Goal: Transaction & Acquisition: Purchase product/service

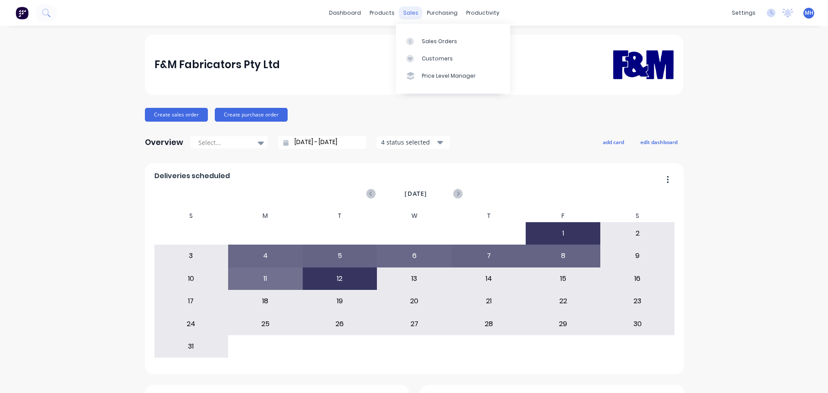
click at [405, 16] on div "sales" at bounding box center [411, 12] width 24 height 13
click at [413, 40] on icon at bounding box center [410, 42] width 8 height 8
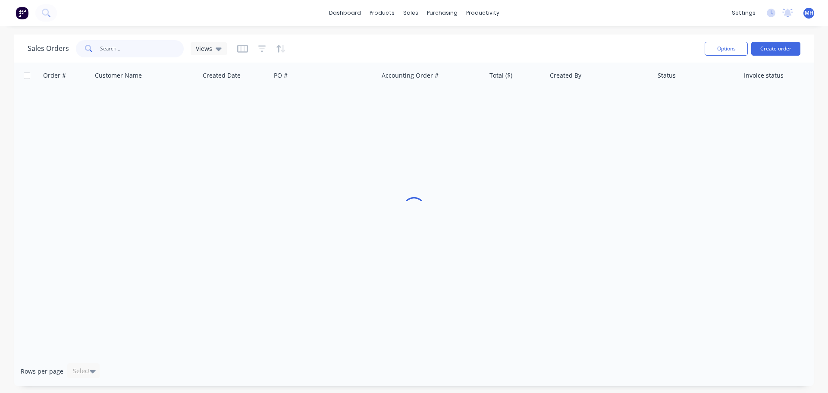
click at [144, 50] on input "text" at bounding box center [142, 48] width 84 height 17
type input "185382"
click at [261, 50] on icon "button" at bounding box center [262, 48] width 8 height 9
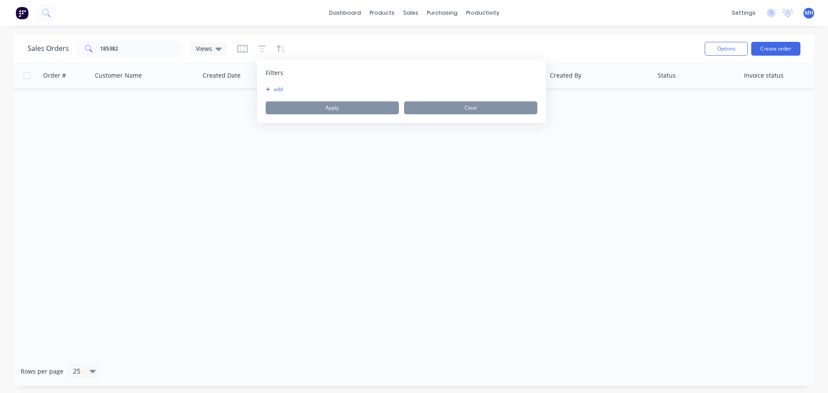
click at [279, 87] on button "add" at bounding box center [277, 89] width 22 height 7
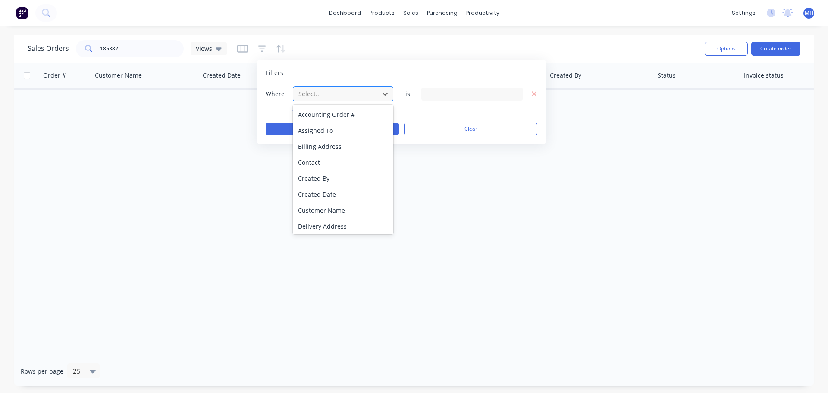
click at [321, 97] on div at bounding box center [336, 93] width 77 height 11
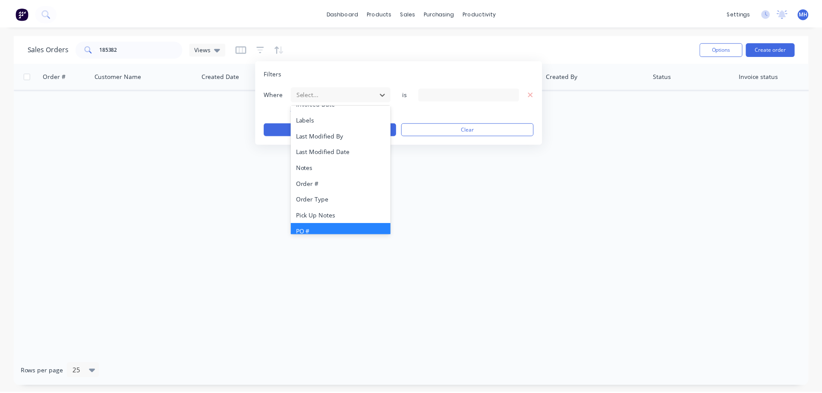
scroll to position [209, 0]
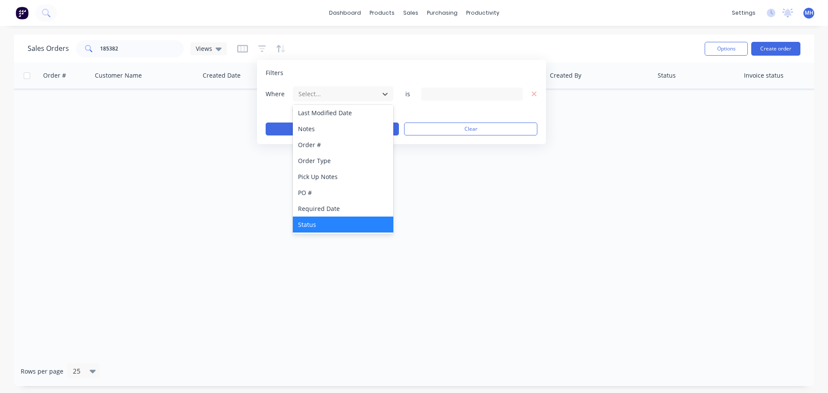
click at [309, 228] on div "Status" at bounding box center [343, 225] width 101 height 16
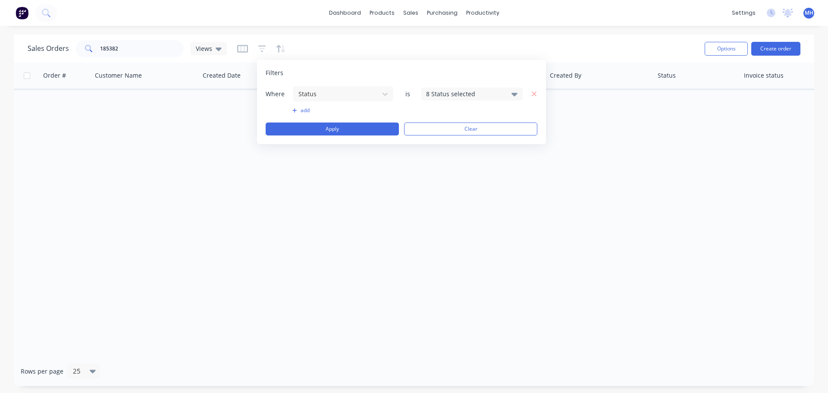
click at [462, 94] on div "8 Status selected" at bounding box center [465, 93] width 78 height 9
click at [461, 164] on button "Archived" at bounding box center [496, 158] width 151 height 17
click at [418, 67] on div "Filters Where Status is 9 Status selected add Apply Clear" at bounding box center [401, 102] width 289 height 84
click at [361, 132] on button "Apply" at bounding box center [332, 129] width 133 height 13
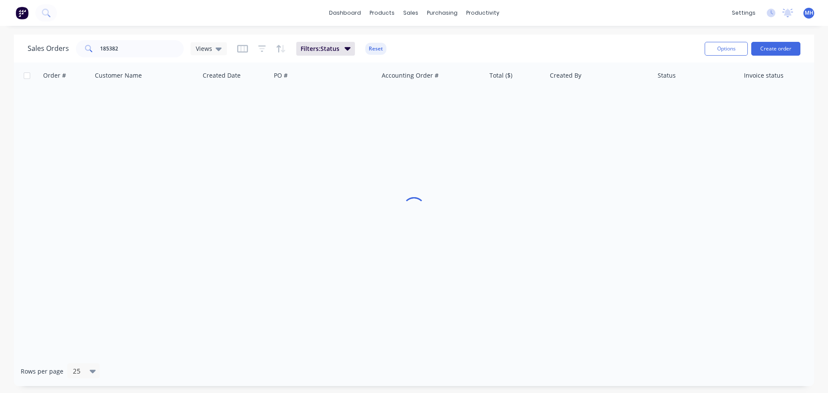
click at [444, 40] on div "Sales Orders 185382 Views Filters: Status Reset" at bounding box center [363, 48] width 670 height 21
click at [2, 50] on div "Sales Orders 185382 Views Filters: Status Reset Options Create order Order # Cu…" at bounding box center [414, 211] width 828 height 352
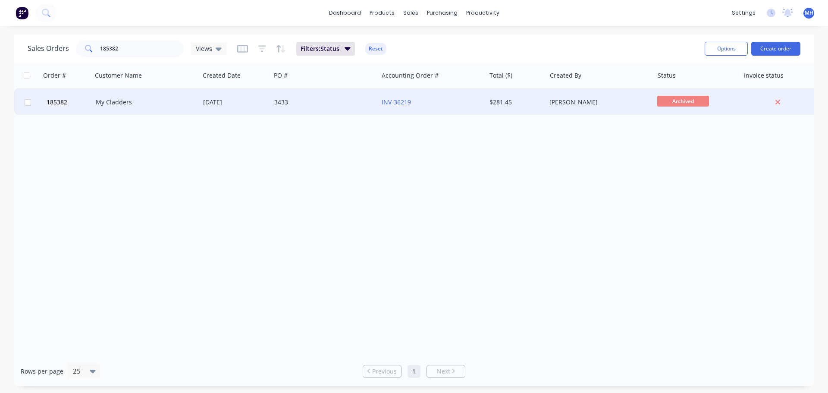
click at [170, 104] on div "My Cladders" at bounding box center [144, 102] width 96 height 9
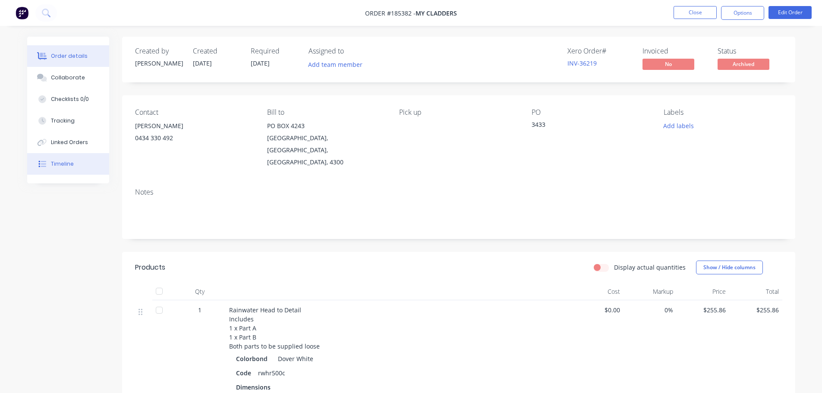
click at [82, 169] on button "Timeline" at bounding box center [68, 164] width 82 height 22
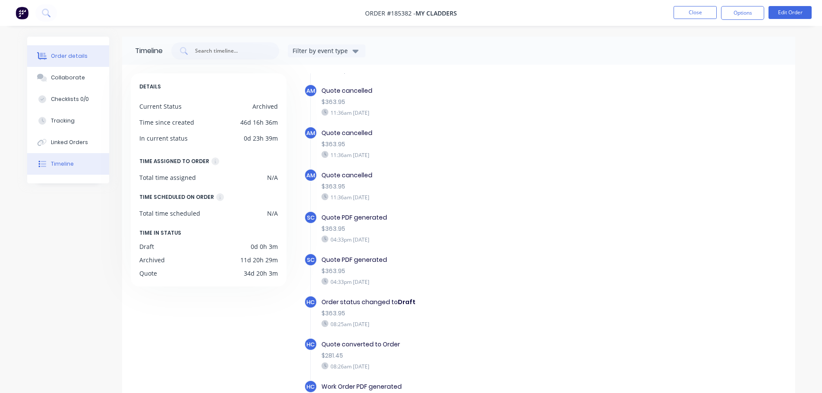
click at [79, 60] on div "Order details" at bounding box center [69, 56] width 37 height 8
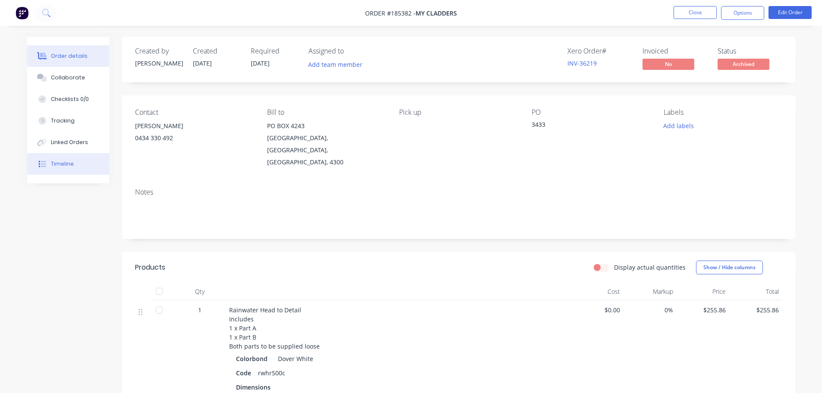
click at [75, 167] on button "Timeline" at bounding box center [68, 164] width 82 height 22
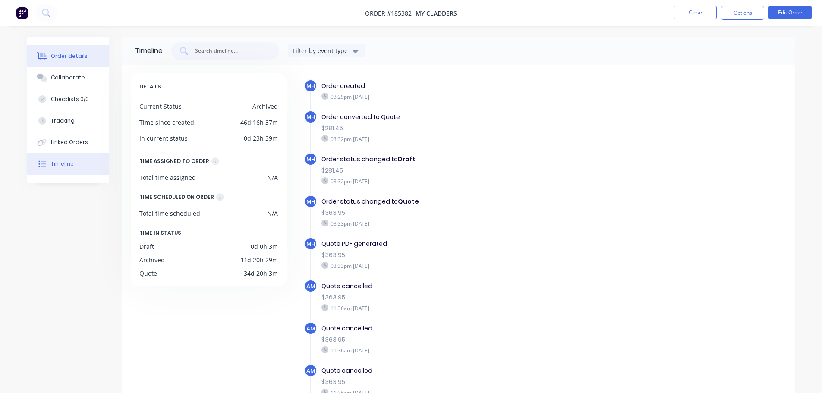
click at [79, 62] on button "Order details" at bounding box center [68, 56] width 82 height 22
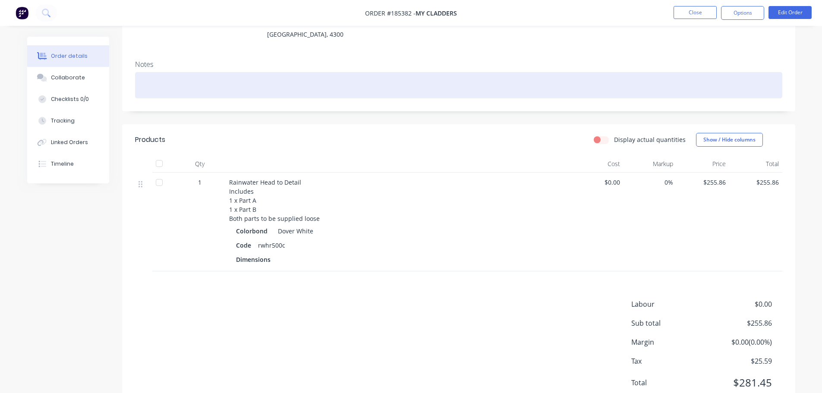
scroll to position [148, 0]
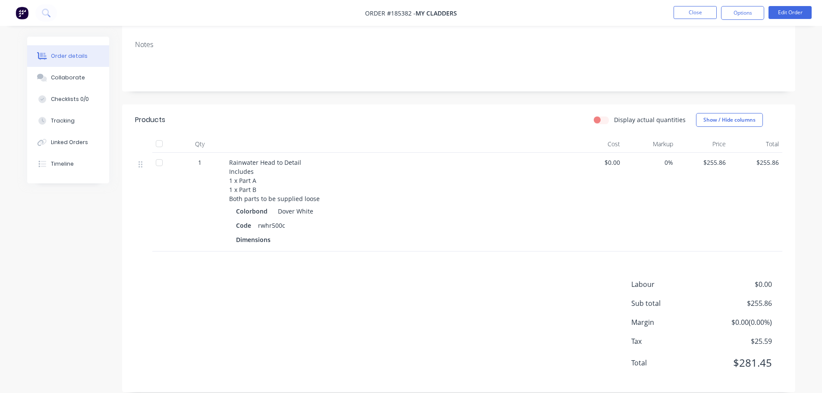
click at [384, 292] on div "Labour $0.00 Sub total $255.86 Margin $0.00 ( 0.00 %) Tax $25.59 Total $281.45" at bounding box center [458, 329] width 647 height 100
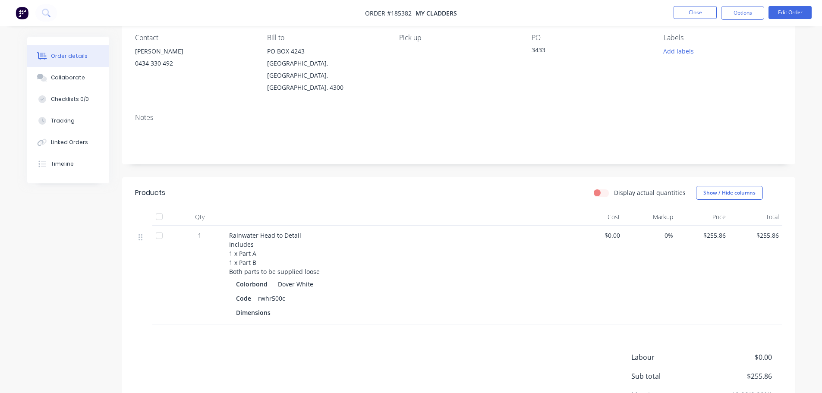
scroll to position [0, 0]
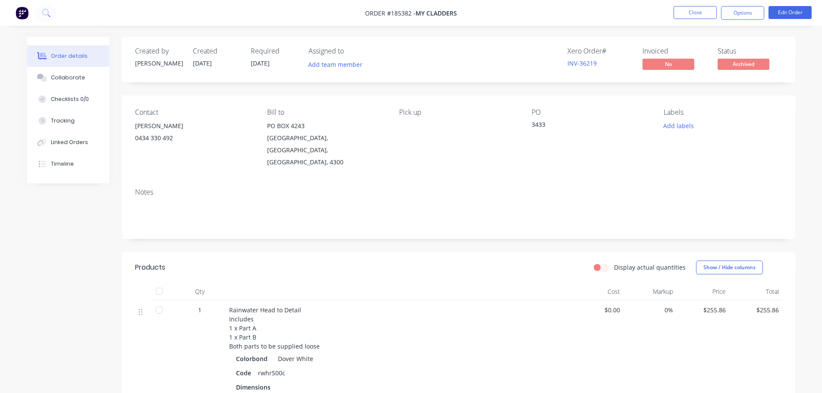
click at [735, 64] on span "Archived" at bounding box center [743, 64] width 52 height 11
click at [739, 64] on span "Archived" at bounding box center [743, 64] width 52 height 11
click at [66, 163] on div "Timeline" at bounding box center [62, 164] width 23 height 8
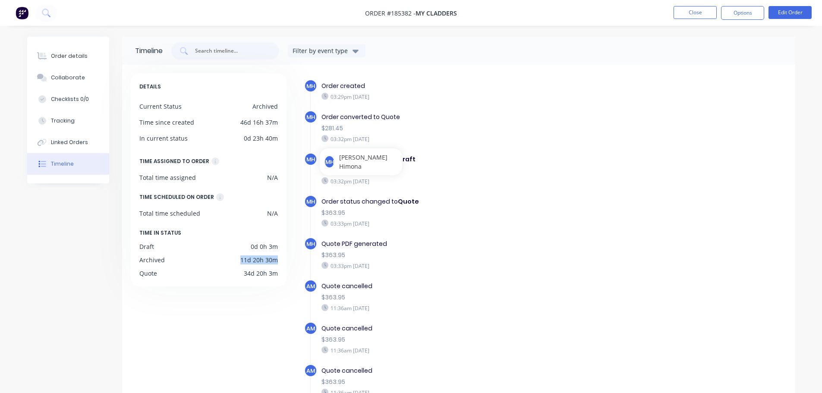
drag, startPoint x: 281, startPoint y: 261, endPoint x: 240, endPoint y: 264, distance: 41.1
click at [240, 264] on div "DETAILS Current Status Archived Time since created 46d 16h 37m In current statu…" at bounding box center [209, 179] width 156 height 213
click at [203, 289] on div "DETAILS Current Status Archived Time since created 46d 16h 37m In current statu…" at bounding box center [213, 259] width 164 height 373
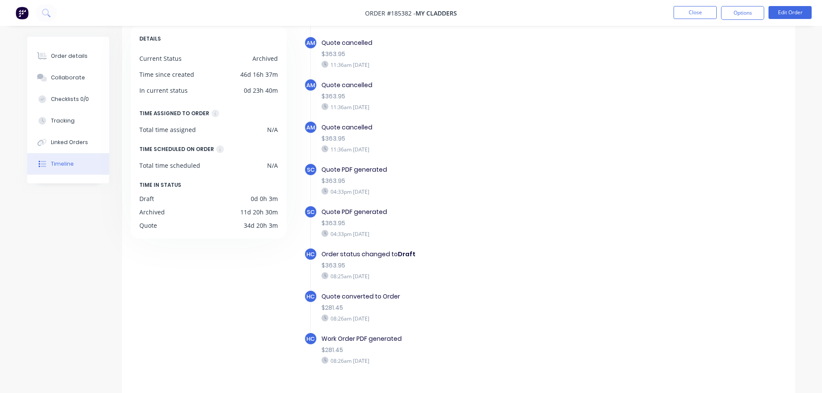
scroll to position [66, 0]
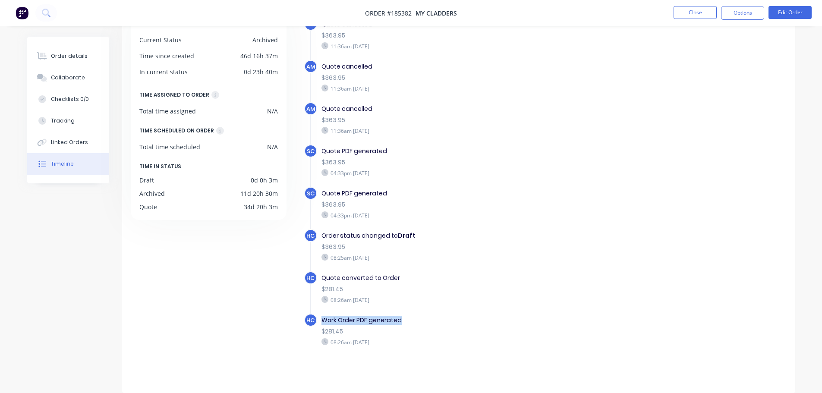
drag, startPoint x: 322, startPoint y: 320, endPoint x: 418, endPoint y: 321, distance: 95.3
click at [418, 321] on div "Work Order PDF generated" at bounding box center [470, 320] width 299 height 9
click at [186, 331] on div "DETAILS Current Status Archived Time since created 46d 16h 37m In current statu…" at bounding box center [213, 193] width 164 height 373
click at [59, 56] on div "Order details" at bounding box center [69, 56] width 37 height 8
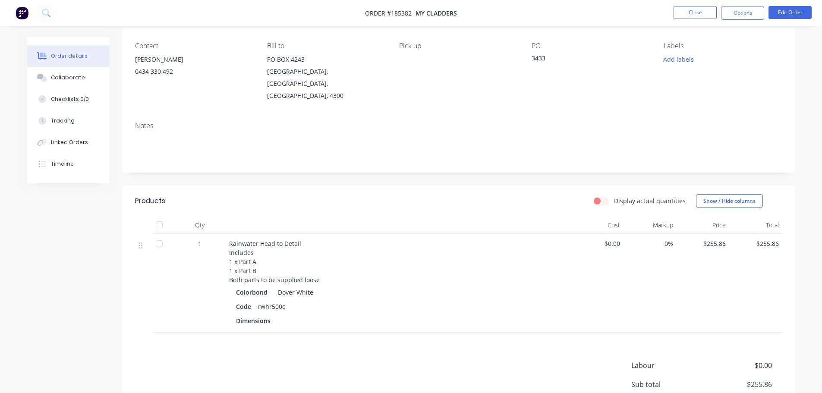
click at [385, 194] on div "Display actual quantities Show / Hide columns" at bounding box center [526, 201] width 509 height 14
click at [433, 185] on header "Products Display actual quantities Show / Hide columns" at bounding box center [458, 200] width 673 height 31
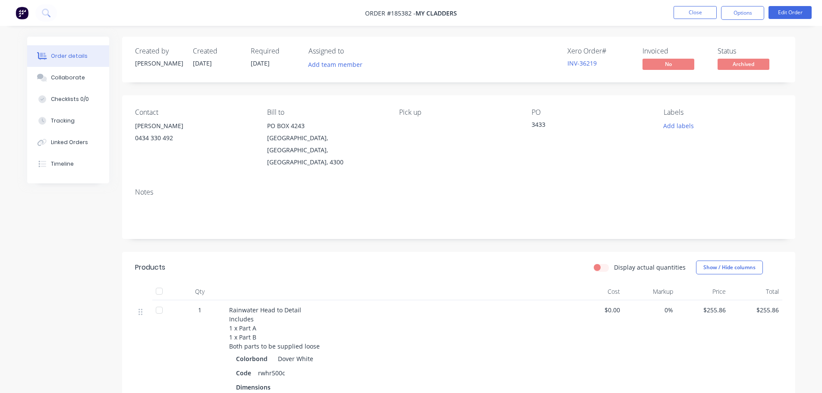
click at [347, 261] on div "Display actual quantities Show / Hide columns" at bounding box center [526, 268] width 509 height 14
click at [350, 252] on header "Products Display actual quantities Show / Hide columns" at bounding box center [458, 267] width 673 height 31
click at [54, 169] on button "Timeline" at bounding box center [68, 164] width 82 height 22
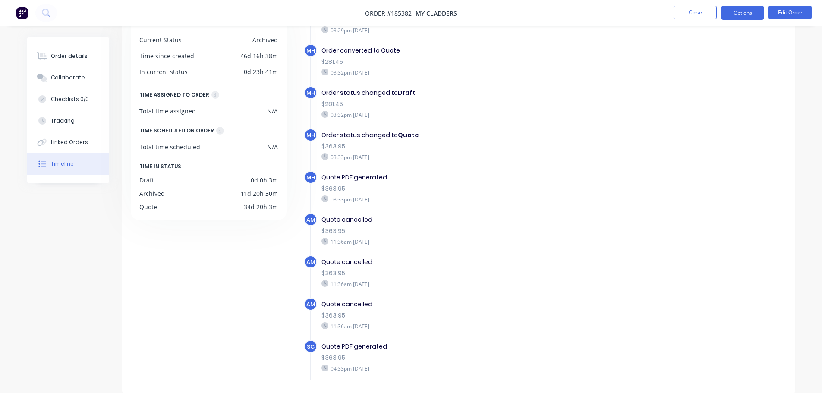
click at [754, 10] on button "Options" at bounding box center [742, 13] width 43 height 14
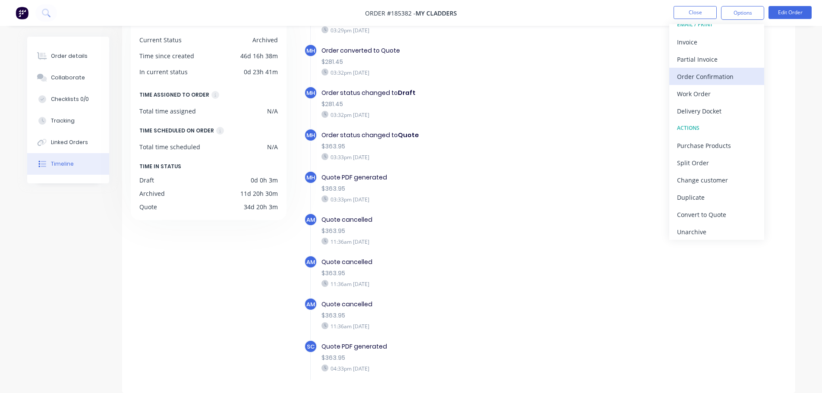
scroll to position [13, 0]
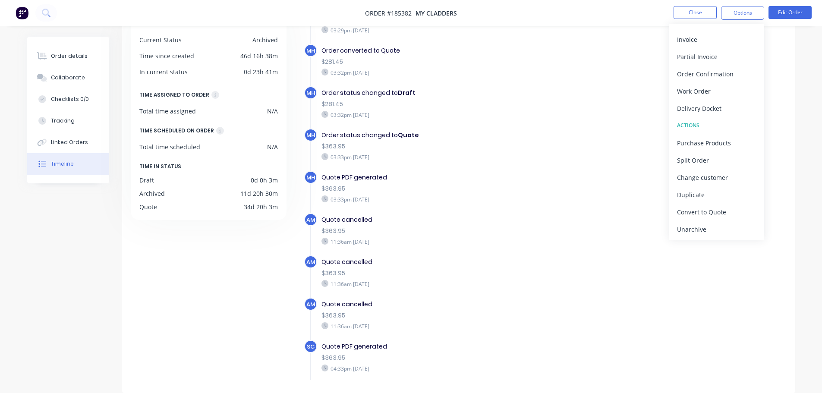
click at [80, 271] on div "Timeline Filter by event type DETAILS Current Status Archived Time since create…" at bounding box center [411, 181] width 768 height 423
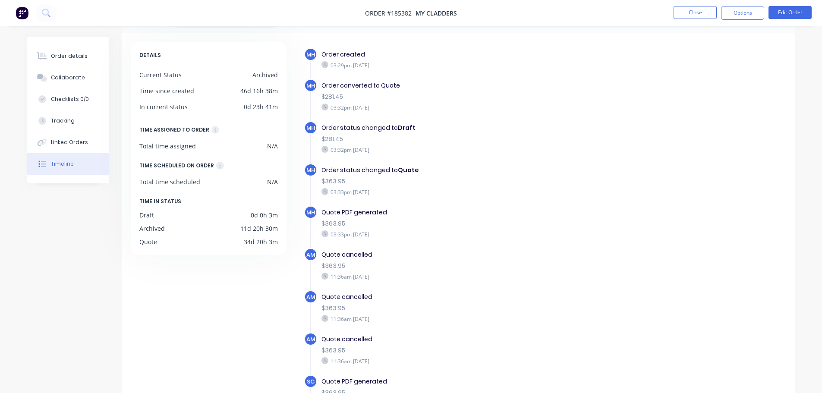
scroll to position [0, 0]
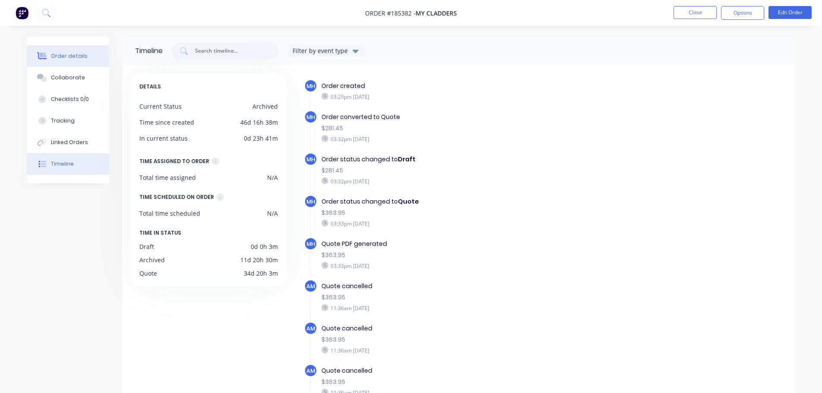
click at [86, 52] on button "Order details" at bounding box center [68, 56] width 82 height 22
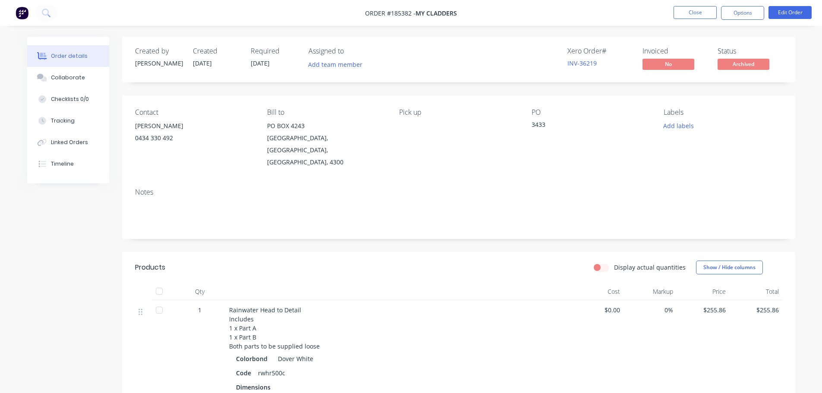
click at [448, 238] on div "Created by [PERSON_NAME] Created [DATE] Required [DATE] Assigned to Add team me…" at bounding box center [458, 288] width 673 height 503
click at [749, 61] on span "Archived" at bounding box center [743, 64] width 52 height 11
click at [786, 13] on button "Edit Order" at bounding box center [789, 12] width 43 height 13
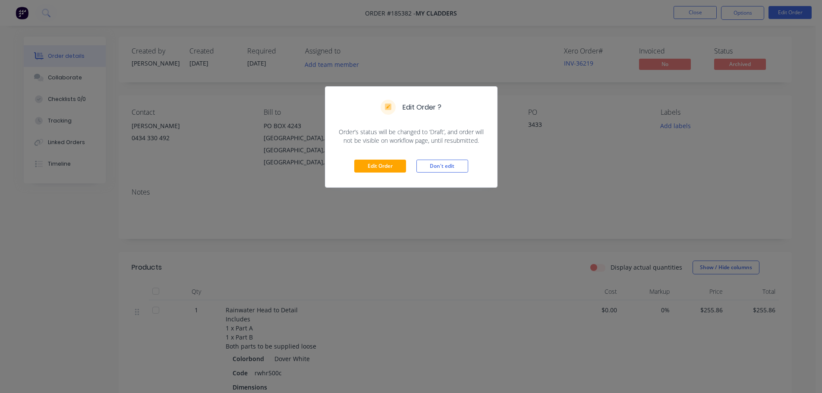
click at [493, 208] on div "Edit Order ? Order’s status will be changed to ‘Draft’, and order will not be v…" at bounding box center [411, 196] width 822 height 393
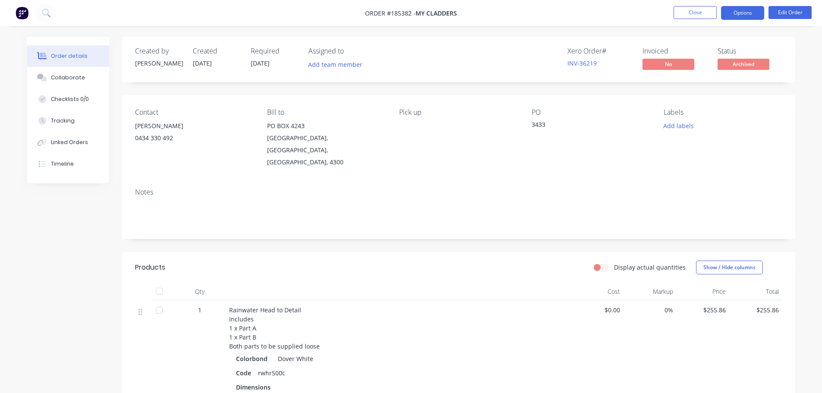
click at [743, 14] on button "Options" at bounding box center [742, 13] width 43 height 14
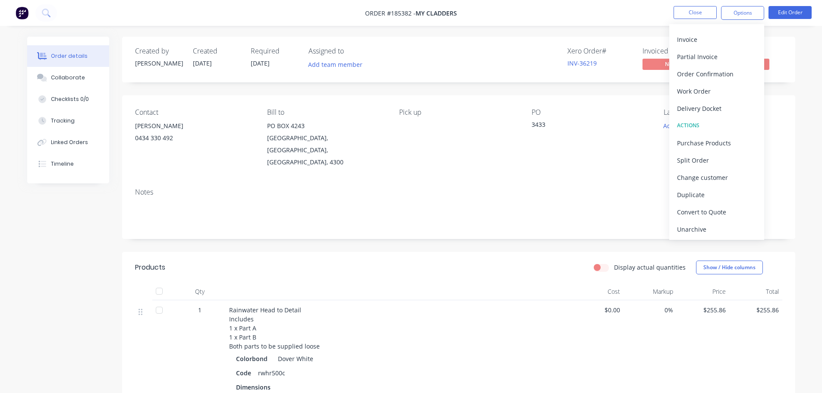
click at [414, 231] on div "Created by [PERSON_NAME] Created [DATE] Required [DATE] Assigned to Add team me…" at bounding box center [458, 288] width 673 height 503
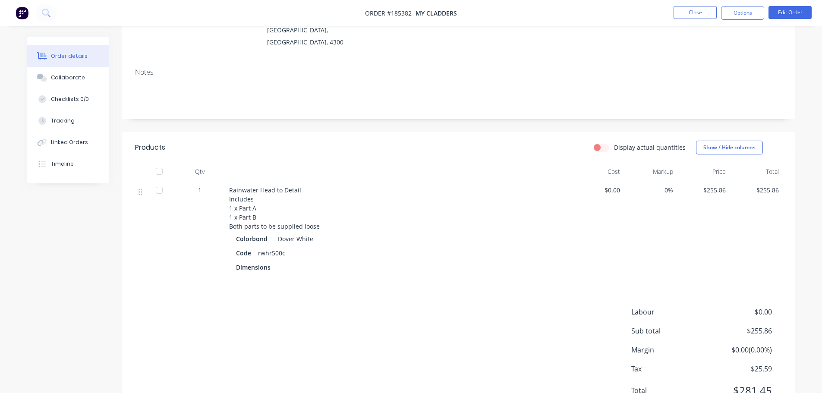
scroll to position [148, 0]
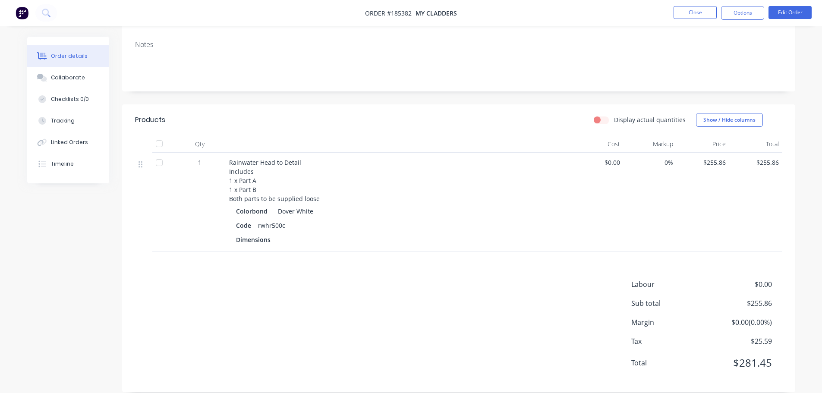
click at [456, 310] on div "Labour $0.00 Sub total $255.86 Margin $0.00 ( 0.00 %) Tax $25.59 Total $281.45" at bounding box center [458, 329] width 647 height 100
drag, startPoint x: 777, startPoint y: 289, endPoint x: 622, endPoint y: 286, distance: 154.9
click at [623, 286] on div "Labour $0.00 Sub total $255.86 Margin $0.00 ( 0.00 %) Tax $25.59 Total $281.45" at bounding box center [458, 329] width 647 height 100
click at [609, 295] on div "Labour $0.00 Sub total $255.86 Margin $0.00 ( 0.00 %) Tax $25.59 Total $281.45" at bounding box center [458, 329] width 647 height 100
drag, startPoint x: 776, startPoint y: 292, endPoint x: 623, endPoint y: 295, distance: 153.2
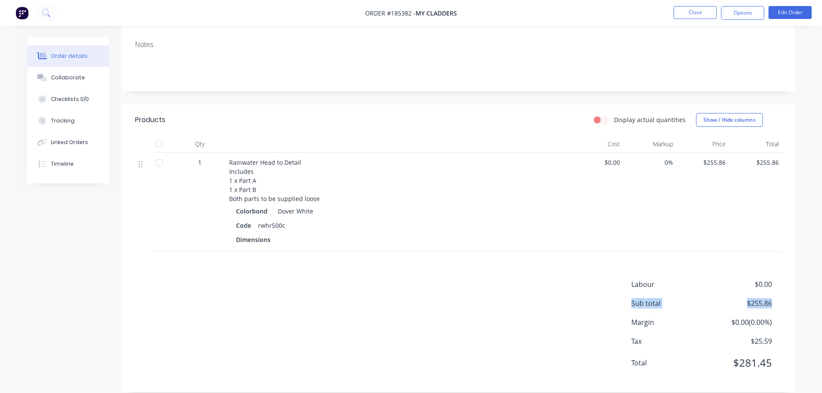
click at [623, 295] on div "Labour $0.00 Sub total $255.86 Margin $0.00 ( 0.00 %) Tax $25.59 Total $281.45" at bounding box center [458, 329] width 647 height 100
click at [611, 295] on div "Labour $0.00 Sub total $255.86 Margin $0.00 ( 0.00 %) Tax $25.59 Total $281.45" at bounding box center [458, 329] width 647 height 100
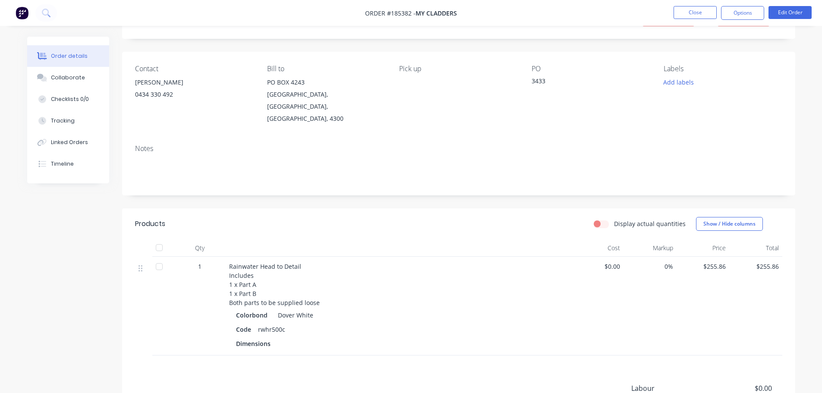
scroll to position [0, 0]
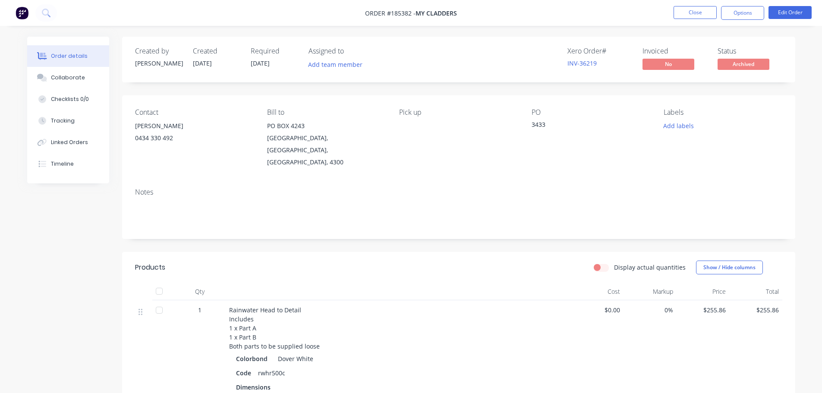
click at [425, 261] on div "Display actual quantities Show / Hide columns" at bounding box center [526, 268] width 509 height 14
click at [424, 252] on header "Products Display actual quantities Show / Hide columns" at bounding box center [458, 267] width 673 height 31
click at [425, 261] on div "Display actual quantities Show / Hide columns" at bounding box center [526, 268] width 509 height 14
click at [437, 252] on header "Products Display actual quantities Show / Hide columns" at bounding box center [458, 267] width 673 height 31
click at [104, 166] on button "Timeline" at bounding box center [68, 164] width 82 height 22
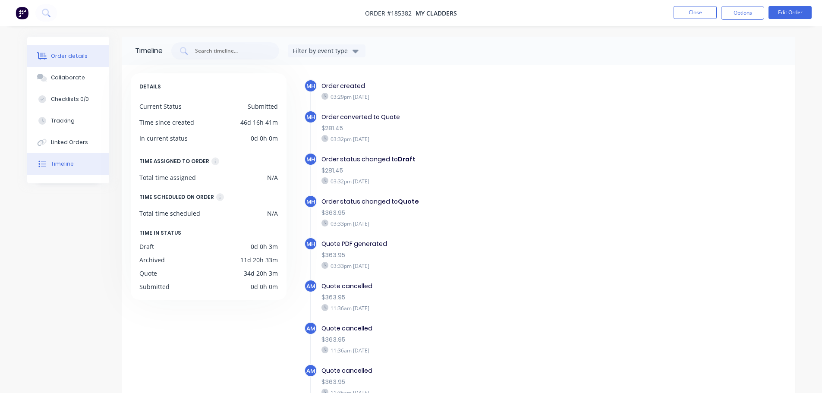
click at [62, 60] on button "Order details" at bounding box center [68, 56] width 82 height 22
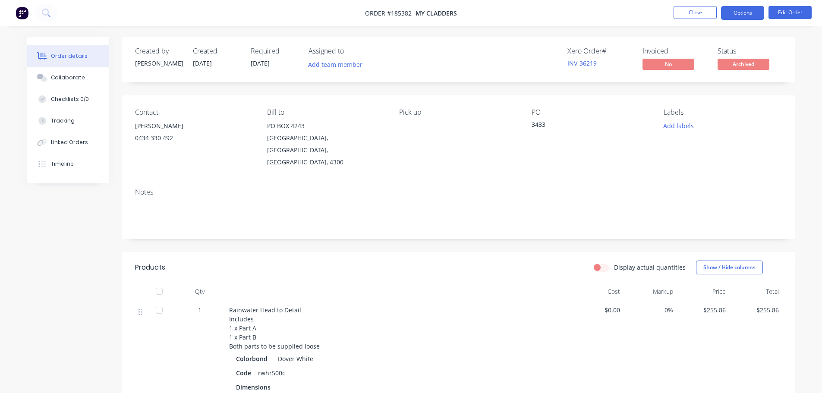
click at [736, 9] on button "Options" at bounding box center [742, 13] width 43 height 14
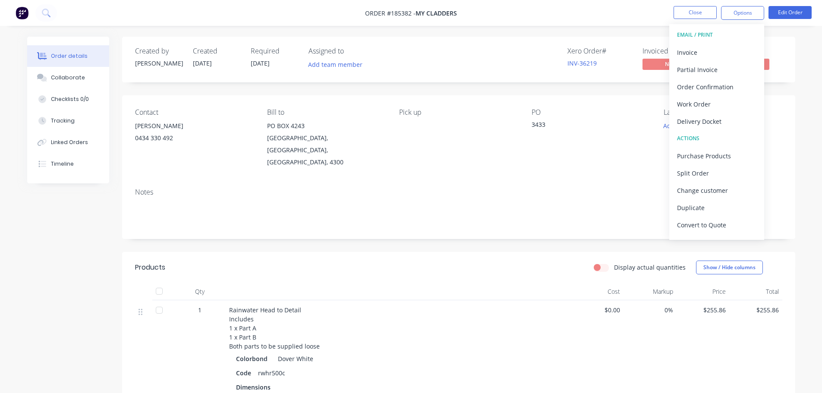
scroll to position [13, 0]
click at [705, 228] on div "Unarchive" at bounding box center [716, 229] width 79 height 13
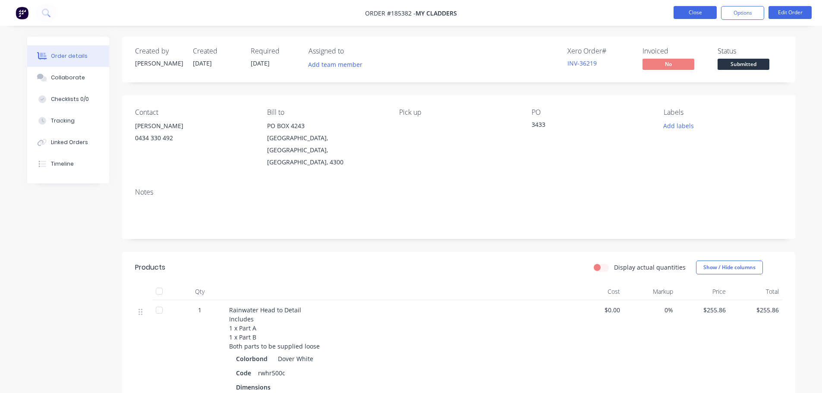
click at [687, 11] on button "Close" at bounding box center [694, 12] width 43 height 13
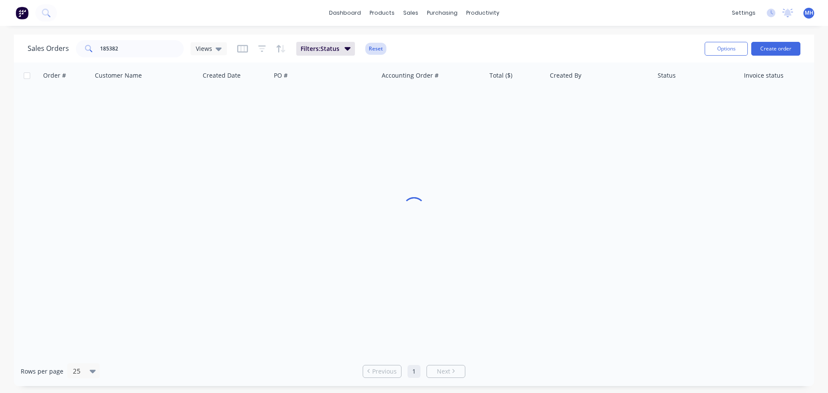
click at [380, 49] on button "Reset" at bounding box center [375, 49] width 21 height 12
click at [493, 35] on div "Sales Orders 185382 Views Options Create order" at bounding box center [414, 49] width 801 height 28
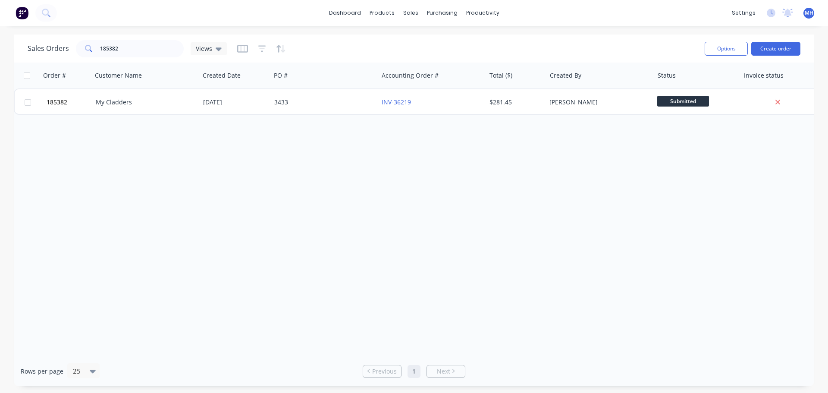
click at [274, 207] on div "Order # Customer Name Created Date PO # Accounting Order # Total ($) Created By…" at bounding box center [414, 210] width 801 height 294
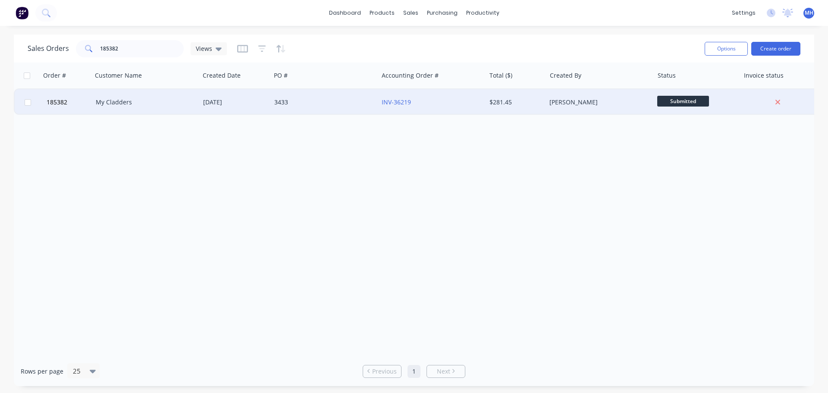
click at [132, 96] on div "My Cladders" at bounding box center [145, 102] width 107 height 26
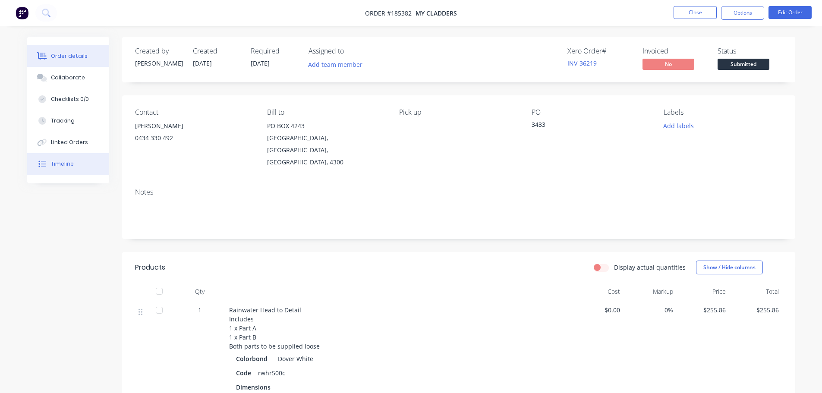
click at [97, 157] on button "Timeline" at bounding box center [68, 164] width 82 height 22
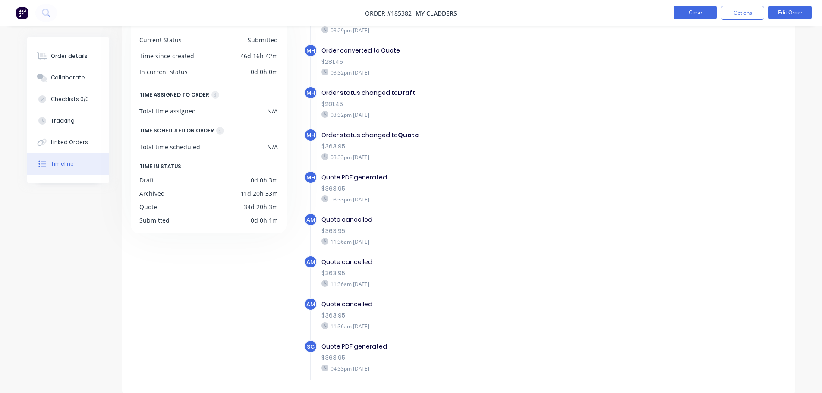
click at [690, 12] on button "Close" at bounding box center [694, 12] width 43 height 13
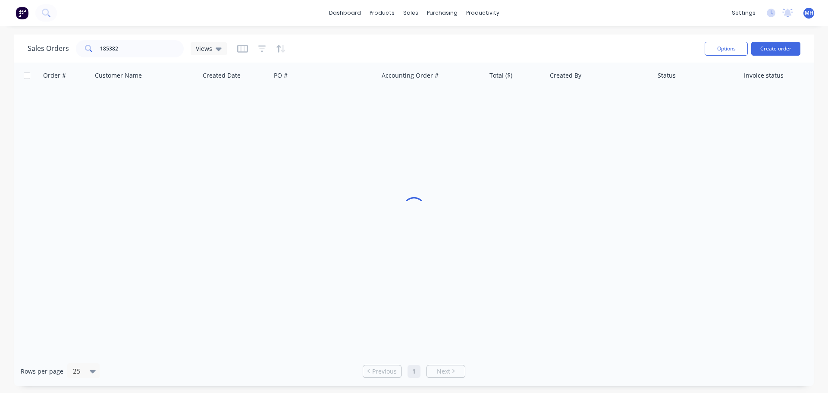
click at [399, 46] on div "Sales Orders 185382 Views" at bounding box center [363, 48] width 670 height 21
click at [152, 46] on input "185382" at bounding box center [142, 48] width 84 height 17
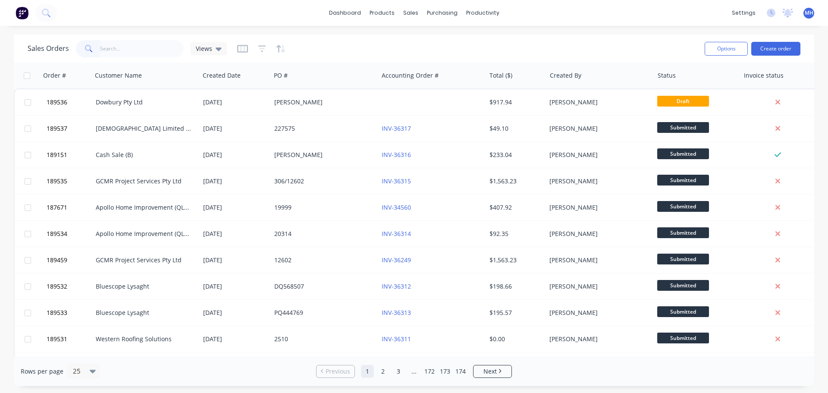
click at [368, 45] on div "Sales Orders Views" at bounding box center [363, 48] width 670 height 21
drag, startPoint x: 338, startPoint y: 44, endPoint x: 336, endPoint y: 50, distance: 5.5
click at [338, 44] on div "Sales Orders Views" at bounding box center [363, 48] width 670 height 21
click at [137, 47] on input "text" at bounding box center [142, 48] width 84 height 17
type input "185382"
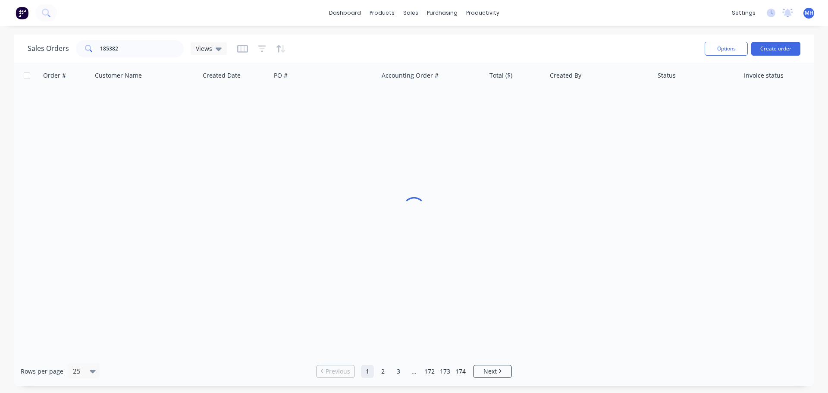
click at [353, 41] on div "Sales Orders 185382 Views" at bounding box center [363, 48] width 670 height 21
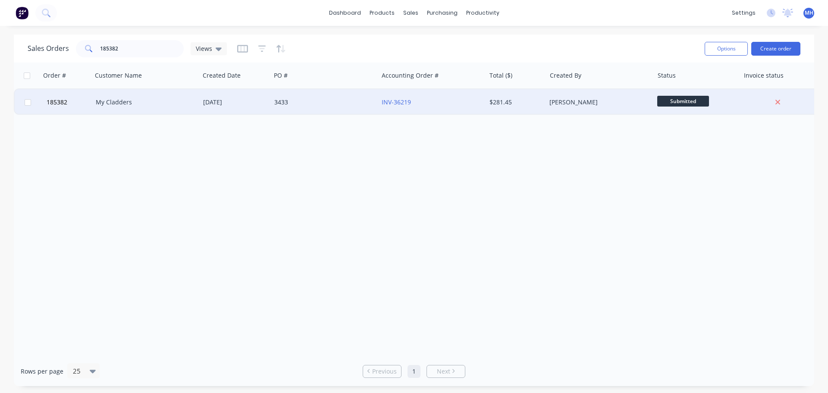
click at [152, 106] on div "My Cladders" at bounding box center [144, 102] width 96 height 9
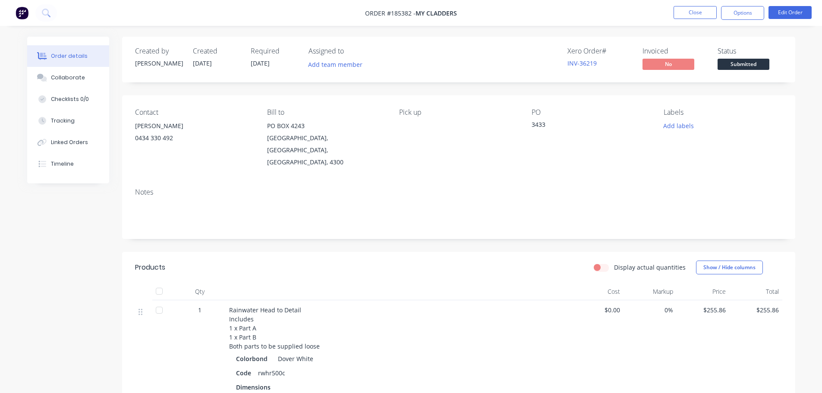
drag, startPoint x: 197, startPoint y: 63, endPoint x: 238, endPoint y: 63, distance: 41.0
click at [238, 63] on div "Created by [PERSON_NAME] Created [DATE] Required [DATE] Assigned to Add team me…" at bounding box center [265, 59] width 260 height 25
click at [67, 166] on div "Timeline" at bounding box center [62, 164] width 23 height 8
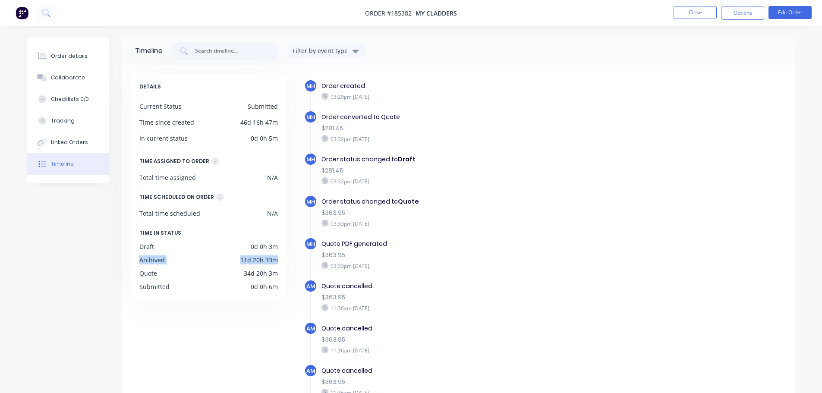
drag, startPoint x: 188, startPoint y: 266, endPoint x: 141, endPoint y: 266, distance: 47.0
click at [141, 266] on div "DETAILS Current Status Submitted Time since created 46d 16h 47m In current stat…" at bounding box center [209, 186] width 156 height 226
click at [156, 324] on div "DETAILS Current Status Submitted Time since created 46d 16h 47m In current stat…" at bounding box center [213, 259] width 164 height 373
drag, startPoint x: 264, startPoint y: 123, endPoint x: 131, endPoint y: 124, distance: 133.7
click at [131, 124] on div "DETAILS Current Status Submitted Time since created 46d 16h 47m In current stat…" at bounding box center [209, 186] width 156 height 226
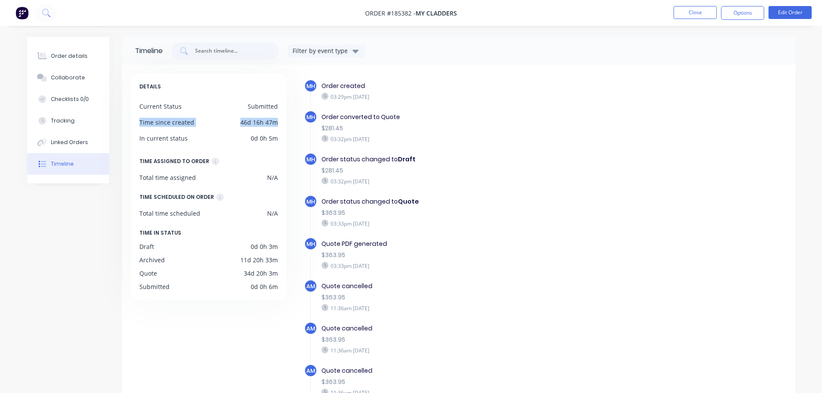
click at [254, 121] on div "46d 16h 47m" at bounding box center [259, 122] width 38 height 9
drag, startPoint x: 241, startPoint y: 123, endPoint x: 276, endPoint y: 125, distance: 35.4
click at [276, 125] on div "46d 16h 47m" at bounding box center [259, 122] width 38 height 9
click at [253, 129] on div "DETAILS Current Status Submitted Time since created 46d 16h 47m In current stat…" at bounding box center [209, 186] width 156 height 226
click at [686, 11] on button "Close" at bounding box center [694, 12] width 43 height 13
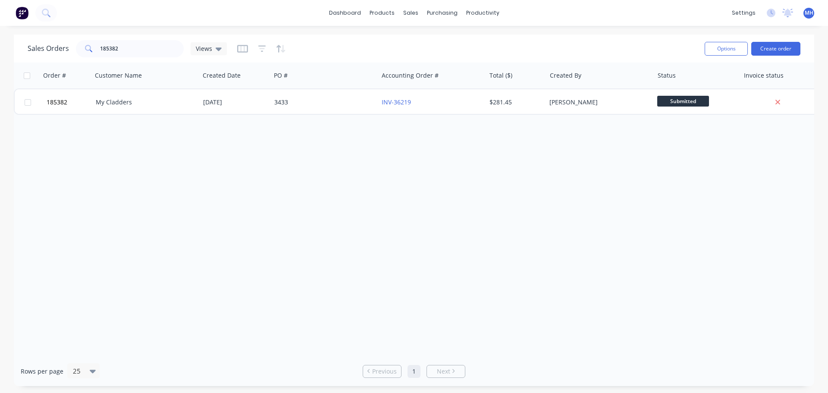
click at [337, 167] on div "Order # Customer Name Created Date PO # Accounting Order # Total ($) Created By…" at bounding box center [414, 210] width 801 height 294
click at [456, 37] on link "Sales Orders" at bounding box center [456, 40] width 114 height 17
click at [578, 40] on div "Sales Orders 185382 Views" at bounding box center [363, 48] width 670 height 21
click at [424, 45] on link "Sales Orders" at bounding box center [456, 40] width 114 height 17
click at [539, 39] on div "Sales Orders 185382 Views" at bounding box center [363, 48] width 670 height 21
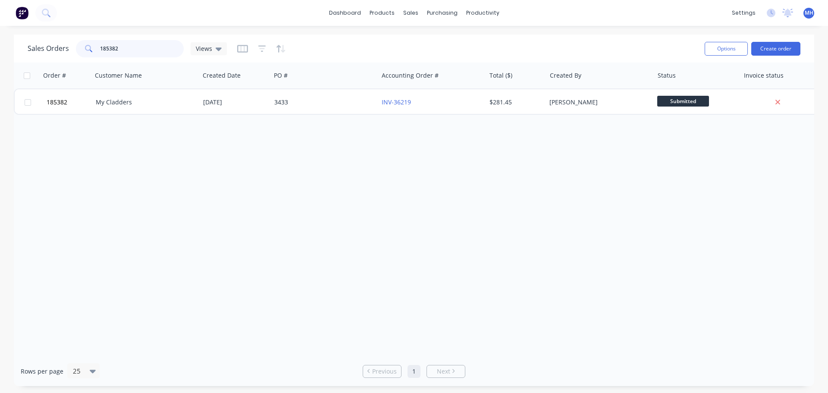
click at [156, 41] on input "185382" at bounding box center [142, 48] width 84 height 17
click at [486, 46] on div "Sales Orders Views" at bounding box center [363, 48] width 670 height 21
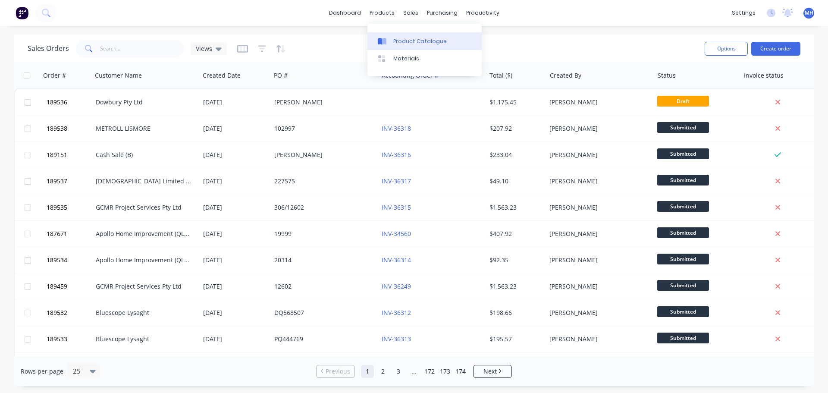
click at [404, 34] on link "Product Catalogue" at bounding box center [425, 40] width 114 height 17
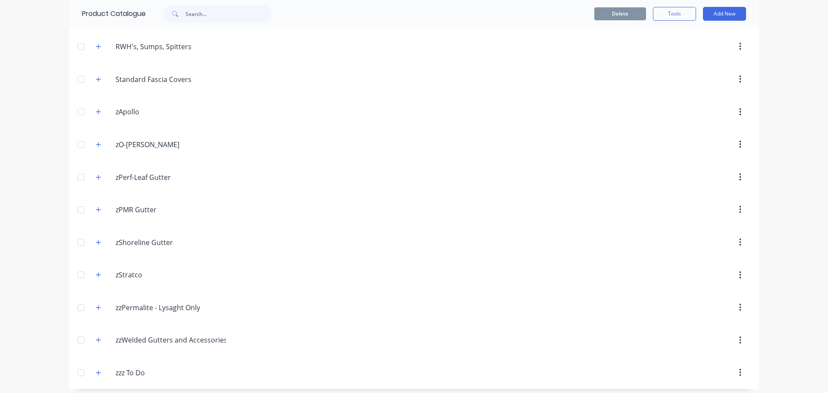
scroll to position [386, 0]
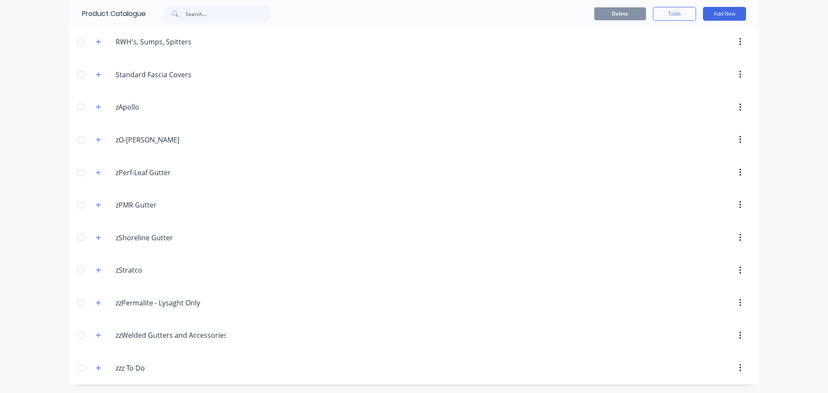
click at [89, 303] on div "zzPermalite.-.Lysaght.Only zzPermalite - Lysaght Only" at bounding box center [156, 303] width 135 height 16
click at [95, 306] on button "button" at bounding box center [98, 302] width 11 height 11
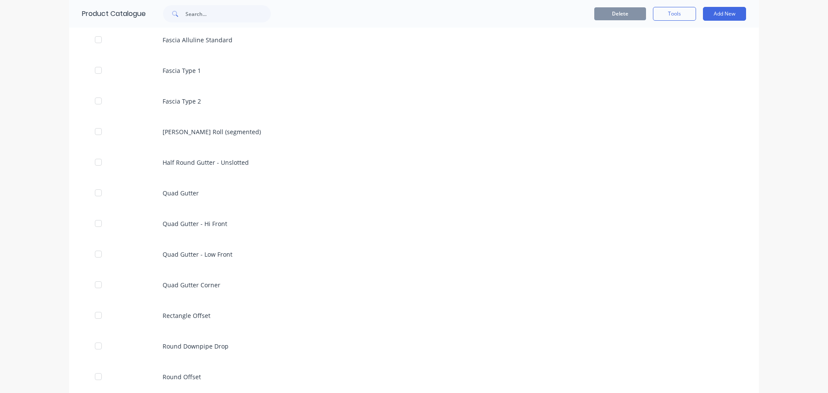
scroll to position [1035, 0]
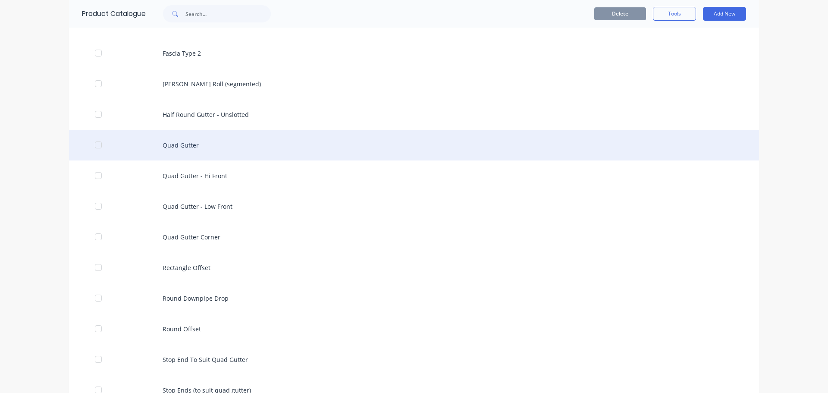
click at [230, 148] on div "Quad Gutter" at bounding box center [414, 145] width 690 height 31
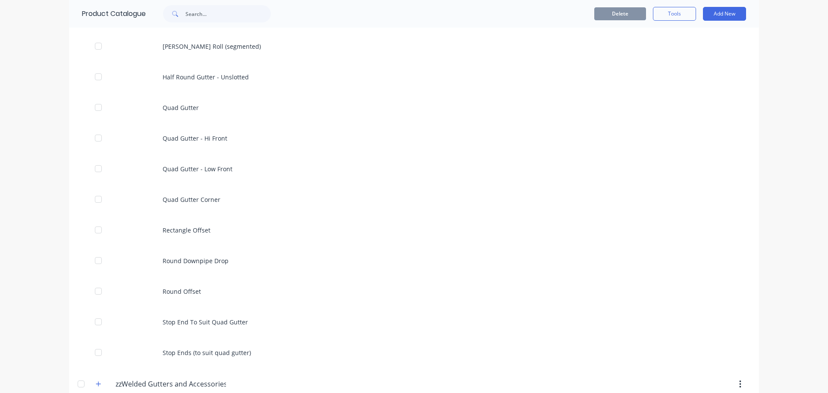
scroll to position [1078, 0]
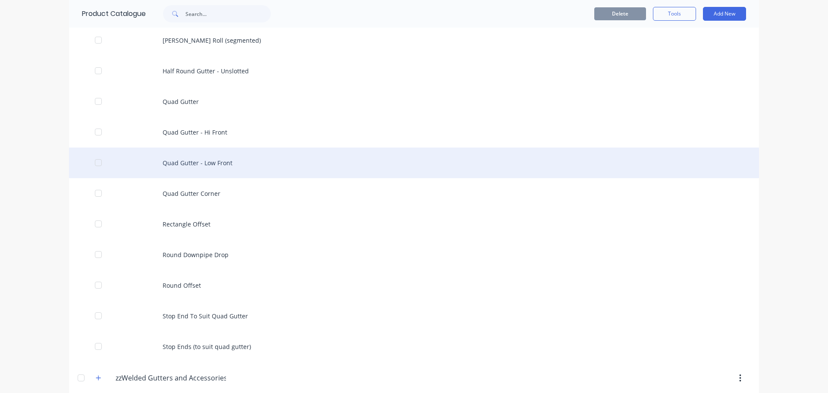
click at [270, 165] on div "Quad Gutter - Low Front" at bounding box center [414, 163] width 690 height 31
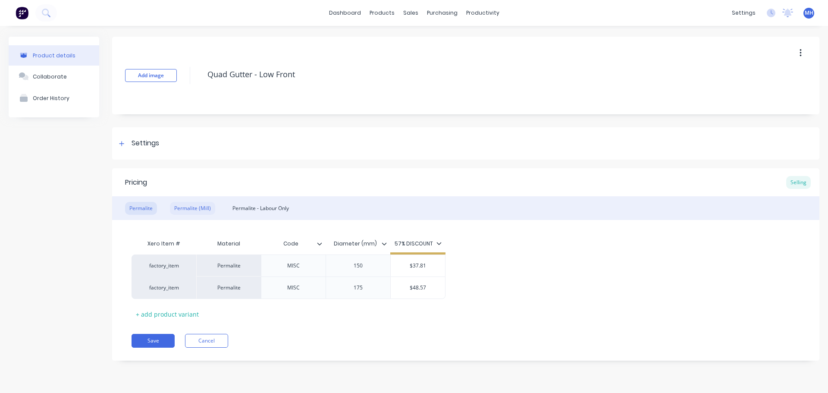
click at [197, 207] on div "Permalite (Mill)" at bounding box center [192, 208] width 45 height 13
click at [247, 206] on div "Permalite - Labour Only" at bounding box center [260, 208] width 65 height 13
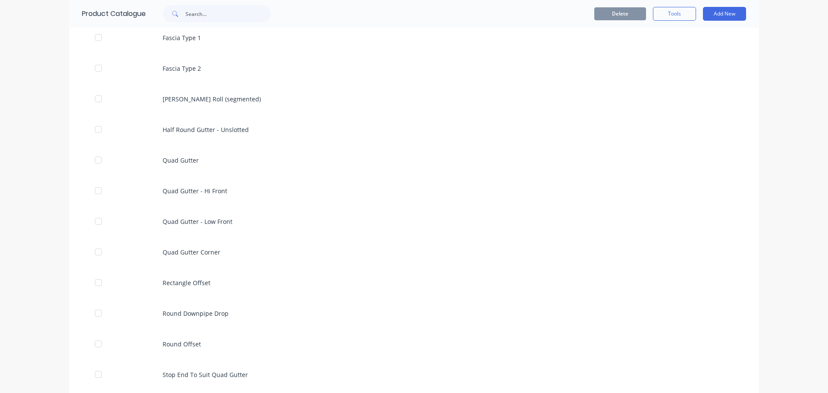
scroll to position [1035, 0]
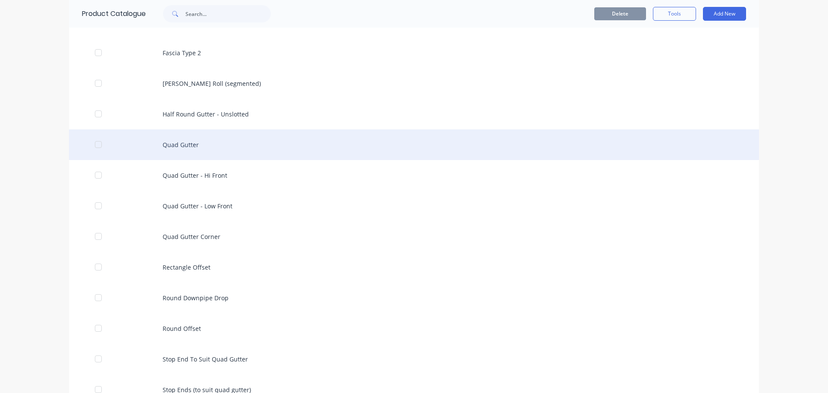
click at [264, 149] on div "Quad Gutter" at bounding box center [414, 144] width 690 height 31
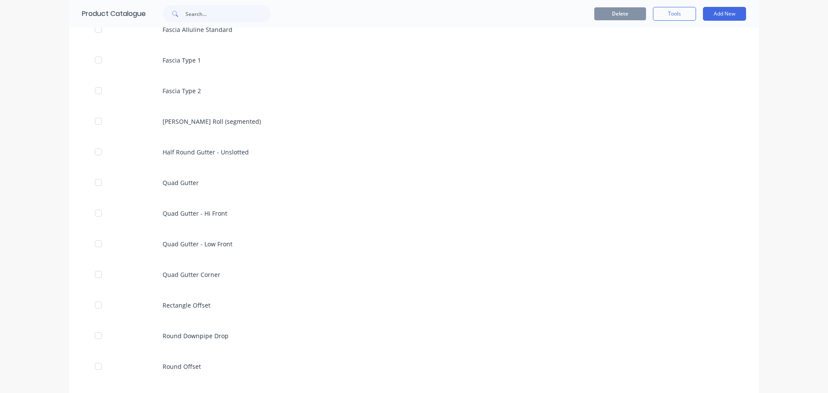
scroll to position [1035, 0]
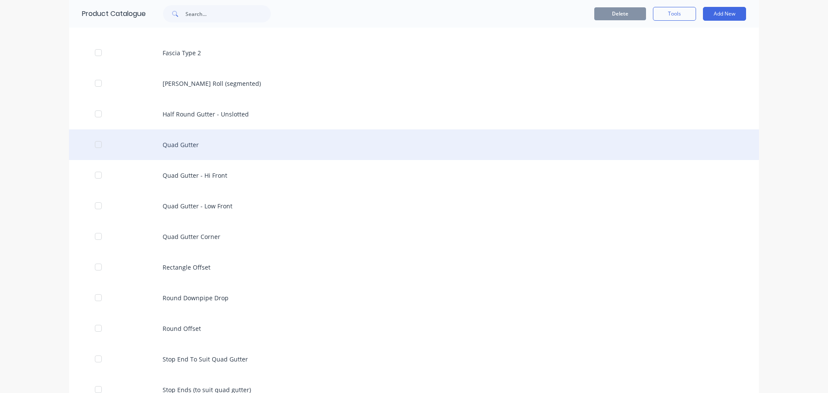
click at [265, 150] on div "Quad Gutter" at bounding box center [414, 144] width 690 height 31
type textarea "x"
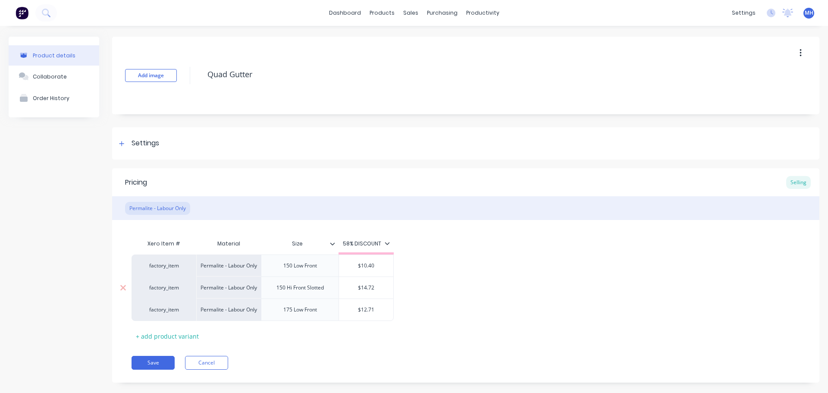
click at [318, 291] on div "150 Hi Front Slotted" at bounding box center [300, 287] width 61 height 11
click at [318, 286] on div "150 Hi Front Slotted" at bounding box center [300, 287] width 61 height 11
click at [320, 356] on div "Save Cancel" at bounding box center [476, 363] width 688 height 14
click at [159, 364] on button "Save" at bounding box center [153, 363] width 43 height 14
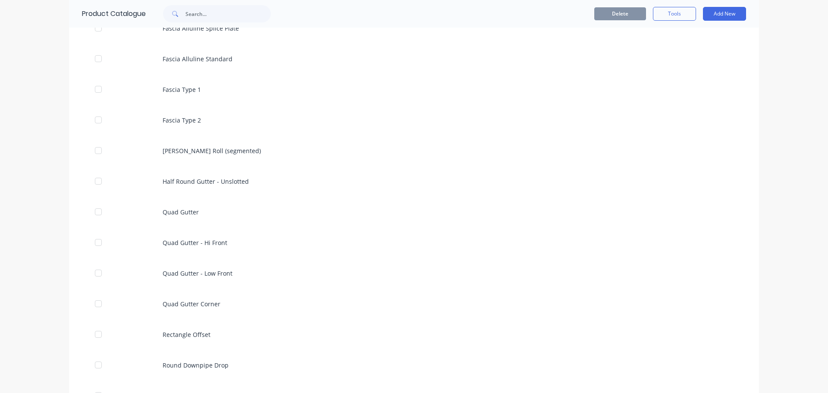
scroll to position [992, 0]
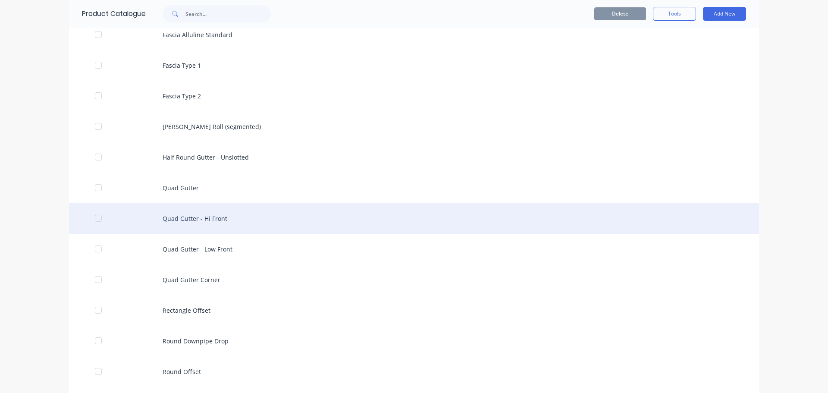
click at [240, 225] on div "Quad Gutter - Hi Front" at bounding box center [414, 218] width 690 height 31
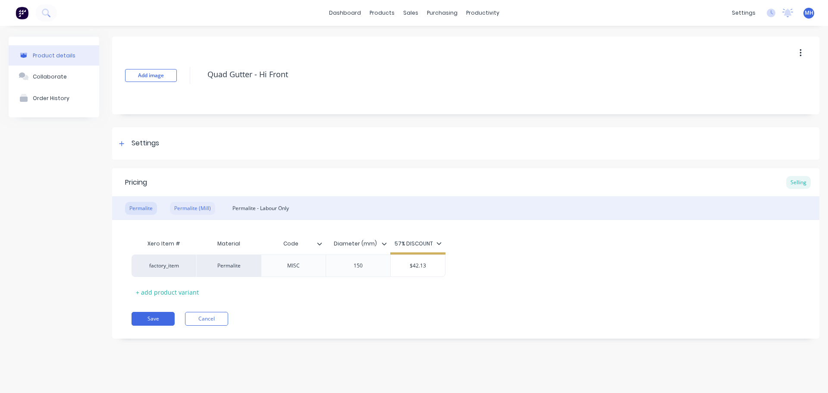
click at [193, 207] on div "Permalite (Mill)" at bounding box center [192, 208] width 45 height 13
click at [258, 207] on div "Permalite - Labour Only" at bounding box center [260, 208] width 65 height 13
click at [190, 208] on div "Permalite (Mill)" at bounding box center [192, 208] width 45 height 13
click at [144, 203] on div "Permalite" at bounding box center [141, 208] width 32 height 13
click at [212, 317] on button "Cancel" at bounding box center [206, 319] width 43 height 14
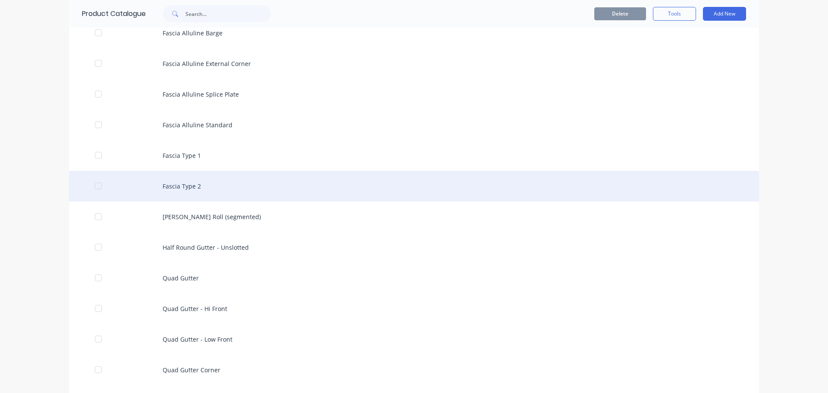
scroll to position [906, 0]
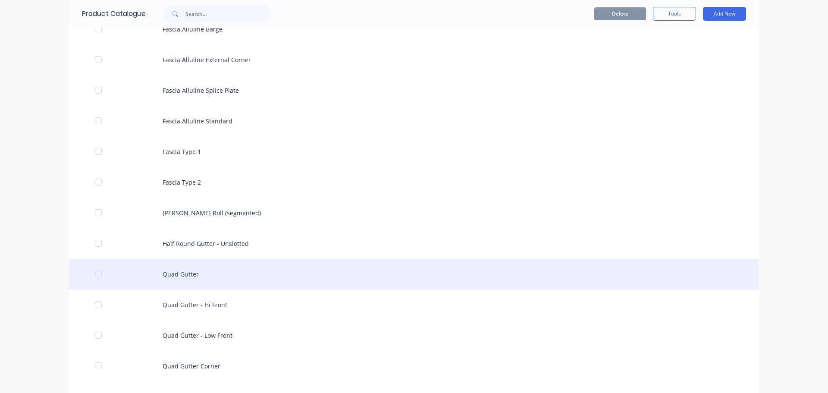
click at [217, 267] on div "Quad Gutter" at bounding box center [414, 274] width 690 height 31
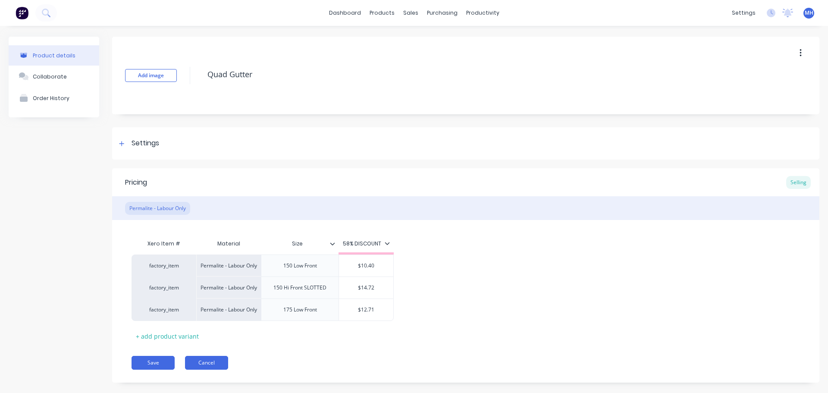
click at [213, 358] on button "Cancel" at bounding box center [206, 363] width 43 height 14
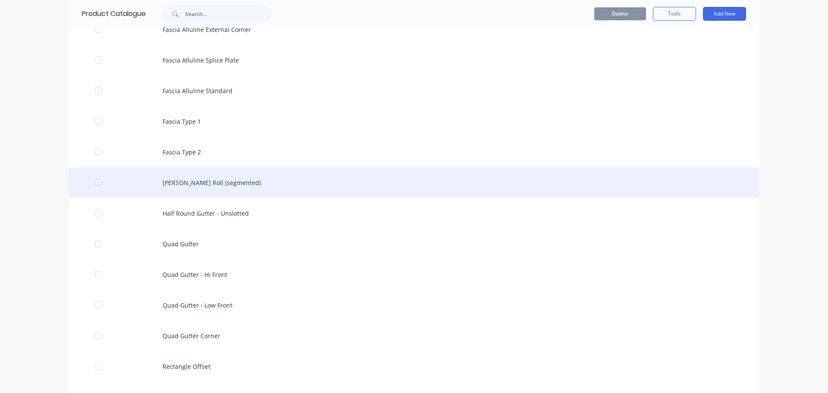
scroll to position [992, 0]
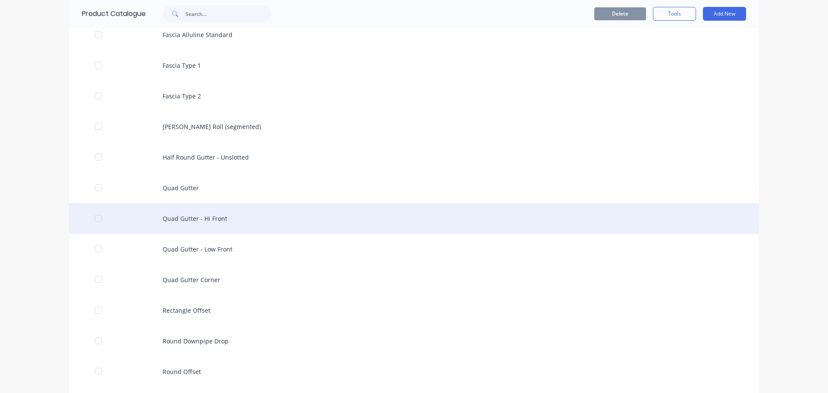
click at [262, 216] on div "Quad Gutter - Hi Front" at bounding box center [414, 218] width 690 height 31
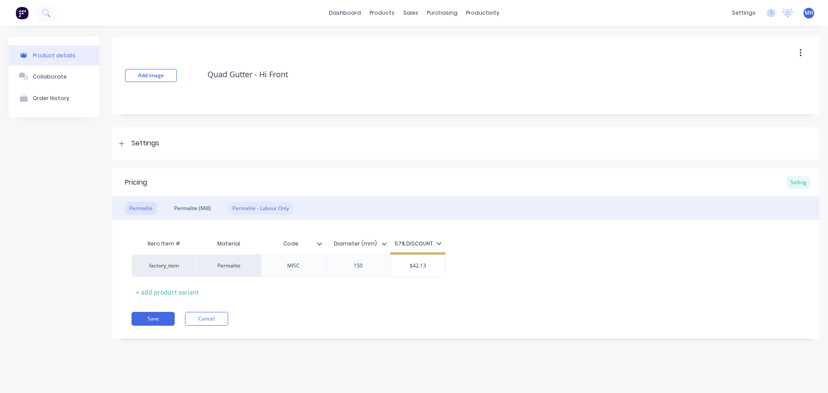
click at [264, 208] on div "Permalite - Labour Only" at bounding box center [260, 208] width 65 height 13
click at [204, 207] on div "Permalite (Mill)" at bounding box center [192, 208] width 45 height 13
click at [248, 203] on div "Permalite - Labour Only" at bounding box center [260, 208] width 65 height 13
click at [185, 208] on div "Permalite (Mill)" at bounding box center [192, 208] width 45 height 13
click at [139, 207] on div "Permalite" at bounding box center [141, 208] width 32 height 13
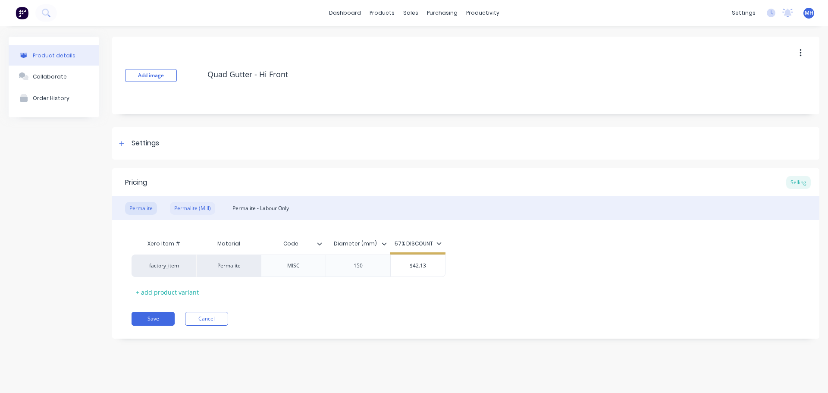
click at [182, 207] on div "Permalite (Mill)" at bounding box center [192, 208] width 45 height 13
click at [258, 207] on div "Permalite - Labour Only" at bounding box center [260, 208] width 65 height 13
click at [440, 242] on icon at bounding box center [439, 243] width 5 height 3
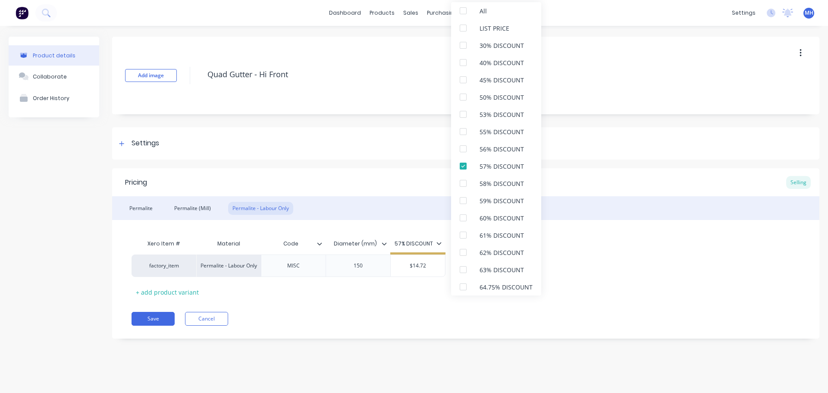
click at [440, 242] on icon at bounding box center [439, 243] width 5 height 3
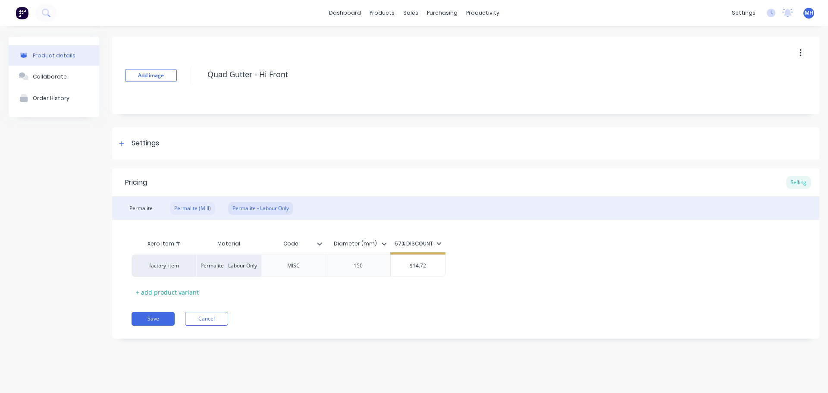
click at [185, 210] on div "Permalite (Mill)" at bounding box center [192, 208] width 45 height 13
drag, startPoint x: 143, startPoint y: 208, endPoint x: 204, endPoint y: 212, distance: 61.4
click at [143, 208] on div "Permalite" at bounding box center [141, 208] width 32 height 13
click at [204, 212] on div "Permalite (Mill)" at bounding box center [192, 208] width 45 height 13
click at [258, 209] on div "Permalite - Labour Only" at bounding box center [260, 208] width 65 height 13
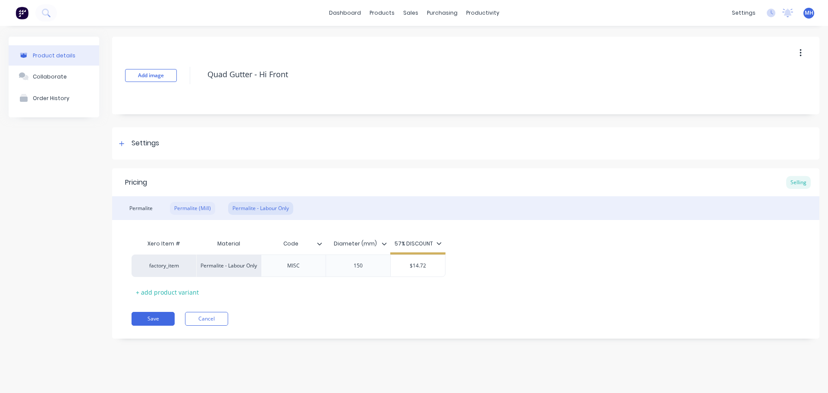
click at [182, 209] on div "Permalite (Mill)" at bounding box center [192, 208] width 45 height 13
click at [146, 212] on div "Permalite" at bounding box center [141, 208] width 32 height 13
click at [219, 211] on div "Permalite Permalite (Mill) Permalite - Labour Only" at bounding box center [465, 208] width 707 height 24
click at [258, 208] on div "Permalite - Labour Only" at bounding box center [260, 208] width 65 height 13
click at [182, 207] on div "Permalite (Mill)" at bounding box center [192, 208] width 45 height 13
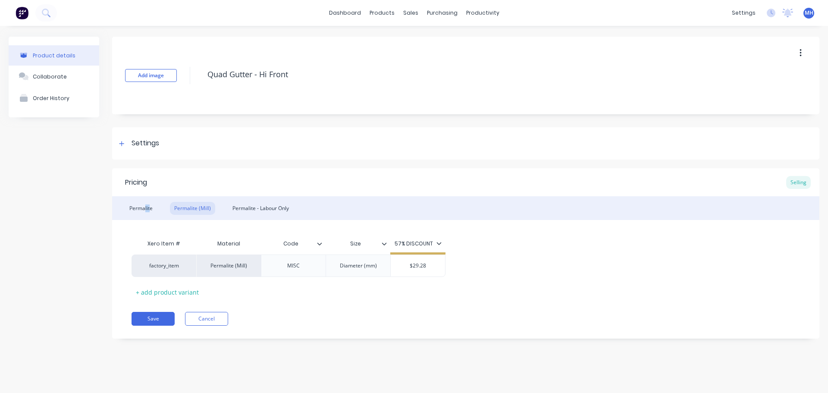
drag, startPoint x: 146, startPoint y: 208, endPoint x: 169, endPoint y: 207, distance: 22.9
click at [160, 207] on div "Permalite Permalite (Mill) Permalite - Labour Only" at bounding box center [465, 208] width 707 height 24
click at [207, 207] on div "Permalite (Mill)" at bounding box center [192, 208] width 45 height 13
click at [277, 211] on div "Permalite - Labour Only" at bounding box center [260, 208] width 65 height 13
click at [205, 209] on div "Permalite (Mill)" at bounding box center [192, 208] width 45 height 13
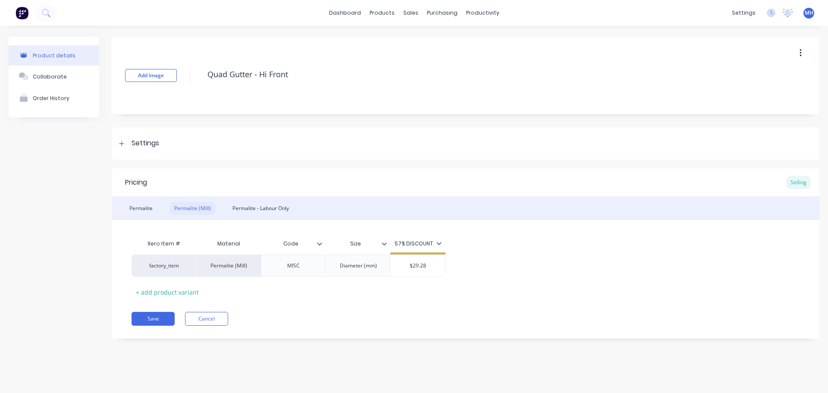
drag, startPoint x: 145, startPoint y: 207, endPoint x: 189, endPoint y: 209, distance: 44.9
click at [146, 207] on div "Permalite" at bounding box center [141, 208] width 32 height 13
click at [189, 209] on div "Permalite (Mill)" at bounding box center [192, 208] width 45 height 13
click at [242, 209] on div "Permalite - Labour Only" at bounding box center [260, 208] width 65 height 13
click at [191, 208] on div "Permalite (Mill)" at bounding box center [192, 208] width 45 height 13
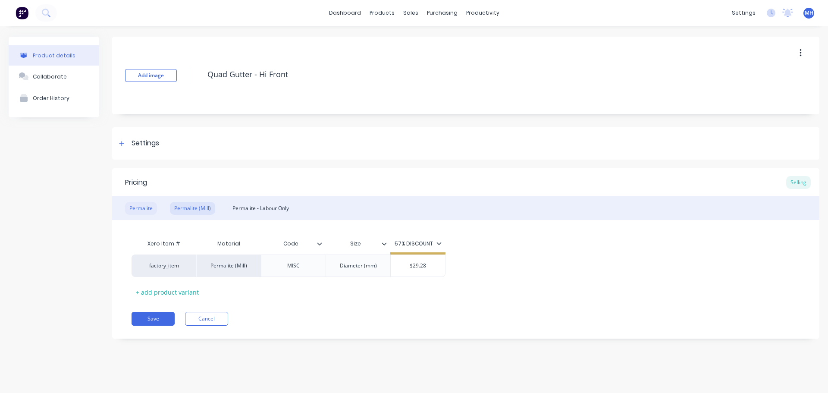
click at [132, 205] on div "Permalite" at bounding box center [141, 208] width 32 height 13
click at [209, 207] on div "Permalite (Mill)" at bounding box center [192, 208] width 45 height 13
click at [148, 204] on div "Permalite" at bounding box center [141, 208] width 32 height 13
click at [193, 207] on div "Permalite (Mill)" at bounding box center [192, 208] width 45 height 13
click at [259, 207] on div "Permalite - Labour Only" at bounding box center [260, 208] width 65 height 13
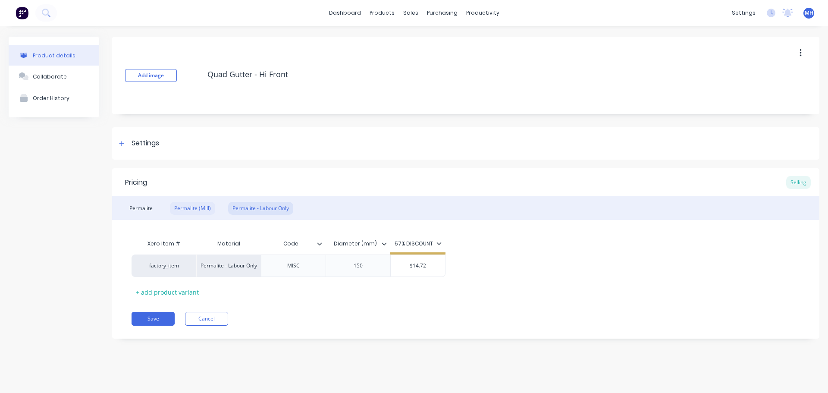
click at [185, 207] on div "Permalite (Mill)" at bounding box center [192, 208] width 45 height 13
click at [132, 207] on div "Permalite" at bounding box center [141, 208] width 32 height 13
click at [209, 209] on div "Permalite (Mill)" at bounding box center [192, 208] width 45 height 13
click at [263, 210] on div "Permalite - Labour Only" at bounding box center [260, 208] width 65 height 13
click at [195, 210] on div "Permalite (Mill)" at bounding box center [192, 208] width 45 height 13
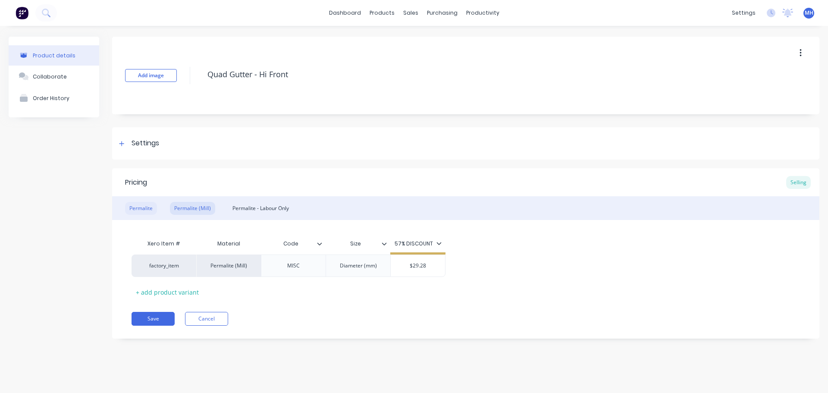
click at [144, 207] on div "Permalite" at bounding box center [141, 208] width 32 height 13
click at [202, 208] on div "Permalite (Mill)" at bounding box center [192, 208] width 45 height 13
click at [259, 208] on div "Permalite - Labour Only" at bounding box center [260, 208] width 65 height 13
click at [118, 208] on div "Permalite Permalite (Mill) Permalite - Labour Only" at bounding box center [465, 208] width 707 height 24
click at [802, 51] on button "button" at bounding box center [801, 53] width 20 height 16
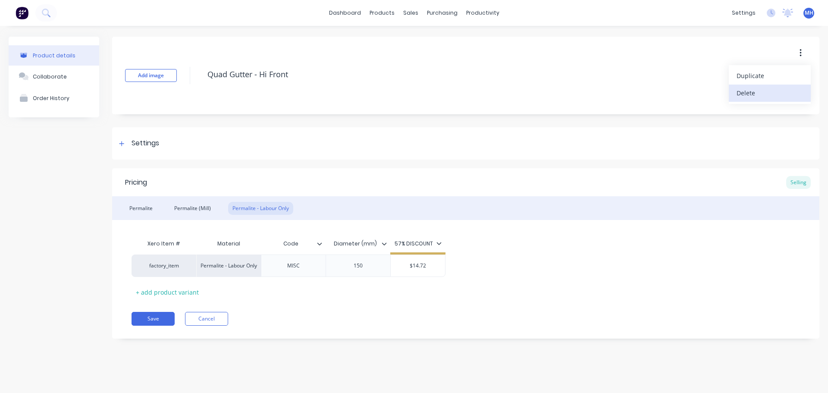
click at [758, 96] on div "Delete" at bounding box center [770, 93] width 66 height 13
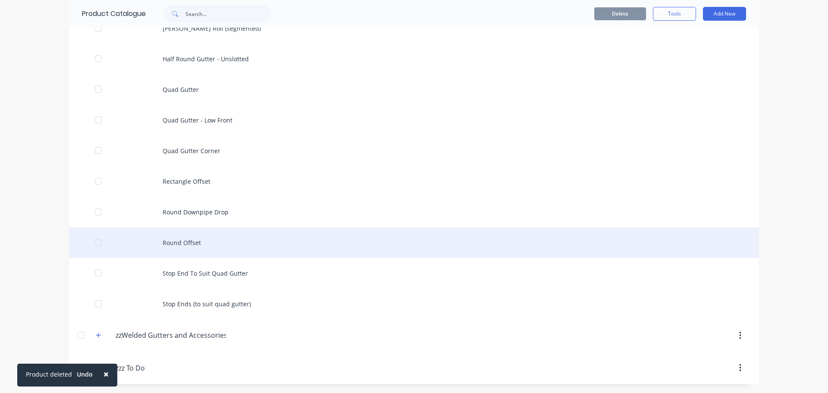
scroll to position [918, 0]
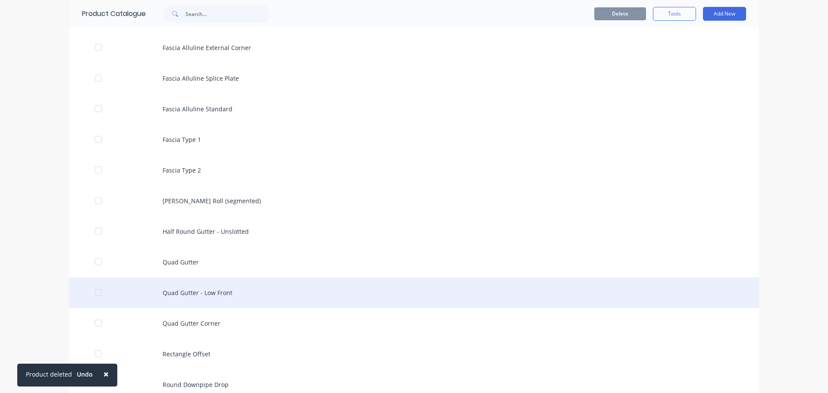
click at [223, 298] on div "Quad Gutter - Low Front" at bounding box center [414, 292] width 690 height 31
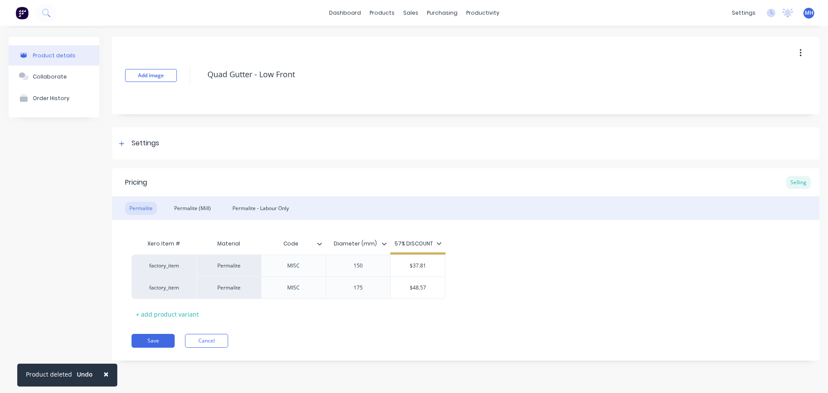
click at [801, 52] on icon "button" at bounding box center [801, 52] width 2 height 9
click at [778, 92] on div "Delete" at bounding box center [770, 93] width 66 height 13
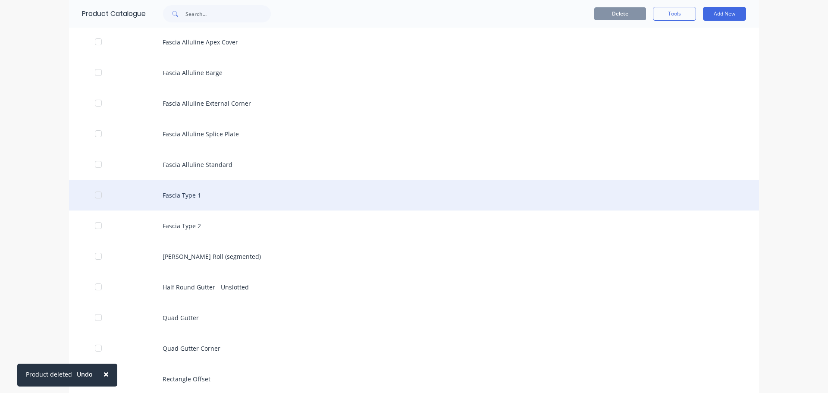
scroll to position [1035, 0]
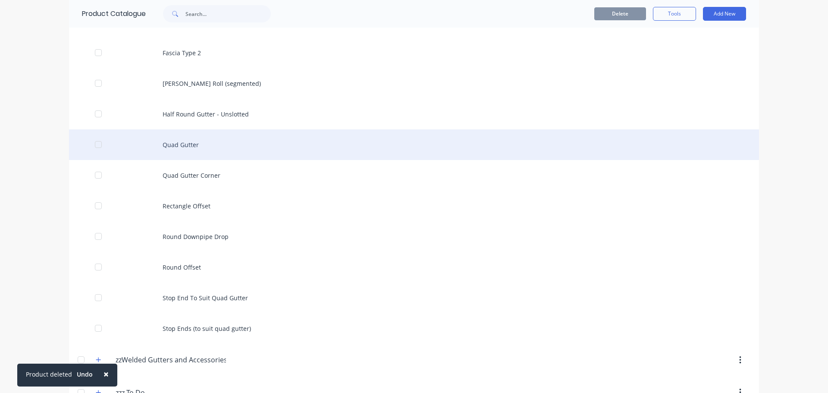
click at [258, 147] on div "Quad Gutter" at bounding box center [414, 144] width 690 height 31
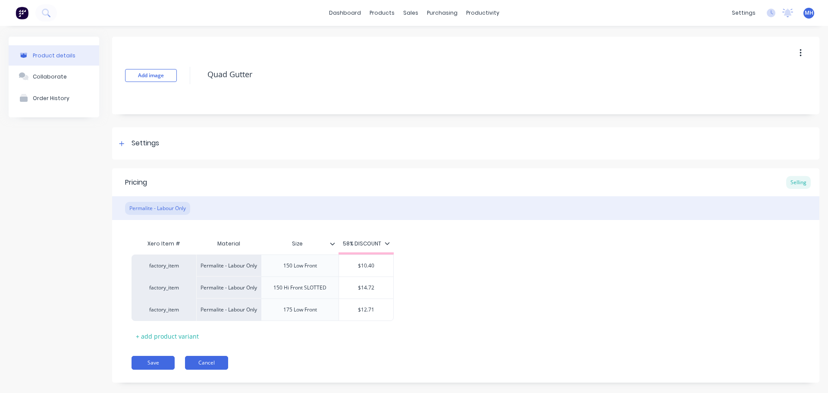
click at [206, 362] on button "Cancel" at bounding box center [206, 363] width 43 height 14
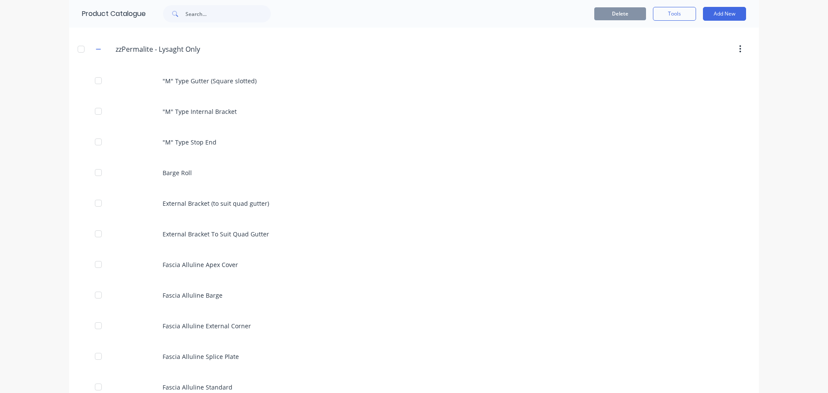
scroll to position [628, 0]
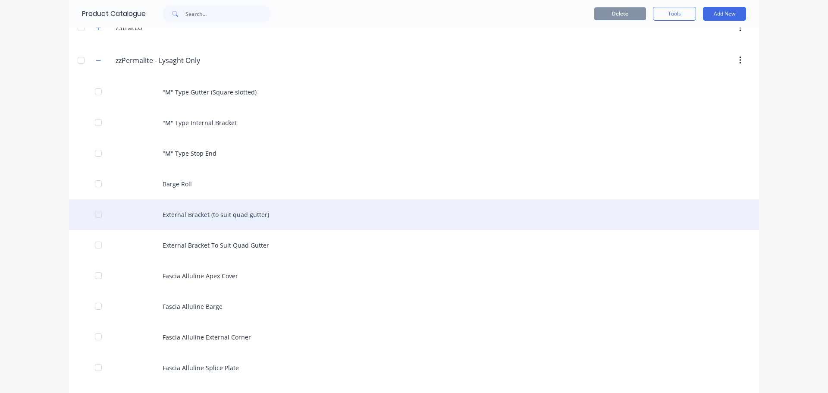
click at [234, 216] on div "External Bracket (to suit quad gutter)" at bounding box center [414, 214] width 690 height 31
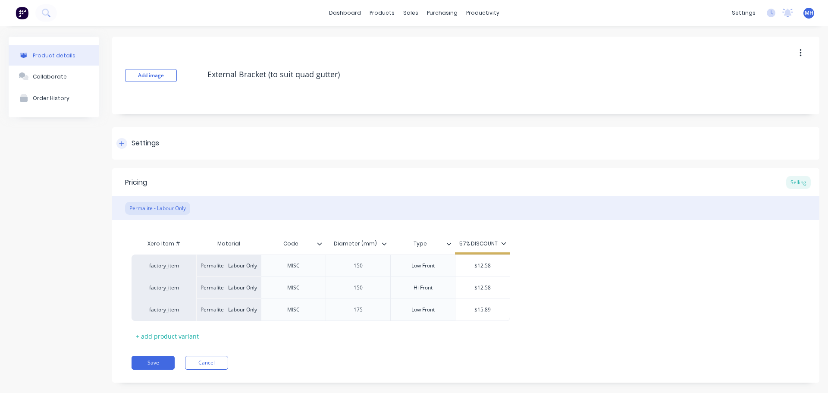
drag, startPoint x: 145, startPoint y: 146, endPoint x: 156, endPoint y: 147, distance: 10.8
click at [145, 146] on div "Settings" at bounding box center [146, 143] width 28 height 11
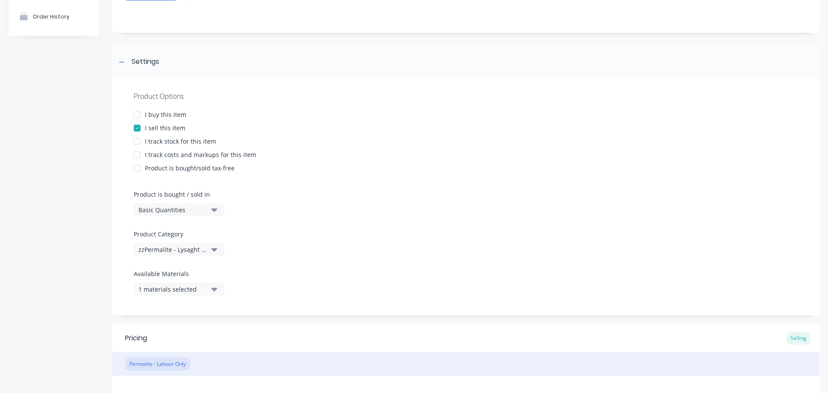
scroll to position [173, 0]
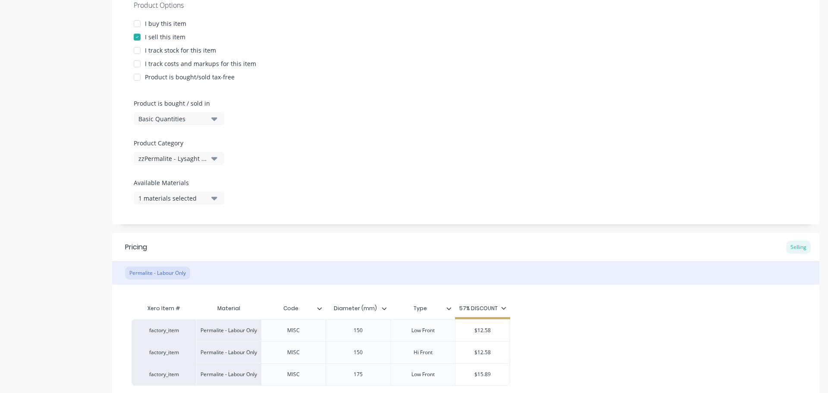
click at [182, 196] on div "1 materials selected" at bounding box center [172, 198] width 69 height 9
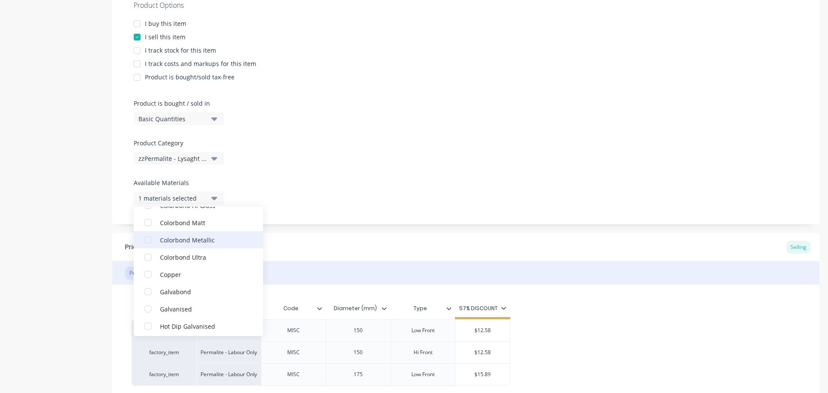
scroll to position [129, 0]
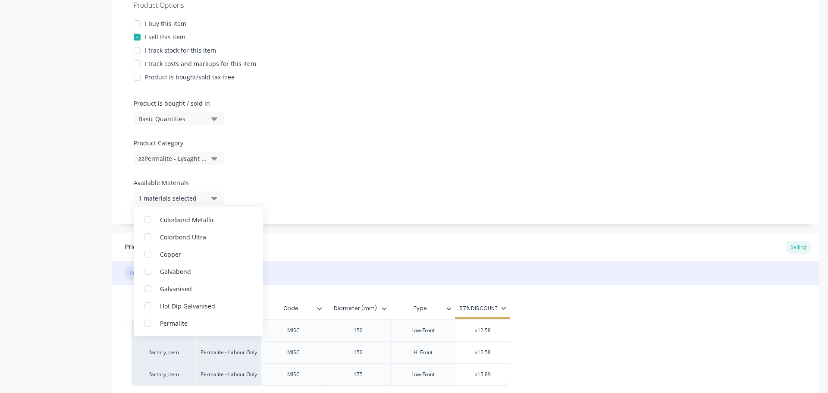
click at [45, 224] on div "Product details Collaborate Order History" at bounding box center [54, 162] width 91 height 596
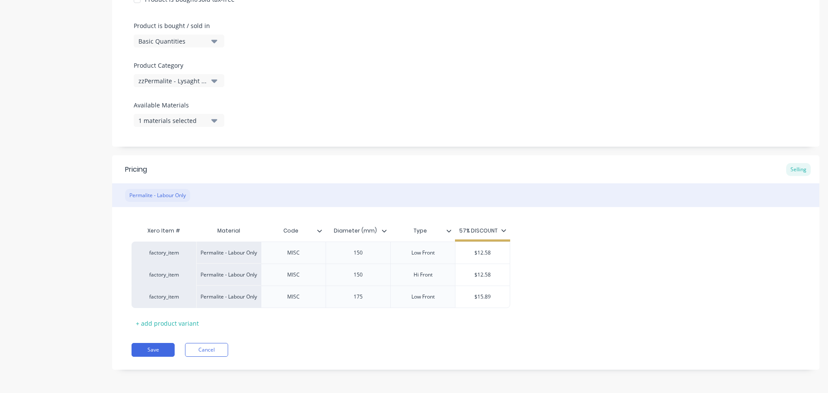
scroll to position [251, 0]
click at [172, 120] on div "1 materials selected" at bounding box center [172, 120] width 69 height 9
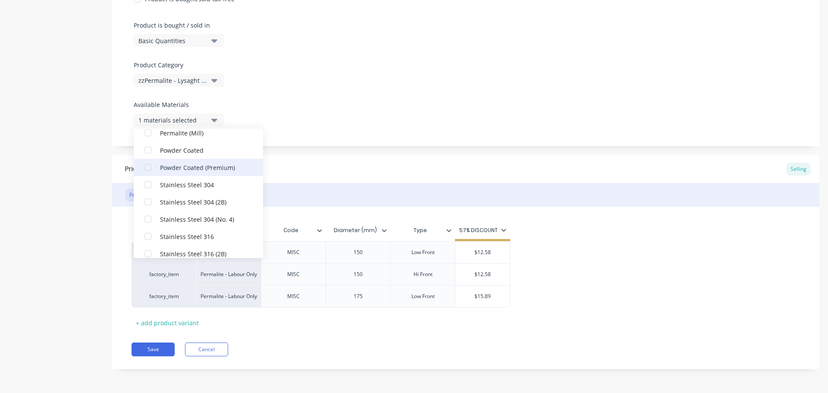
click at [203, 172] on div "Powder Coated (Premium)" at bounding box center [203, 167] width 86 height 9
type textarea "x"
click at [311, 168] on div "Pricing Selling" at bounding box center [465, 169] width 707 height 28
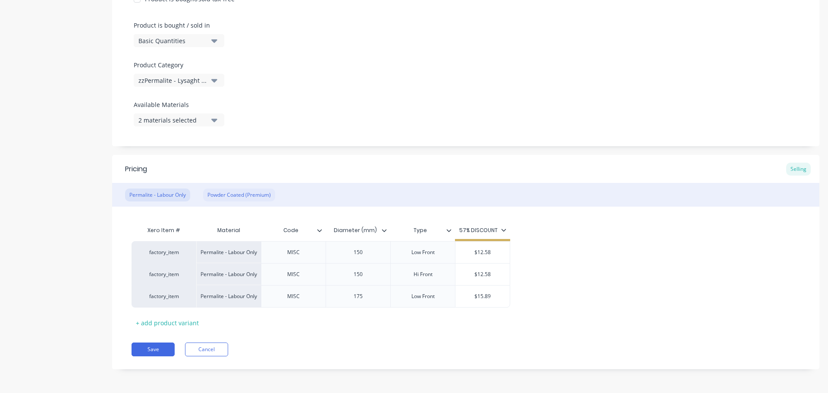
click at [242, 197] on div "Powder Coated (Premium)" at bounding box center [239, 195] width 72 height 13
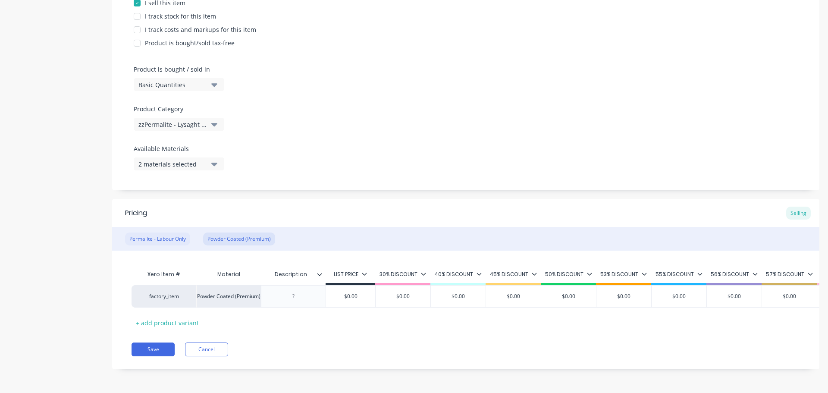
click at [160, 234] on div "Permalite - Labour Only" at bounding box center [157, 239] width 65 height 13
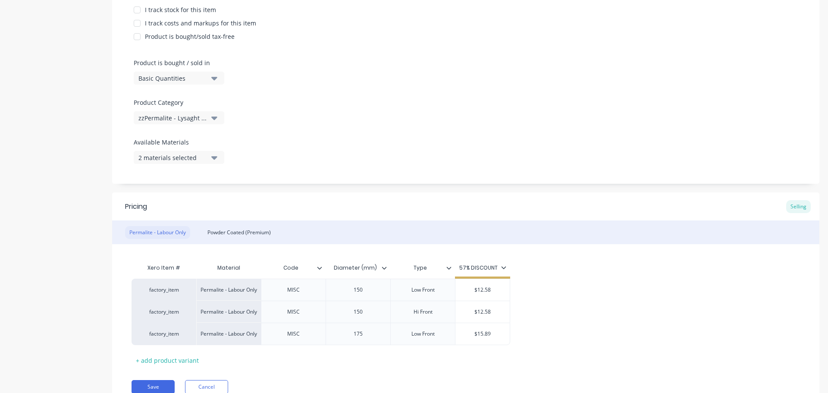
scroll to position [251, 0]
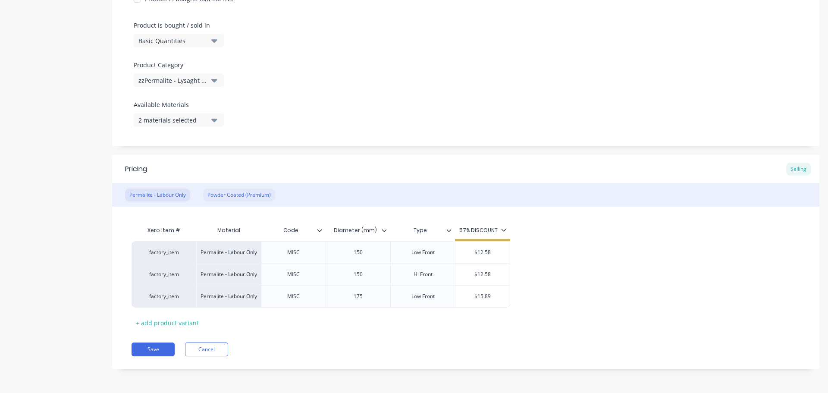
click at [226, 194] on div "Powder Coated (Premium)" at bounding box center [239, 195] width 72 height 13
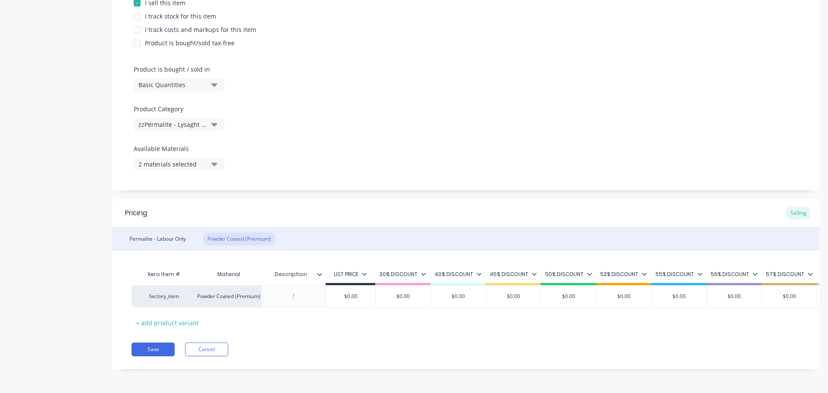
click at [295, 270] on input "Description" at bounding box center [291, 274] width 60 height 8
type input "Size (mm)"
type textarea "x"
click at [292, 291] on div at bounding box center [293, 296] width 43 height 11
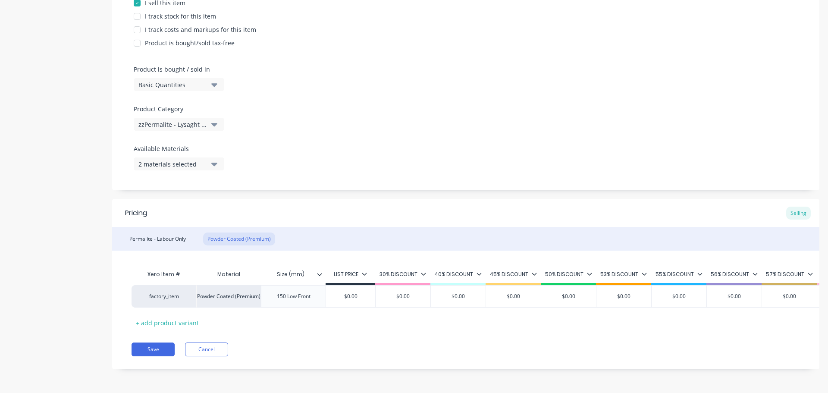
click at [223, 258] on div "Xero Item # Material Size (mm) LIST PRICE 30% DISCOUNT 40% DISCOUNT 45% DISCOUN…" at bounding box center [465, 290] width 707 height 79
click at [169, 316] on div "+ add product variant" at bounding box center [168, 322] width 72 height 13
type textarea "x"
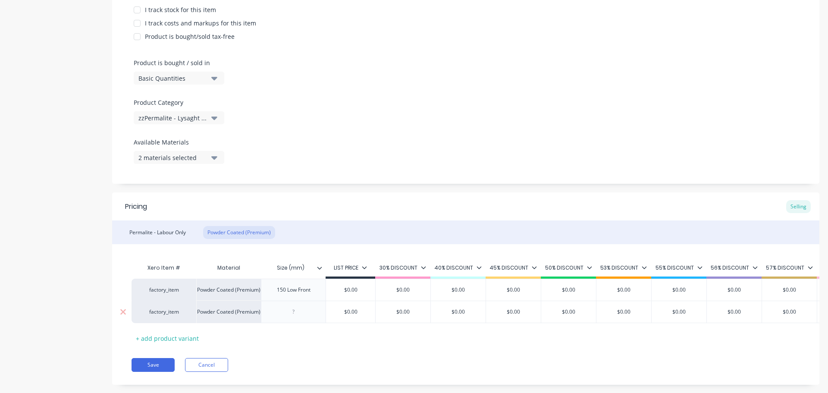
click at [300, 312] on div at bounding box center [293, 311] width 43 height 11
click at [177, 332] on div "+ add product variant" at bounding box center [168, 338] width 72 height 13
type textarea "x"
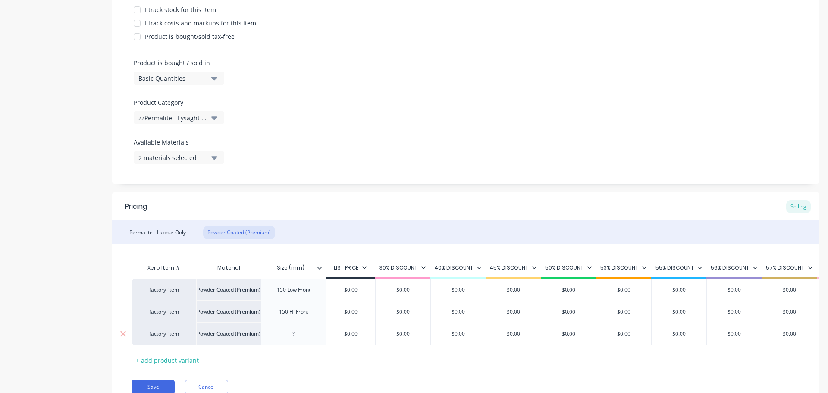
click at [305, 333] on div at bounding box center [293, 333] width 43 height 11
click at [310, 252] on div "Xero Item # Material Size (mm) LIST PRICE 30% DISCOUNT 40% DISCOUNT 45% DISCOUN…" at bounding box center [465, 305] width 707 height 123
click at [424, 267] on icon at bounding box center [423, 267] width 5 height 3
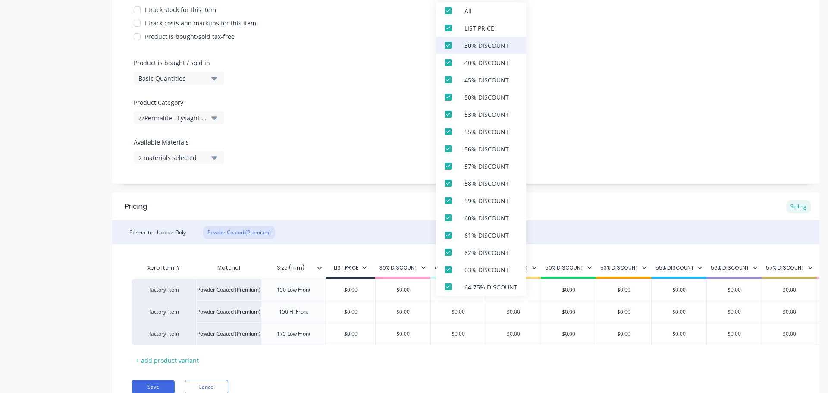
click at [446, 44] on div at bounding box center [448, 45] width 17 height 17
click at [446, 62] on div at bounding box center [448, 62] width 17 height 17
click at [449, 80] on div at bounding box center [448, 79] width 17 height 17
click at [446, 9] on div at bounding box center [448, 10] width 17 height 17
click at [449, 13] on div at bounding box center [448, 10] width 17 height 17
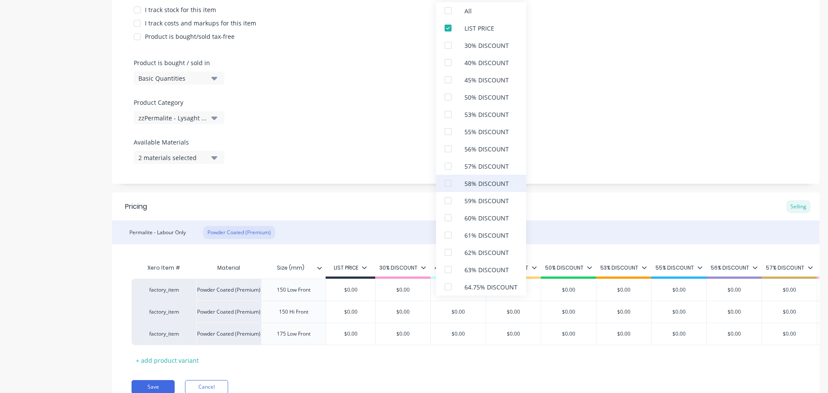
click at [452, 185] on div at bounding box center [448, 183] width 17 height 17
click at [447, 28] on div at bounding box center [448, 27] width 17 height 17
type textarea "x"
click at [361, 200] on div "Pricing Selling" at bounding box center [465, 206] width 707 height 28
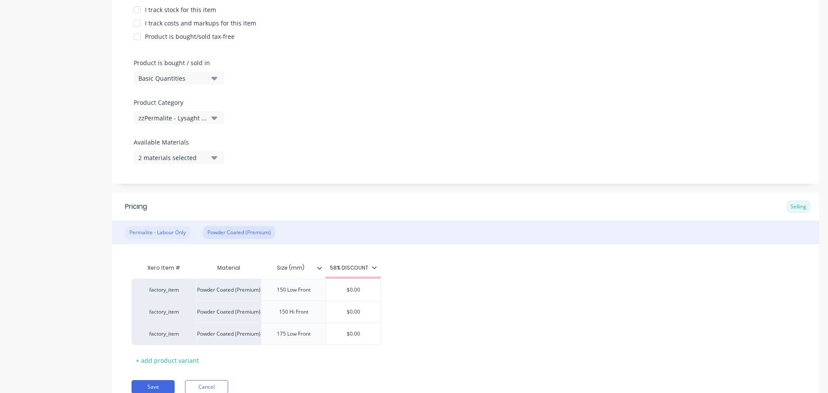
click at [161, 231] on div "Permalite - Labour Only" at bounding box center [157, 232] width 65 height 13
click at [217, 231] on div "Powder Coated (Premium)" at bounding box center [239, 232] width 72 height 13
click at [164, 232] on div "Permalite - Labour Only" at bounding box center [157, 232] width 65 height 13
click at [228, 229] on div "Powder Coated (Premium)" at bounding box center [239, 232] width 72 height 13
click at [163, 233] on div "Permalite - Labour Only" at bounding box center [157, 232] width 65 height 13
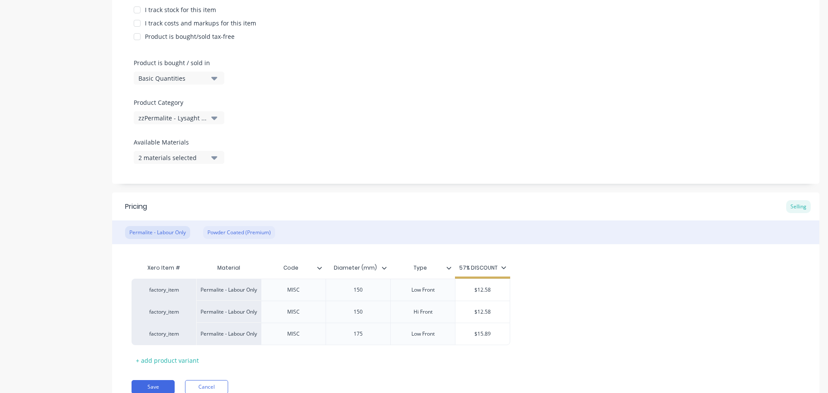
click at [232, 231] on div "Powder Coated (Premium)" at bounding box center [239, 232] width 72 height 13
click at [160, 232] on div "Permalite - Labour Only" at bounding box center [157, 232] width 65 height 13
click at [254, 230] on div "Powder Coated (Premium)" at bounding box center [239, 232] width 72 height 13
click at [148, 227] on div "Permalite - Labour Only" at bounding box center [157, 232] width 65 height 13
click at [230, 233] on div "Powder Coated (Premium)" at bounding box center [239, 232] width 72 height 13
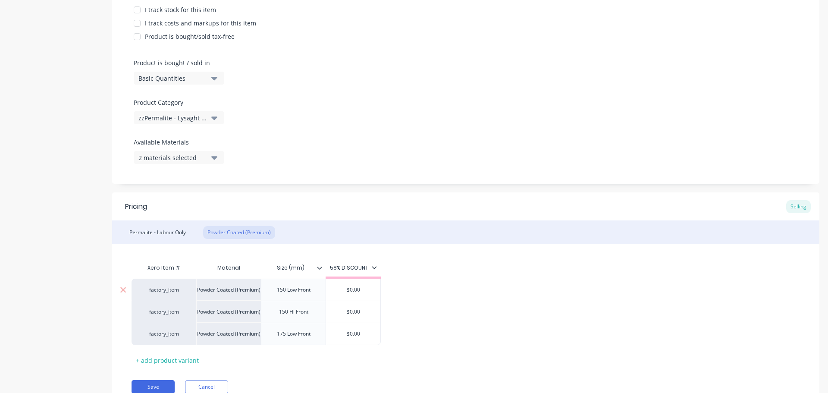
type input "$0.00"
click at [355, 291] on input "$0.00" at bounding box center [353, 290] width 54 height 8
type textarea "x"
type input "$1"
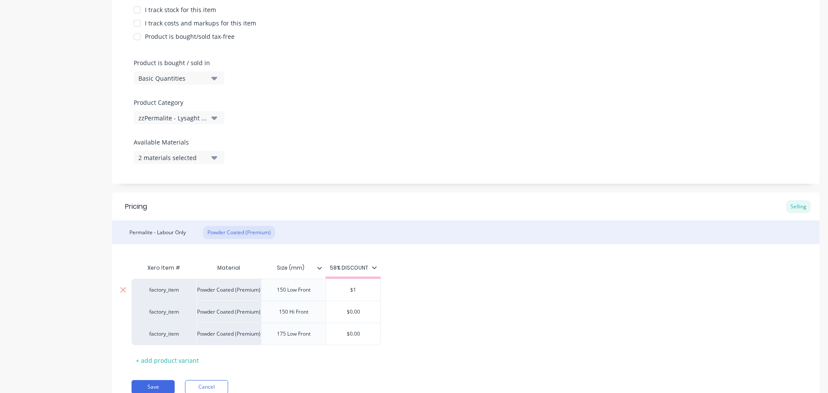
type textarea "x"
type input "$12"
type textarea "x"
type input "$12."
type textarea "x"
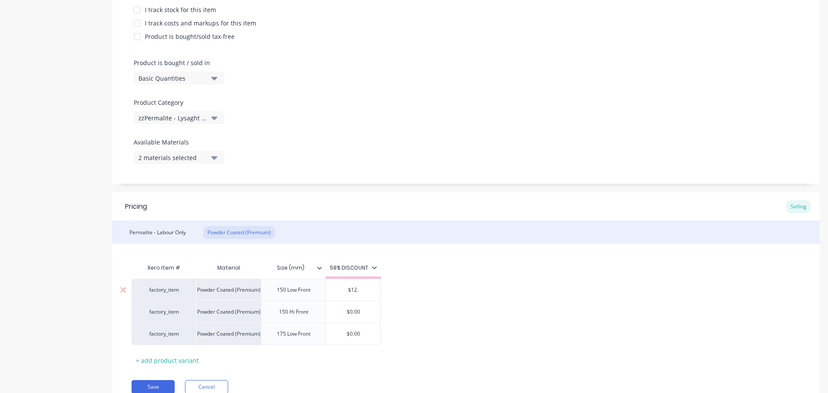
type input "$12.5"
type textarea "x"
type input "$12.58"
type input "$0.00"
click at [356, 310] on input "$0.00" at bounding box center [353, 312] width 54 height 8
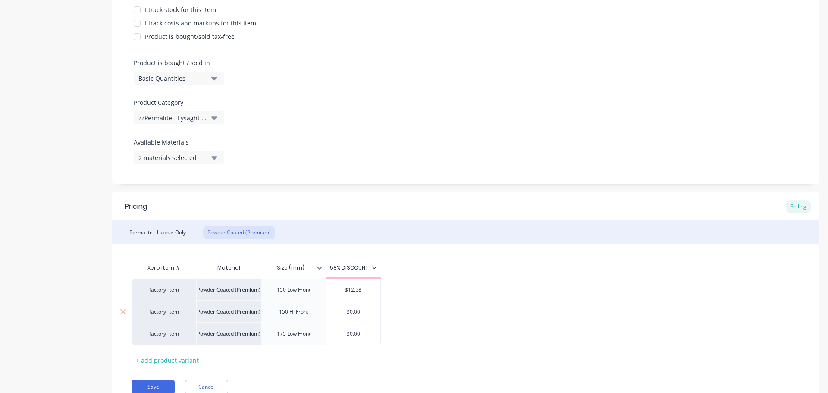
click at [356, 310] on input "$0.00" at bounding box center [353, 312] width 54 height 8
type textarea "x"
type input "$1"
type textarea "x"
type input "$12"
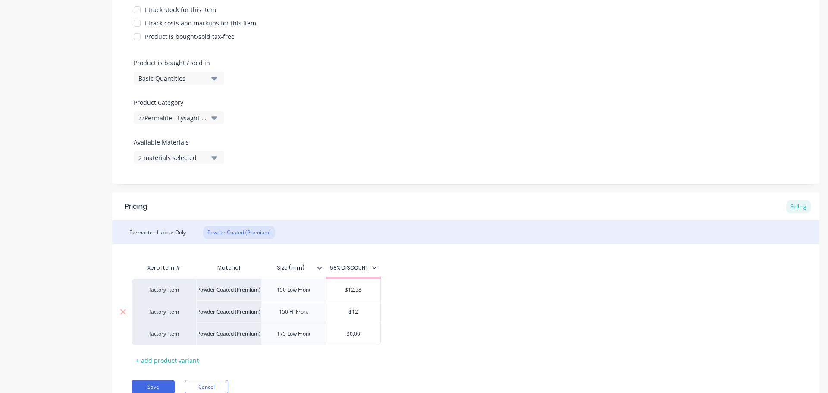
type textarea "x"
type input "$12."
type textarea "x"
type input "$12.58"
type textarea "x"
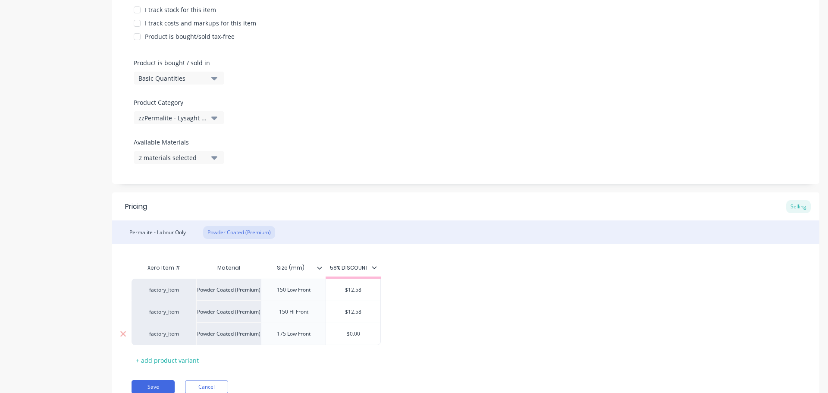
type input "$12.58"
type input "$0.00"
click at [350, 336] on input "$0.00" at bounding box center [353, 334] width 54 height 8
type textarea "x"
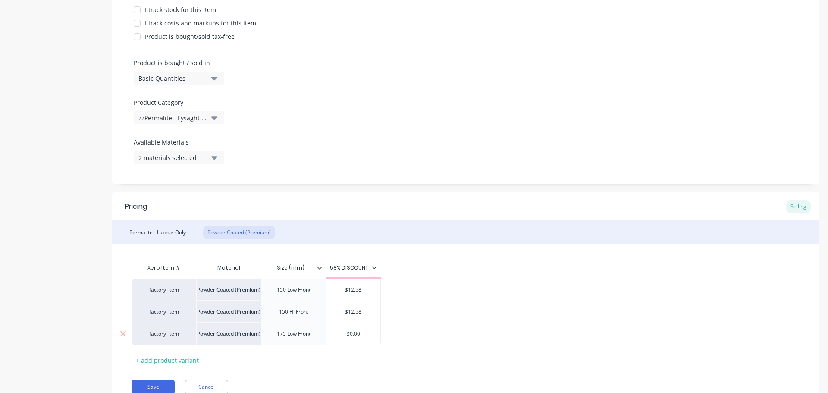
type input "$1"
type textarea "x"
type input "$15"
type textarea "x"
type input "$15.8"
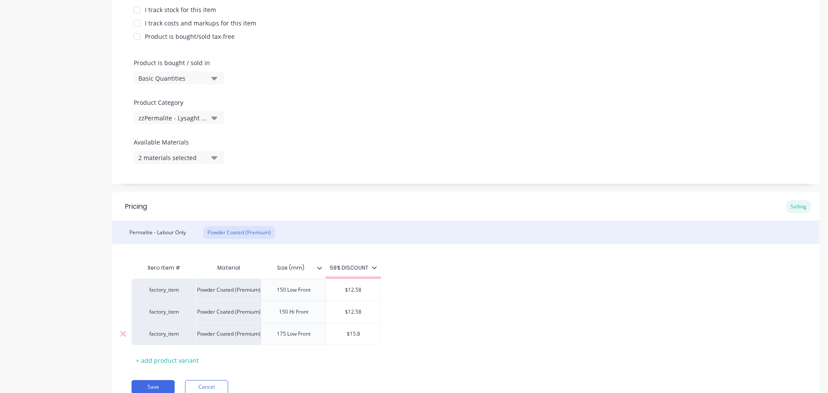
type textarea "x"
type input "$15.89"
click at [375, 205] on div "Pricing Selling" at bounding box center [465, 206] width 707 height 28
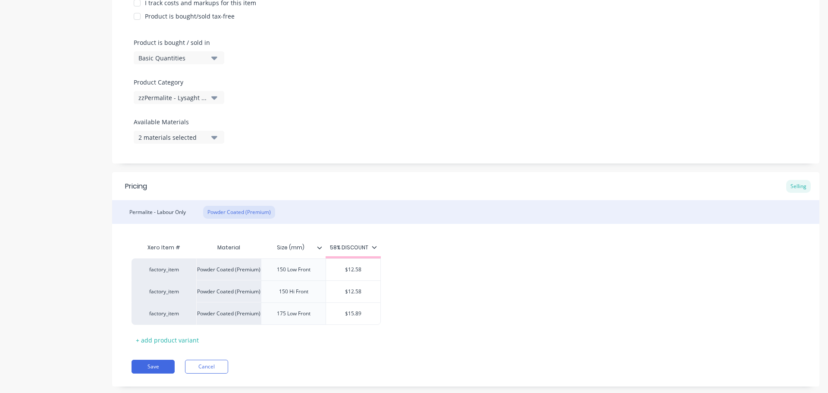
scroll to position [251, 0]
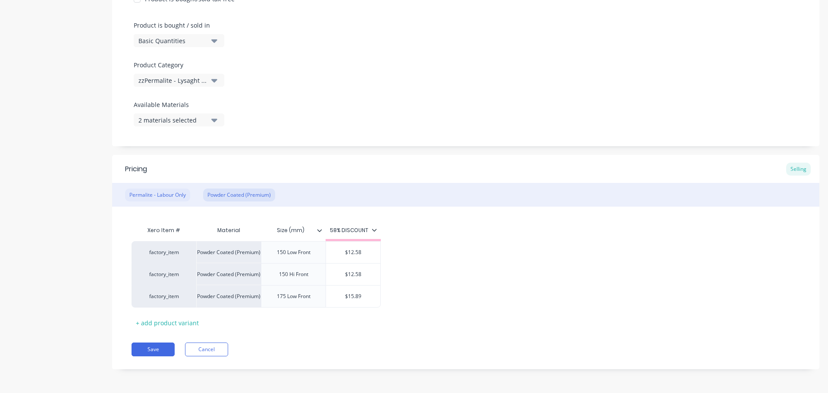
click at [152, 194] on div "Permalite - Labour Only" at bounding box center [157, 195] width 65 height 13
click at [227, 192] on div "Powder Coated (Premium)" at bounding box center [239, 195] width 72 height 13
click at [141, 193] on div "Permalite - Labour Only" at bounding box center [157, 195] width 65 height 13
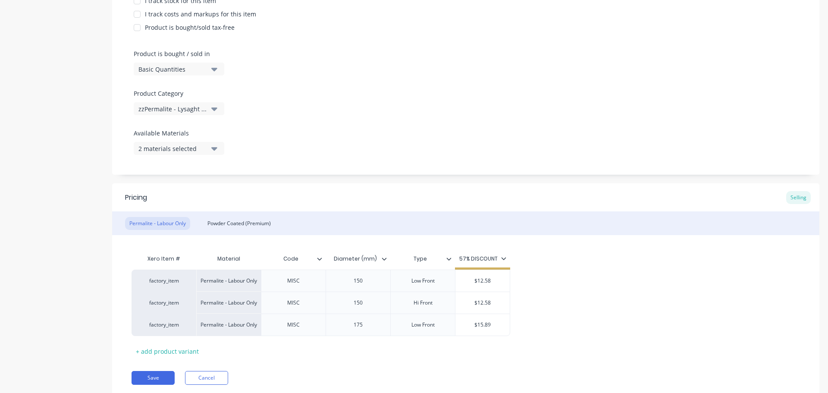
scroll to position [207, 0]
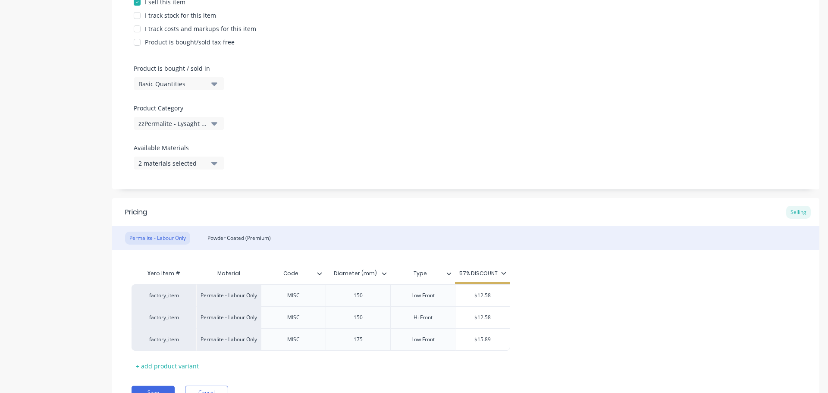
click at [167, 167] on div "2 materials selected" at bounding box center [172, 163] width 69 height 9
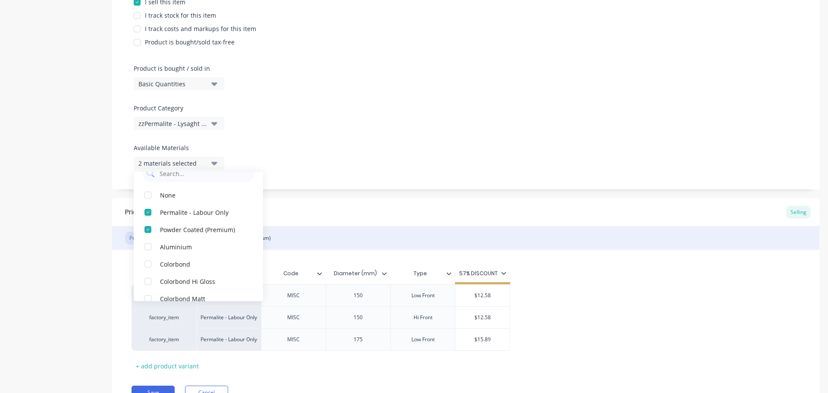
scroll to position [0, 0]
click at [175, 225] on div "Permalite - Labour Only" at bounding box center [203, 227] width 86 height 9
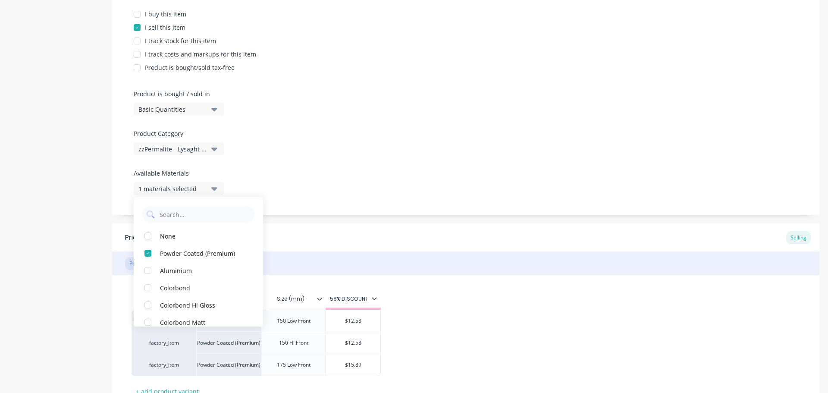
click at [333, 228] on div "Pricing Selling" at bounding box center [465, 237] width 707 height 28
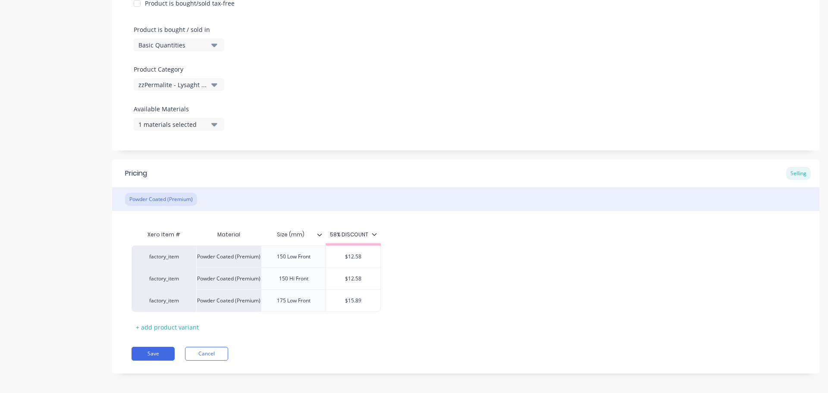
scroll to position [251, 0]
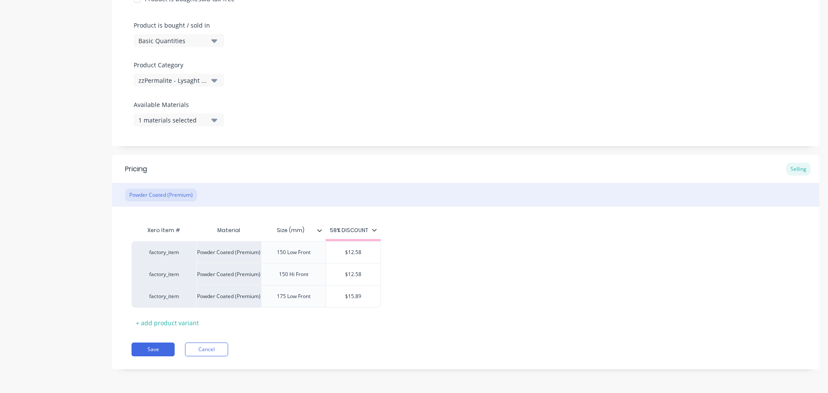
click at [321, 230] on icon at bounding box center [319, 230] width 5 height 5
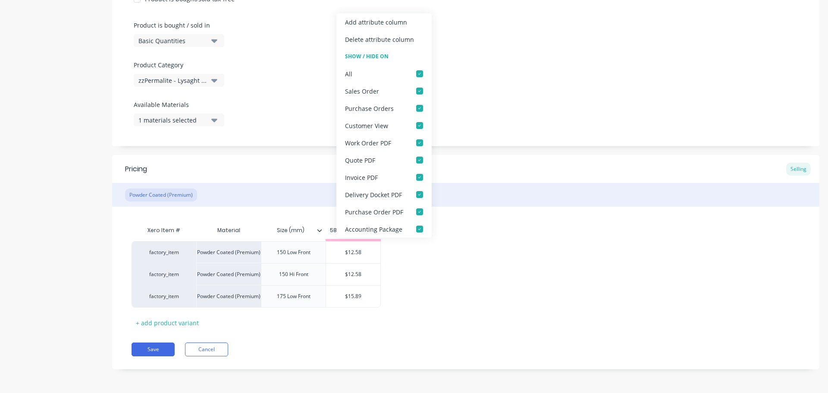
click at [270, 162] on div "Pricing Selling" at bounding box center [465, 169] width 707 height 28
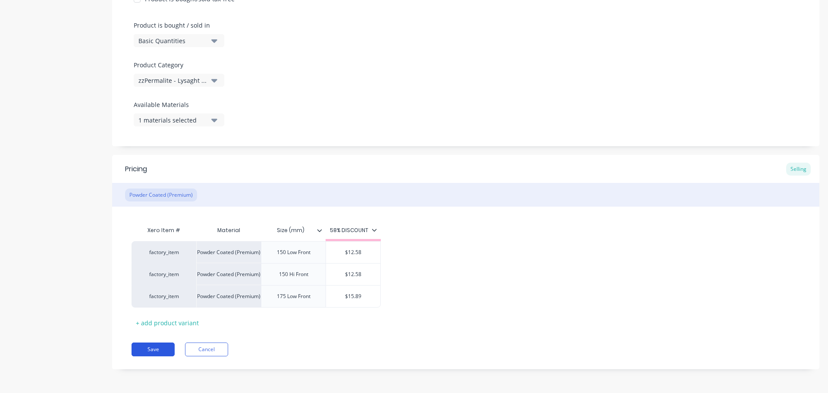
click at [148, 350] on button "Save" at bounding box center [153, 350] width 43 height 14
click at [157, 348] on button "Save" at bounding box center [153, 350] width 43 height 14
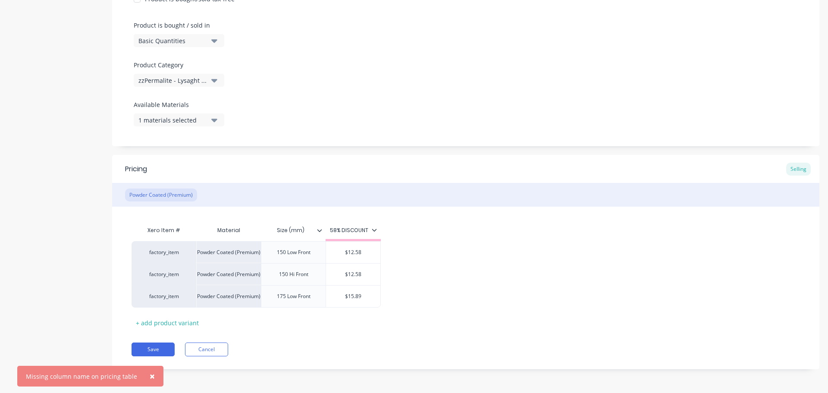
click at [377, 230] on div "58% DISCOUNT" at bounding box center [353, 232] width 55 height 8
click at [375, 230] on icon at bounding box center [374, 229] width 5 height 5
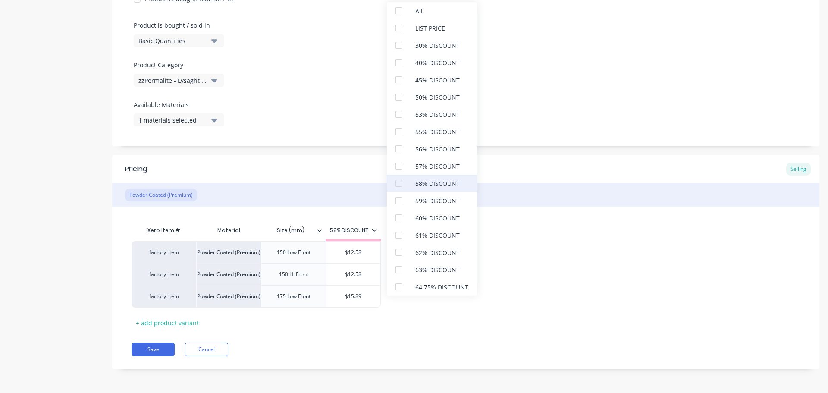
click at [399, 184] on div at bounding box center [398, 183] width 17 height 17
click at [358, 167] on div "Pricing Selling" at bounding box center [465, 169] width 707 height 28
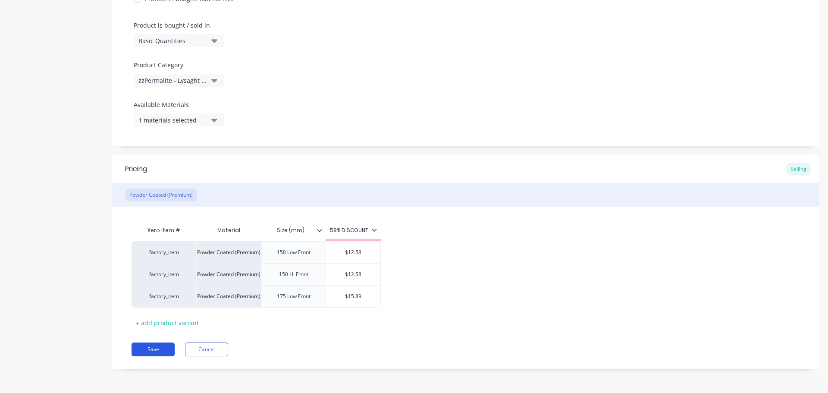
click at [152, 351] on button "Save" at bounding box center [153, 350] width 43 height 14
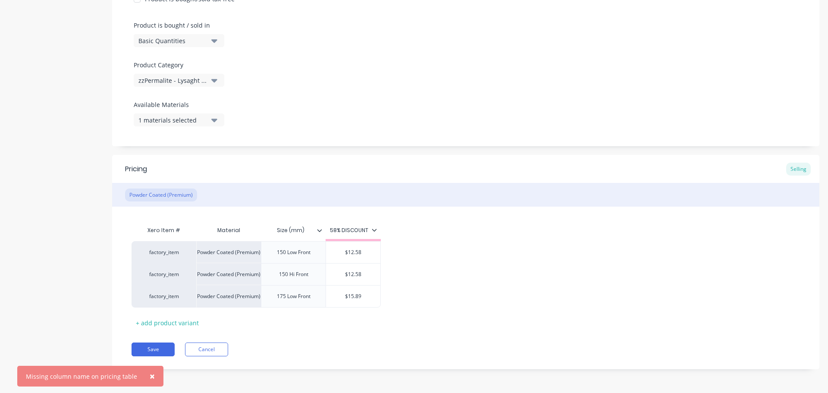
click at [377, 232] on div "58% DISCOUNT" at bounding box center [353, 232] width 55 height 8
click at [372, 231] on icon at bounding box center [374, 229] width 5 height 5
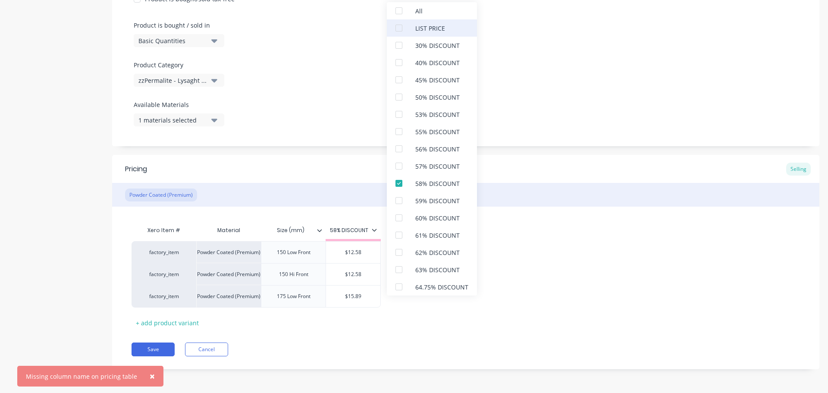
click at [401, 27] on div at bounding box center [398, 27] width 17 height 17
type textarea "x"
click at [313, 163] on div "Pricing Selling" at bounding box center [465, 169] width 707 height 28
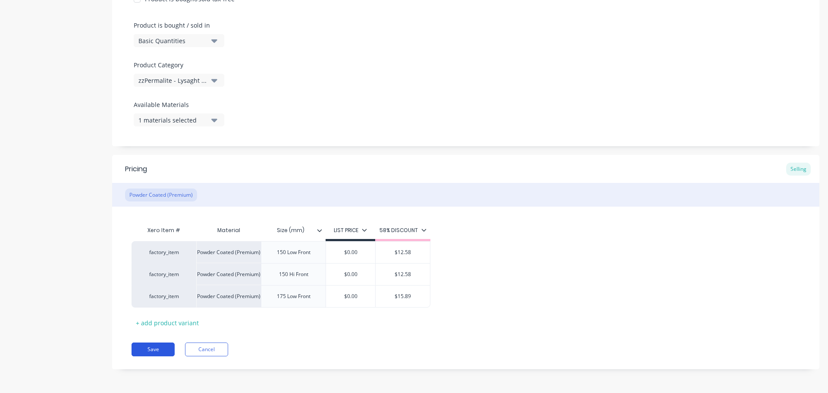
click at [157, 346] on button "Save" at bounding box center [153, 350] width 43 height 14
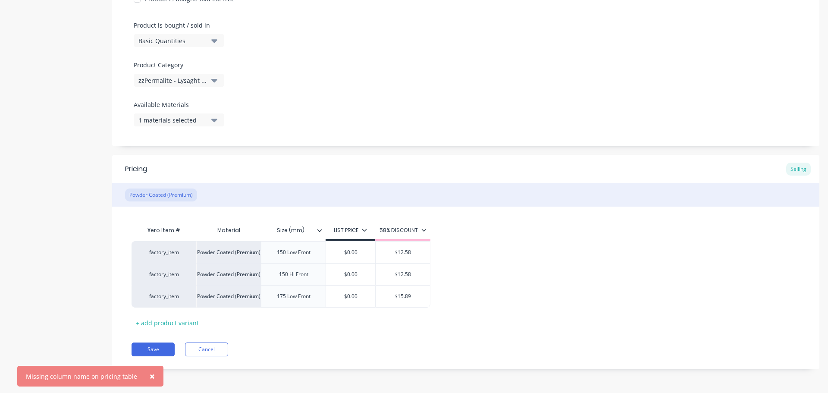
click at [290, 227] on input "Size (mm)" at bounding box center [291, 230] width 60 height 8
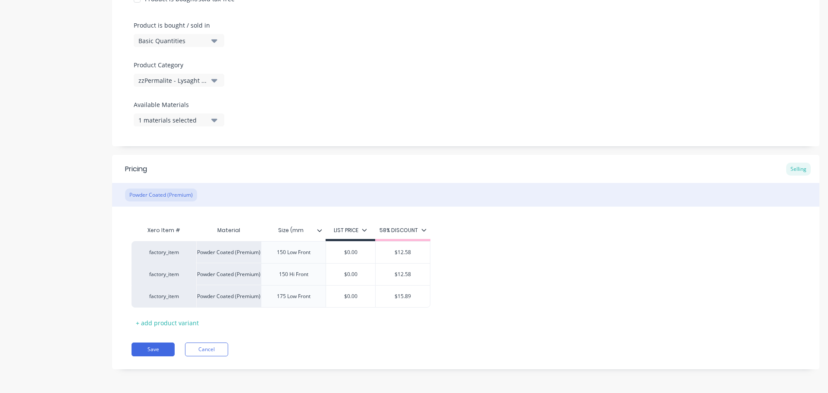
type input "Size (mm)"
click at [375, 211] on div "Xero Item # Material Size (mm) LIST PRICE 58% DISCOUNT factory_item Powder Coat…" at bounding box center [465, 268] width 707 height 123
click at [151, 351] on button "Save" at bounding box center [153, 350] width 43 height 14
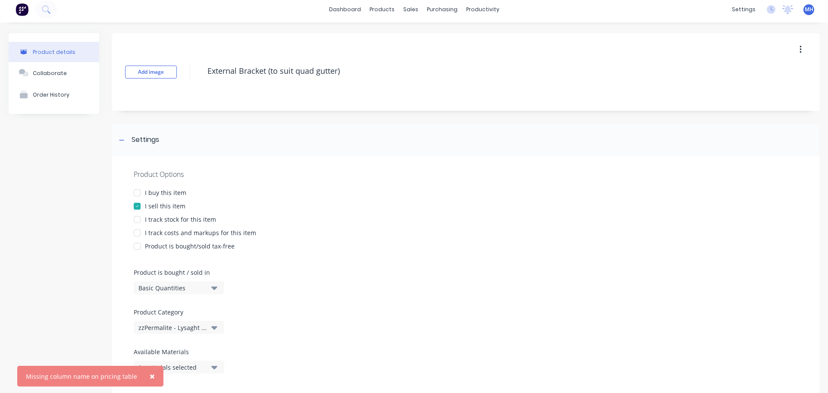
scroll to position [0, 0]
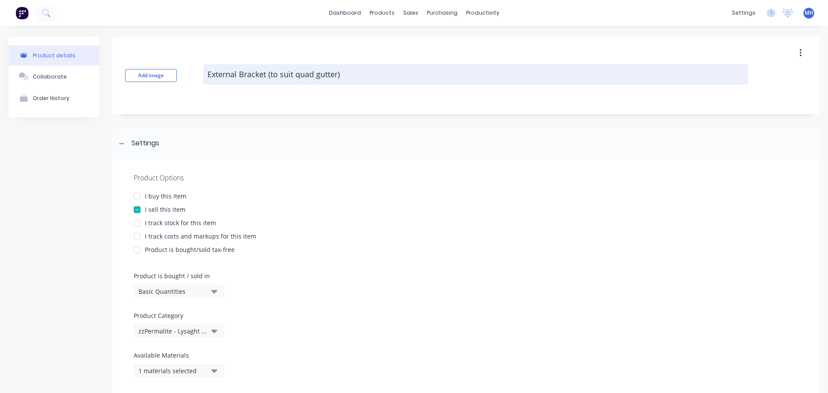
click at [354, 73] on textarea "External Bracket (to suit quad gutter)" at bounding box center [475, 74] width 545 height 20
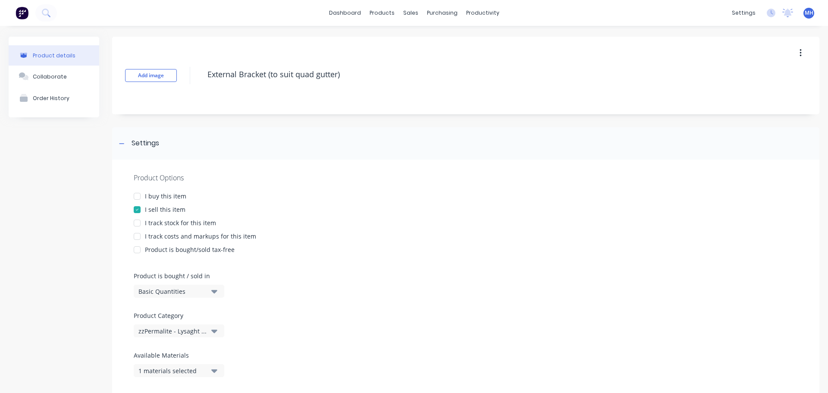
click at [321, 118] on div "Add image External Bracket (to suit quad gutter) Settings Product Options I buy…" at bounding box center [465, 335] width 707 height 596
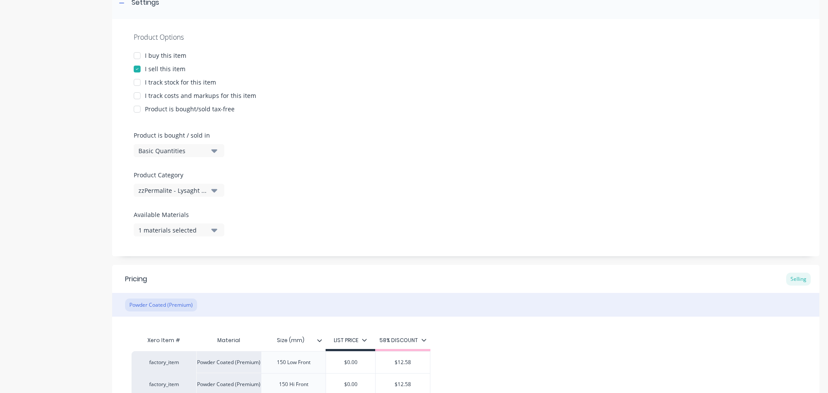
scroll to position [251, 0]
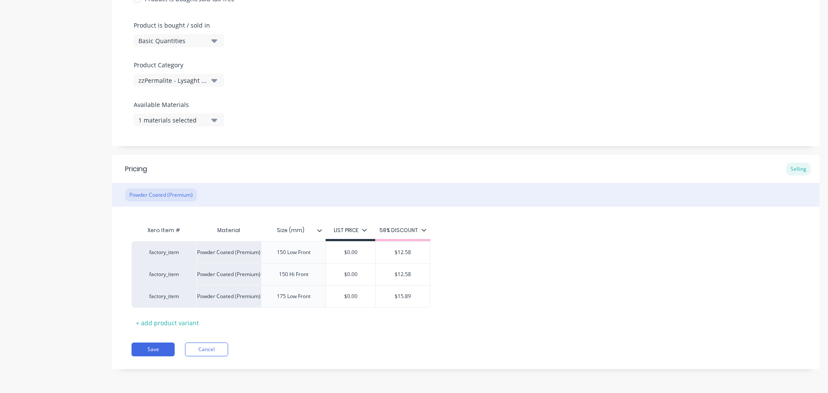
click at [429, 231] on div "58% DISCOUNT" at bounding box center [402, 232] width 55 height 8
click at [419, 231] on div "58% DISCOUNT" at bounding box center [403, 230] width 47 height 8
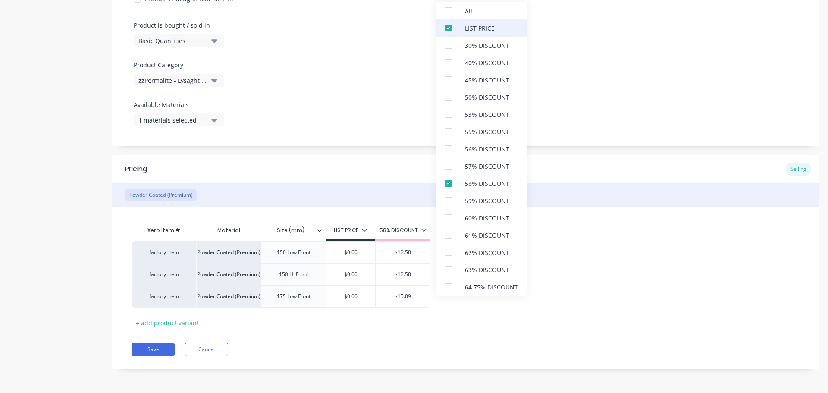
click at [450, 27] on div at bounding box center [448, 27] width 17 height 17
click at [346, 161] on div "Pricing Selling" at bounding box center [465, 169] width 707 height 28
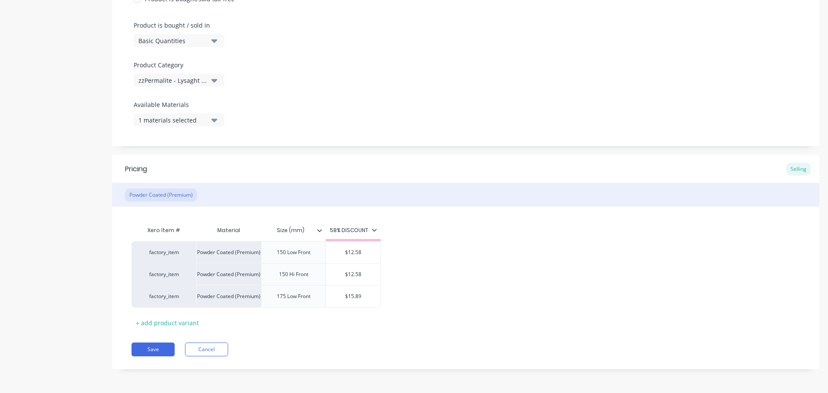
click at [229, 229] on div "Material" at bounding box center [228, 230] width 65 height 17
click at [218, 214] on div "Xero Item # Material Size (mm) 58% DISCOUNT factory_item Powder Coated (Premium…" at bounding box center [465, 268] width 707 height 123
click at [166, 346] on button "Save" at bounding box center [153, 350] width 43 height 14
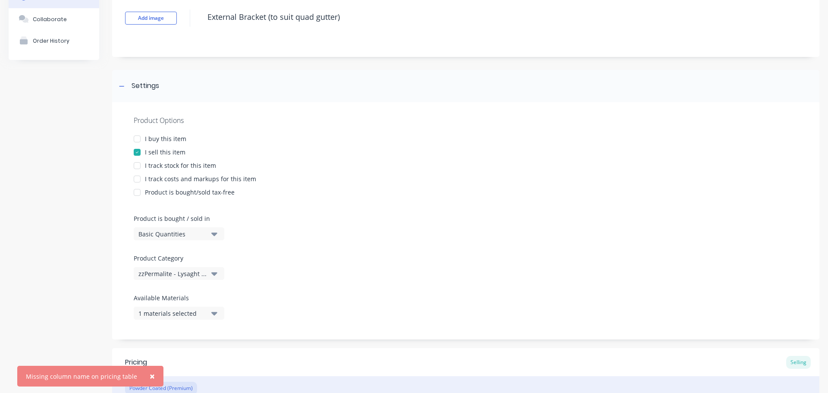
scroll to position [0, 0]
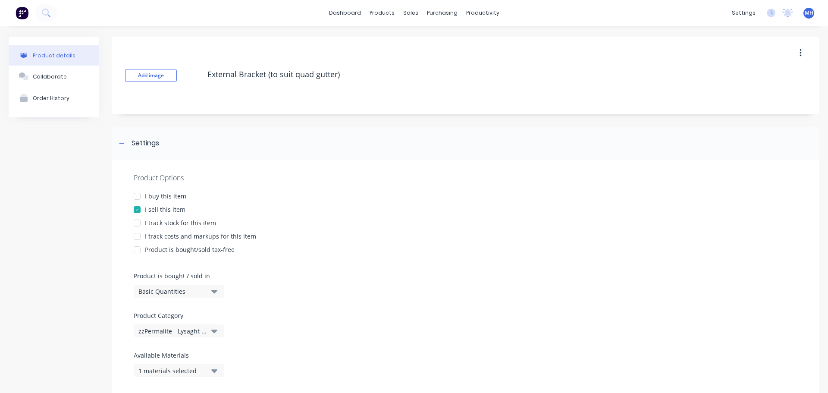
click at [138, 208] on div at bounding box center [137, 209] width 17 height 17
click at [138, 209] on div at bounding box center [137, 209] width 17 height 17
type textarea "x"
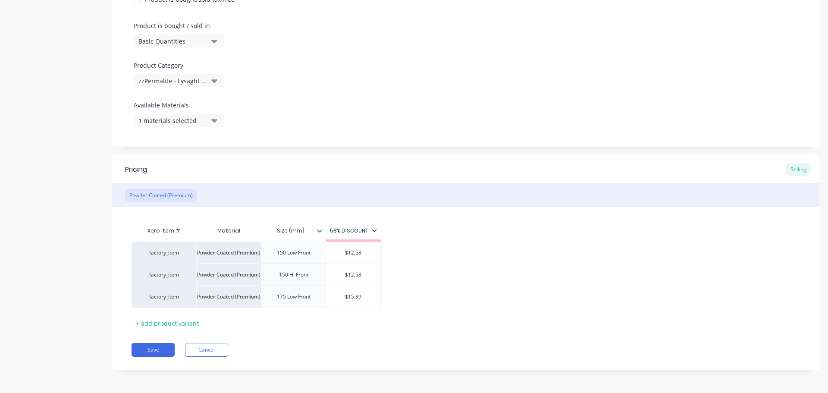
scroll to position [251, 0]
click at [146, 352] on button "Save" at bounding box center [153, 350] width 43 height 14
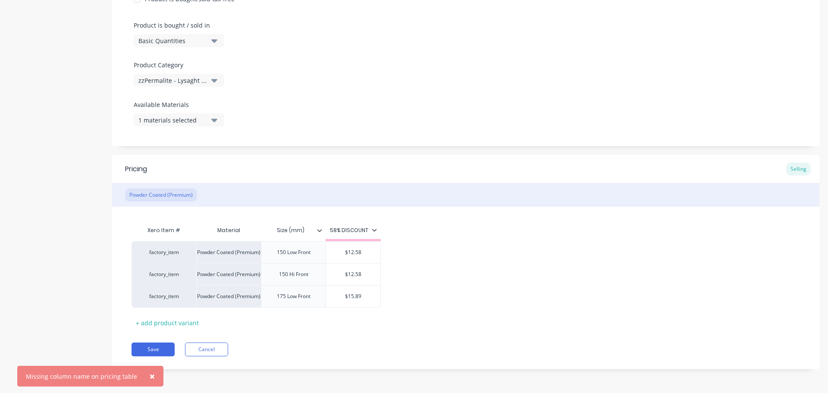
click at [296, 230] on input "Size (mm)" at bounding box center [291, 230] width 60 height 8
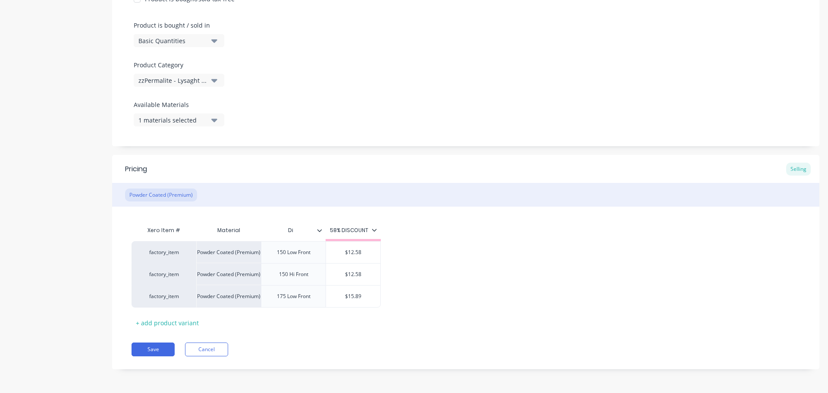
type input "Dia"
type textarea "x"
click at [295, 216] on div "Xero Item # Material Size (mm) Dia 58% DISCOUNT factory_item Powder Coated (Pre…" at bounding box center [465, 268] width 707 height 123
click at [152, 355] on button "Save" at bounding box center [153, 350] width 43 height 14
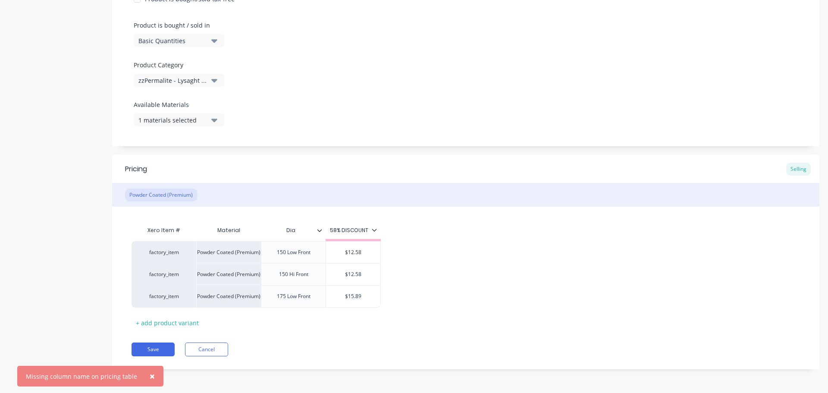
click at [105, 373] on div "Missing column name on pricing table" at bounding box center [81, 376] width 111 height 9
click at [297, 230] on input "Dia" at bounding box center [291, 230] width 60 height 8
type input "D"
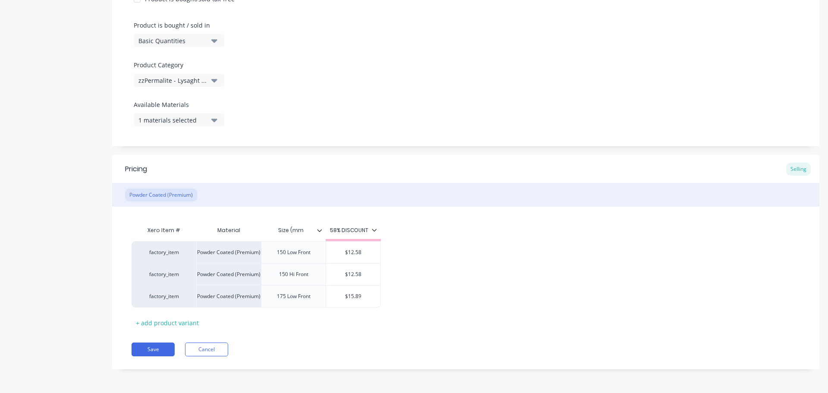
type input "Size (mm)"
click at [314, 215] on div "Xero Item # Material Size (mm) 58% DISCOUNT factory_item Powder Coated (Premium…" at bounding box center [465, 268] width 707 height 123
click at [146, 346] on button "Save" at bounding box center [153, 350] width 43 height 14
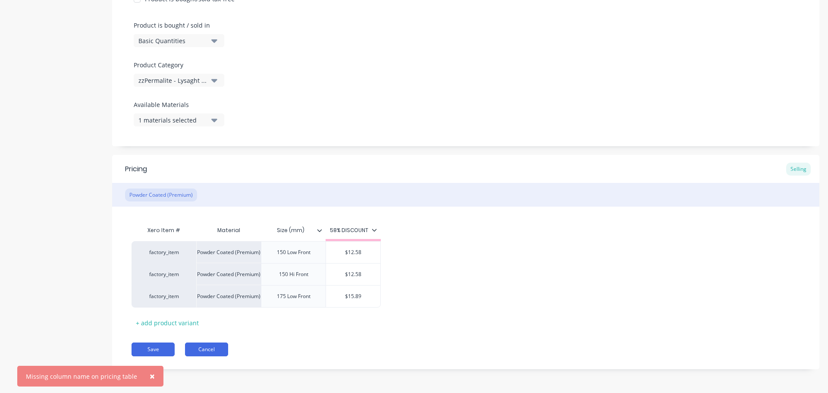
click at [211, 351] on button "Cancel" at bounding box center [206, 350] width 43 height 14
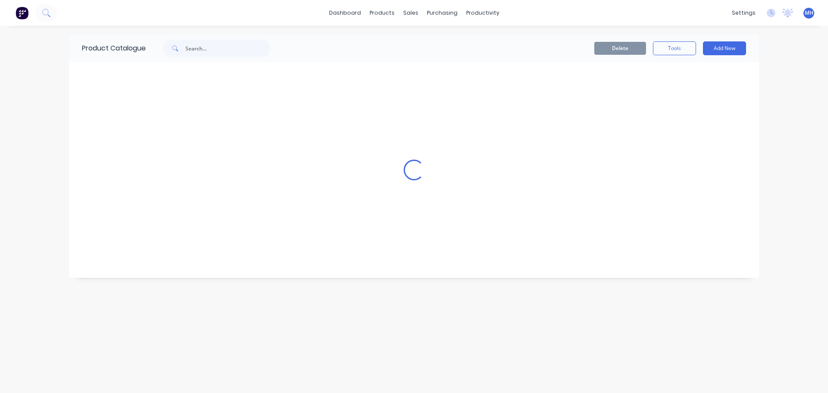
click at [148, 377] on div "Product Catalogue Delete Tools Add New Loading..." at bounding box center [414, 210] width 690 height 350
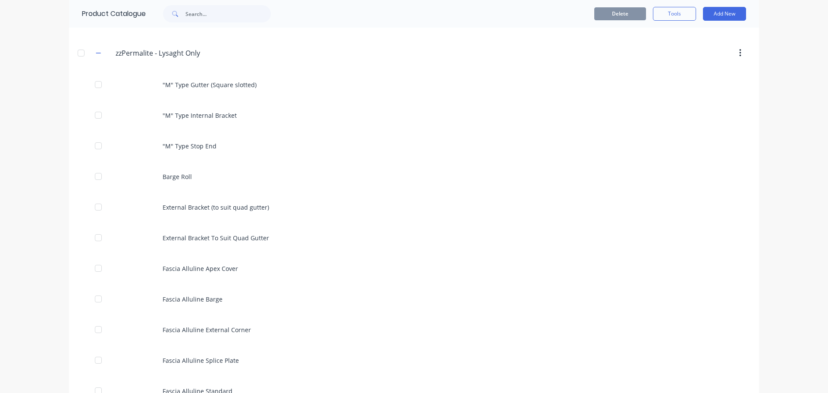
scroll to position [628, 0]
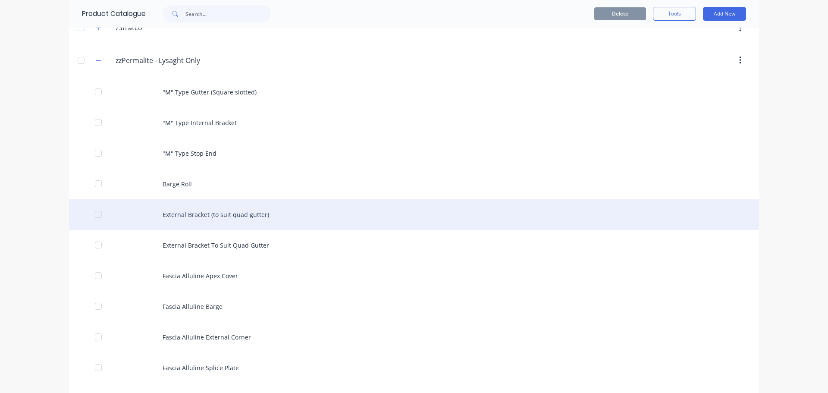
click at [209, 216] on div "External Bracket (to suit quad gutter)" at bounding box center [414, 214] width 690 height 31
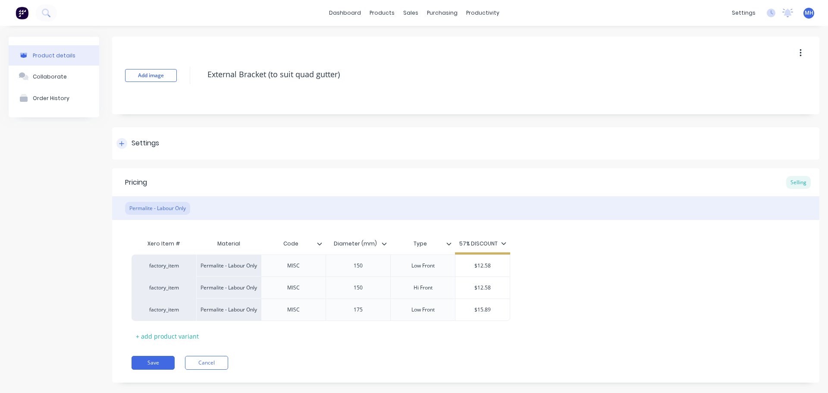
click at [148, 144] on div "Settings" at bounding box center [146, 143] width 28 height 11
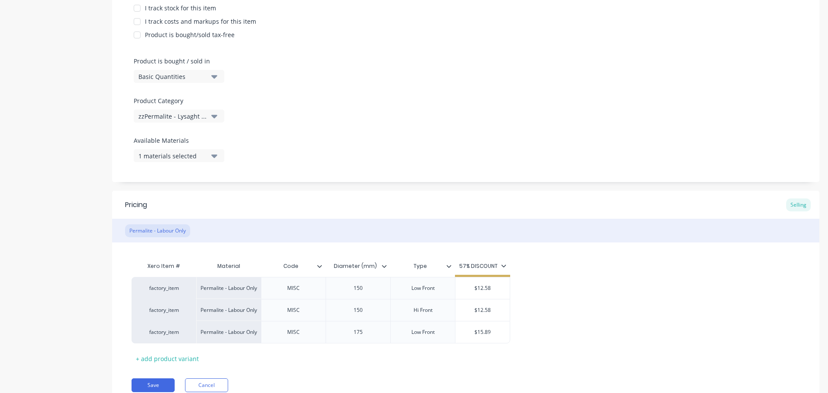
scroll to position [216, 0]
click at [170, 153] on div "1 materials selected" at bounding box center [172, 155] width 69 height 9
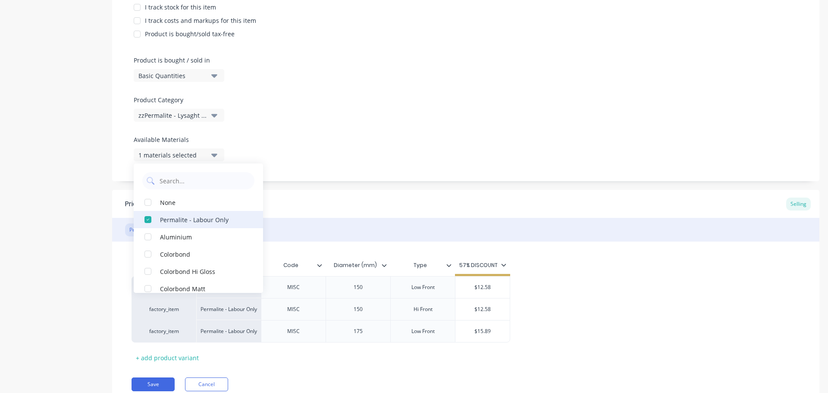
scroll to position [43, 0]
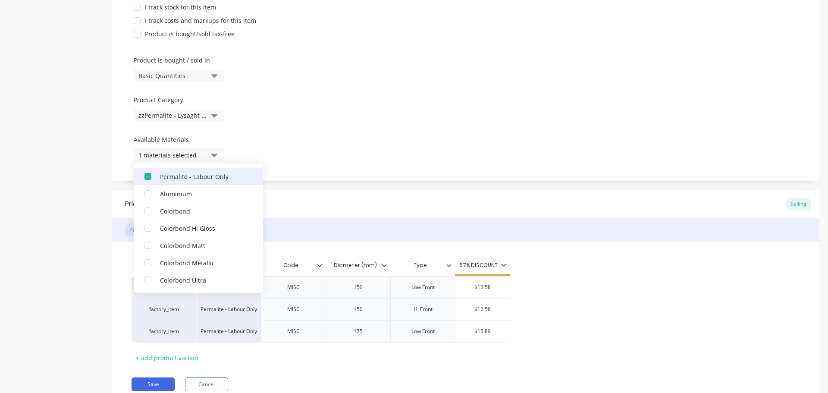
click at [145, 178] on div "button" at bounding box center [147, 176] width 17 height 17
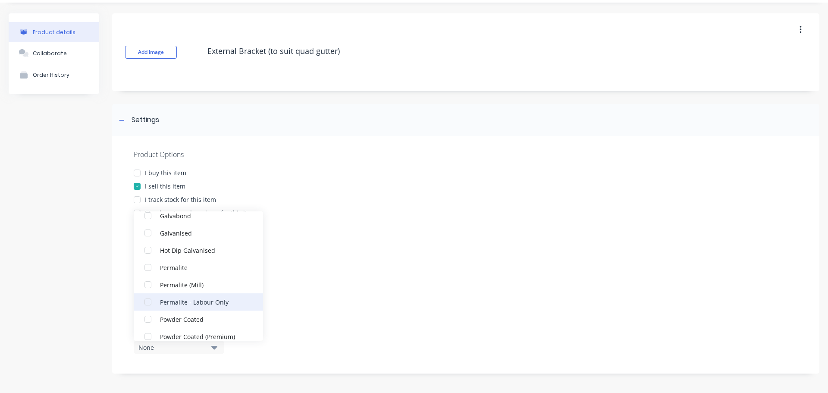
scroll to position [216, 0]
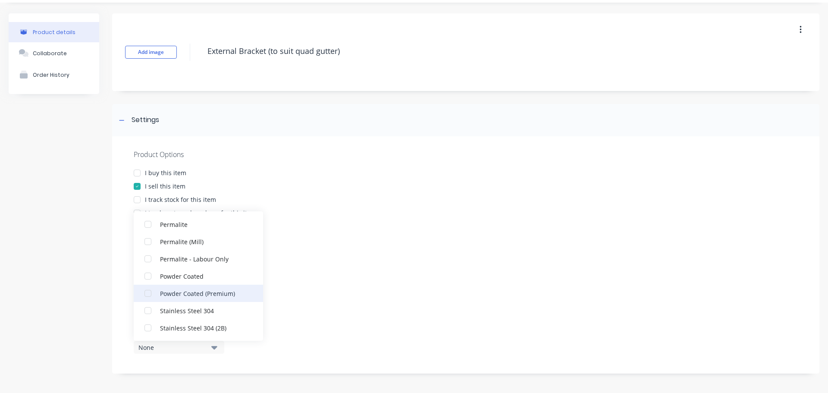
click at [213, 297] on div "Powder Coated (Premium)" at bounding box center [203, 293] width 86 height 9
click at [22, 260] on div "Product details Collaborate Order History" at bounding box center [54, 289] width 91 height 552
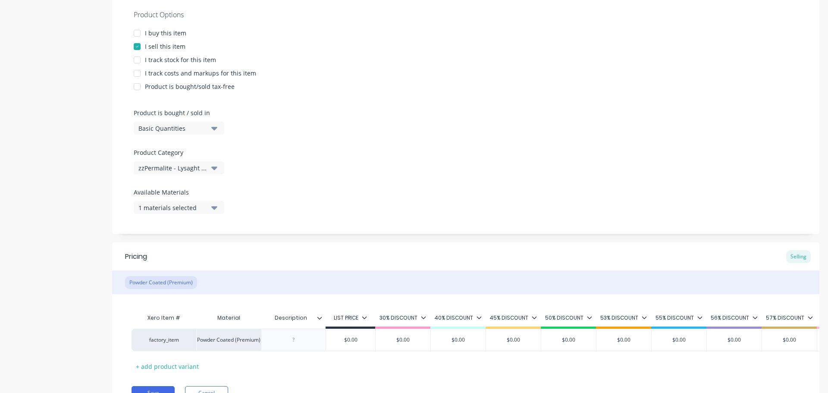
scroll to position [213, 0]
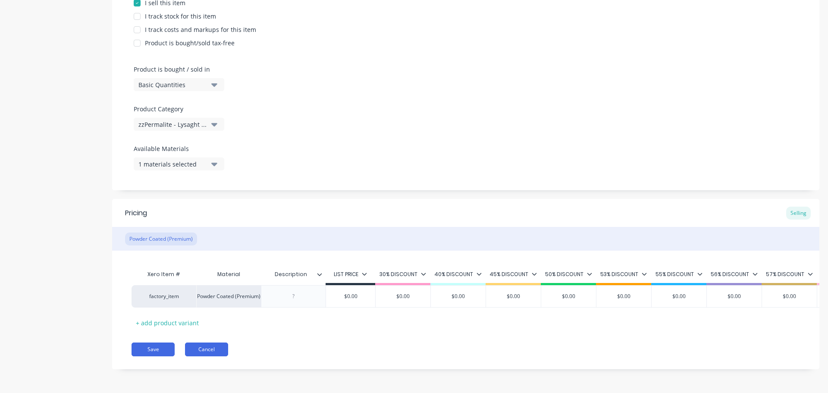
click at [213, 349] on button "Cancel" at bounding box center [206, 350] width 43 height 14
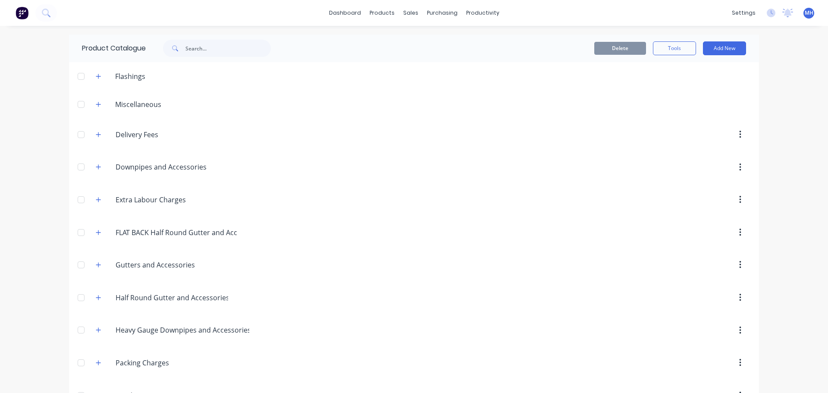
click at [11, 252] on div "dashboard products sales purchasing productivity dashboard products Product Cat…" at bounding box center [414, 196] width 828 height 393
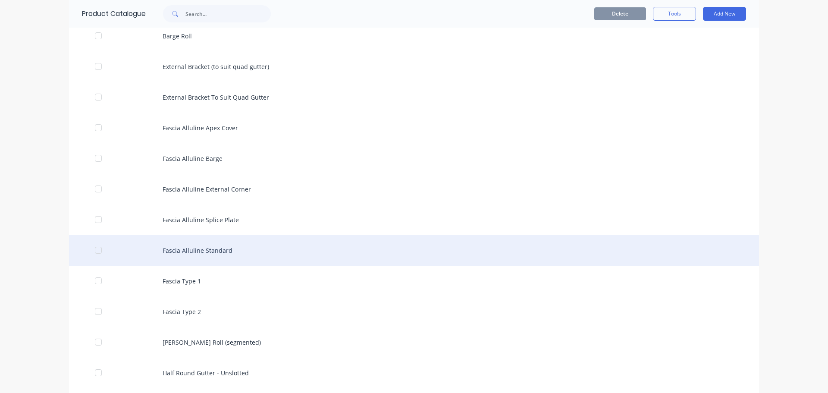
scroll to position [690, 0]
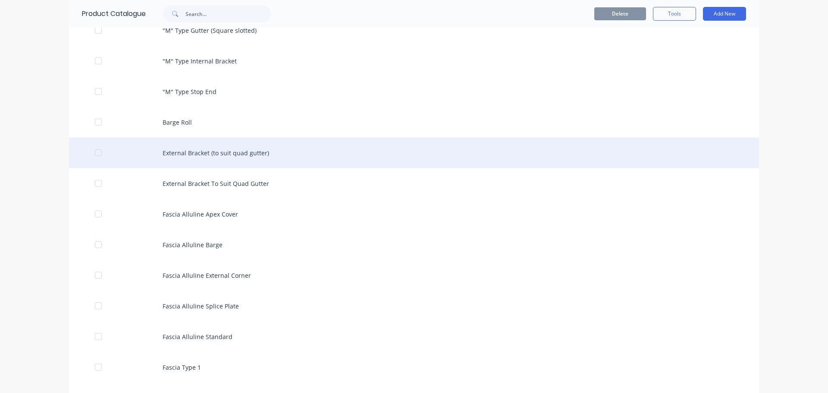
click at [262, 154] on div "External Bracket (to suit quad gutter)" at bounding box center [414, 153] width 690 height 31
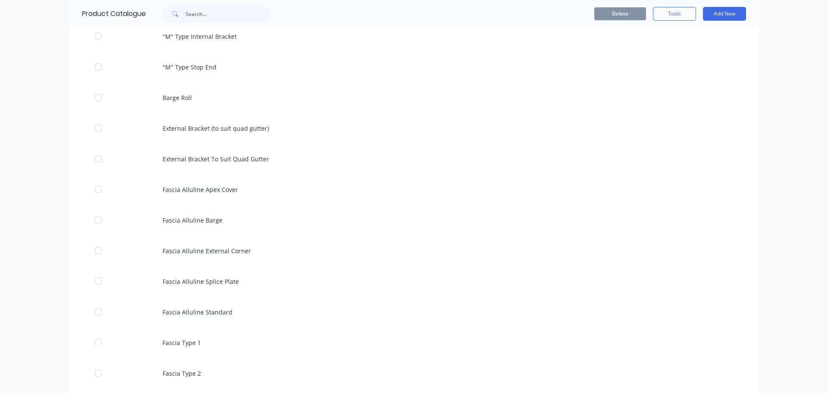
scroll to position [672, 0]
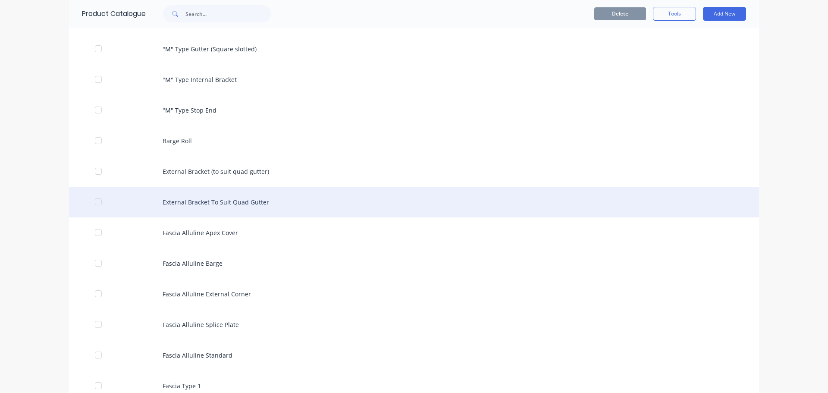
click at [233, 203] on div "External Bracket To Suit Quad Gutter" at bounding box center [414, 202] width 690 height 31
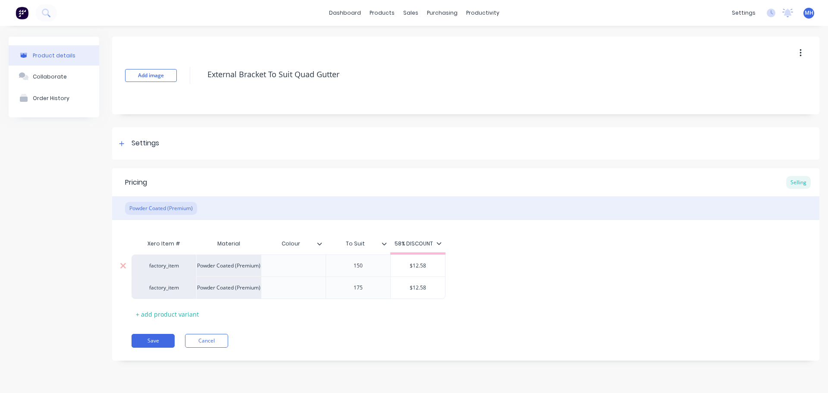
click at [288, 266] on div at bounding box center [293, 265] width 43 height 11
click at [389, 361] on div "Add image External Bracket To Suit Quad Gutter Settings Product Options I buy t…" at bounding box center [465, 205] width 707 height 337
click at [362, 268] on div "150" at bounding box center [358, 265] width 43 height 11
click at [189, 316] on div "+ add product variant" at bounding box center [168, 314] width 72 height 13
type textarea "x"
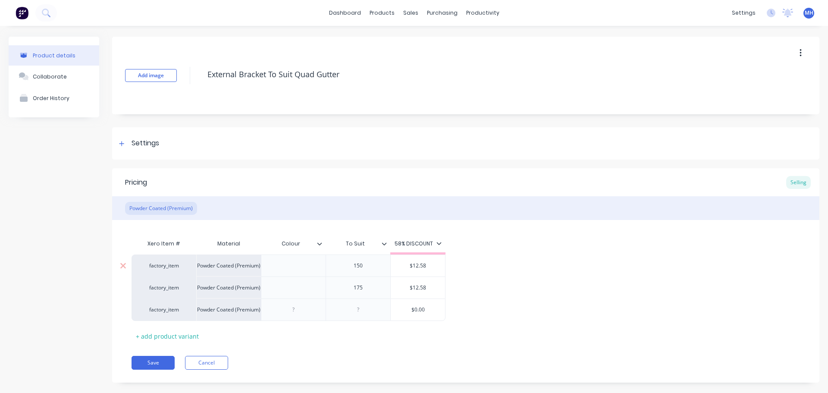
click at [368, 267] on div "150" at bounding box center [358, 265] width 43 height 11
type textarea "x"
drag, startPoint x: 362, startPoint y: 288, endPoint x: 349, endPoint y: 288, distance: 12.5
click at [349, 288] on div "175" at bounding box center [358, 287] width 43 height 11
type textarea "x"
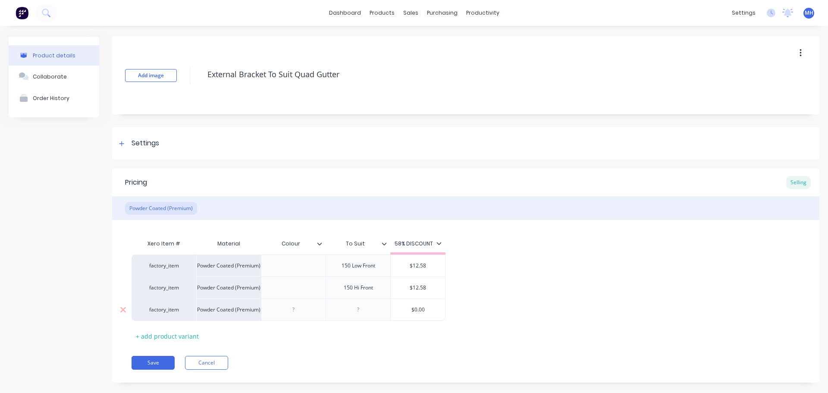
drag, startPoint x: 360, startPoint y: 308, endPoint x: 377, endPoint y: 321, distance: 21.2
click at [362, 308] on div at bounding box center [358, 309] width 43 height 11
type textarea "x"
type input "$0.00"
click at [421, 308] on input "$0.00" at bounding box center [418, 310] width 54 height 8
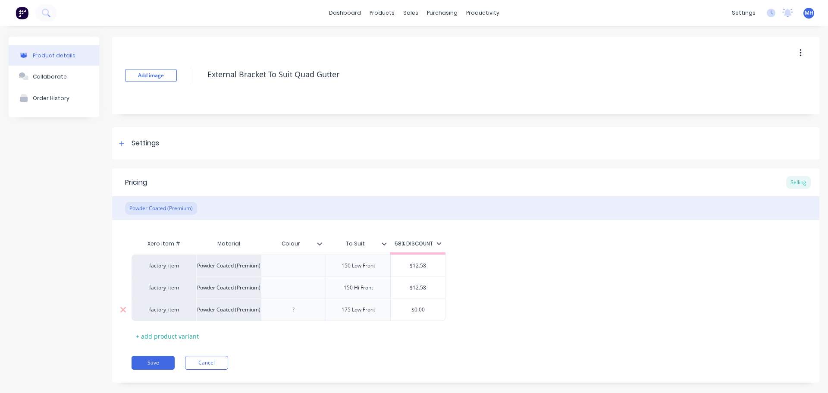
click at [421, 308] on input "$0.00" at bounding box center [418, 310] width 54 height 8
type textarea "x"
type input "$1"
type textarea "x"
type input "$12"
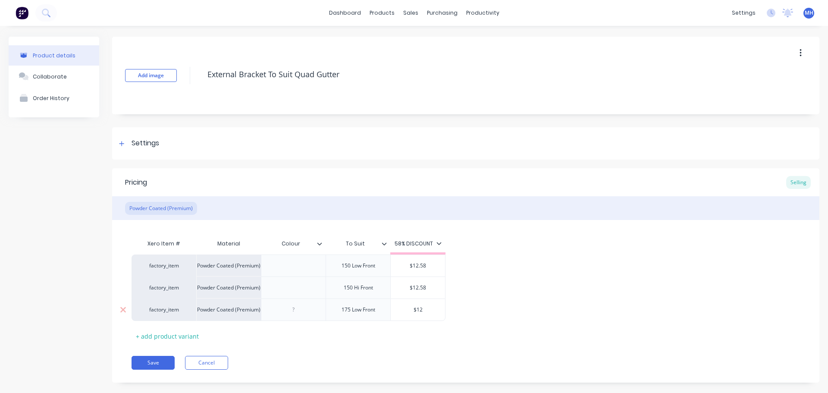
type textarea "x"
type input "$12."
type textarea "x"
type input "$12.5"
type textarea "x"
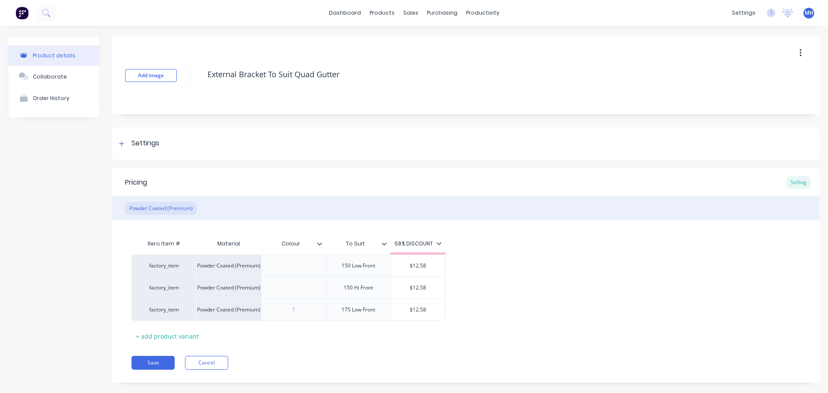
type input "$12.58"
click at [388, 355] on div "Pricing Selling Powder Coated (Premium) Xero Item # Material Colour To Suit 58%…" at bounding box center [465, 275] width 707 height 214
click at [286, 306] on div at bounding box center [293, 309] width 43 height 11
type textarea "x"
click at [302, 333] on div "Xero Item # Material Colour To Suit 58% DISCOUNT factory_item Powder Coated (Pr…" at bounding box center [466, 289] width 669 height 108
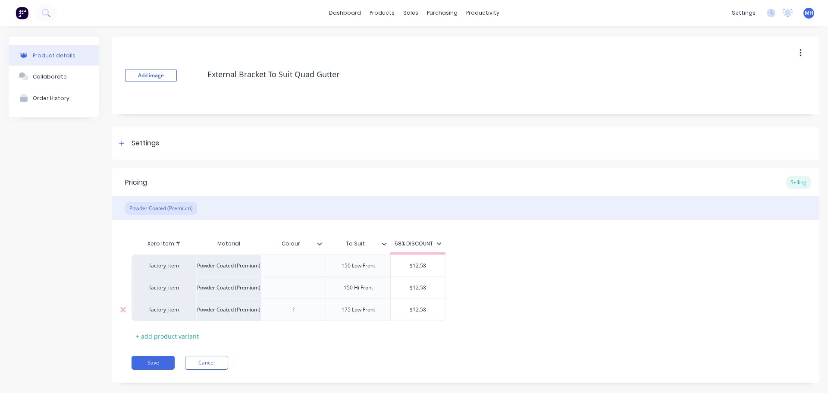
click at [290, 311] on div at bounding box center [293, 309] width 43 height 11
type textarea "x"
click at [329, 359] on div "Save Cancel" at bounding box center [476, 363] width 688 height 14
type input "To Suit"
drag, startPoint x: 360, startPoint y: 245, endPoint x: 330, endPoint y: 246, distance: 29.8
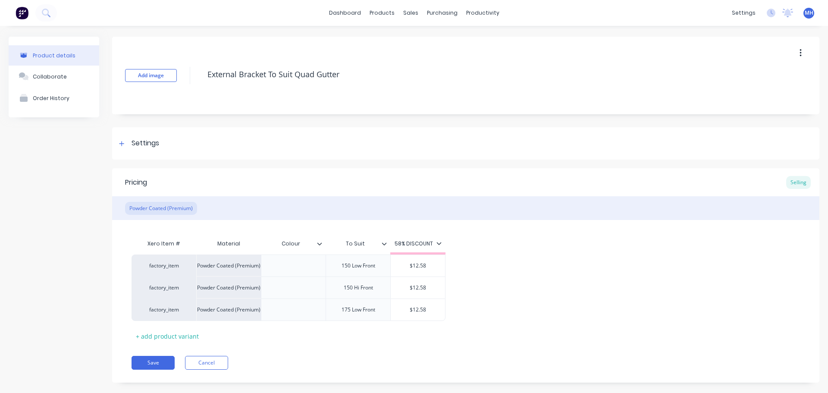
click at [330, 246] on input "To Suit" at bounding box center [356, 244] width 60 height 8
drag, startPoint x: 374, startPoint y: 255, endPoint x: 369, endPoint y: 254, distance: 4.3
click at [369, 254] on div "Xero Item # Material Colour To Suit To Suit 58% DISCOUNT factory_item Powder Co…" at bounding box center [466, 288] width 669 height 107
drag, startPoint x: 286, startPoint y: 242, endPoint x: 323, endPoint y: 242, distance: 37.1
click at [320, 244] on icon at bounding box center [319, 243] width 5 height 3
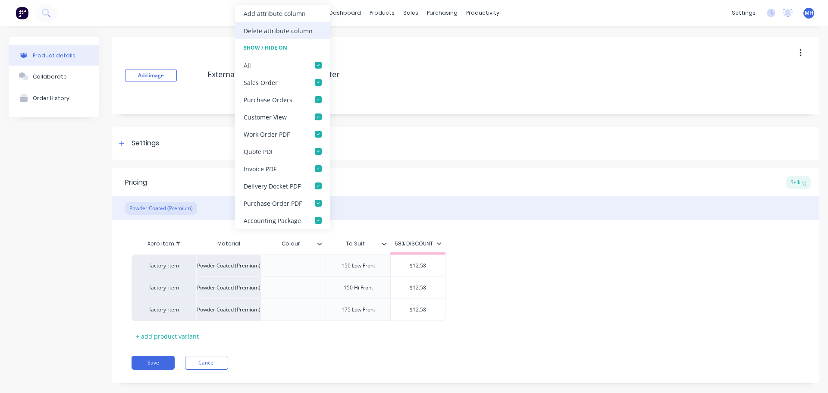
click at [280, 33] on div "Delete attribute column" at bounding box center [278, 30] width 69 height 9
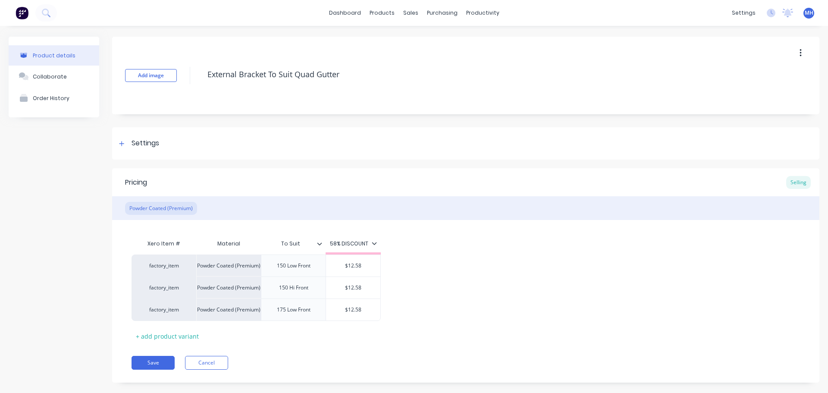
click at [319, 245] on icon at bounding box center [319, 243] width 5 height 5
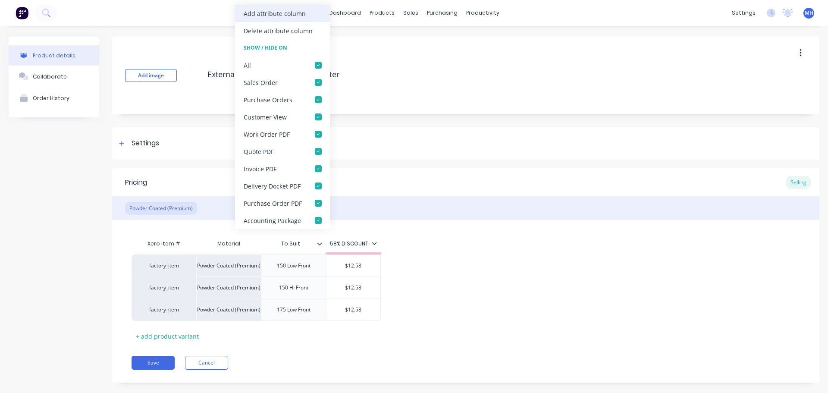
click at [282, 19] on div "Add attribute column" at bounding box center [282, 13] width 95 height 17
type textarea "x"
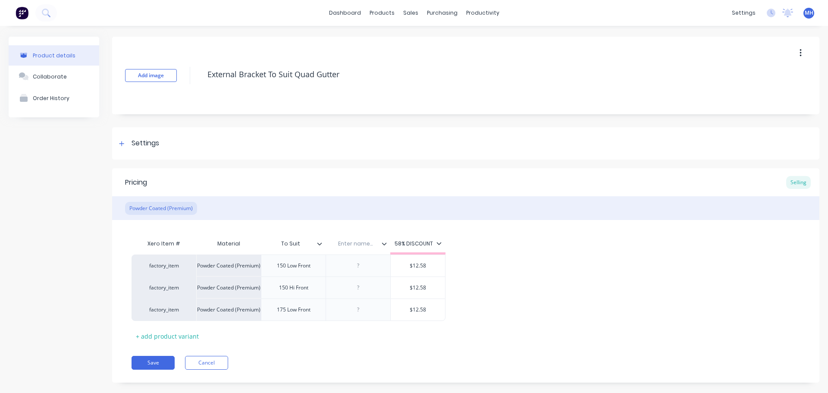
drag, startPoint x: 362, startPoint y: 243, endPoint x: 368, endPoint y: 247, distance: 6.8
click at [362, 244] on input "text" at bounding box center [356, 244] width 60 height 8
type input "Colour"
type textarea "x"
click at [364, 230] on div "Xero Item # Material To Suit Colour Colour 58% DISCOUNT factory_item Powder Coa…" at bounding box center [465, 281] width 707 height 123
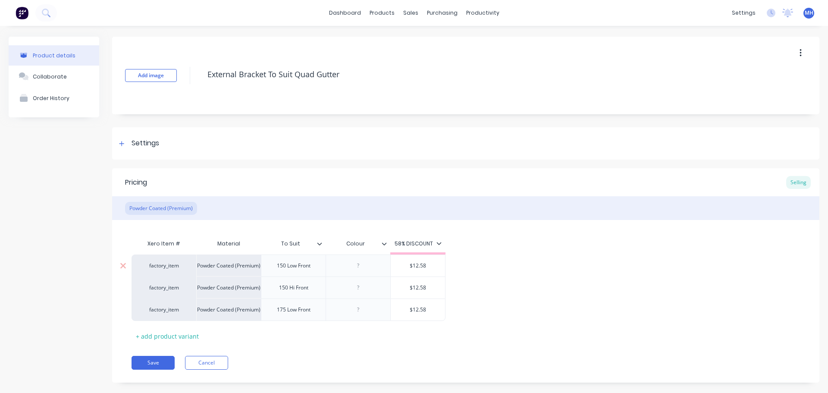
click at [364, 270] on div at bounding box center [358, 265] width 43 height 11
type textarea "x"
click at [368, 288] on div at bounding box center [358, 287] width 43 height 11
type textarea "x"
click at [362, 311] on div at bounding box center [358, 309] width 43 height 11
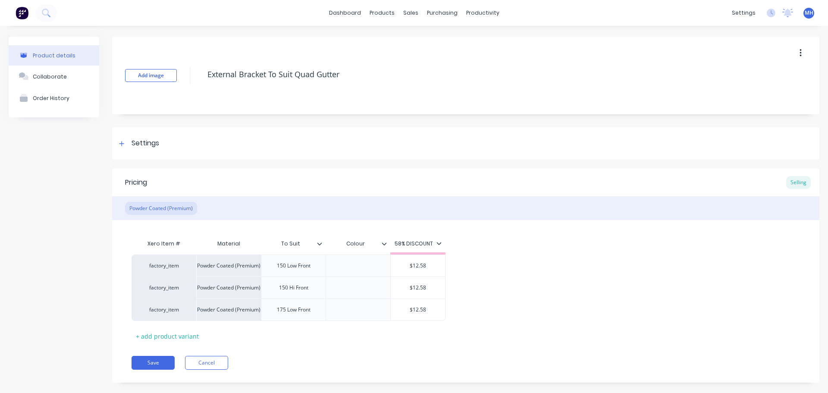
click at [374, 356] on div "Save Cancel" at bounding box center [476, 363] width 688 height 14
click at [150, 365] on button "Save" at bounding box center [153, 363] width 43 height 14
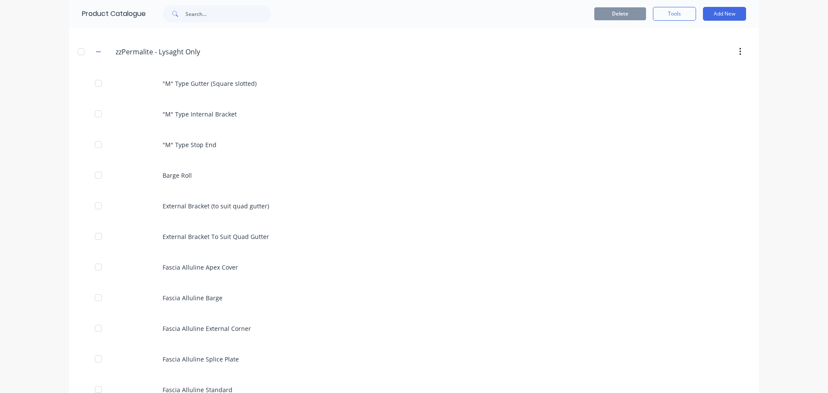
scroll to position [604, 0]
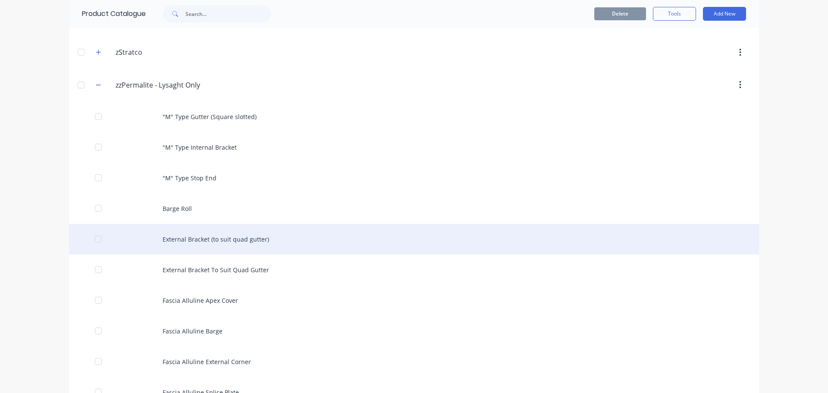
click at [277, 236] on div "External Bracket (to suit quad gutter)" at bounding box center [414, 239] width 690 height 31
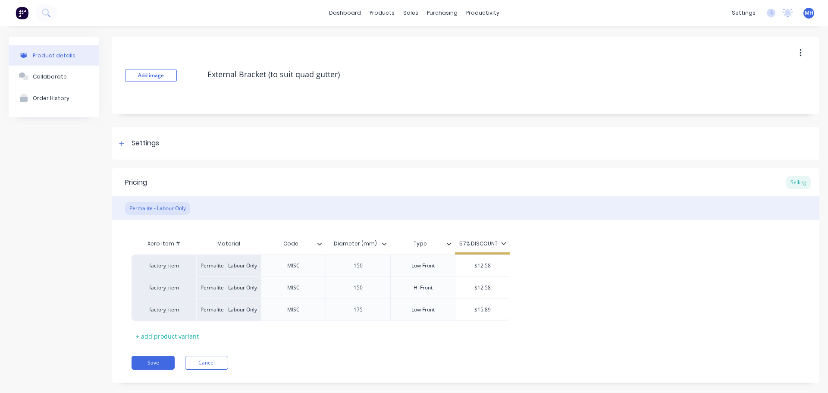
click at [800, 51] on icon "button" at bounding box center [801, 52] width 2 height 9
click at [150, 147] on div "Settings" at bounding box center [146, 143] width 28 height 11
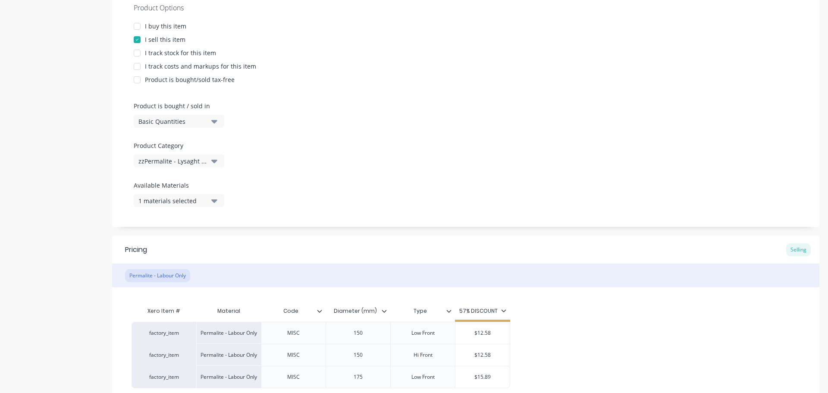
scroll to position [173, 0]
click at [176, 159] on div "zzPermalite - Lysaght Only" at bounding box center [172, 158] width 69 height 9
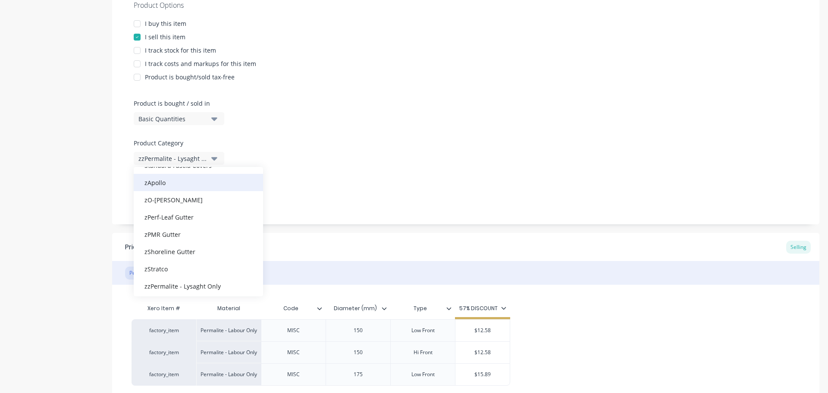
scroll to position [267, 0]
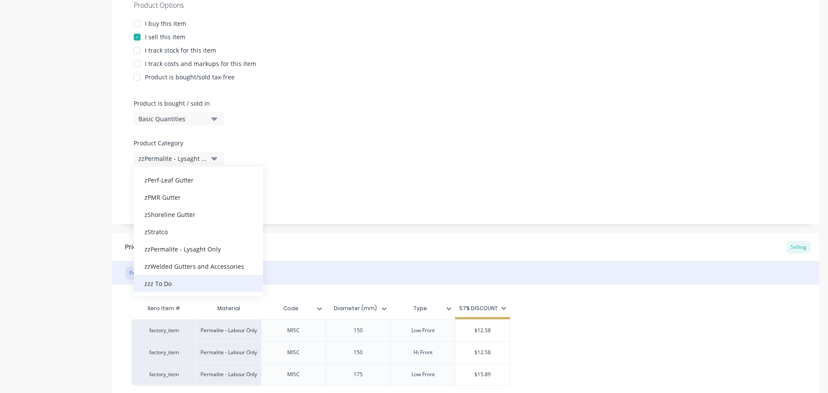
click at [178, 283] on div "zzz To Do" at bounding box center [198, 283] width 129 height 17
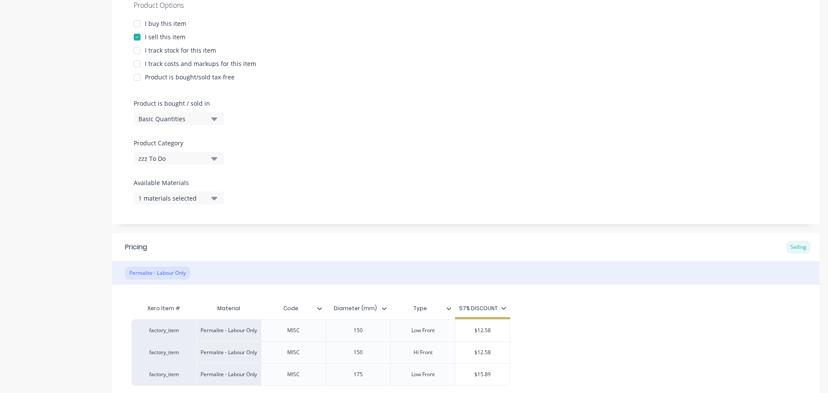
click at [29, 200] on div "Product details Collaborate Order History" at bounding box center [54, 162] width 91 height 596
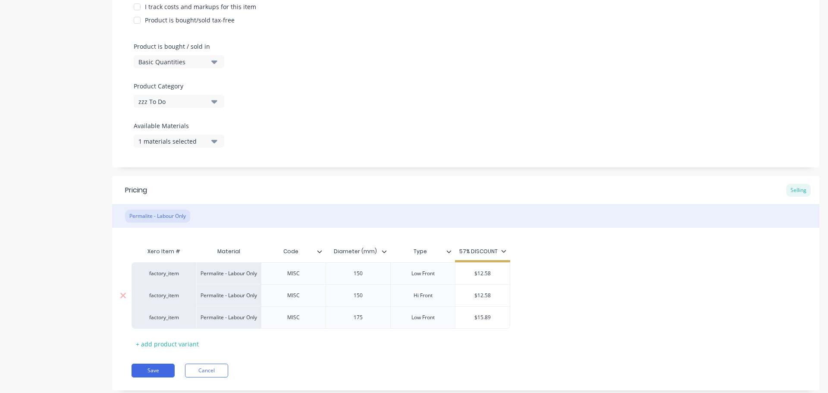
scroll to position [251, 0]
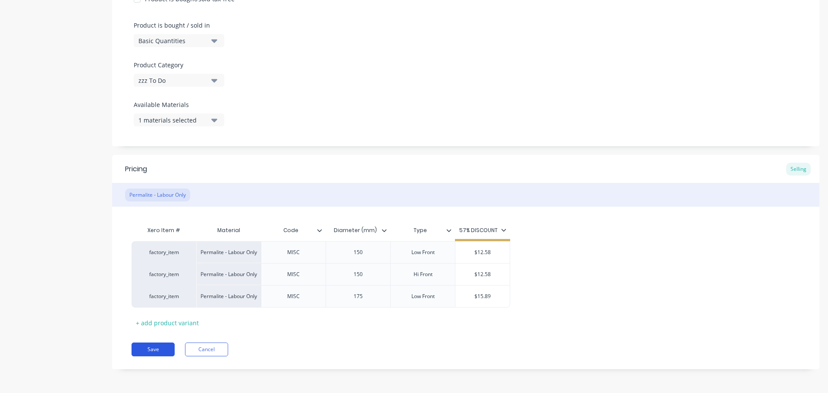
click at [137, 352] on button "Save" at bounding box center [153, 350] width 43 height 14
type textarea "x"
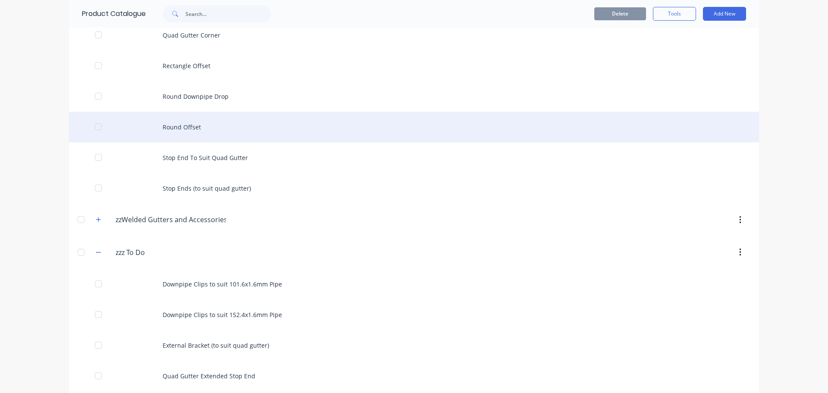
scroll to position [1274, 0]
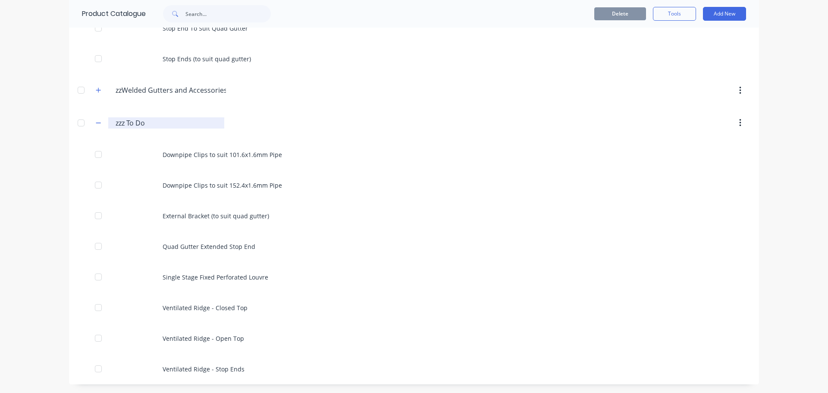
click at [148, 122] on input "zzz To Do" at bounding box center [167, 123] width 102 height 10
type input "zzz To Do/Delete"
click at [37, 177] on div "dashboard products sales purchasing productivity dashboard products Product Cat…" at bounding box center [414, 196] width 828 height 393
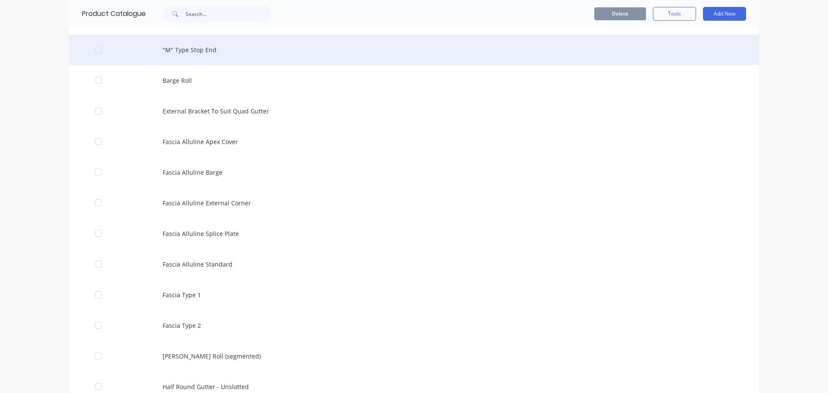
scroll to position [713, 0]
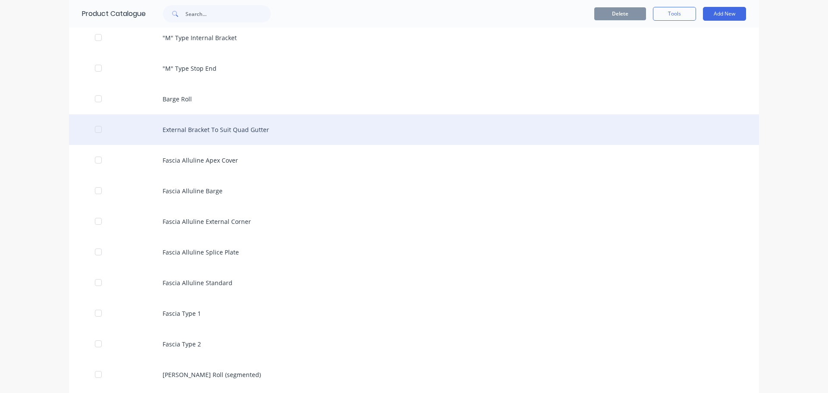
click at [223, 129] on div "External Bracket To Suit Quad Gutter" at bounding box center [414, 129] width 690 height 31
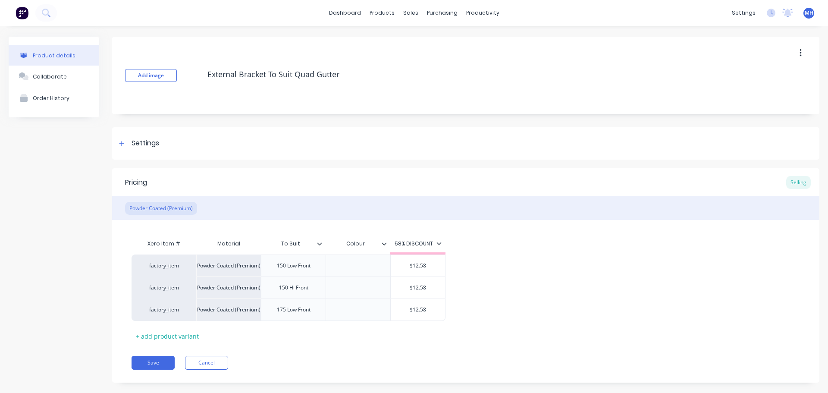
drag, startPoint x: 295, startPoint y: 75, endPoint x: 107, endPoint y: 76, distance: 187.2
click at [102, 76] on div "Product details Collaborate Order History Add image External Bracket To Suit Qu…" at bounding box center [414, 216] width 811 height 359
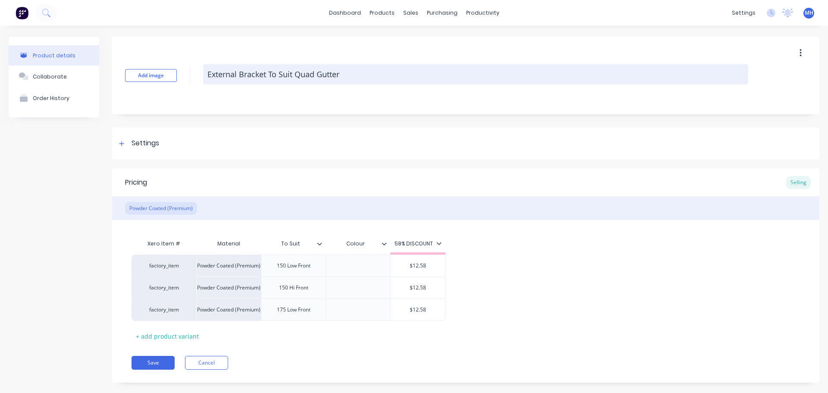
type textarea "x"
type textarea "Quad Gutter"
click at [376, 76] on textarea "Quad Gutter" at bounding box center [475, 74] width 545 height 20
type textarea "x"
type textarea "Quad Gutter"
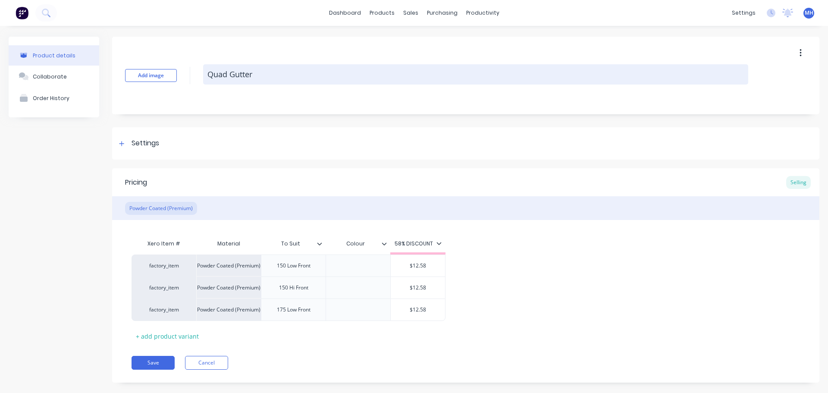
type textarea "x"
type textarea "Quad Gutter -"
type textarea "x"
type textarea "Quad Gutter -"
type textarea "x"
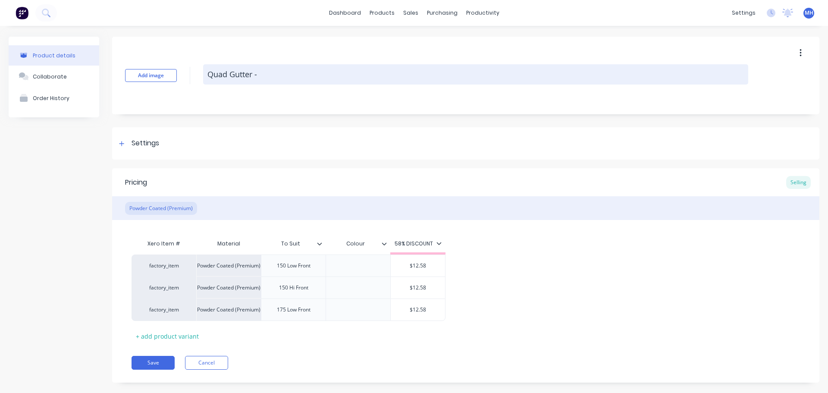
type textarea "Quad Gutter - E"
type textarea "x"
type textarea "Quad Gutter - Ex"
type textarea "x"
type textarea "Quad Gutter - Ext"
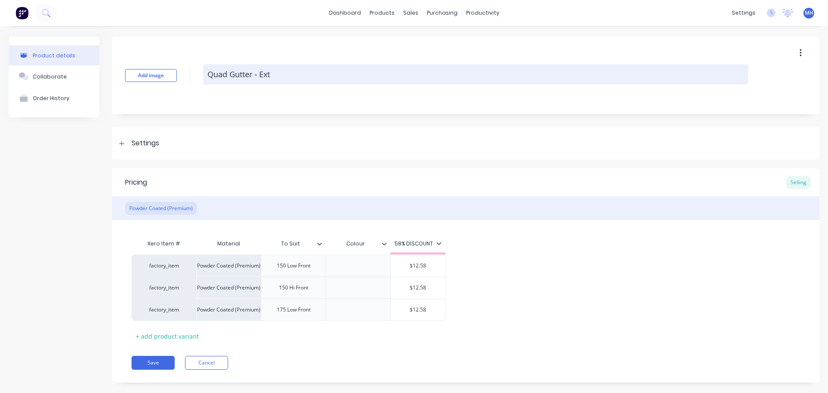
type textarea "x"
type textarea "Quad Gutter - Exte"
type textarea "x"
type textarea "Quad Gutter - Exter"
type textarea "x"
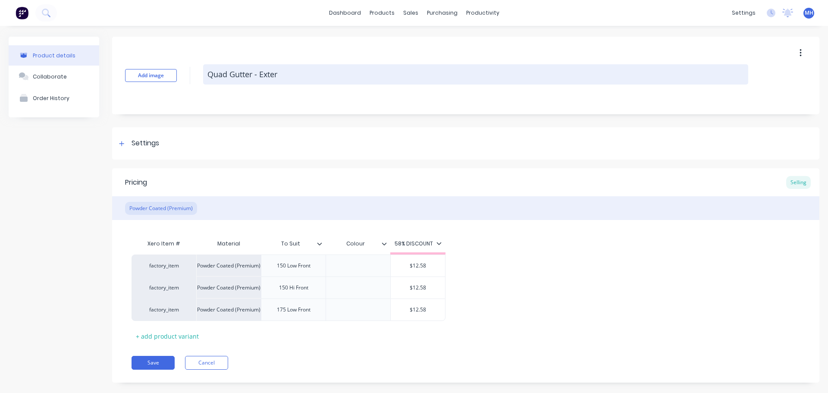
type textarea "Quad Gutter - Extern"
type textarea "x"
type textarea "Quad Gutter - Externa"
type textarea "x"
type textarea "Quad Gutter - External"
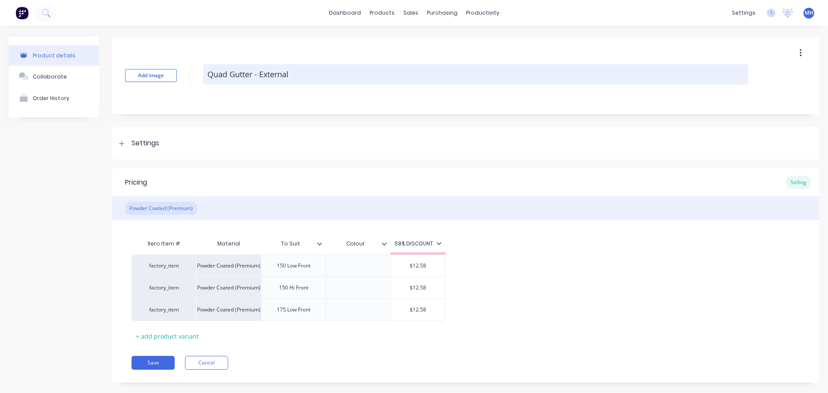
type textarea "x"
type textarea "Quad Gutter - External"
type textarea "x"
type textarea "Quad Gutter - External B"
type textarea "x"
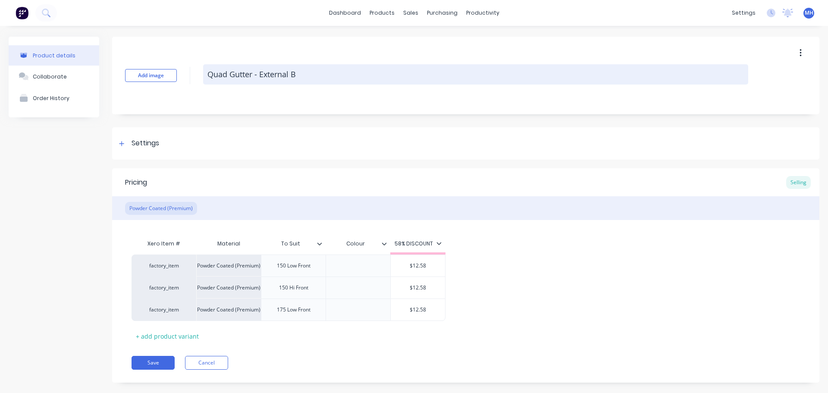
type textarea "Quad Gutter - External Br"
type textarea "x"
type textarea "Quad Gutter - External Bra"
type textarea "x"
type textarea "Quad Gutter - External Brac"
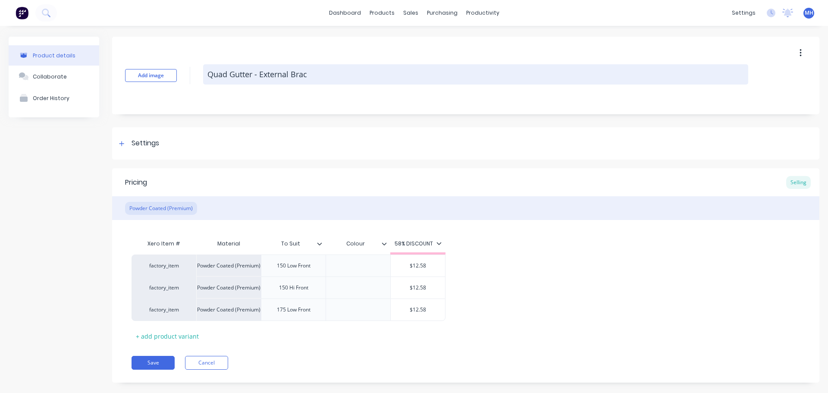
type textarea "x"
type textarea "Quad Gutter - External [PERSON_NAME]"
type textarea "x"
type textarea "Quad Gutter - External Bracke"
type textarea "x"
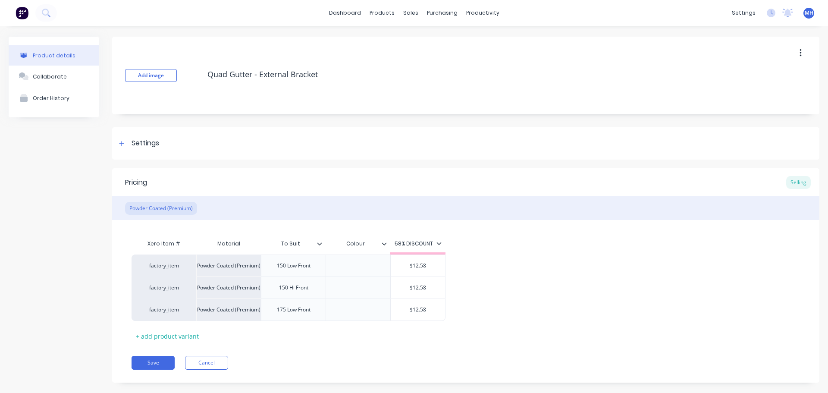
type textarea "Quad Gutter - External Bracket"
type textarea "x"
type textarea "Quad Gutter - External Bracket"
click at [334, 124] on div "Add image Quad Gutter - External Bracket Settings Product Options I buy this it…" at bounding box center [465, 216] width 707 height 359
click at [139, 360] on button "Save" at bounding box center [153, 363] width 43 height 14
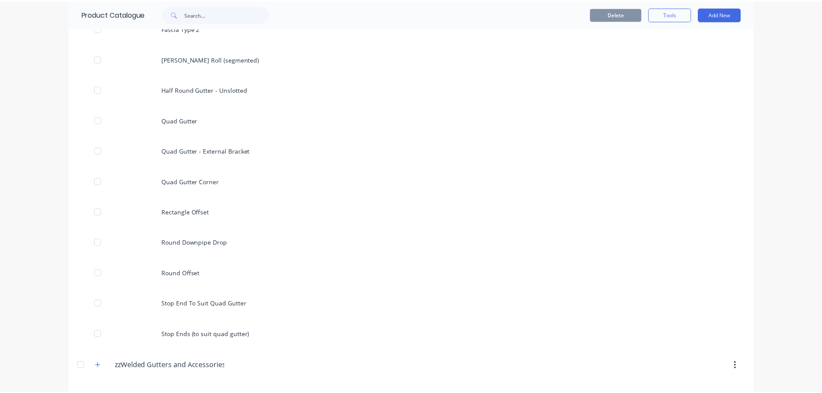
scroll to position [992, 0]
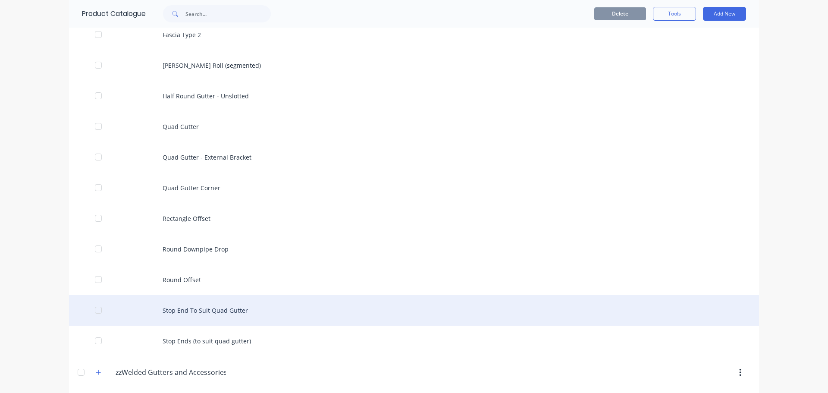
click at [253, 306] on div "Stop End To Suit Quad Gutter" at bounding box center [414, 310] width 690 height 31
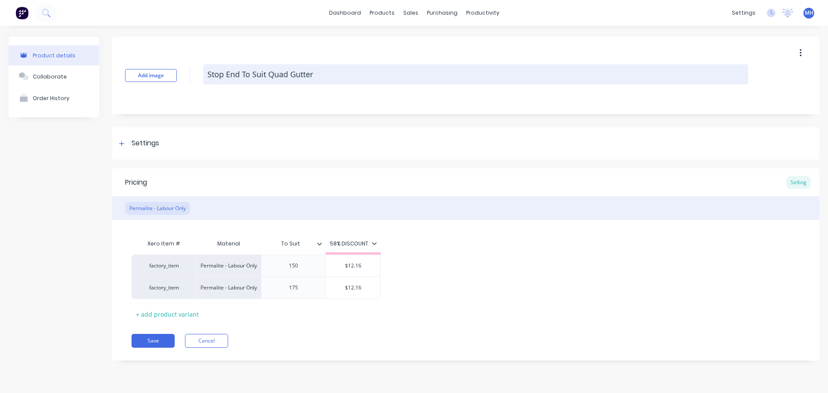
drag, startPoint x: 267, startPoint y: 75, endPoint x: 216, endPoint y: 75, distance: 50.9
click at [178, 80] on div "Add image Stop End To Suit Quad Gutter" at bounding box center [465, 76] width 707 height 78
type textarea "x"
type textarea "Quad Gutter"
click at [304, 74] on textarea "Quad Gutter" at bounding box center [475, 74] width 545 height 20
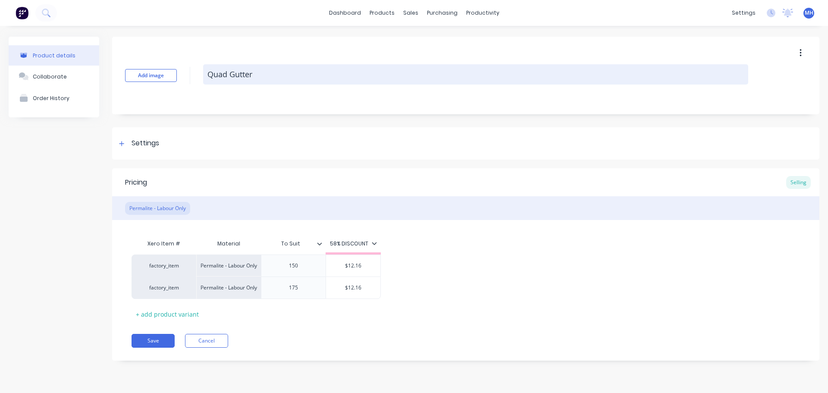
type textarea "x"
type textarea "Quad Gutter"
type textarea "x"
type textarea "Quad Gutter -"
type textarea "x"
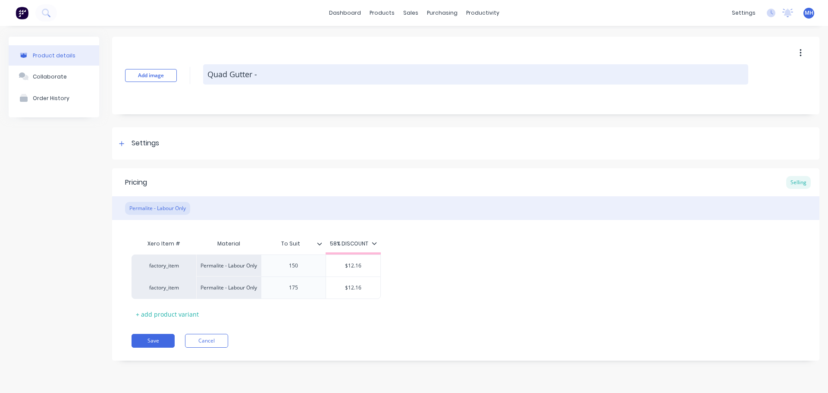
type textarea "Quad Gutter -"
type textarea "x"
type textarea "Quad Gutter - S"
type textarea "x"
type textarea "Quad Gutter - St"
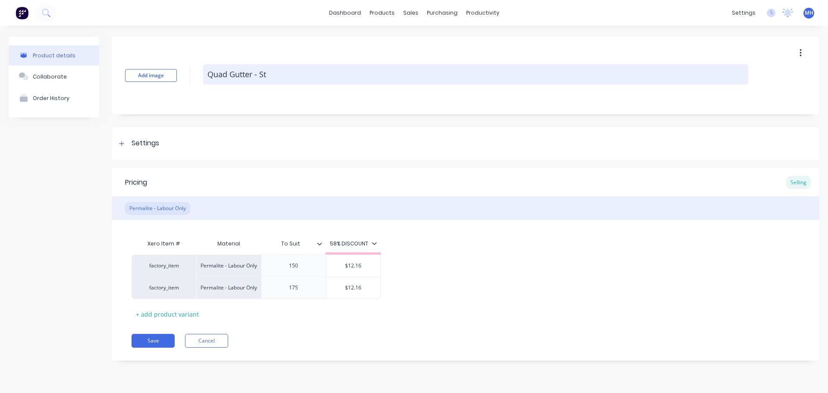
type textarea "x"
type textarea "Quad Gutter - Sto"
type textarea "x"
type textarea "Quad Gutter - Stop"
type textarea "x"
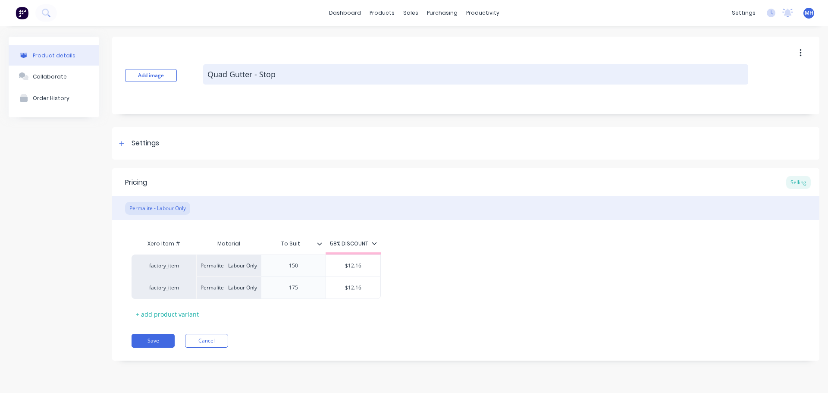
type textarea "Quad Gutter - Stop"
type textarea "x"
type textarea "Quad Gutter - Stop E"
type textarea "x"
type textarea "Quad Gutter - Stop En"
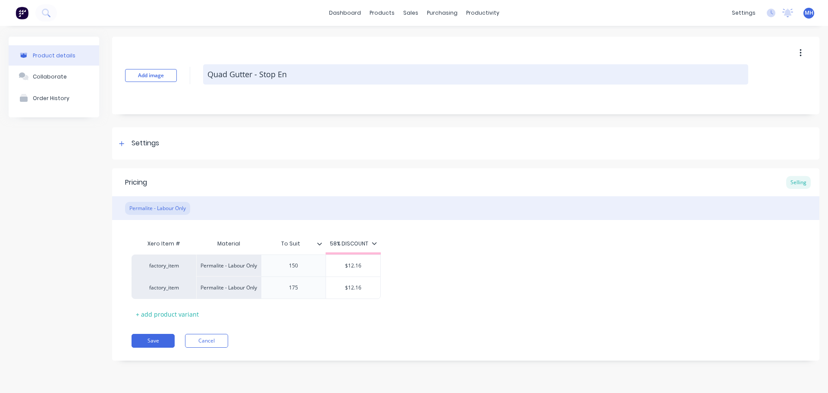
type textarea "x"
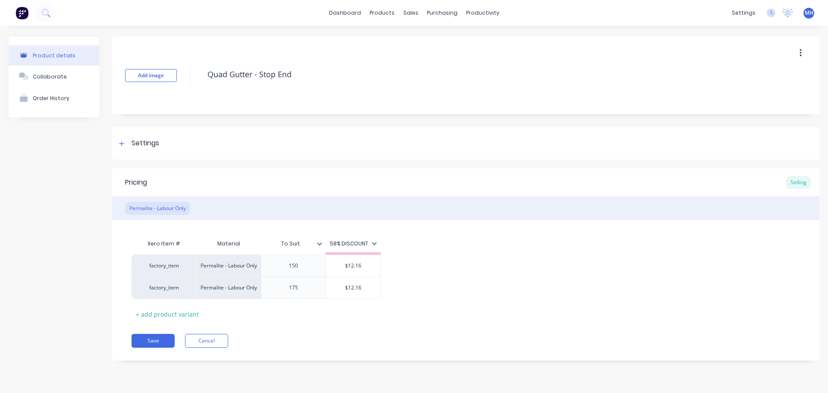
type textarea "Quad Gutter - Stop End"
type textarea "x"
type textarea "Quad Gutter - Stop End"
click at [291, 167] on div "Add image Quad Gutter - Stop End Settings Product Options I buy this item I sel…" at bounding box center [465, 205] width 707 height 337
drag, startPoint x: 304, startPoint y: 265, endPoint x: 322, endPoint y: 273, distance: 19.9
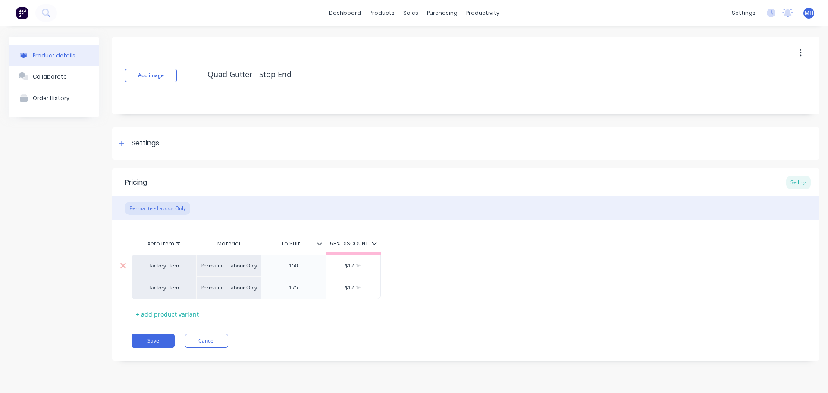
click at [305, 266] on div "150" at bounding box center [293, 265] width 43 height 11
type textarea "x"
click at [308, 289] on div "175" at bounding box center [293, 287] width 43 height 11
click at [182, 317] on div "+ add product variant" at bounding box center [168, 314] width 72 height 13
type textarea "x"
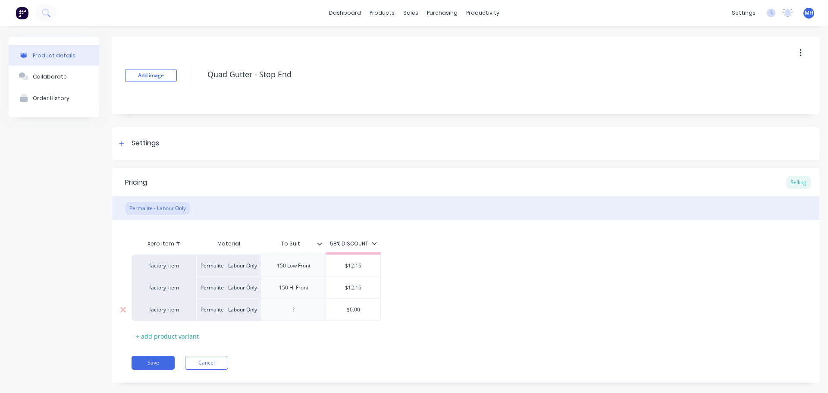
click at [310, 309] on div at bounding box center [293, 309] width 43 height 11
type textarea "x"
click at [301, 352] on div "Pricing Selling Permalite - Labour Only Xero Item # Material To Suit 58% DISCOU…" at bounding box center [465, 275] width 707 height 214
type input "$12.16"
click at [355, 267] on input "$12.16" at bounding box center [353, 266] width 54 height 8
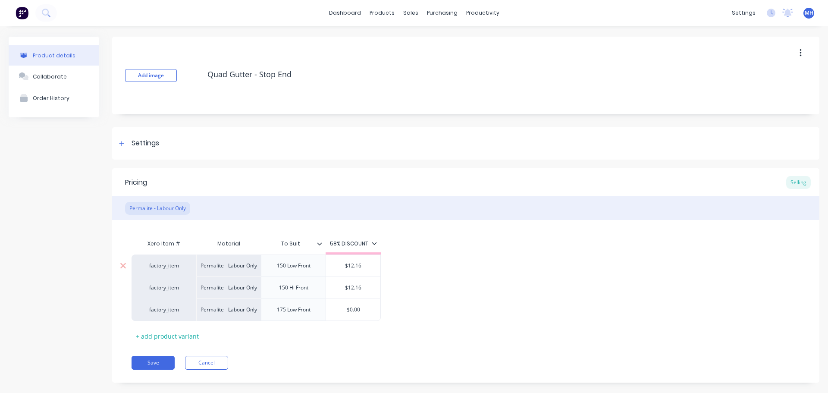
click at [355, 267] on input "$12.16" at bounding box center [353, 266] width 54 height 8
type textarea "x"
type input "$1"
type textarea "x"
type input "$12"
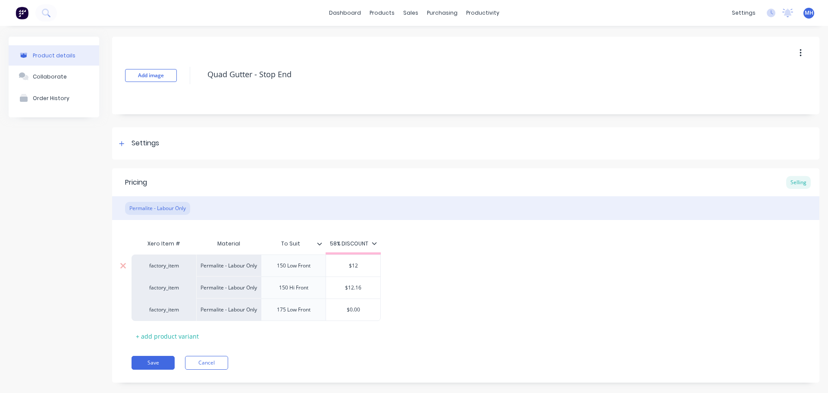
type textarea "x"
type input "$12."
type textarea "x"
type input "$12.5"
type textarea "x"
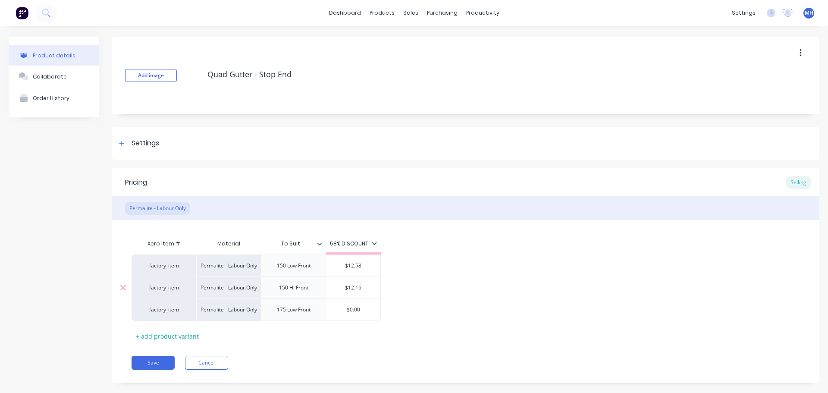
type input "$12.58"
type input "$12.16"
click at [355, 286] on input "$12.16" at bounding box center [353, 288] width 54 height 8
type textarea "x"
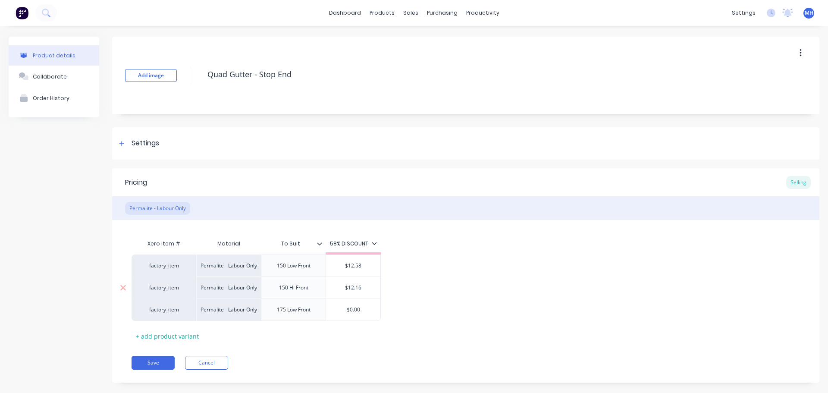
type input "$1"
type textarea "x"
type input "$12"
type textarea "x"
type input "$12."
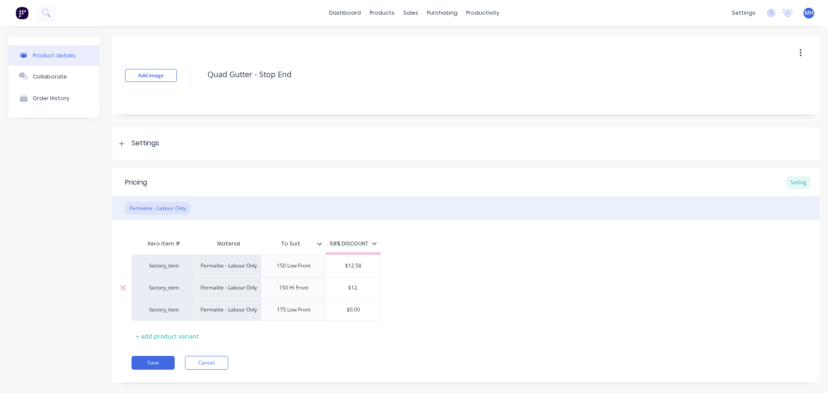
type textarea "x"
type input "$12.5"
type textarea "x"
click at [354, 314] on div "$0.00" at bounding box center [353, 310] width 54 height 22
type input "$12.58"
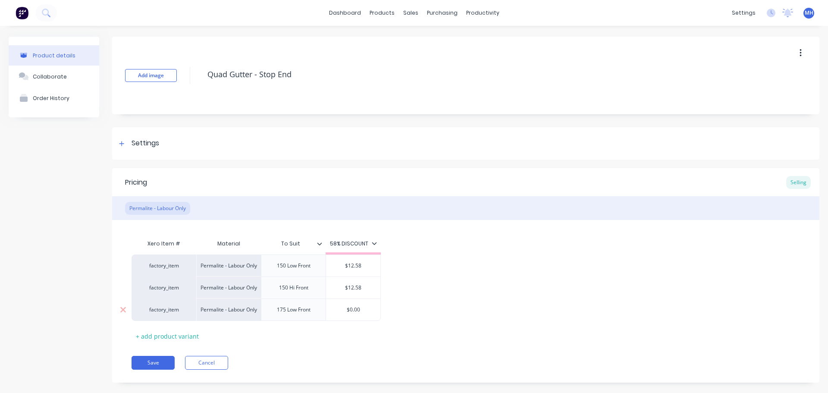
type input "$0.00"
click at [354, 314] on div "$0.00" at bounding box center [353, 310] width 54 height 22
click at [355, 310] on input "$0.00" at bounding box center [353, 310] width 54 height 8
type textarea "x"
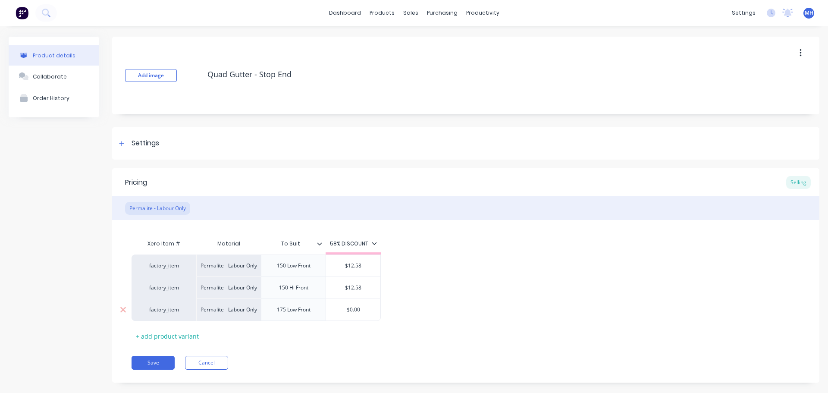
type input "$1"
type textarea "x"
type input "$12"
type textarea "x"
type input "$12."
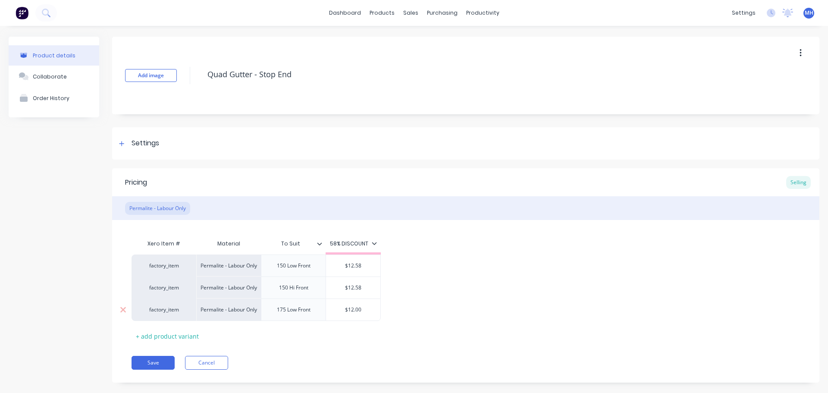
type textarea "x"
type input "$12.5"
type textarea "x"
type input "$12.58"
click at [498, 290] on div "factory_item Permalite - Labour Only 150 Low Front $12.58 $12.58 factory_item P…" at bounding box center [466, 288] width 669 height 66
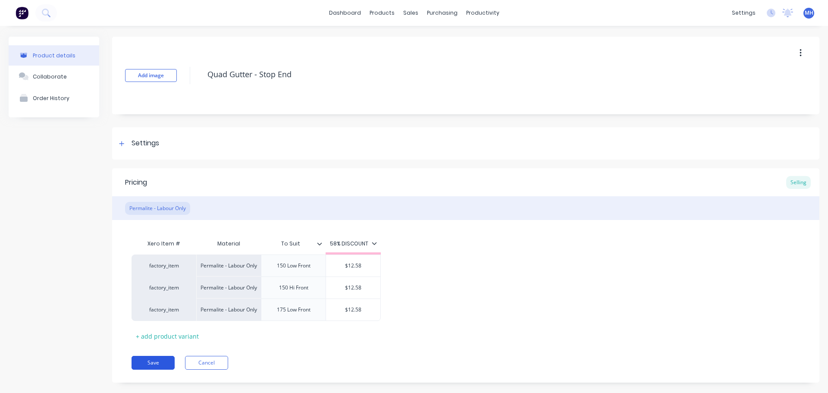
click at [143, 364] on button "Save" at bounding box center [153, 363] width 43 height 14
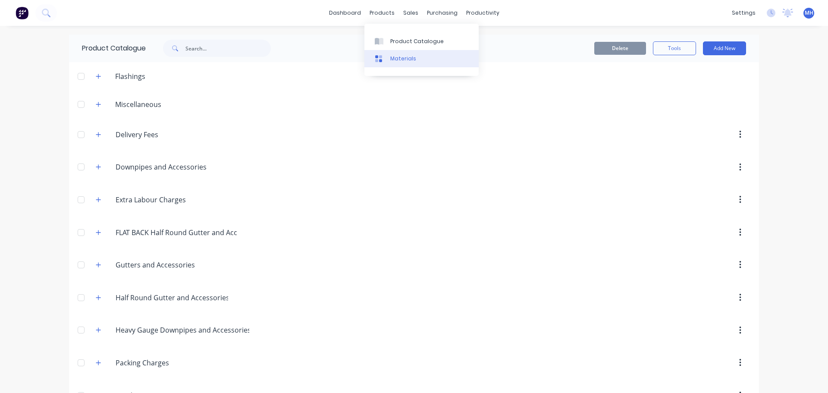
click at [389, 53] on link "Materials" at bounding box center [422, 58] width 114 height 17
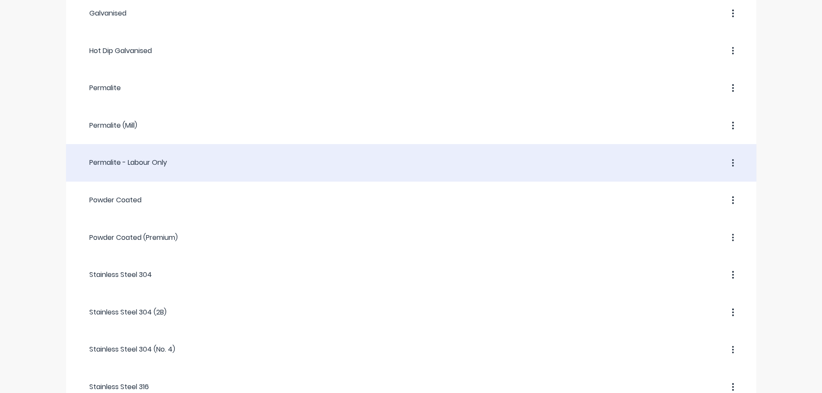
scroll to position [366, 0]
click at [151, 165] on div "Permalite - Labour Only" at bounding box center [123, 163] width 88 height 10
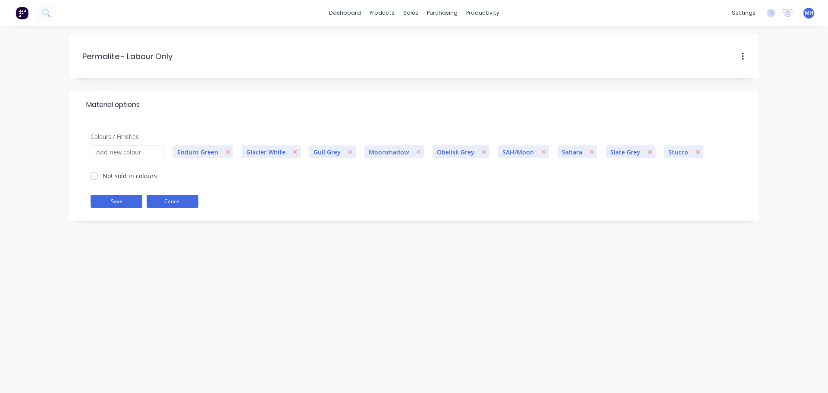
click at [168, 198] on button "Cancel" at bounding box center [173, 201] width 52 height 13
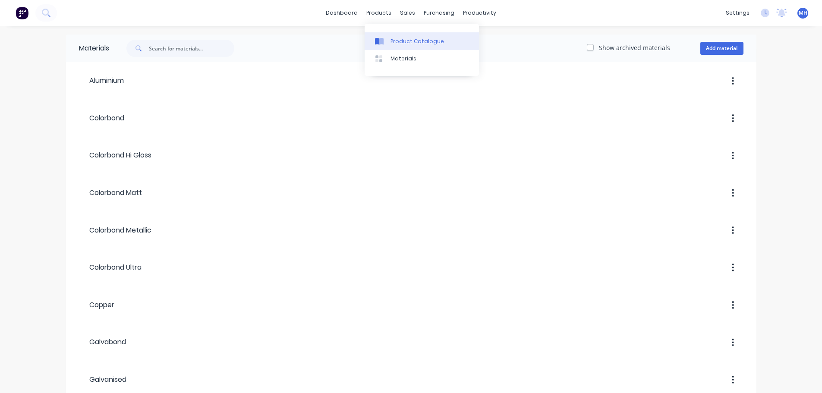
click at [394, 41] on div "Product Catalogue" at bounding box center [416, 42] width 53 height 8
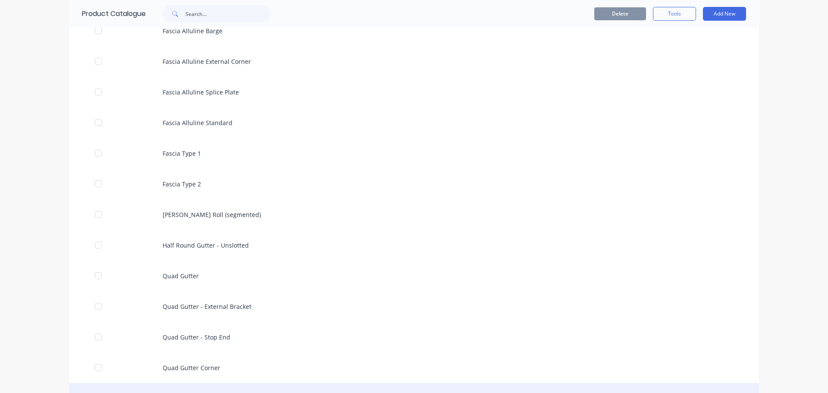
scroll to position [1059, 0]
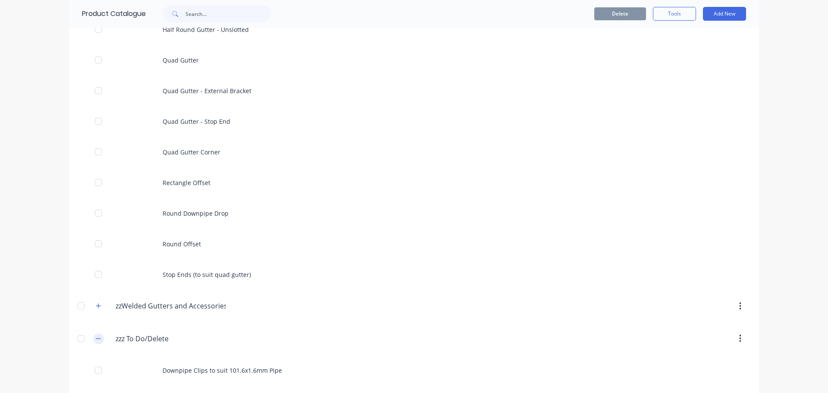
click at [96, 337] on icon "button" at bounding box center [98, 339] width 5 height 6
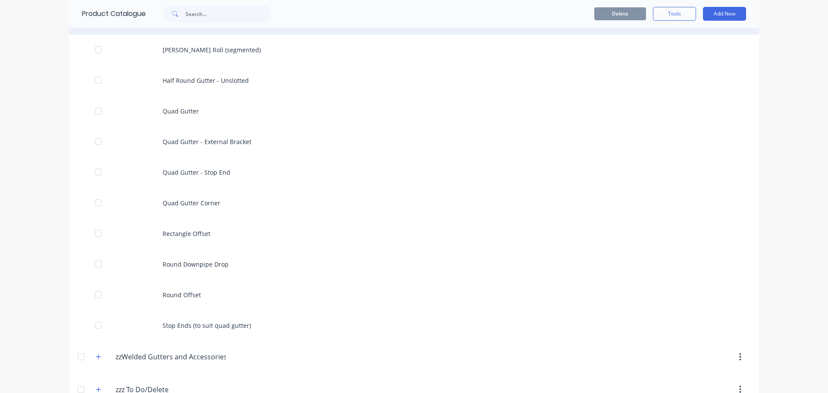
scroll to position [1029, 0]
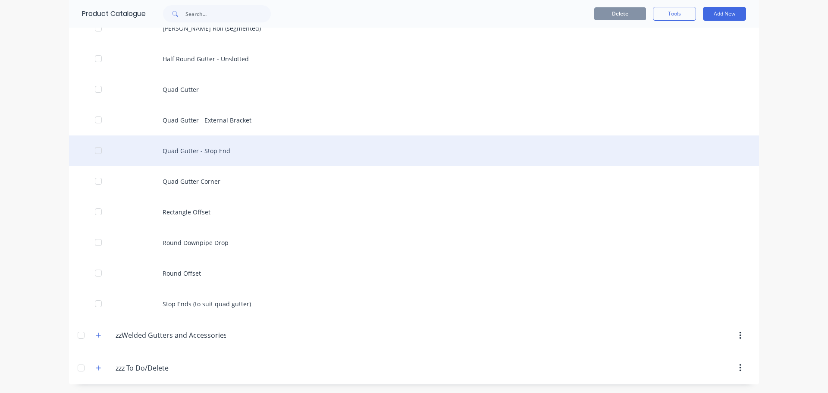
click at [238, 148] on div "Quad Gutter - Stop End" at bounding box center [414, 150] width 690 height 31
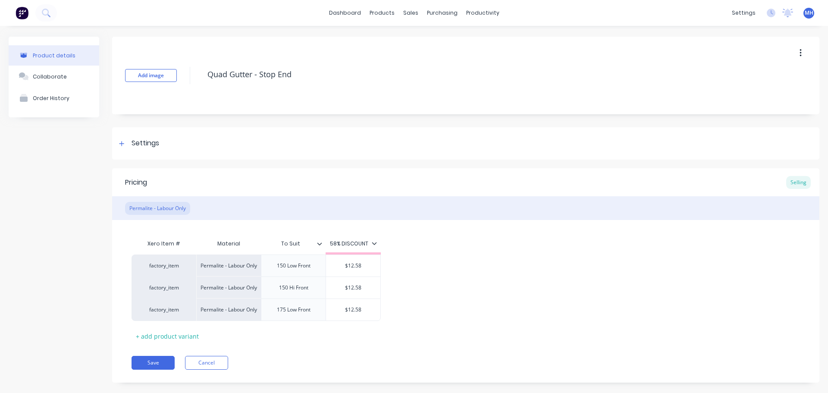
click at [239, 167] on div "Add image Quad Gutter - Stop End Settings Product Options I buy this item I sel…" at bounding box center [465, 216] width 707 height 359
click at [157, 365] on button "Save" at bounding box center [153, 363] width 43 height 14
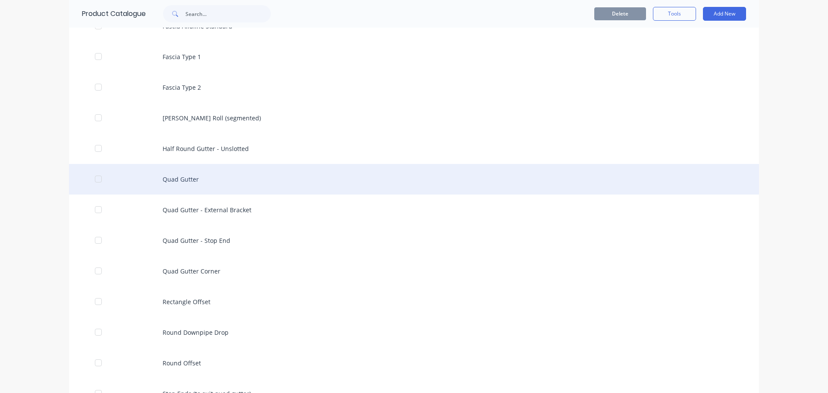
scroll to position [949, 0]
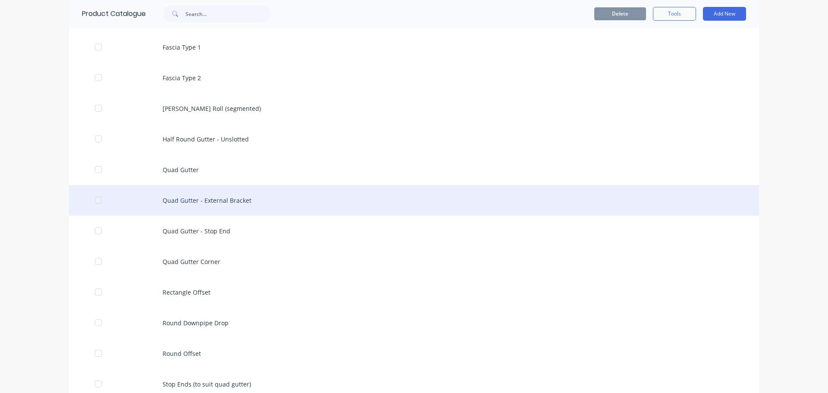
click at [269, 204] on div "Quad Gutter - External Bracket" at bounding box center [414, 200] width 690 height 31
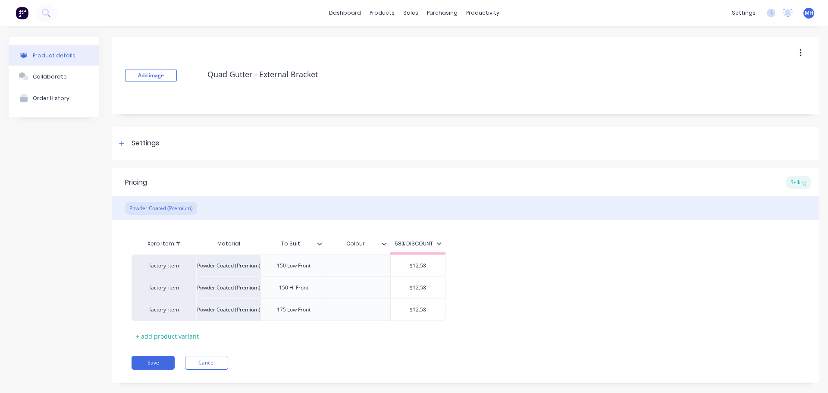
click at [509, 239] on div "Xero Item # Material To Suit Colour 58% DISCOUNT factory_item Powder Coated (Pr…" at bounding box center [466, 289] width 669 height 108
click at [143, 139] on div "Settings" at bounding box center [146, 143] width 28 height 11
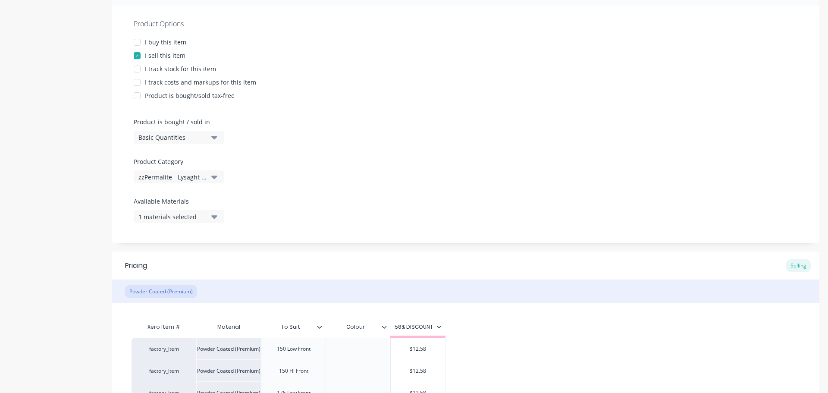
scroll to position [251, 0]
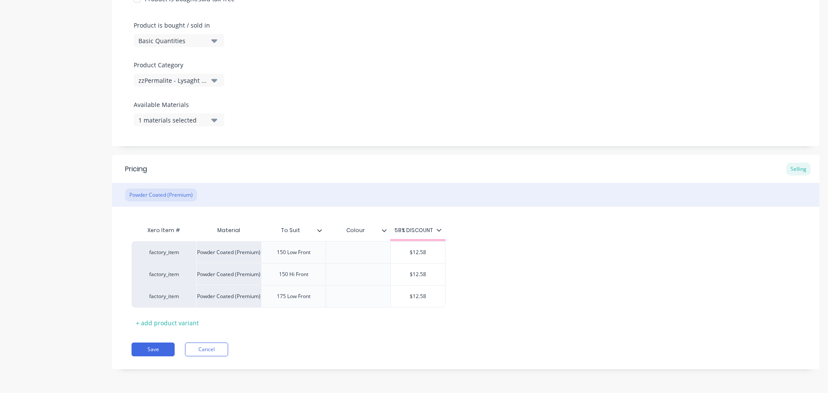
click at [179, 119] on div "1 materials selected" at bounding box center [172, 120] width 69 height 9
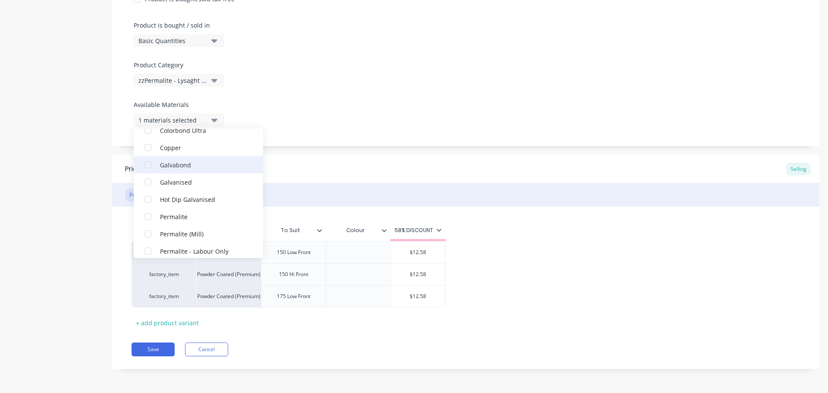
scroll to position [173, 0]
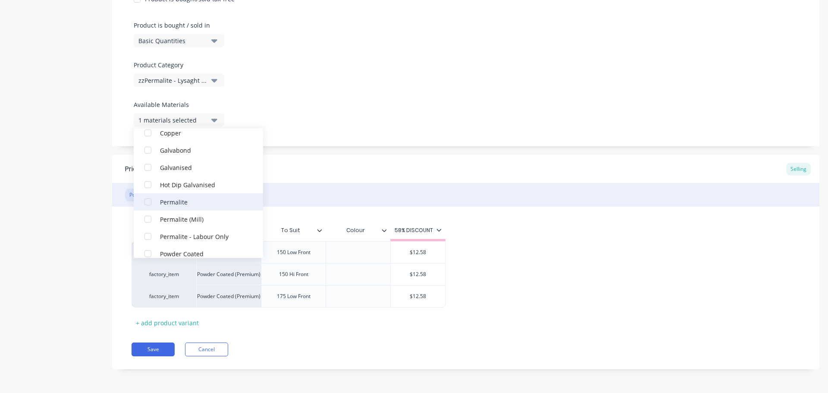
click at [213, 201] on div "Permalite" at bounding box center [203, 201] width 86 height 9
click at [295, 150] on div "Add image Quad Gutter - External Bracket Settings Product Options I buy this it…" at bounding box center [465, 84] width 707 height 596
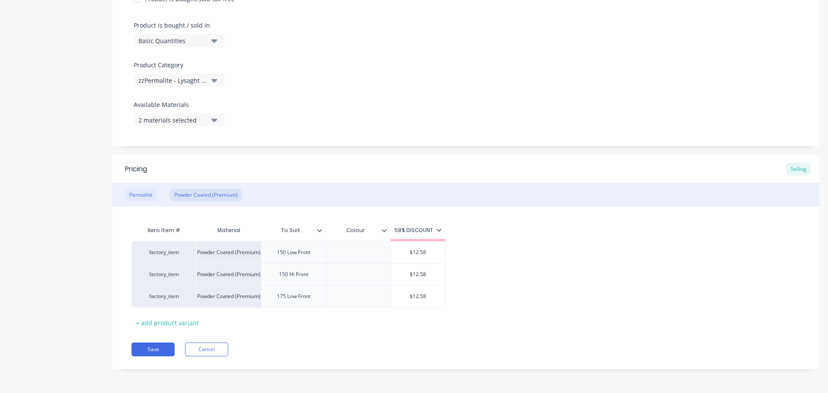
click at [154, 192] on div "Permalite" at bounding box center [141, 195] width 32 height 13
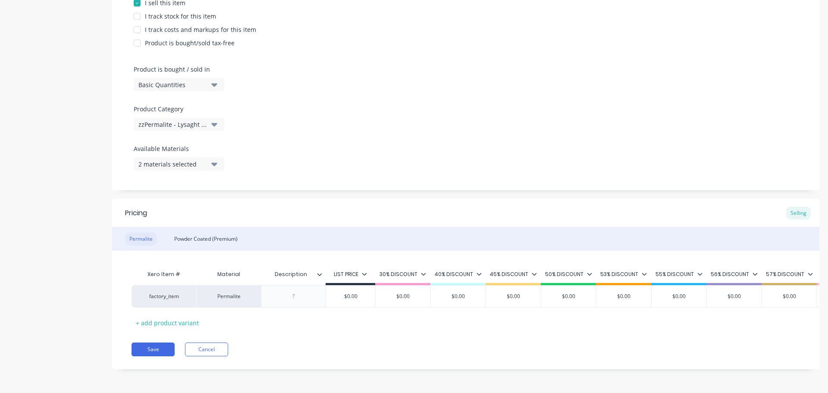
scroll to position [213, 0]
click at [364, 273] on icon at bounding box center [364, 274] width 5 height 3
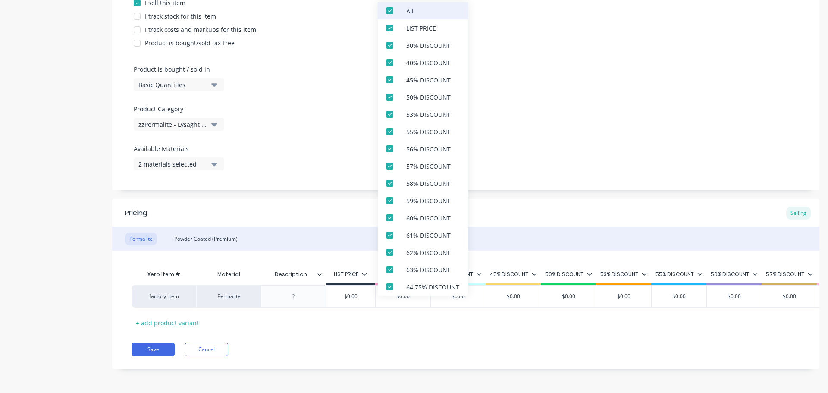
click at [389, 11] on div at bounding box center [389, 10] width 17 height 17
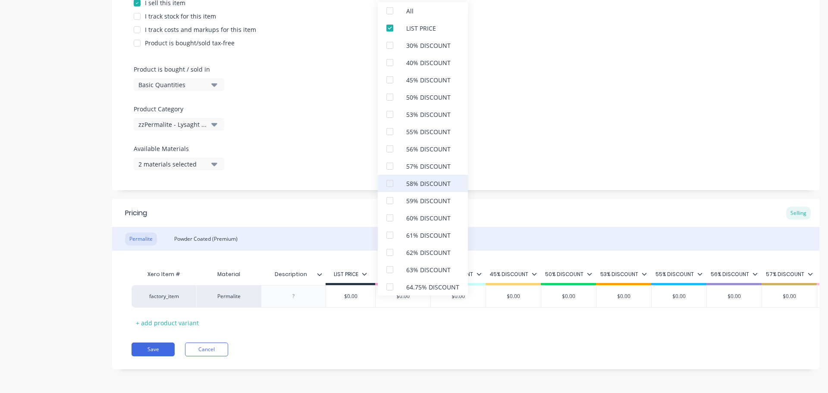
click at [425, 182] on div "58% DISCOUNT" at bounding box center [428, 183] width 44 height 9
click at [403, 31] on div "LIST PRICE" at bounding box center [423, 27] width 90 height 17
type textarea "x"
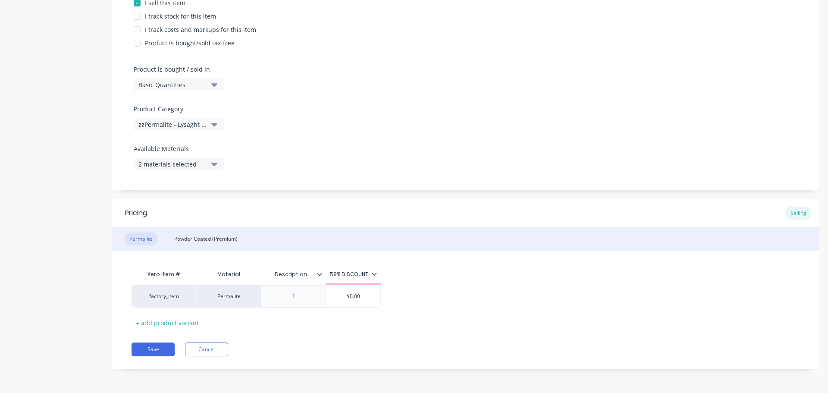
click at [564, 111] on div "Product Options I buy this item I sell this item I track stock for this item I …" at bounding box center [465, 71] width 707 height 237
click at [296, 273] on input "Description" at bounding box center [291, 274] width 60 height 8
type input "Size (mm)"
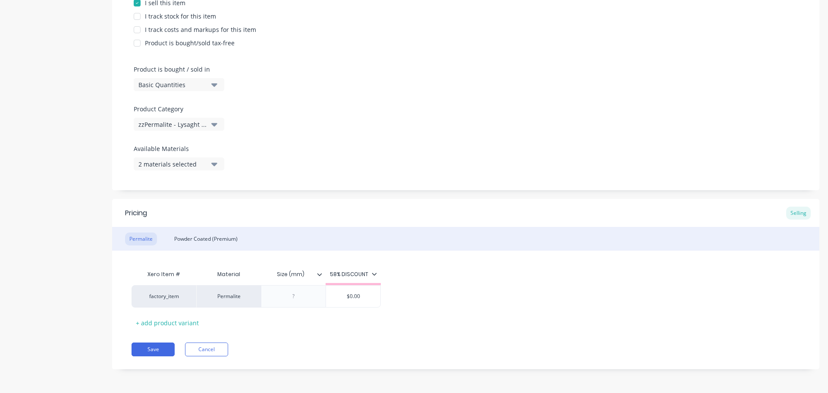
type textarea "x"
click at [293, 260] on div "Xero Item # Material Description Size (mm) 58% DISCOUNT factory_item Permalite …" at bounding box center [465, 290] width 707 height 79
click at [225, 241] on div "Powder Coated (Premium)" at bounding box center [206, 239] width 72 height 13
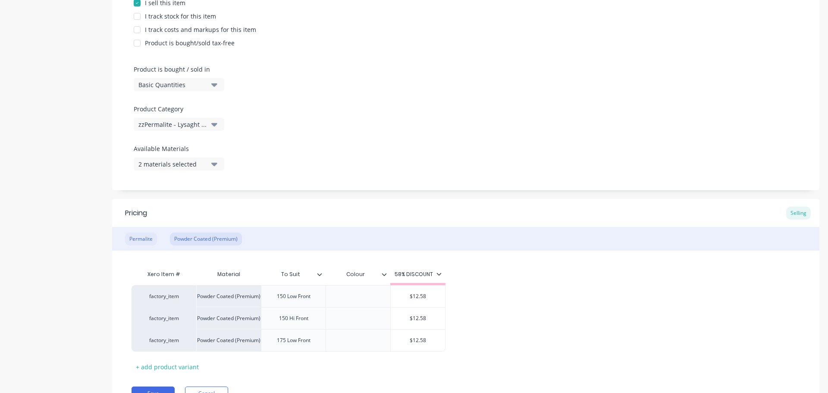
click at [141, 237] on div "Permalite" at bounding box center [141, 239] width 32 height 13
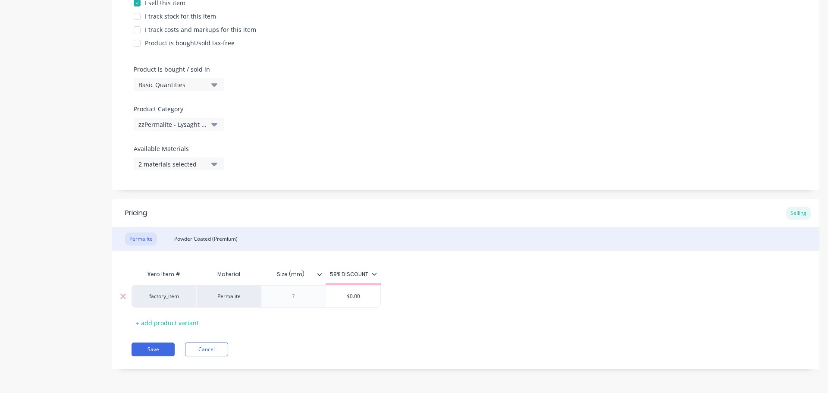
click at [295, 292] on div at bounding box center [293, 296] width 43 height 11
click at [173, 318] on div "+ add product variant" at bounding box center [168, 322] width 72 height 13
type textarea "x"
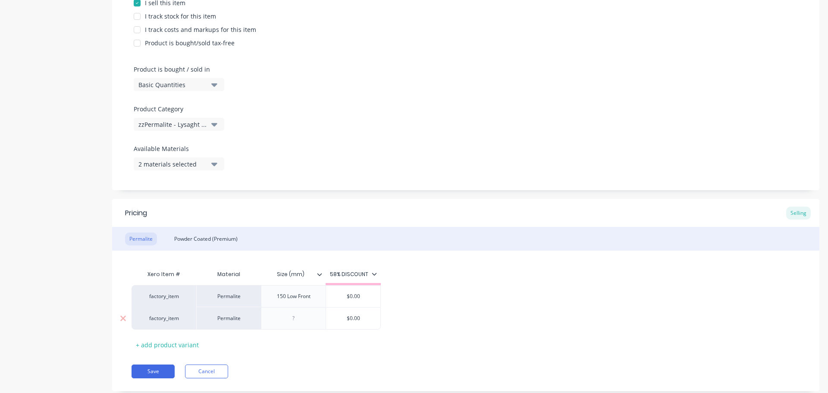
click at [286, 320] on div at bounding box center [293, 318] width 43 height 11
click at [187, 346] on div "+ add product variant" at bounding box center [168, 344] width 72 height 13
type textarea "x"
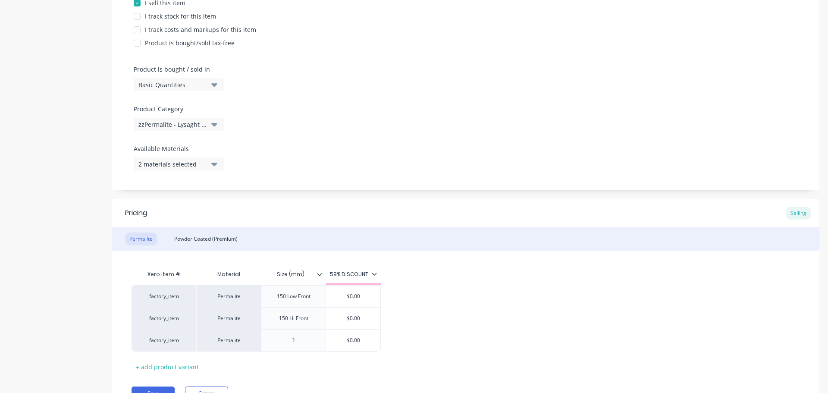
drag, startPoint x: 289, startPoint y: 344, endPoint x: 345, endPoint y: 358, distance: 57.5
click at [291, 344] on div at bounding box center [293, 340] width 43 height 11
type textarea "x"
click at [0, 324] on div "Product details Collaborate Order History Add image Quad Gutter - External Brac…" at bounding box center [414, 128] width 828 height 618
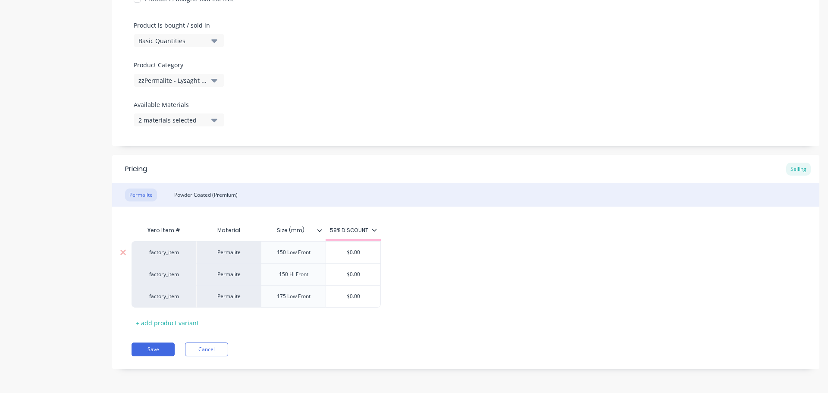
click at [359, 256] on input "$0.00" at bounding box center [353, 252] width 54 height 8
click at [351, 255] on input "$13.58" at bounding box center [353, 252] width 54 height 8
click at [352, 277] on input "$0.00" at bounding box center [353, 274] width 54 height 8
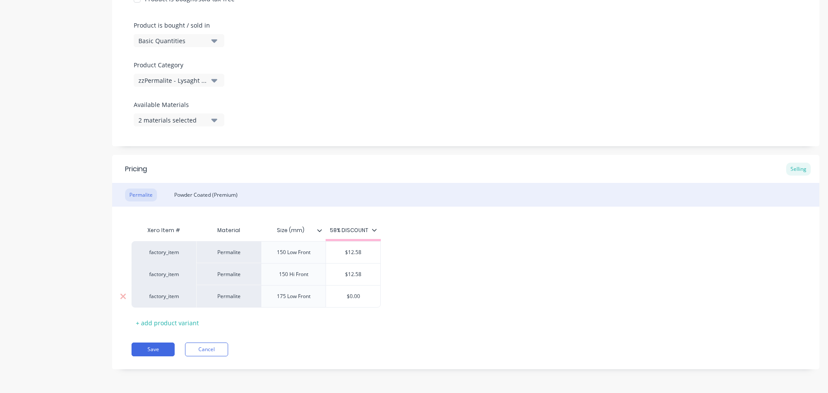
click at [356, 298] on input "$0.00" at bounding box center [353, 296] width 54 height 8
drag, startPoint x: 69, startPoint y: 292, endPoint x: 105, endPoint y: 319, distance: 44.9
click at [70, 291] on div "Product details Collaborate Order History" at bounding box center [54, 84] width 91 height 596
click at [138, 346] on button "Save" at bounding box center [153, 350] width 43 height 14
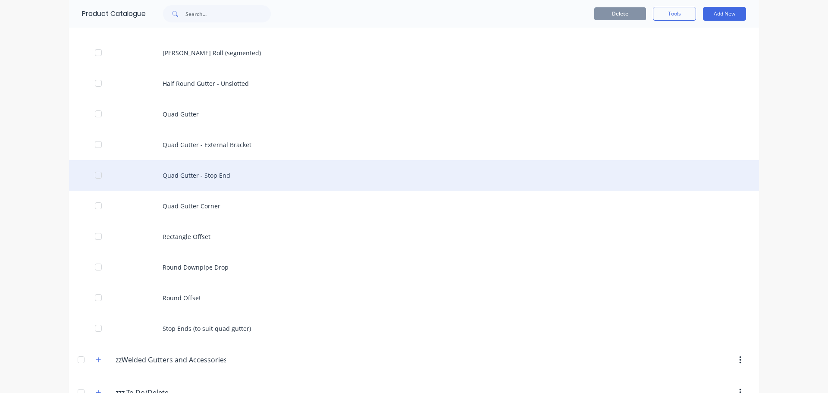
scroll to position [943, 0]
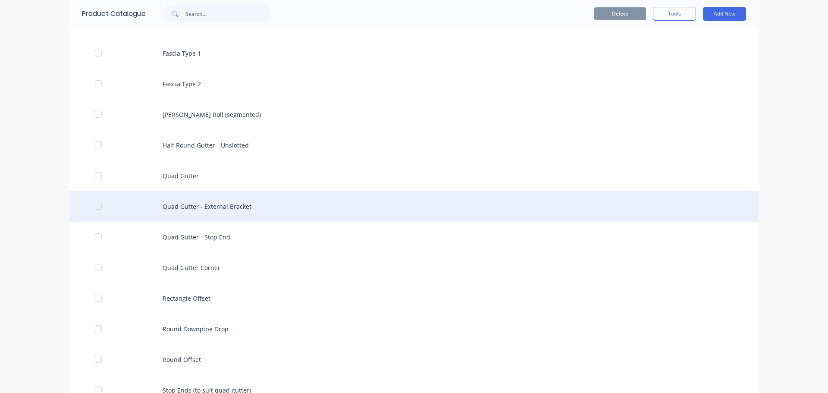
click at [255, 210] on div "Quad Gutter - External Bracket" at bounding box center [414, 206] width 690 height 31
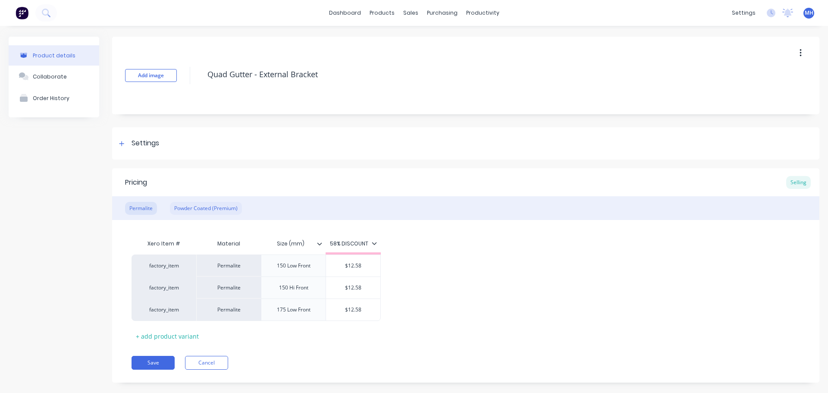
click at [208, 207] on div "Powder Coated (Premium)" at bounding box center [206, 208] width 72 height 13
click at [143, 208] on div "Permalite" at bounding box center [141, 208] width 32 height 13
click at [321, 249] on div "Size (mm)" at bounding box center [293, 244] width 65 height 22
click at [317, 242] on icon at bounding box center [319, 243] width 5 height 5
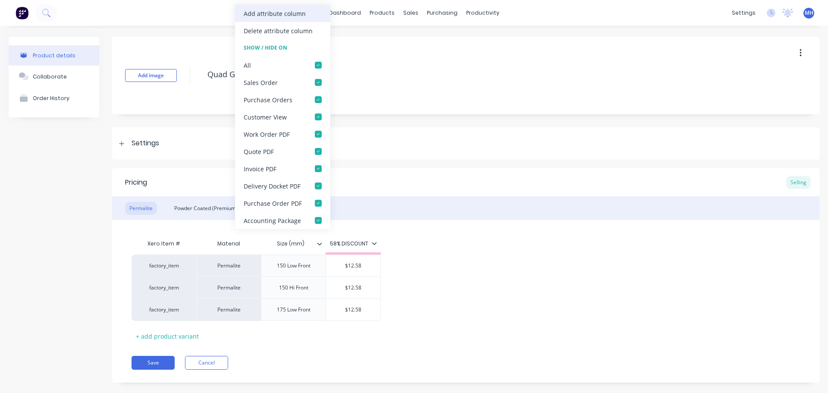
click at [293, 15] on div "Add attribute column" at bounding box center [275, 13] width 62 height 9
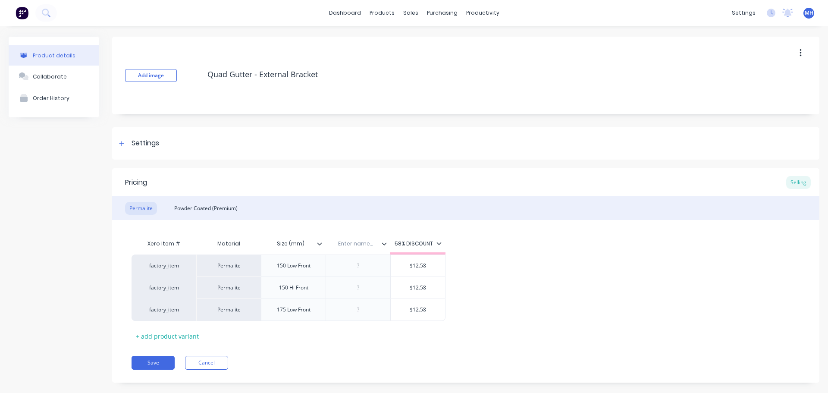
click at [360, 242] on input "text" at bounding box center [356, 244] width 60 height 8
click at [358, 265] on div at bounding box center [358, 265] width 43 height 11
drag, startPoint x: 363, startPoint y: 287, endPoint x: 387, endPoint y: 352, distance: 69.7
click at [363, 288] on div at bounding box center [358, 287] width 43 height 11
click at [361, 308] on div at bounding box center [358, 309] width 43 height 11
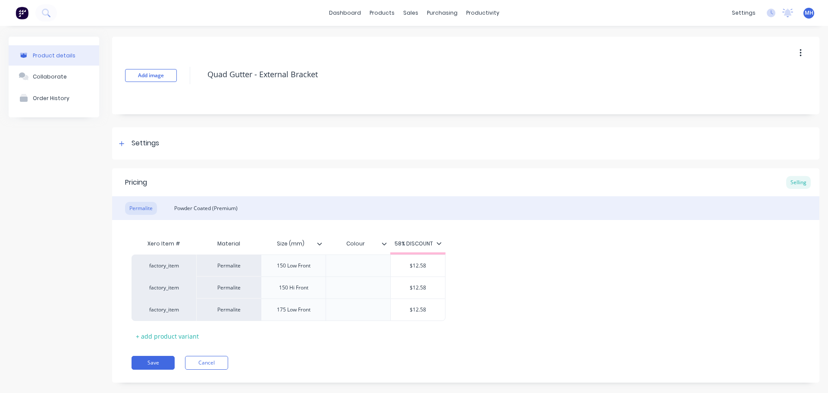
click at [357, 346] on div "Pricing Selling Permalite Powder Coated (Premium) Xero Item # Material Size (mm…" at bounding box center [465, 275] width 707 height 214
click at [130, 137] on div "Settings" at bounding box center [465, 143] width 707 height 32
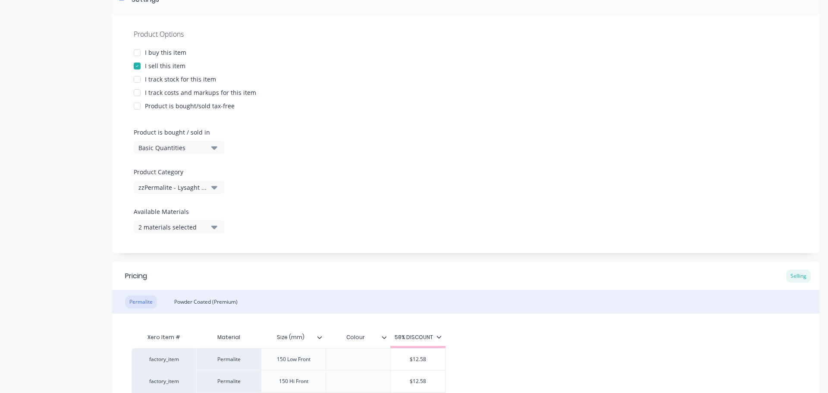
scroll to position [173, 0]
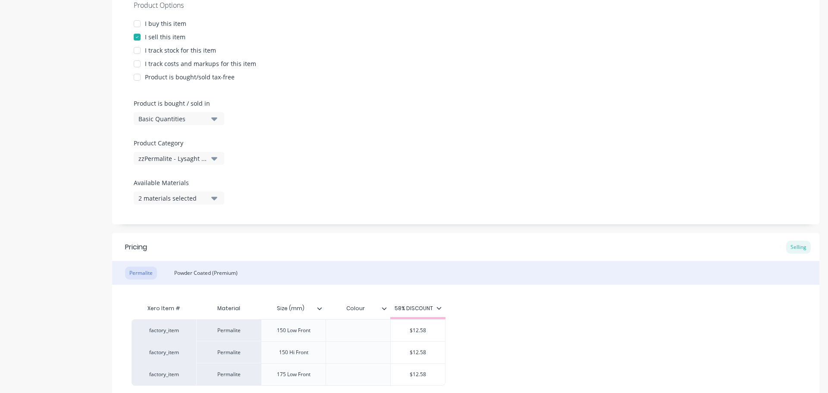
click at [169, 194] on div "2 materials selected" at bounding box center [172, 198] width 69 height 9
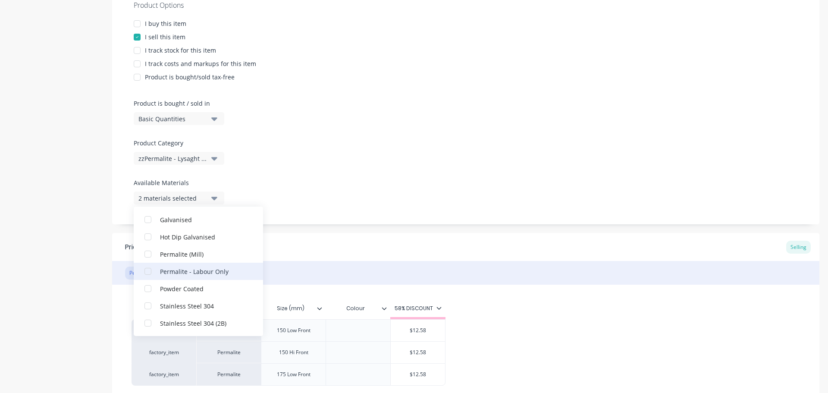
click at [202, 272] on div "Permalite - Labour Only" at bounding box center [203, 271] width 86 height 9
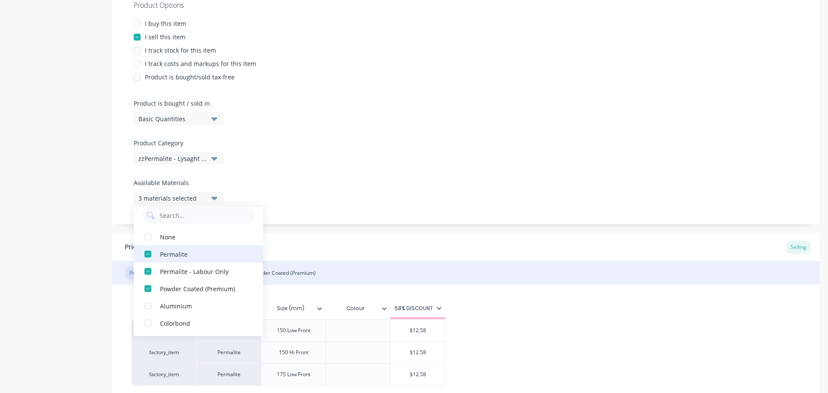
click at [197, 253] on div "Permalite" at bounding box center [203, 253] width 86 height 9
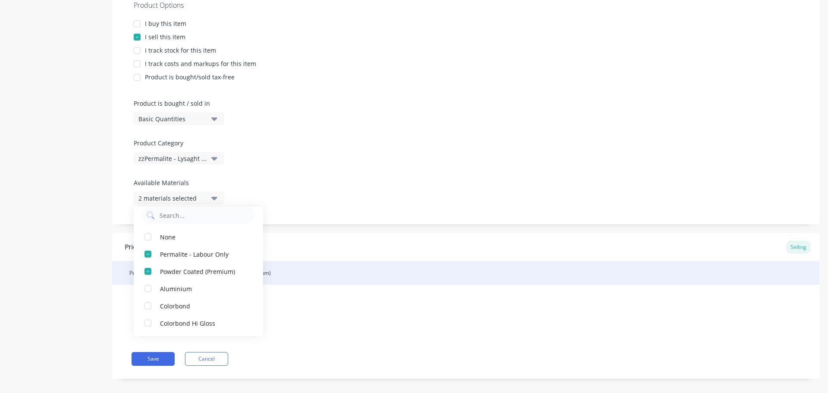
click at [301, 228] on div "Add image Quad Gutter - External Bracket Settings Product Options I buy this it…" at bounding box center [465, 128] width 707 height 528
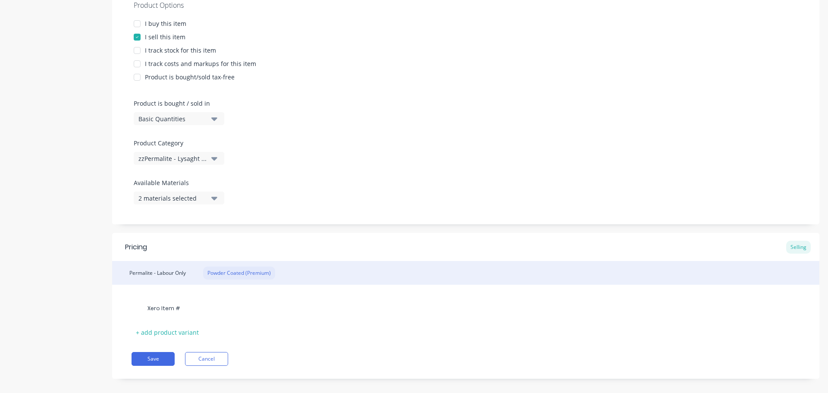
click at [242, 270] on div "Powder Coated (Premium)" at bounding box center [239, 273] width 72 height 13
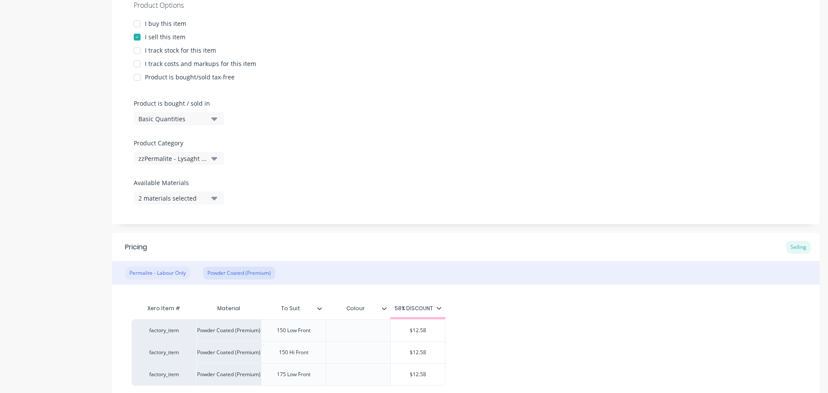
click at [171, 270] on div "Permalite - Labour Only" at bounding box center [157, 273] width 65 height 13
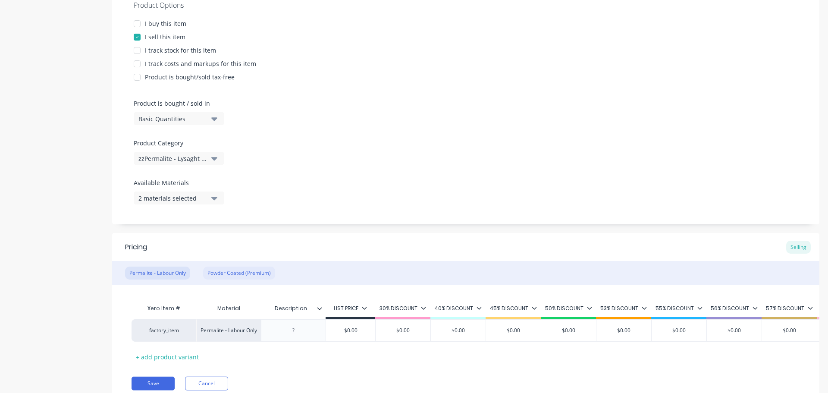
click at [232, 274] on div "Powder Coated (Premium)" at bounding box center [239, 273] width 72 height 13
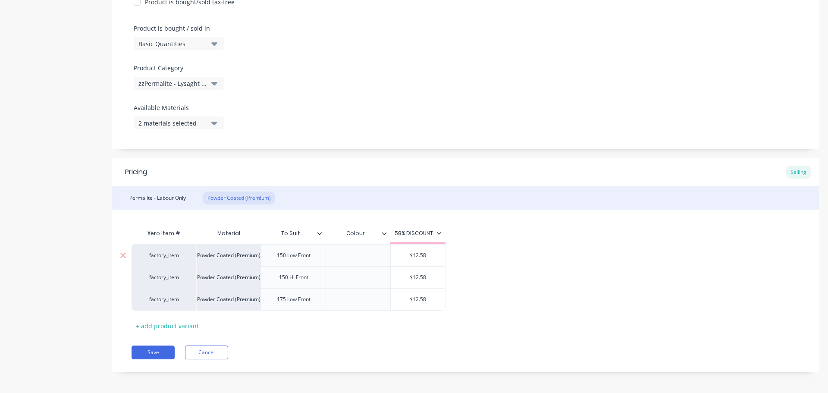
scroll to position [251, 0]
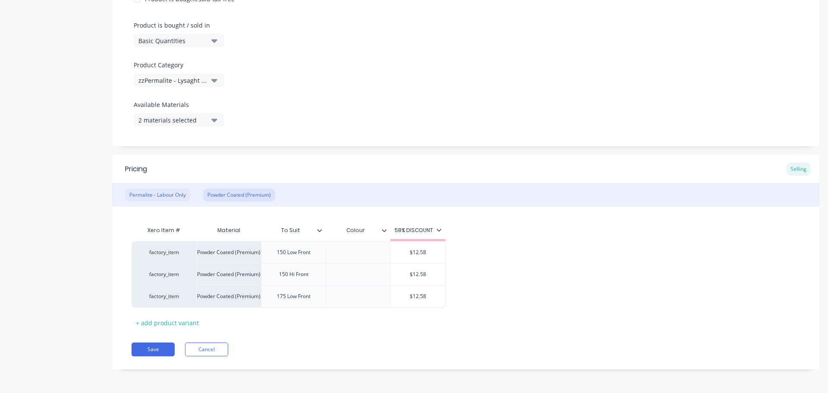
click at [180, 194] on div "Permalite - Labour Only" at bounding box center [157, 195] width 65 height 13
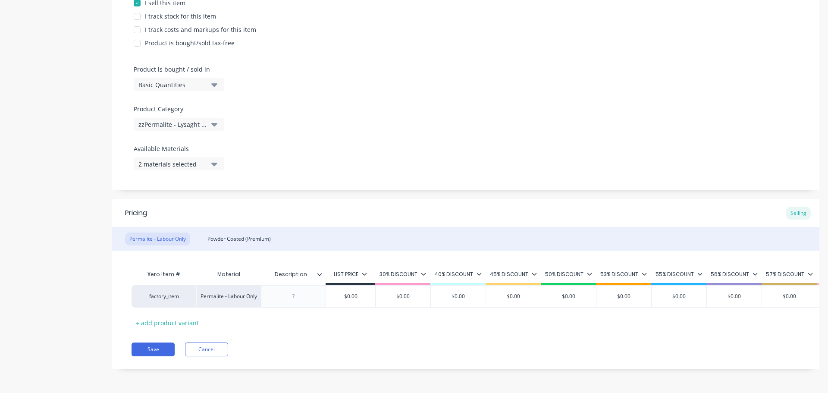
click at [366, 273] on icon at bounding box center [364, 274] width 5 height 3
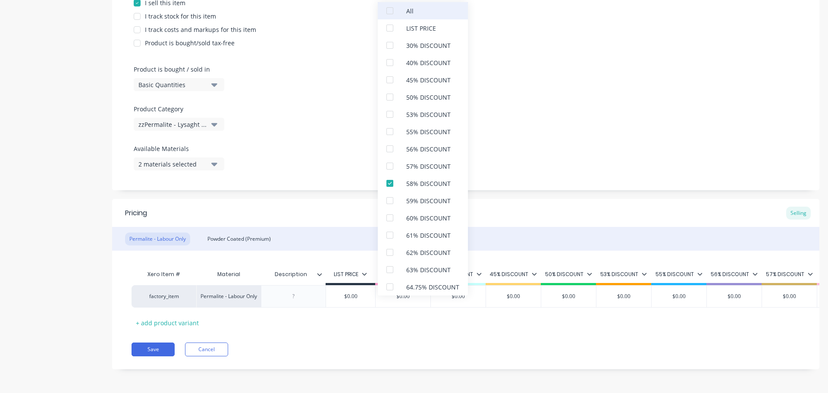
click at [391, 10] on div at bounding box center [389, 10] width 17 height 17
click at [391, 182] on div at bounding box center [389, 183] width 17 height 17
click at [394, 28] on div at bounding box center [389, 27] width 17 height 17
click at [341, 189] on div "Add image Quad Gutter - External Bracket Settings Product Options I buy this it…" at bounding box center [465, 106] width 707 height 552
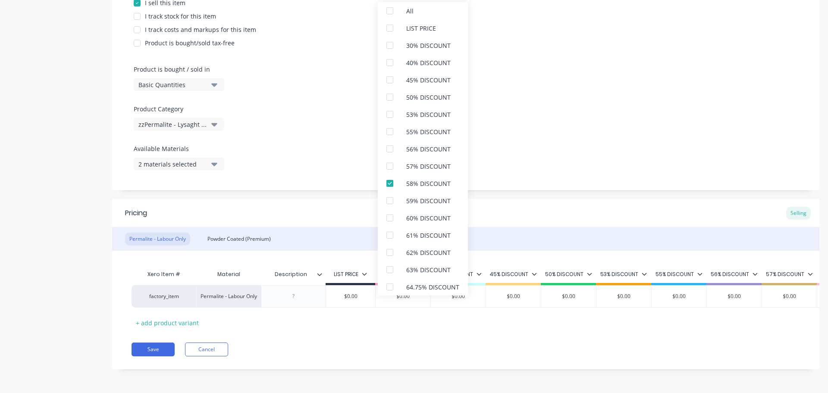
scroll to position [207, 0]
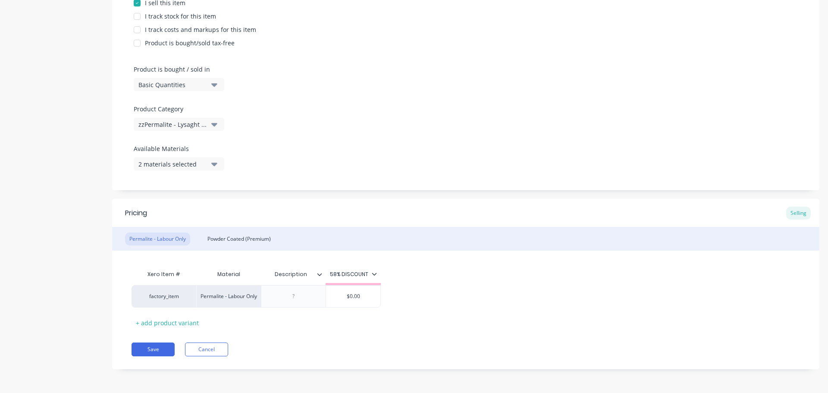
click at [386, 216] on div "Pricing Selling" at bounding box center [465, 213] width 707 height 28
click at [382, 207] on div "Pricing Selling" at bounding box center [465, 213] width 707 height 28
click at [226, 235] on div "Powder Coated (Premium)" at bounding box center [239, 239] width 72 height 13
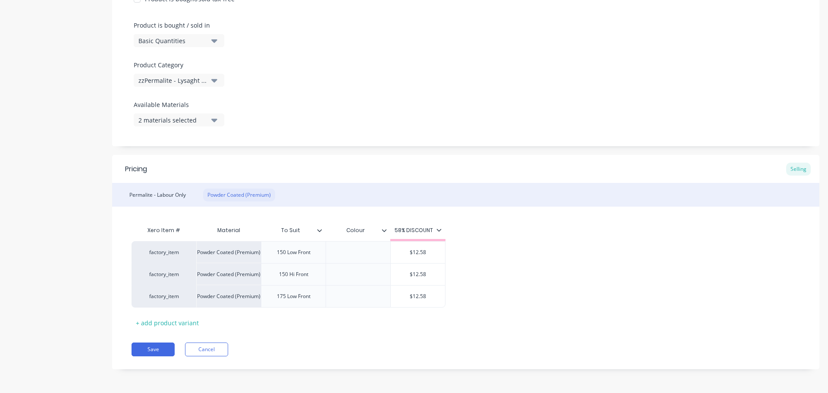
click at [163, 235] on div "Xero Item #" at bounding box center [164, 230] width 65 height 17
click at [167, 192] on div "Permalite - Labour Only" at bounding box center [157, 195] width 65 height 13
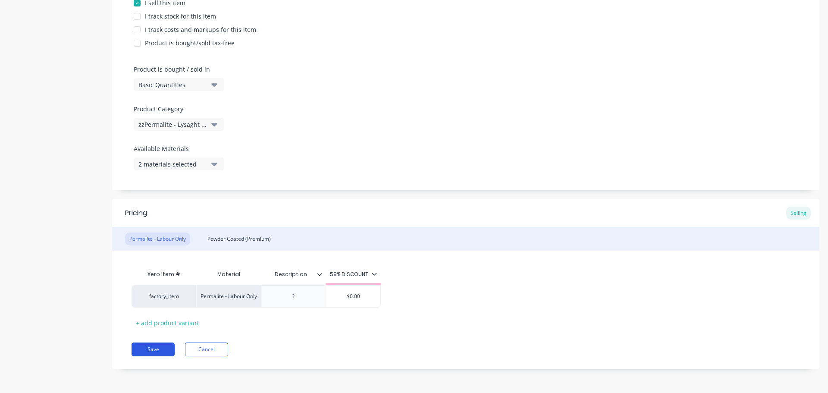
click at [156, 345] on button "Save" at bounding box center [153, 350] width 43 height 14
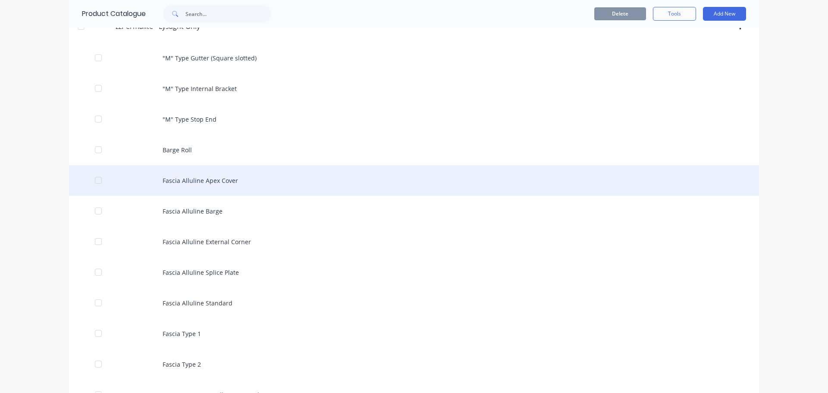
scroll to position [555, 0]
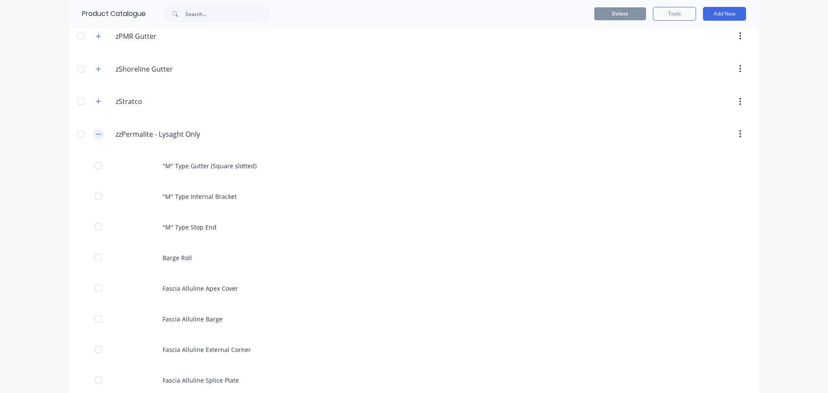
click at [96, 133] on icon "button" at bounding box center [98, 134] width 5 height 6
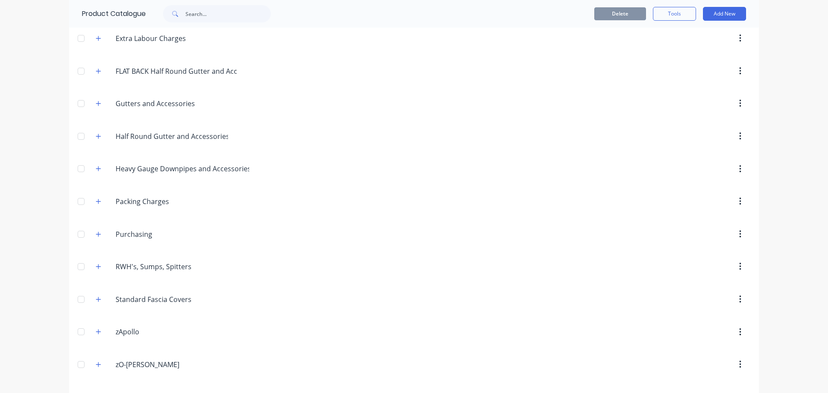
scroll to position [0, 0]
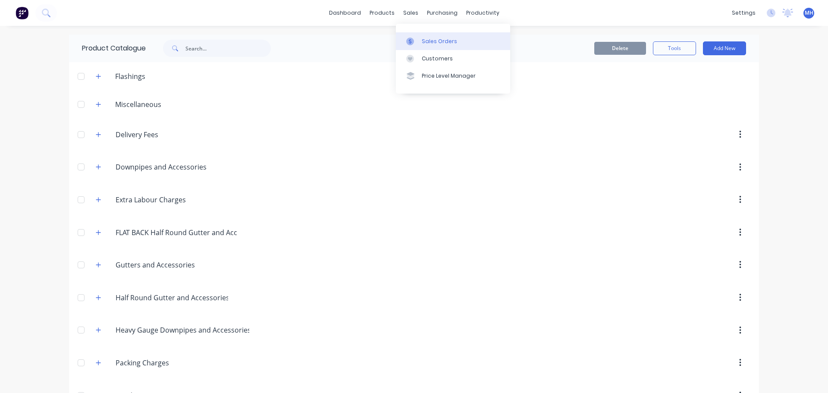
click at [430, 40] on div "Sales Orders" at bounding box center [439, 42] width 35 height 8
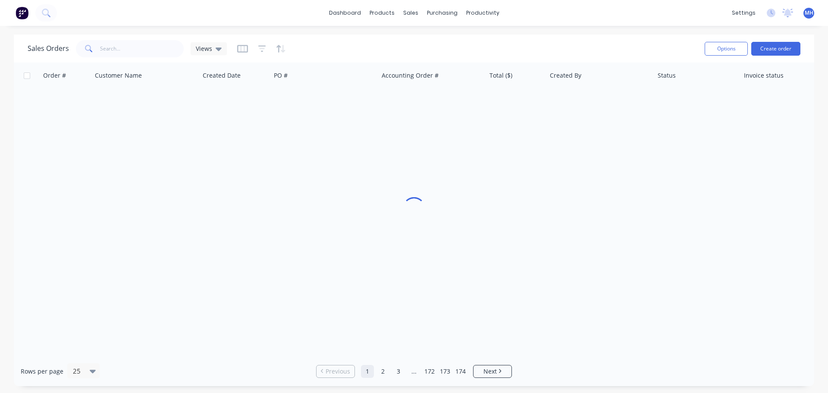
click at [551, 40] on div "Sales Orders Views" at bounding box center [363, 48] width 670 height 21
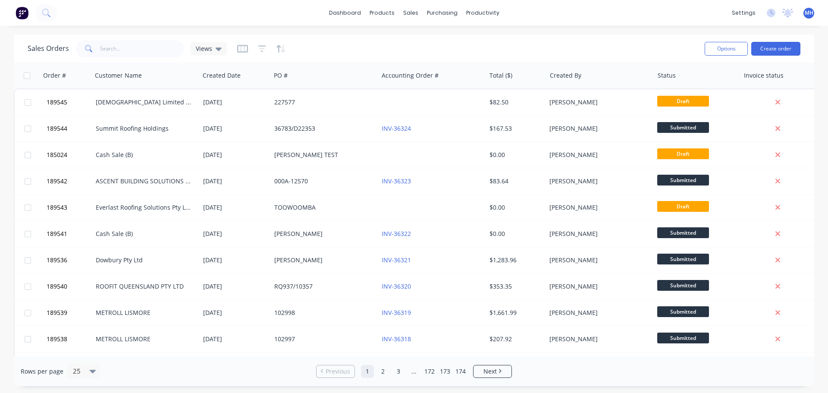
click at [582, 55] on div "Sales Orders Views" at bounding box center [363, 48] width 670 height 21
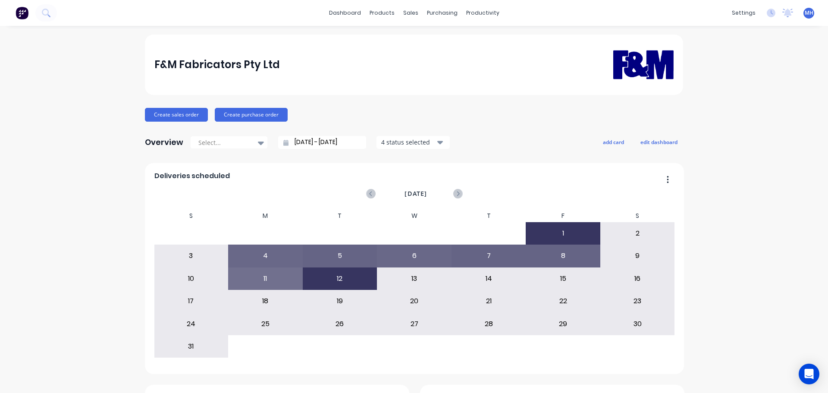
click at [444, 39] on div "Sales Orders" at bounding box center [439, 42] width 35 height 8
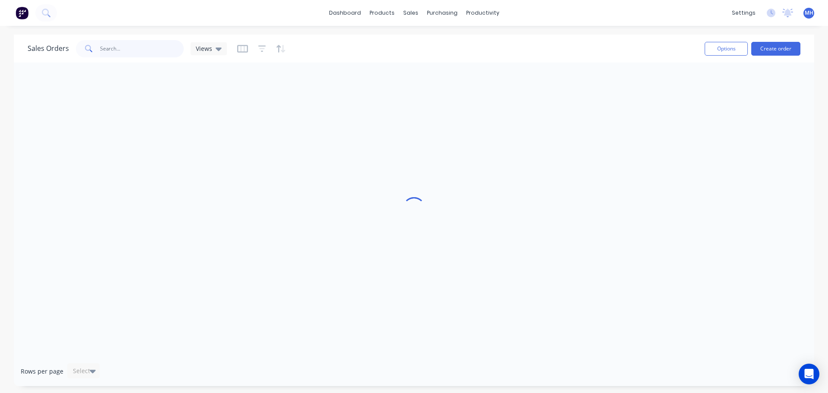
click at [142, 47] on input "text" at bounding box center [142, 48] width 84 height 17
type input "test"
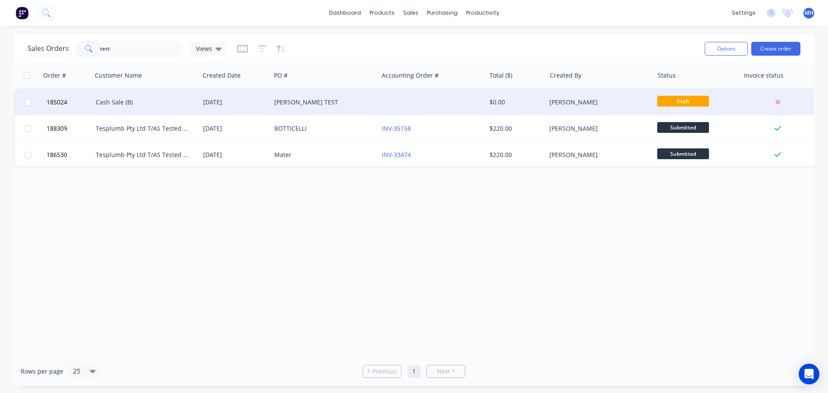
click at [286, 97] on div "[PERSON_NAME] TEST" at bounding box center [324, 102] width 107 height 26
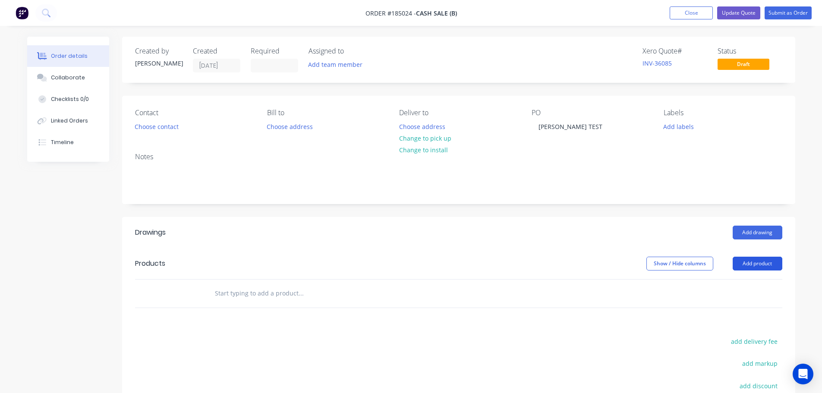
click at [746, 266] on button "Add product" at bounding box center [757, 264] width 50 height 14
click at [745, 291] on div "Product catalogue" at bounding box center [741, 285] width 66 height 13
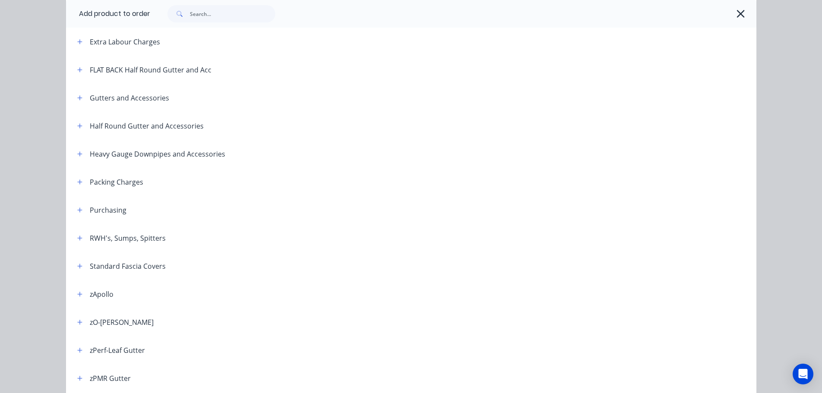
scroll to position [216, 0]
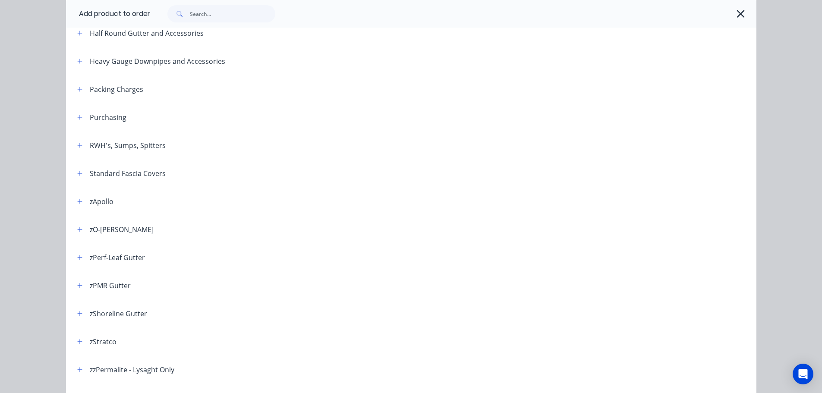
drag, startPoint x: 78, startPoint y: 370, endPoint x: 175, endPoint y: 240, distance: 162.1
click at [78, 370] on icon "button" at bounding box center [79, 370] width 5 height 6
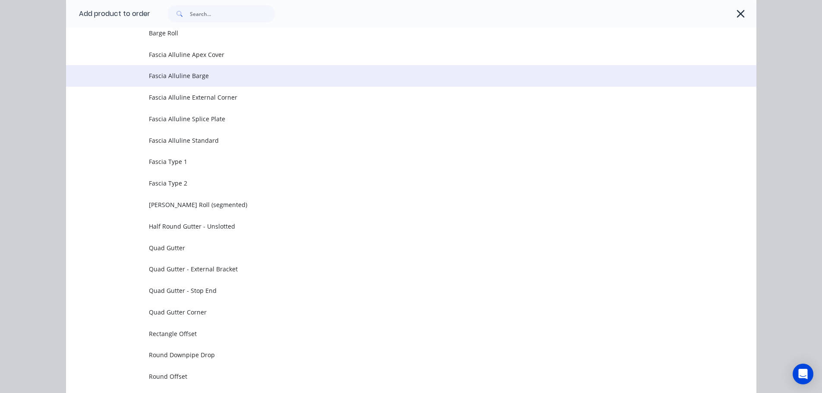
scroll to position [647, 0]
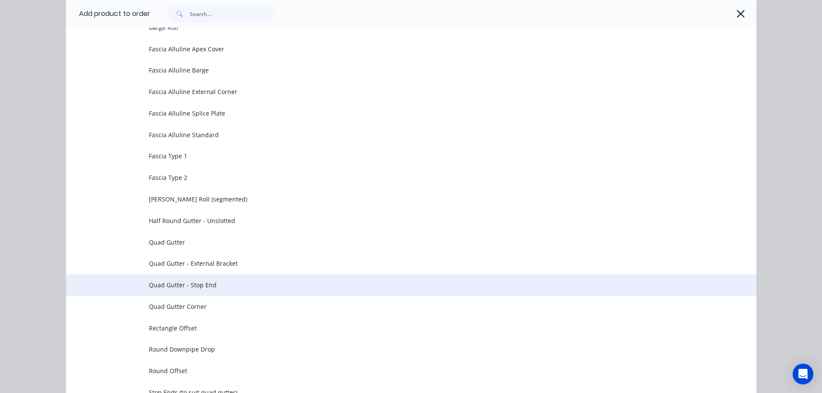
click at [226, 283] on span "Quad Gutter - Stop End" at bounding box center [392, 284] width 486 height 9
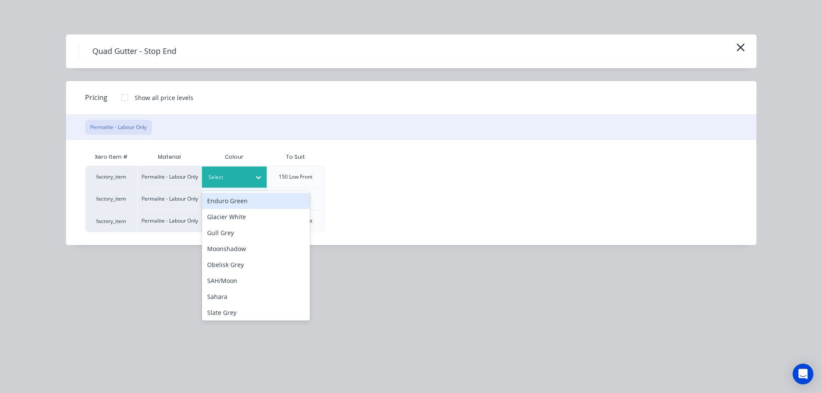
click at [262, 172] on div at bounding box center [259, 177] width 16 height 14
click at [192, 143] on div "Xero Item # Material Colour To Suit factory_item Permalite - Labour Only 9 resu…" at bounding box center [404, 186] width 677 height 92
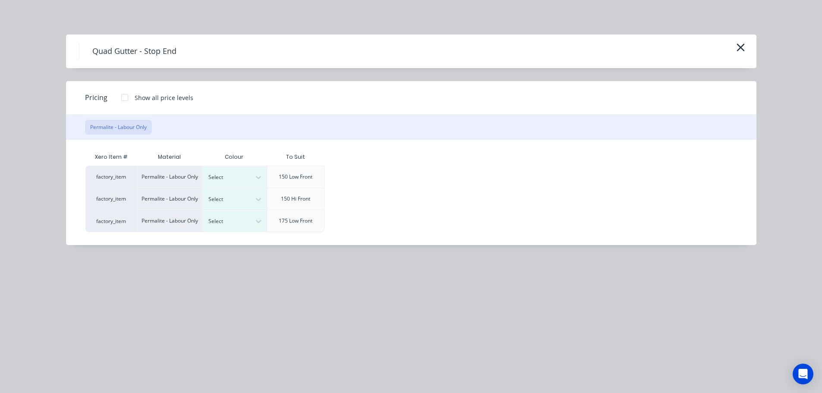
click at [117, 99] on div at bounding box center [124, 97] width 17 height 17
click at [124, 97] on div at bounding box center [124, 97] width 17 height 17
click at [239, 204] on div at bounding box center [227, 199] width 39 height 9
click at [238, 201] on div at bounding box center [227, 199] width 39 height 9
click at [508, 223] on div "factory_item Permalite - Labour Only Select 150 Low Front factory_item Permalit…" at bounding box center [404, 199] width 638 height 66
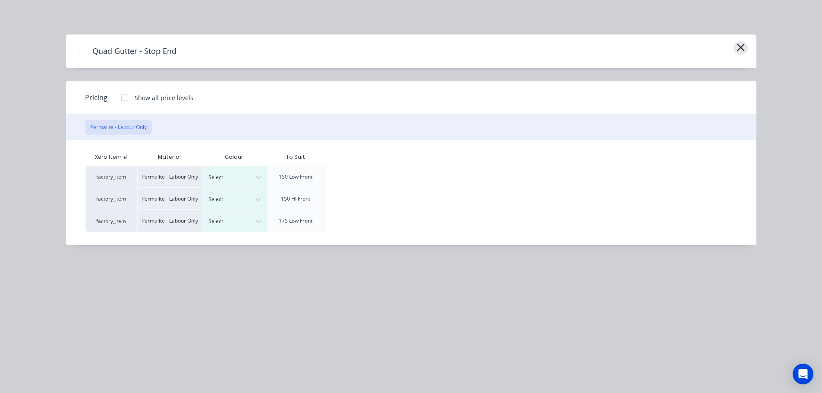
click at [742, 47] on icon "button" at bounding box center [740, 47] width 9 height 12
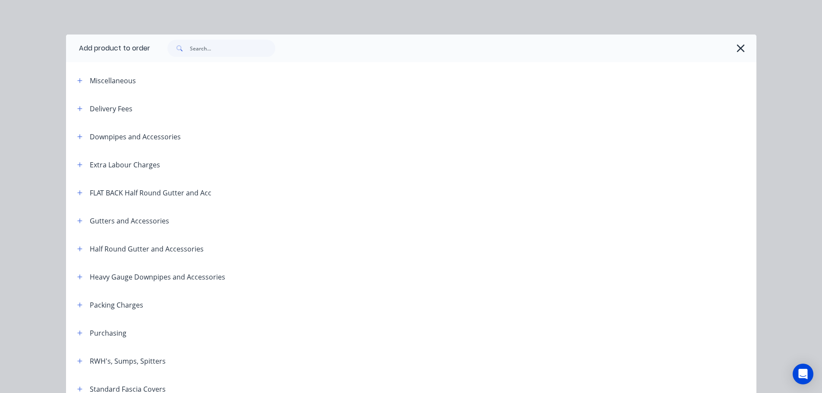
scroll to position [571, 0]
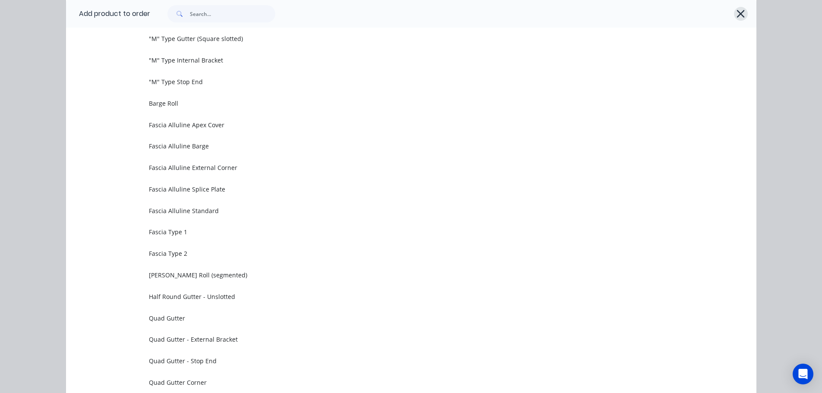
click at [737, 15] on icon "button" at bounding box center [741, 14] width 8 height 8
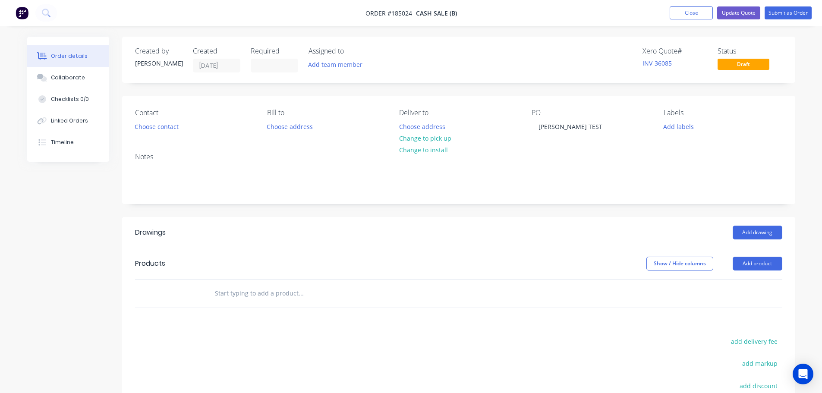
click at [484, 240] on header "Drawings Add drawing" at bounding box center [458, 232] width 673 height 31
click at [469, 217] on header "Drawings Add drawing" at bounding box center [458, 232] width 673 height 31
drag, startPoint x: 399, startPoint y: 224, endPoint x: 394, endPoint y: 220, distance: 5.9
click at [397, 222] on header "Drawings Add drawing" at bounding box center [458, 232] width 673 height 31
click at [750, 264] on button "Add product" at bounding box center [757, 264] width 50 height 14
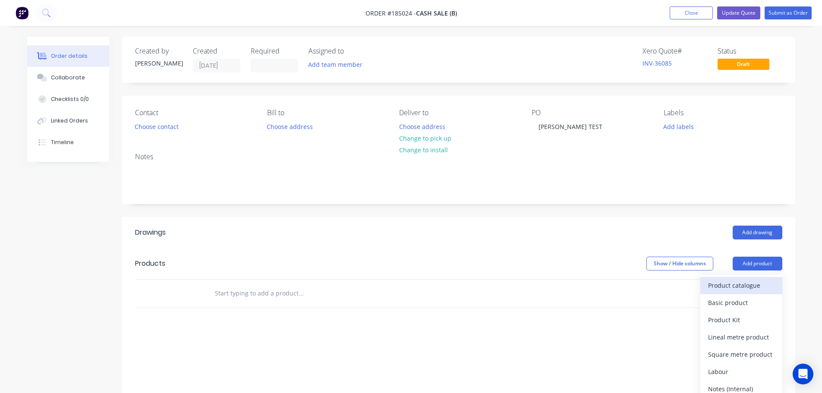
click at [748, 277] on button "Product catalogue" at bounding box center [741, 285] width 82 height 17
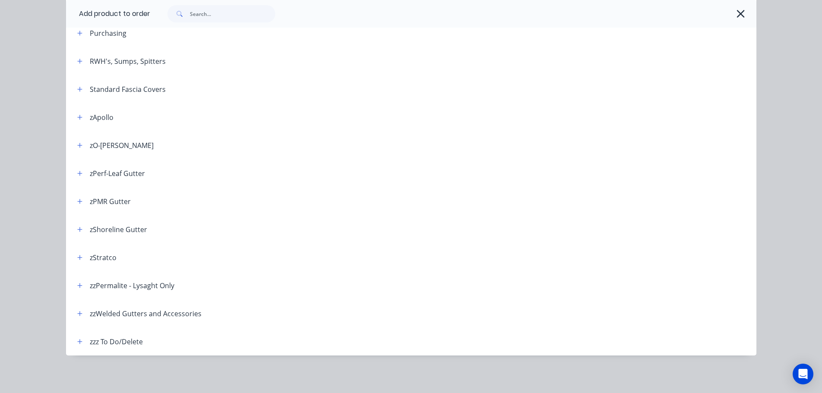
scroll to position [300, 0]
click at [75, 289] on button "button" at bounding box center [80, 285] width 11 height 11
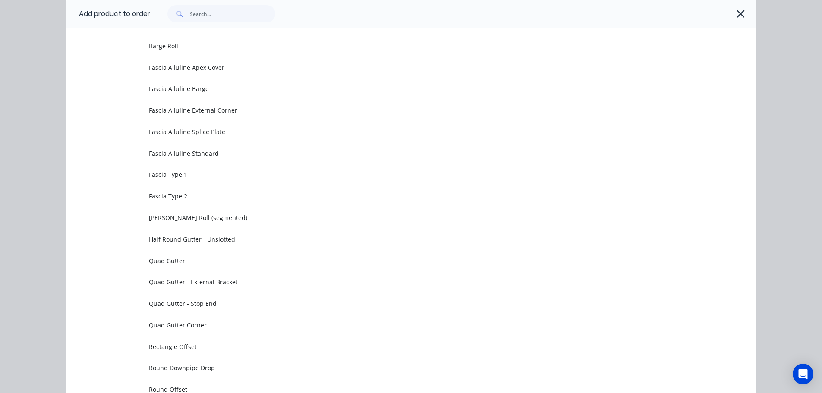
scroll to position [645, 0]
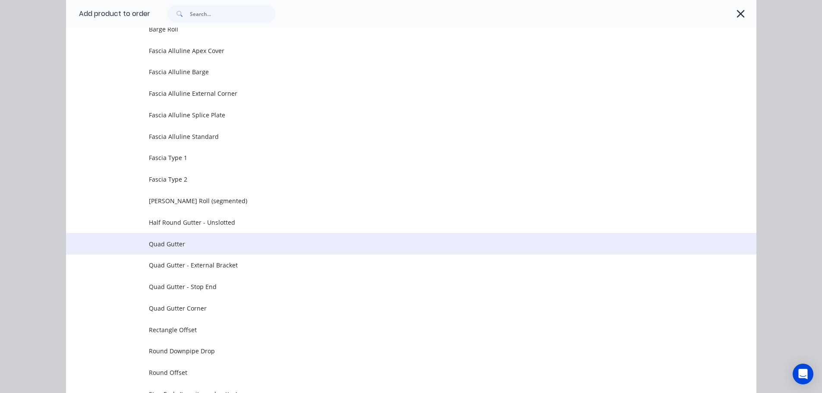
click at [204, 245] on span "Quad Gutter" at bounding box center [392, 243] width 486 height 9
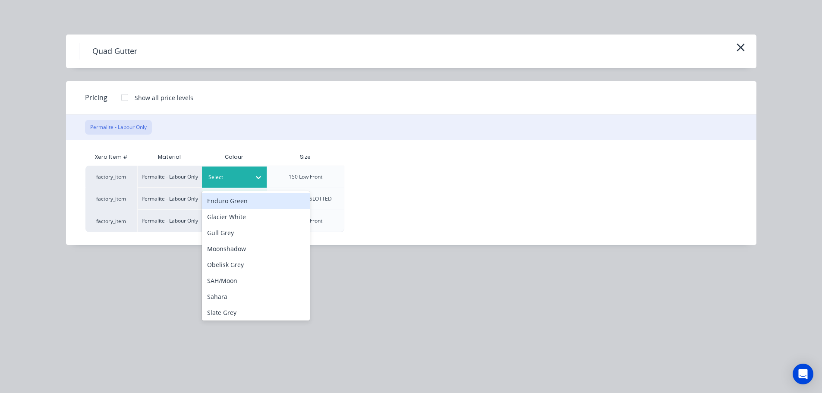
click at [235, 174] on div at bounding box center [227, 177] width 39 height 9
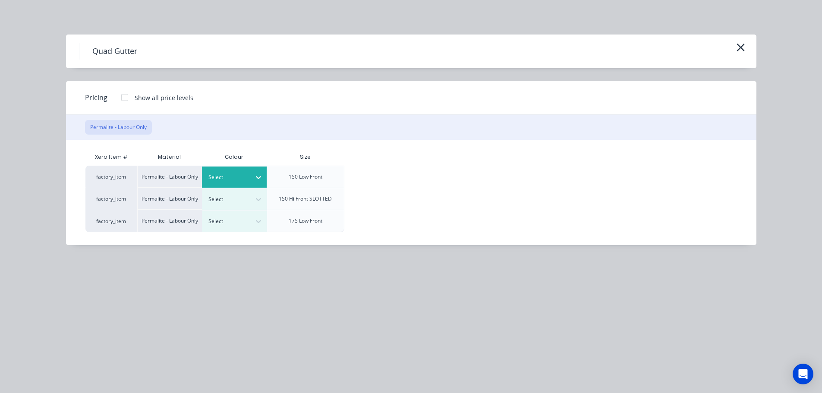
click at [235, 175] on div at bounding box center [227, 177] width 39 height 9
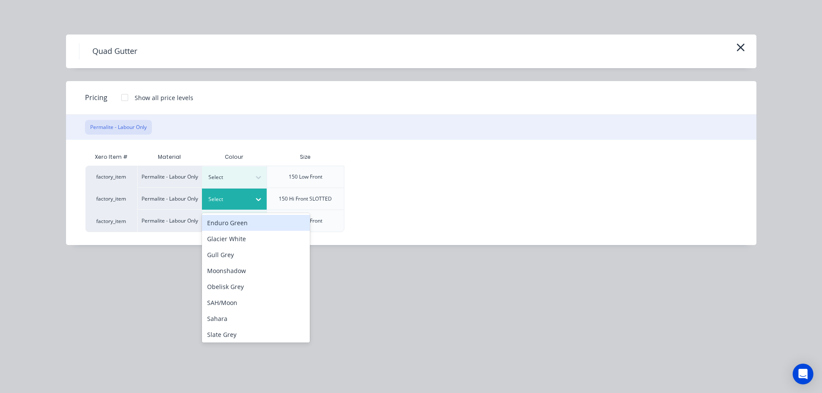
click at [239, 196] on div at bounding box center [227, 199] width 39 height 9
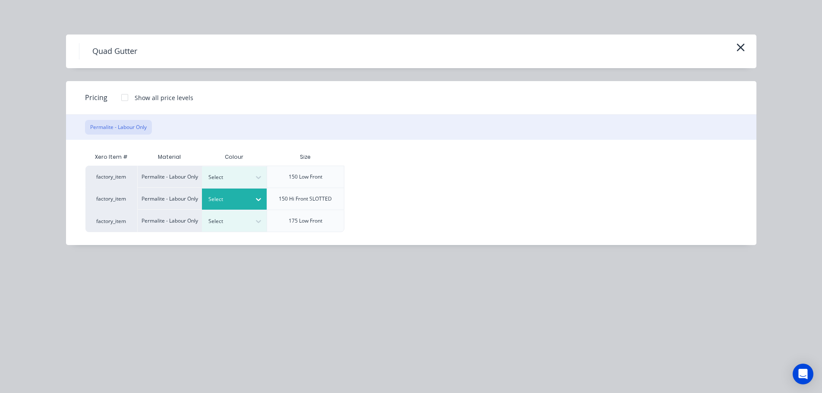
click at [239, 202] on div at bounding box center [227, 199] width 39 height 9
click at [239, 215] on div "Select" at bounding box center [234, 221] width 65 height 21
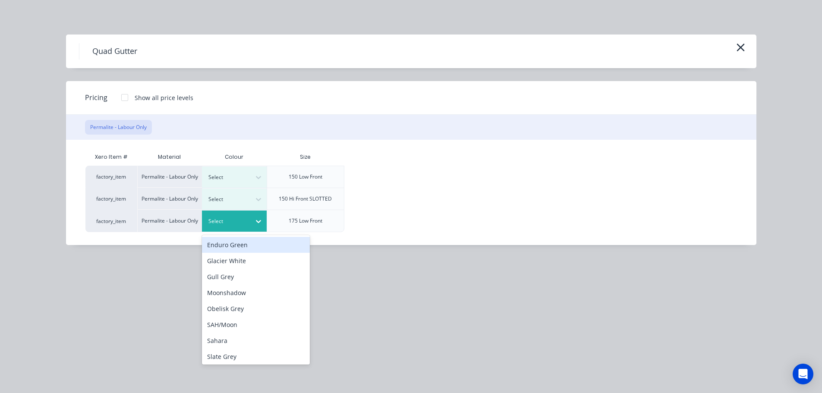
click at [239, 215] on div "Select" at bounding box center [234, 221] width 65 height 21
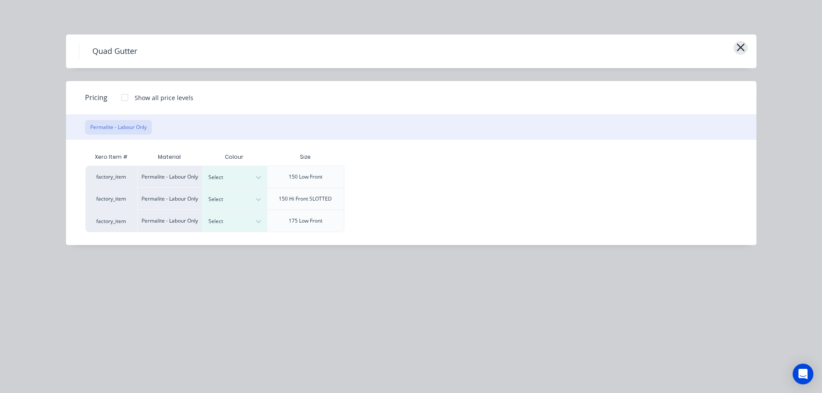
click at [738, 45] on icon "button" at bounding box center [740, 47] width 9 height 12
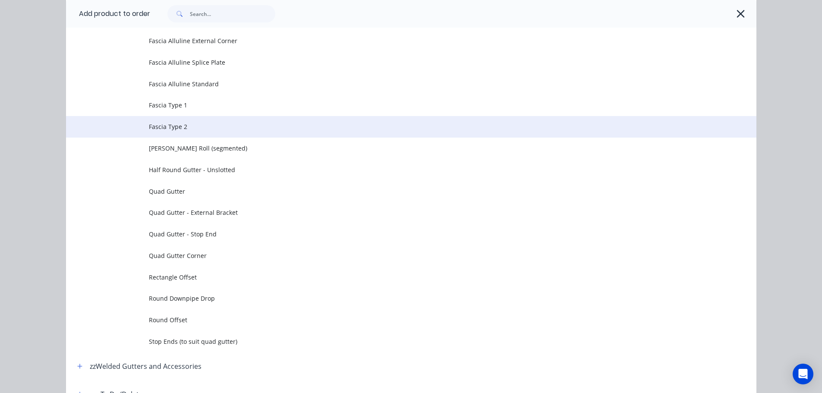
scroll to position [701, 0]
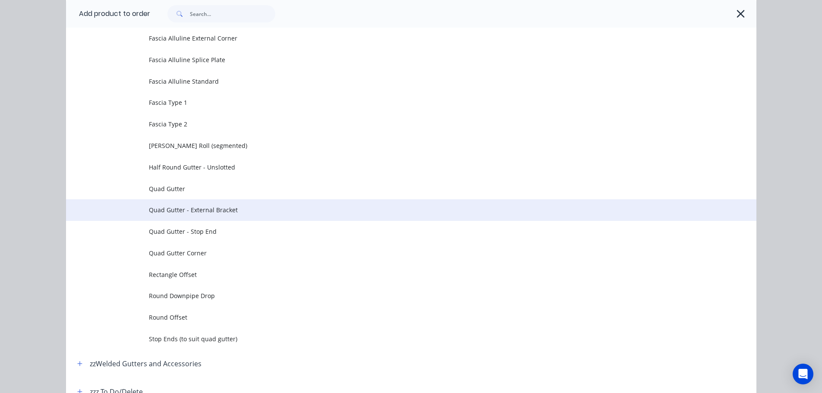
click at [219, 209] on span "Quad Gutter - External Bracket" at bounding box center [392, 209] width 486 height 9
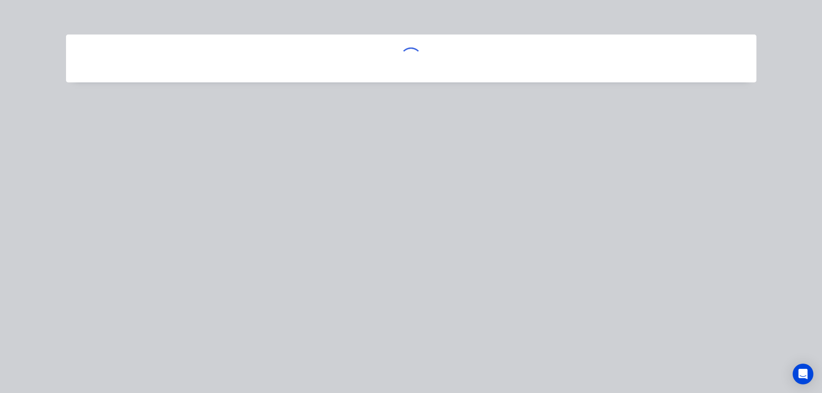
scroll to position [0, 0]
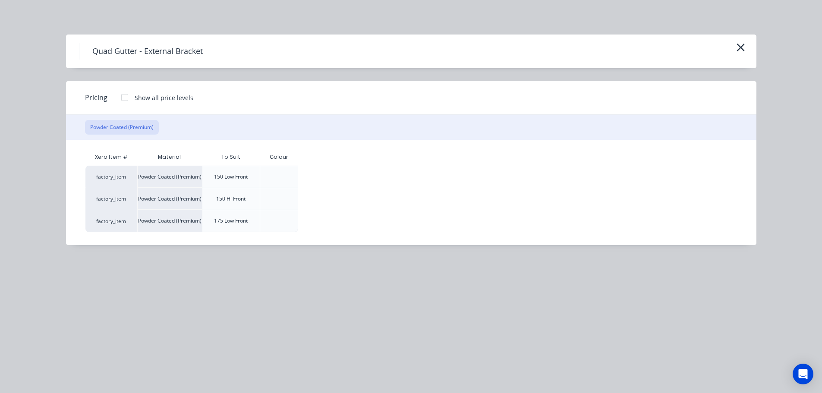
click at [280, 171] on div at bounding box center [279, 177] width 14 height 14
click at [235, 174] on div "150 Low Front" at bounding box center [231, 177] width 34 height 8
click at [274, 173] on div at bounding box center [279, 177] width 14 height 14
click at [342, 177] on div "factory_item Powder Coated (Premium) 150 Low Front factory_item Powder Coated (…" at bounding box center [404, 199] width 638 height 66
click at [341, 167] on div "factory_item Powder Coated (Premium) 150 Low Front factory_item Powder Coated (…" at bounding box center [404, 199] width 638 height 66
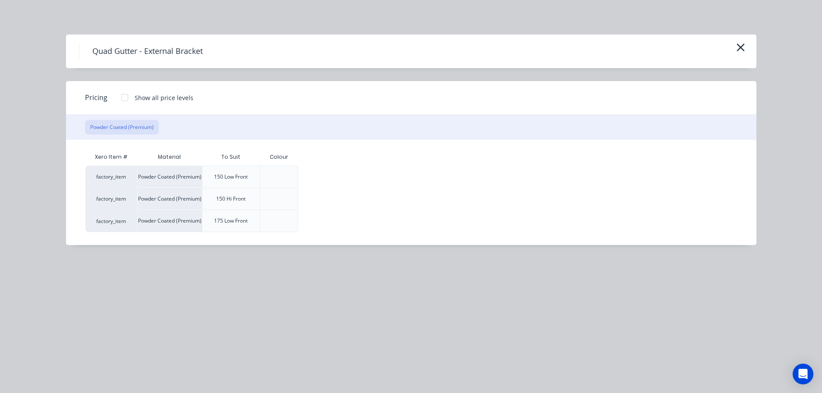
click at [292, 172] on div at bounding box center [279, 177] width 38 height 22
click at [339, 173] on div "factory_item Powder Coated (Premium) 150 Low Front factory_item Powder Coated (…" at bounding box center [404, 199] width 638 height 66
click at [344, 173] on div "factory_item Powder Coated (Premium) 150 Low Front factory_item Powder Coated (…" at bounding box center [404, 199] width 638 height 66
click at [309, 171] on div "factory_item Powder Coated (Premium) 150 Low Front factory_item Powder Coated (…" at bounding box center [404, 199] width 638 height 66
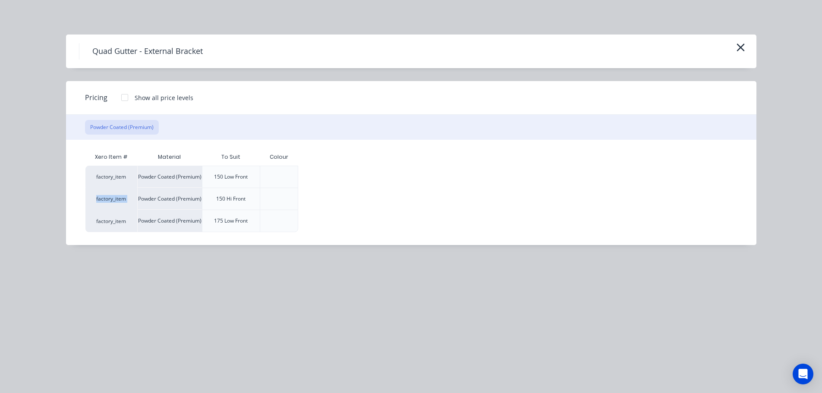
click at [309, 171] on div "factory_item Powder Coated (Premium) 150 Low Front factory_item Powder Coated (…" at bounding box center [404, 199] width 638 height 66
click at [124, 97] on div at bounding box center [124, 97] width 17 height 17
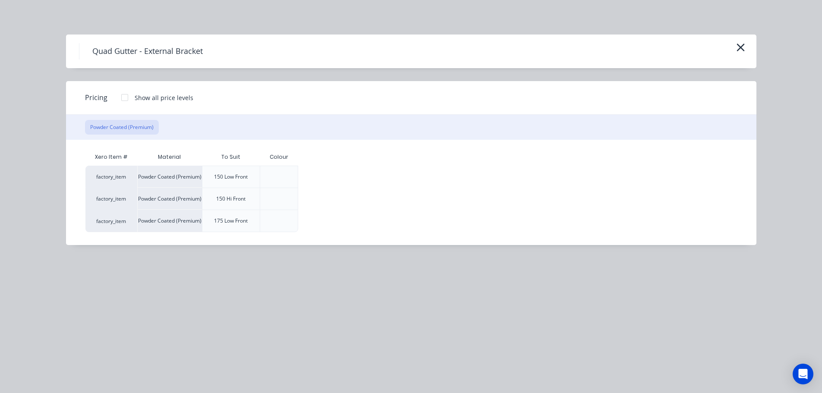
click at [124, 97] on div at bounding box center [124, 97] width 17 height 17
click at [346, 179] on div "$12.58" at bounding box center [326, 177] width 54 height 22
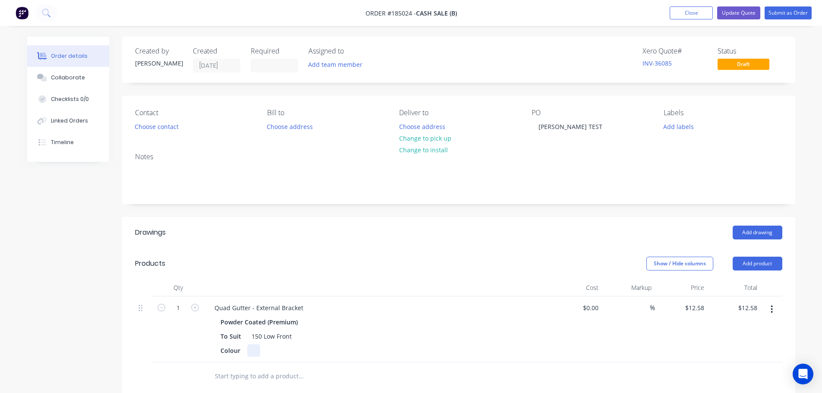
click at [249, 353] on div at bounding box center [253, 350] width 13 height 13
click at [280, 239] on div "Add drawing" at bounding box center [526, 233] width 509 height 14
click at [248, 242] on header "Drawings Add drawing" at bounding box center [458, 232] width 673 height 31
click at [273, 242] on header "Drawings Add drawing" at bounding box center [458, 232] width 673 height 31
click at [266, 245] on header "Drawings Add drawing" at bounding box center [458, 232] width 673 height 31
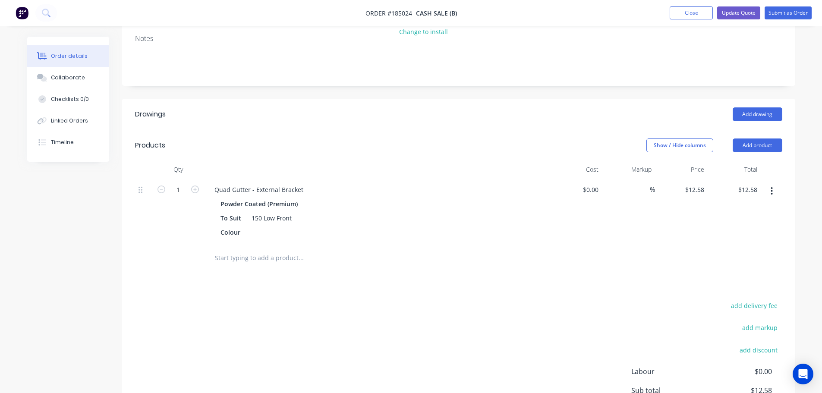
scroll to position [129, 0]
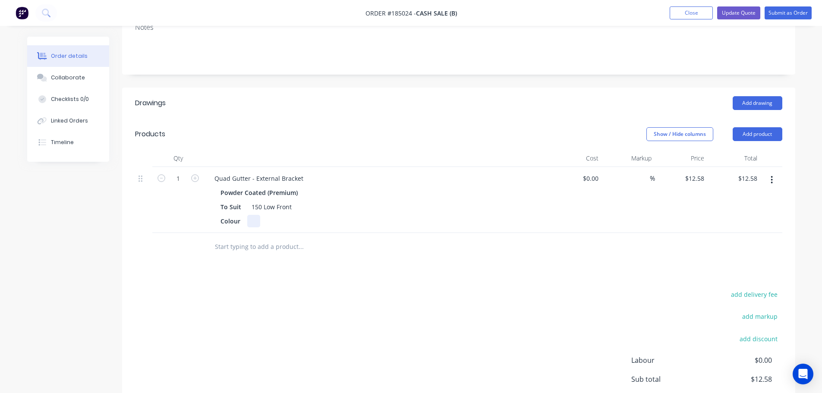
click at [252, 224] on div at bounding box center [253, 221] width 13 height 13
click at [334, 285] on div "Drawings Add drawing Products Show / Hide columns Add product Qty Cost Markup P…" at bounding box center [458, 278] width 673 height 380
drag, startPoint x: 743, startPoint y: 126, endPoint x: 751, endPoint y: 139, distance: 14.7
click at [745, 129] on header "Products Show / Hide columns Add product" at bounding box center [458, 134] width 673 height 31
click at [751, 139] on button "Add product" at bounding box center [757, 134] width 50 height 14
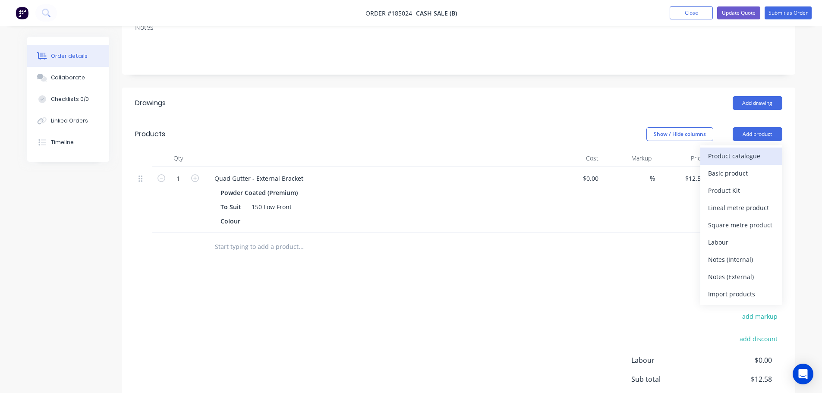
click at [751, 158] on div "Product catalogue" at bounding box center [741, 156] width 66 height 13
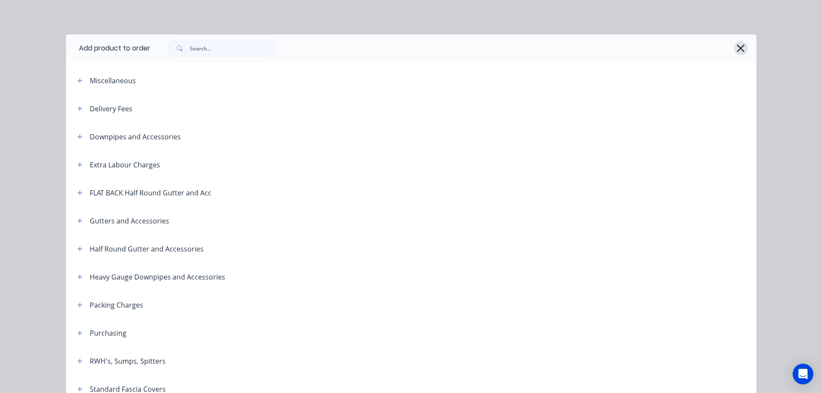
click at [738, 48] on icon "button" at bounding box center [740, 48] width 9 height 12
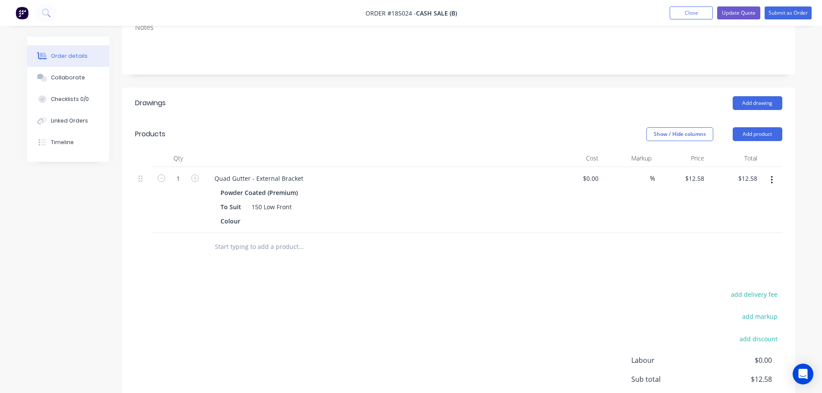
drag, startPoint x: 751, startPoint y: 130, endPoint x: 757, endPoint y: 144, distance: 15.2
click at [751, 131] on button "Add product" at bounding box center [757, 134] width 50 height 14
click at [802, 122] on div "Order details Collaborate Checklists 0/0 Linked Orders Timeline Order details C…" at bounding box center [411, 194] width 785 height 574
click at [776, 174] on button "button" at bounding box center [771, 180] width 20 height 16
click at [744, 253] on div "Delete" at bounding box center [741, 254] width 66 height 13
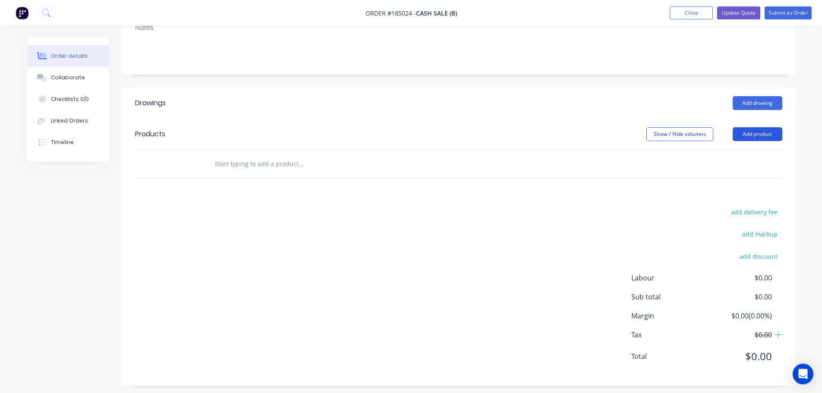
click at [759, 134] on button "Add product" at bounding box center [757, 134] width 50 height 14
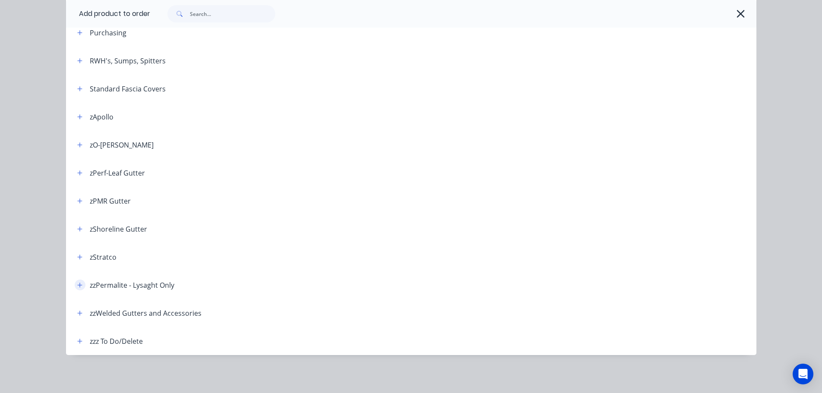
click at [78, 284] on icon "button" at bounding box center [79, 285] width 5 height 6
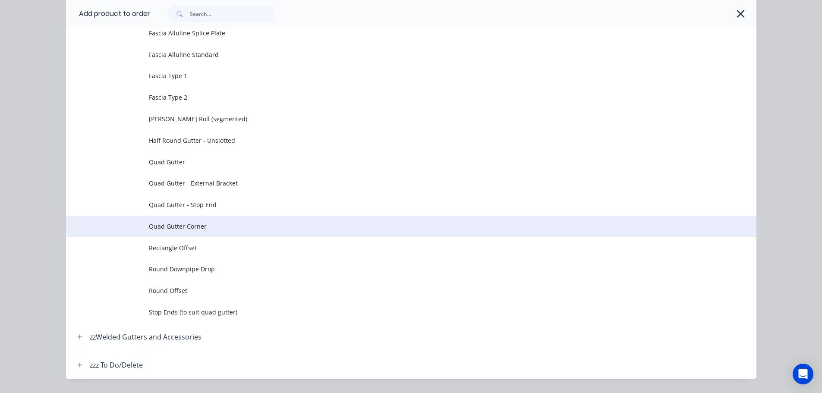
scroll to position [732, 0]
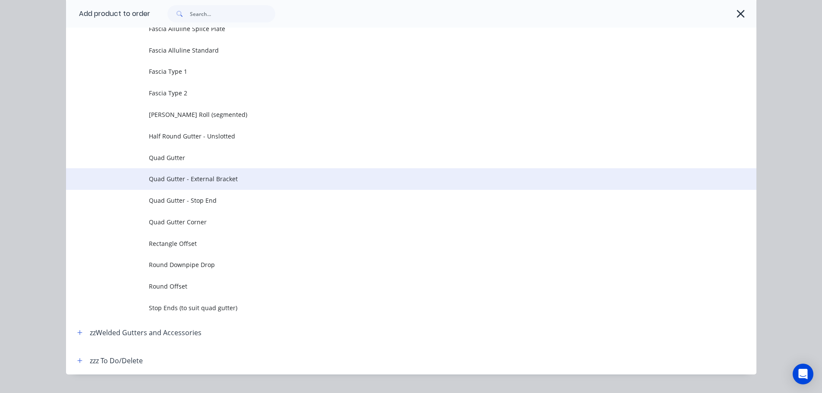
click at [215, 179] on span "Quad Gutter - External Bracket" at bounding box center [392, 178] width 486 height 9
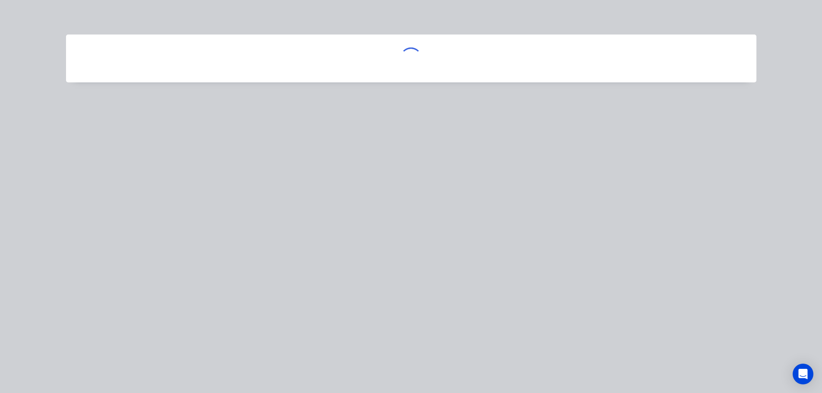
scroll to position [0, 0]
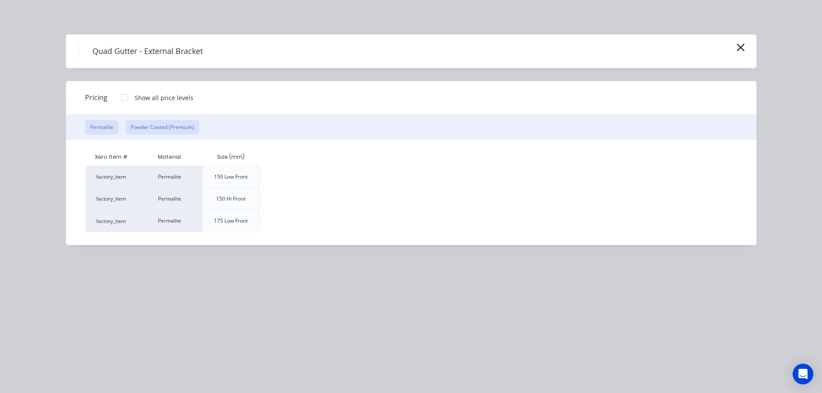
click at [165, 127] on button "Powder Coated (Premium)" at bounding box center [163, 127] width 74 height 15
click at [111, 127] on button "Permalite" at bounding box center [102, 127] width 34 height 15
click at [123, 98] on div at bounding box center [124, 97] width 17 height 17
click at [170, 128] on button "Powder Coated (Premium)" at bounding box center [163, 127] width 74 height 15
click at [124, 99] on div at bounding box center [124, 97] width 17 height 17
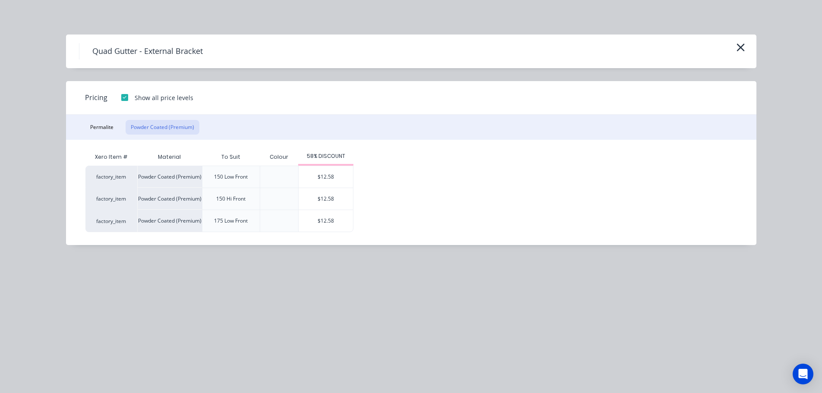
click at [124, 99] on div at bounding box center [124, 97] width 17 height 17
click at [737, 47] on icon "button" at bounding box center [740, 47] width 9 height 12
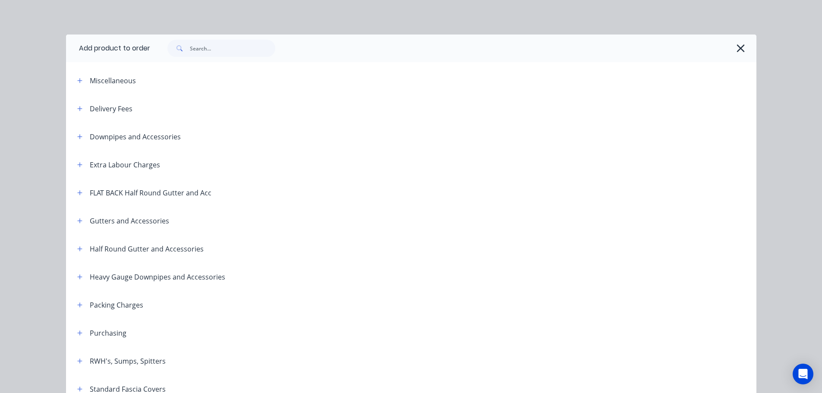
scroll to position [571, 0]
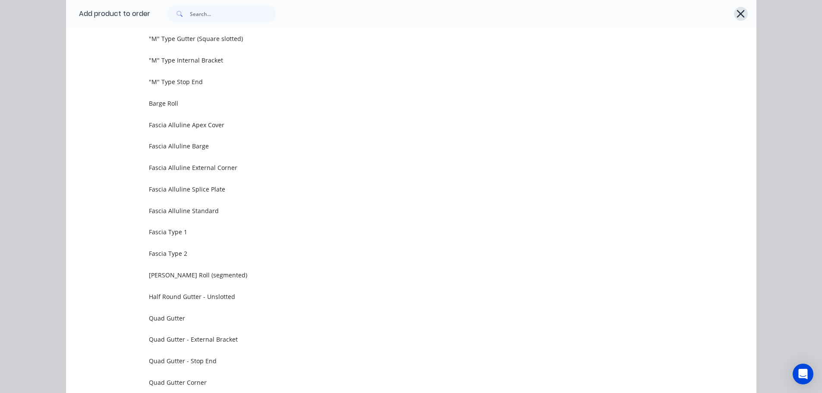
click at [740, 11] on icon "button" at bounding box center [741, 14] width 8 height 8
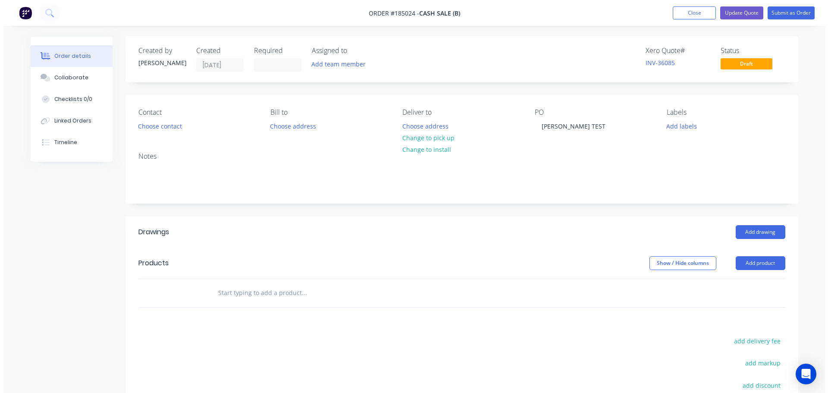
scroll to position [0, 0]
drag, startPoint x: 701, startPoint y: 11, endPoint x: 648, endPoint y: 88, distance: 93.4
click at [701, 11] on button "Close" at bounding box center [690, 12] width 43 height 13
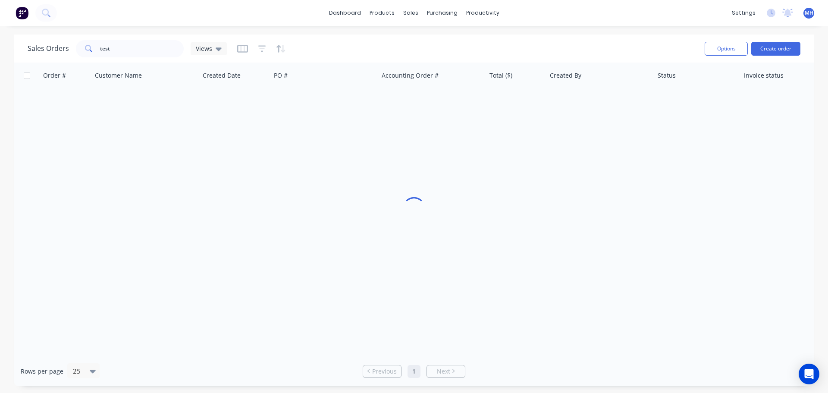
click at [480, 41] on div "Sales Orders test Views" at bounding box center [363, 48] width 670 height 21
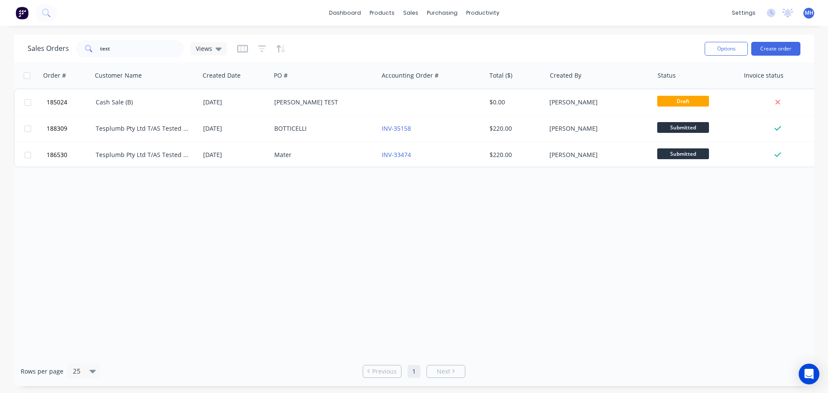
click at [284, 273] on div "Order # Customer Name Created Date PO # Accounting Order # Total ($) Created By…" at bounding box center [414, 210] width 801 height 294
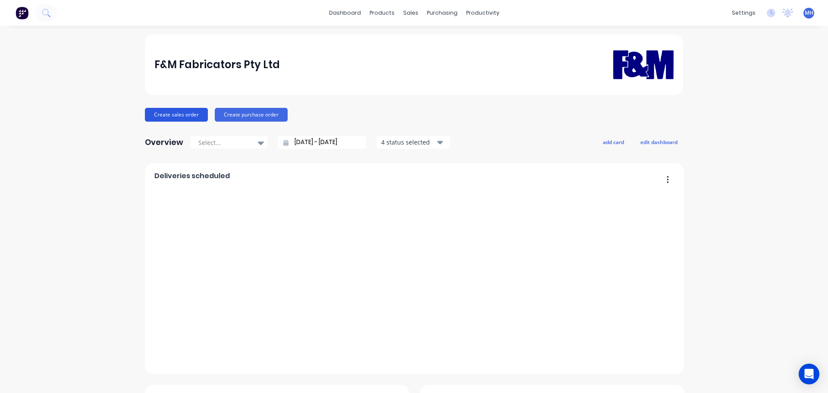
click at [158, 114] on button "Create sales order" at bounding box center [176, 115] width 63 height 14
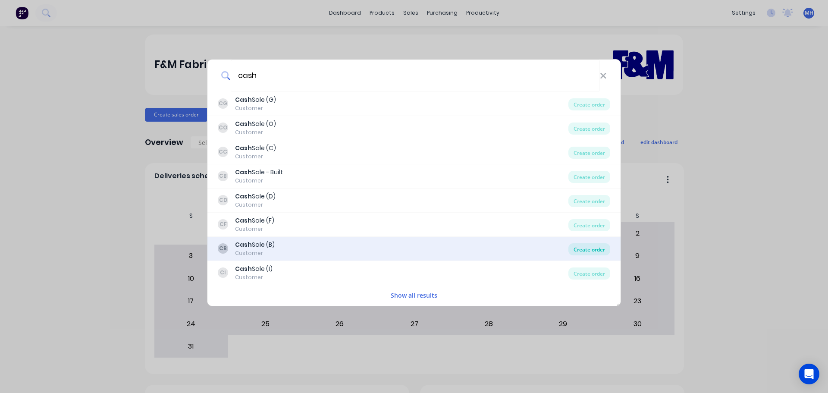
type input "cash"
click at [596, 248] on div "Create order" at bounding box center [590, 249] width 42 height 12
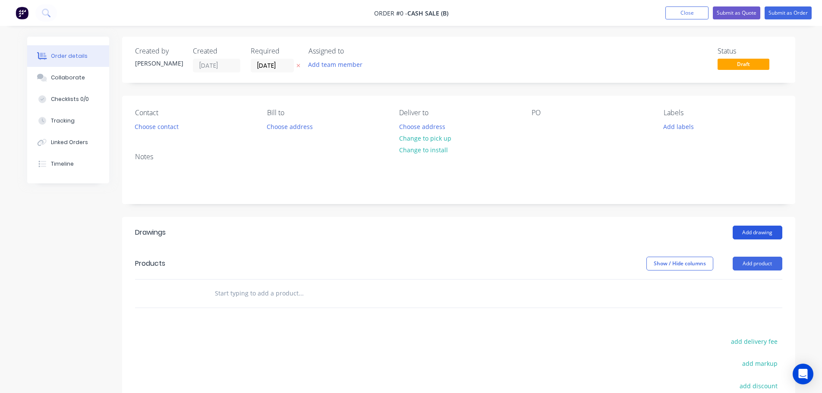
click at [767, 235] on button "Add drawing" at bounding box center [757, 233] width 50 height 14
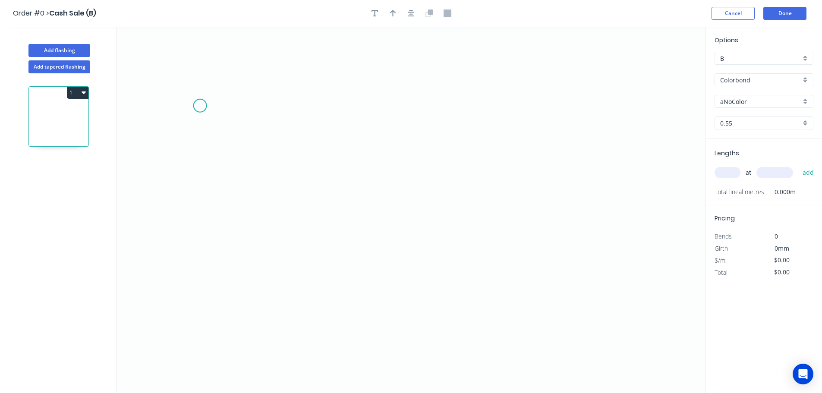
click at [207, 95] on icon "0" at bounding box center [410, 210] width 589 height 366
click at [238, 71] on icon "0" at bounding box center [410, 210] width 589 height 366
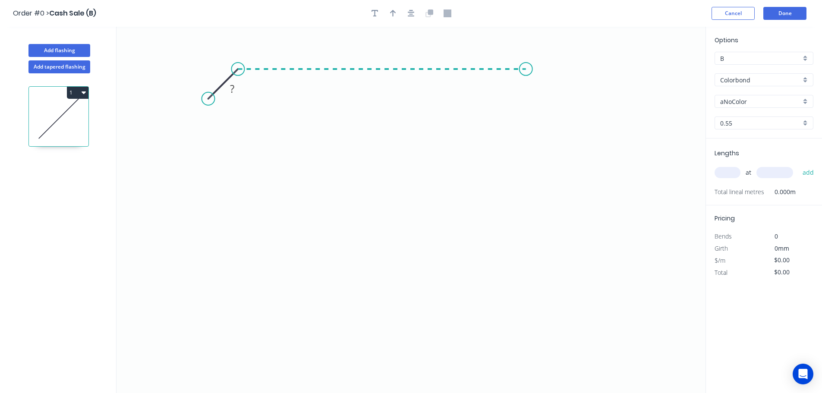
click at [542, 72] on icon "0 ?" at bounding box center [410, 210] width 589 height 366
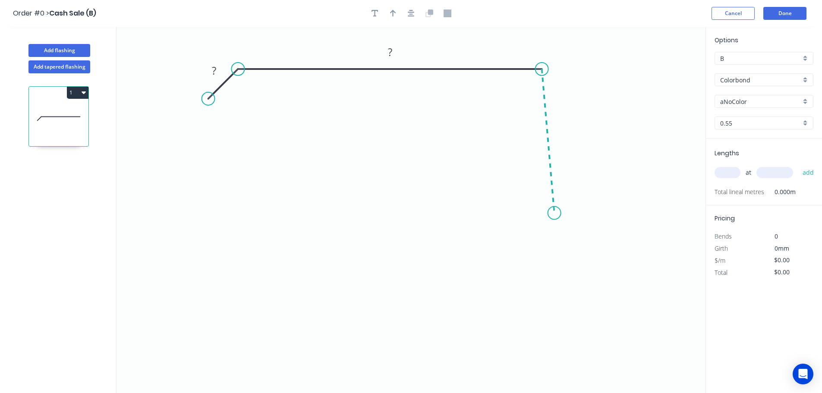
click at [551, 232] on icon "0 ? ?" at bounding box center [410, 210] width 589 height 366
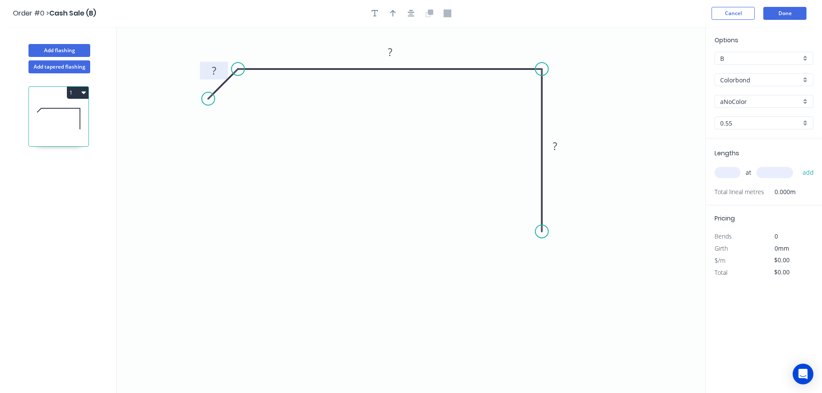
click at [220, 68] on rect at bounding box center [213, 71] width 17 height 12
type input "$11.30"
click at [732, 167] on div "at add" at bounding box center [764, 172] width 101 height 15
click at [727, 171] on input "text" at bounding box center [727, 172] width 26 height 11
type input "4"
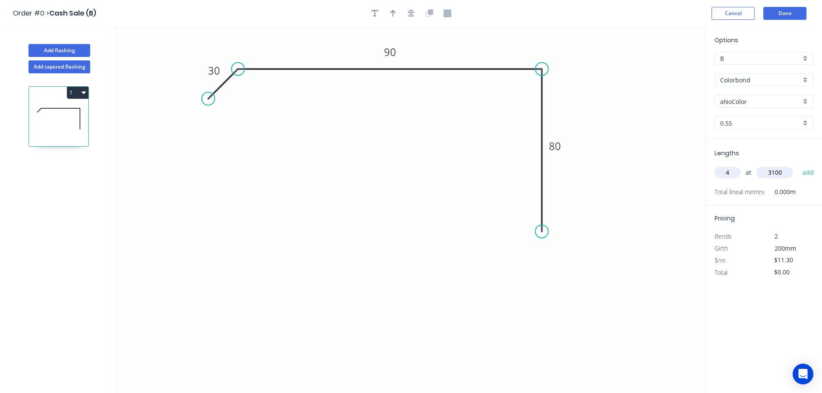
type input "3100"
click at [798, 165] on button "add" at bounding box center [808, 172] width 20 height 15
type input "$140.12"
click at [408, 13] on icon "button" at bounding box center [411, 13] width 7 height 8
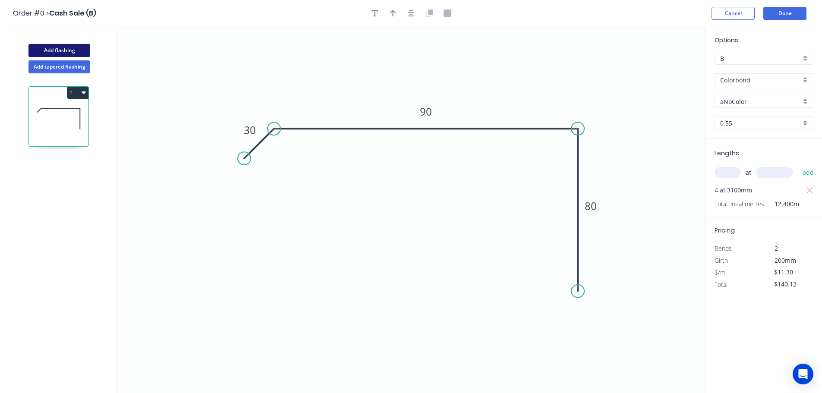
click at [68, 50] on button "Add flashing" at bounding box center [59, 50] width 62 height 13
type input "$0.00"
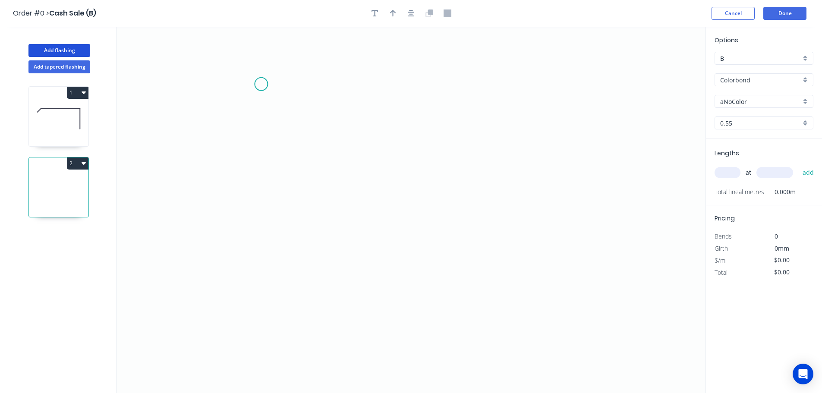
click at [261, 84] on icon "0" at bounding box center [410, 210] width 589 height 366
click at [289, 283] on icon "0" at bounding box center [410, 210] width 589 height 366
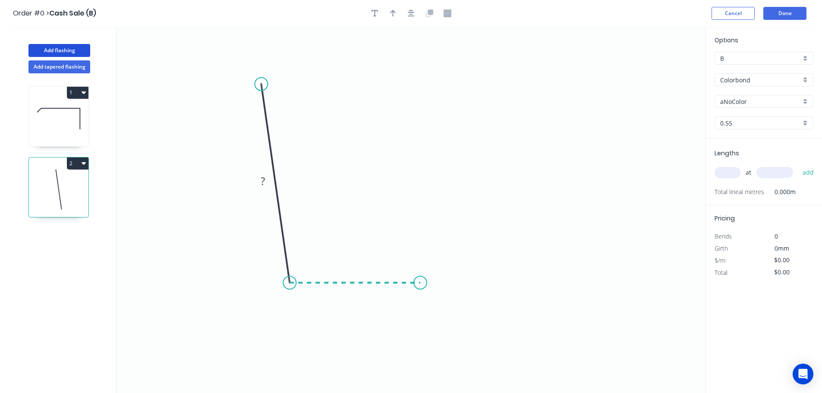
click at [420, 285] on icon "0 ?" at bounding box center [410, 210] width 589 height 366
click at [444, 322] on icon "0 ? ? ? º" at bounding box center [410, 210] width 589 height 366
drag, startPoint x: 443, startPoint y: 321, endPoint x: 453, endPoint y: 309, distance: 14.4
click at [453, 309] on circle at bounding box center [452, 308] width 13 height 13
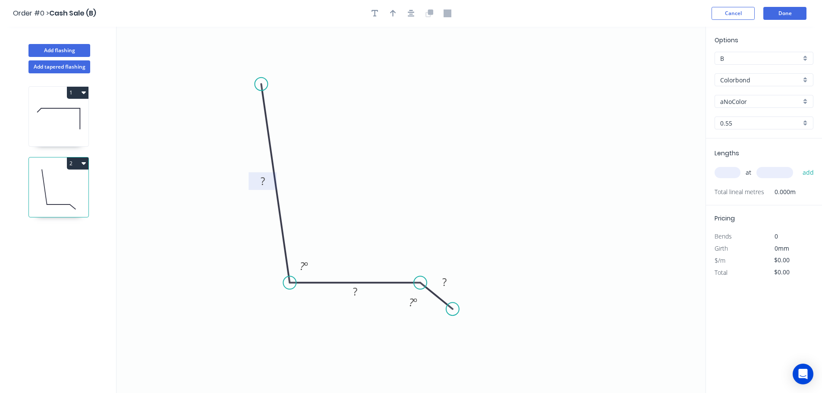
click at [260, 182] on rect at bounding box center [262, 182] width 17 height 12
type input "$11.30"
click at [409, 16] on icon "button" at bounding box center [411, 13] width 7 height 8
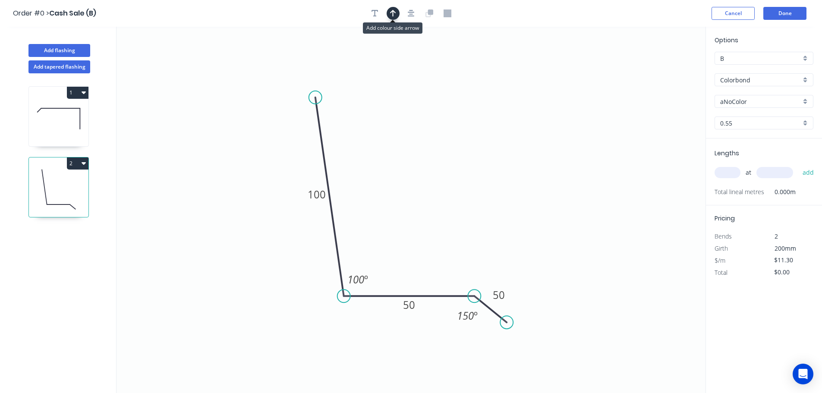
click at [396, 14] on icon "button" at bounding box center [393, 13] width 6 height 8
drag, startPoint x: 662, startPoint y: 69, endPoint x: 440, endPoint y: 279, distance: 306.0
click at [414, 283] on icon at bounding box center [414, 272] width 8 height 28
click at [735, 104] on input "aNoColor" at bounding box center [760, 101] width 81 height 9
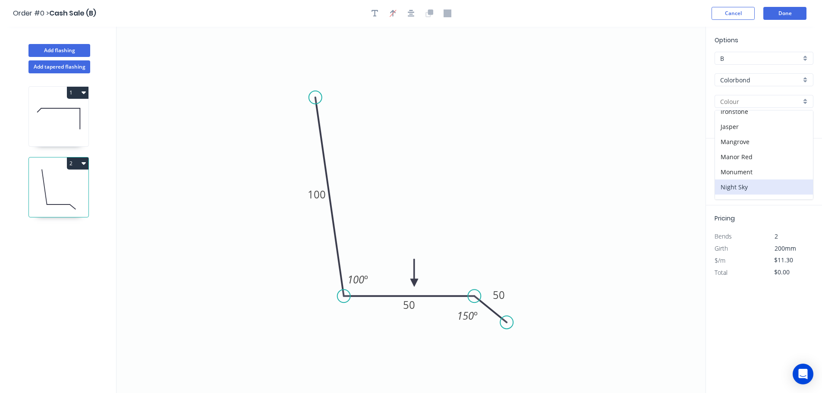
scroll to position [173, 0]
click at [745, 158] on div "Monument" at bounding box center [764, 156] width 98 height 15
type input "Monument"
click at [736, 172] on input "text" at bounding box center [727, 172] width 26 height 11
type input "2"
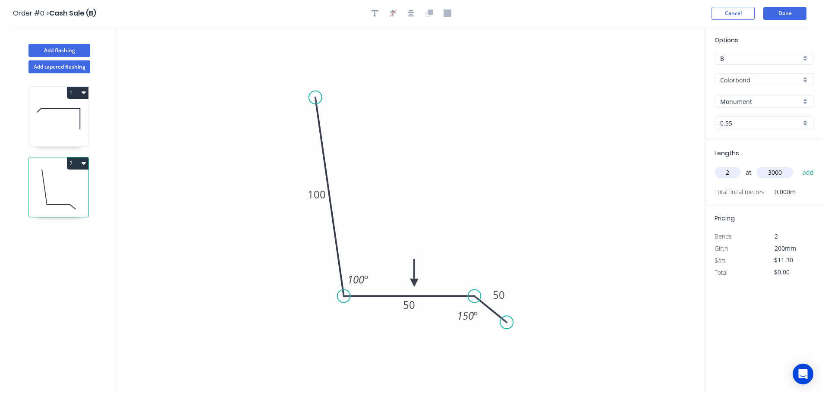
type input "3000"
click at [798, 165] on button "add" at bounding box center [808, 172] width 20 height 15
type input "$67.80"
click at [65, 49] on button "Add flashing" at bounding box center [59, 50] width 62 height 13
type input "$0.00"
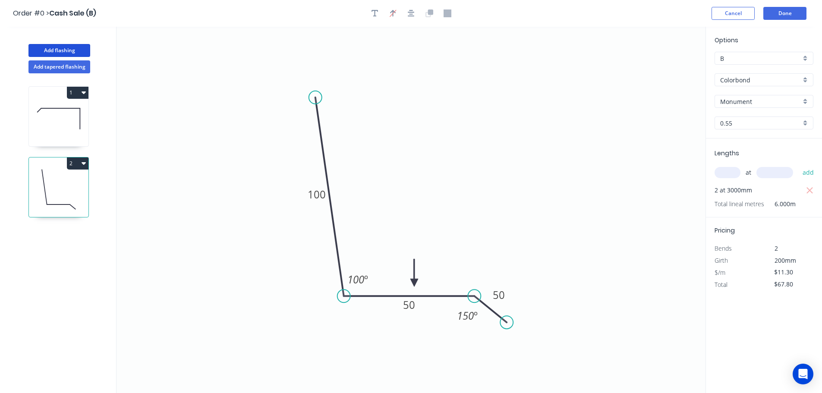
type input "$0.00"
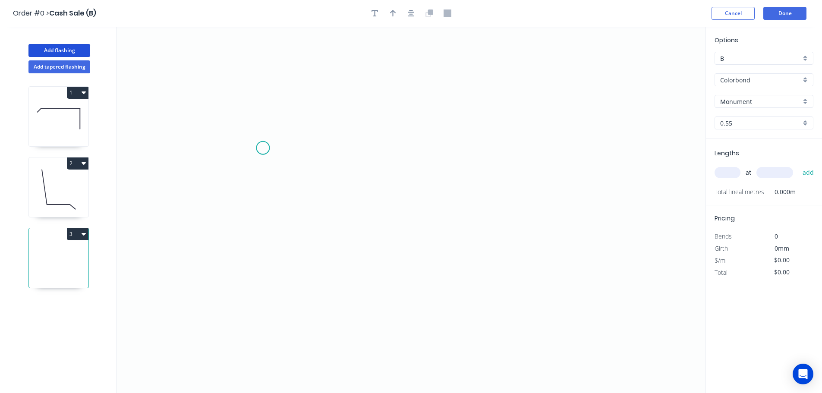
click at [263, 148] on icon "0" at bounding box center [410, 210] width 589 height 366
click at [534, 145] on icon "0" at bounding box center [410, 210] width 589 height 366
click at [535, 223] on icon "0 ?" at bounding box center [410, 210] width 589 height 366
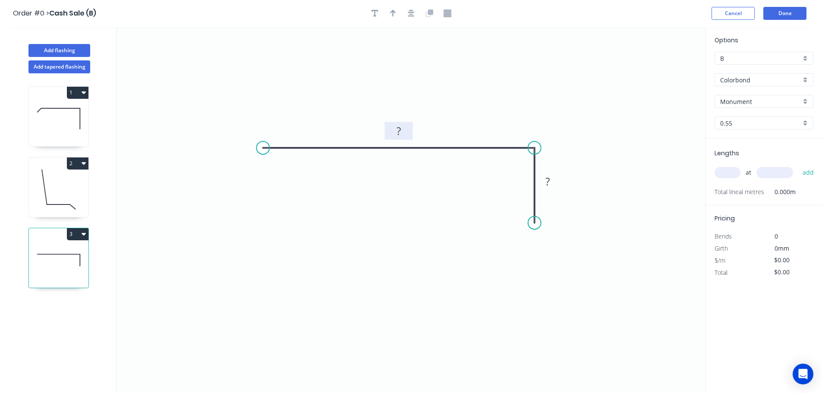
click at [393, 134] on rect at bounding box center [398, 132] width 17 height 12
type input "$10.21"
click at [728, 171] on input "text" at bounding box center [727, 172] width 26 height 11
type input "2"
type input "300"
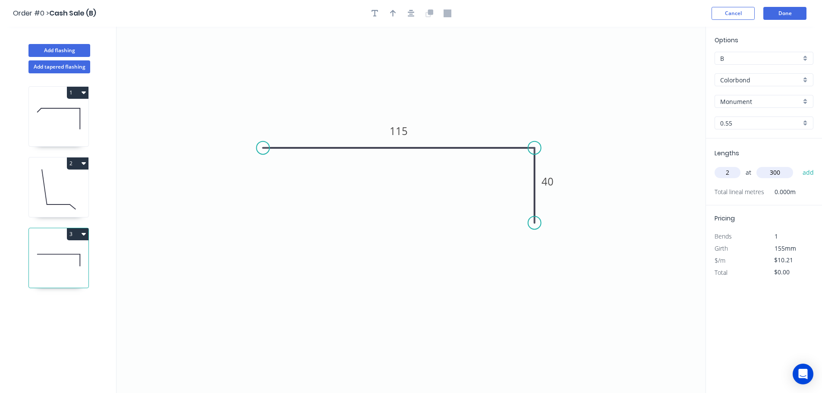
click at [798, 165] on button "add" at bounding box center [808, 172] width 20 height 15
type input "$20.42"
click at [411, 12] on icon "button" at bounding box center [411, 13] width 7 height 7
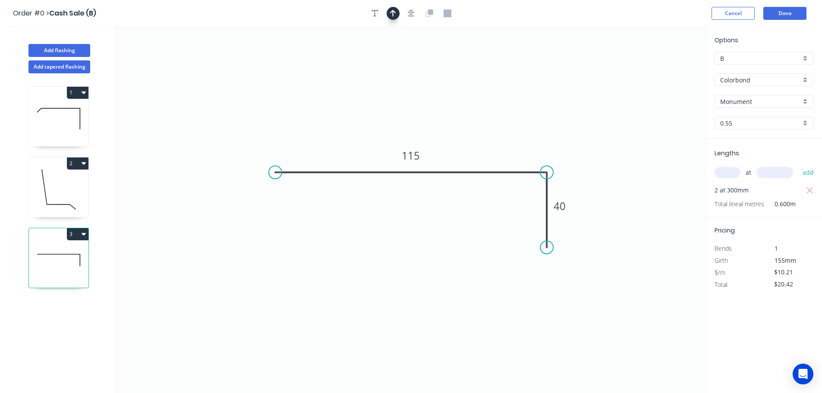
click at [391, 14] on icon "button" at bounding box center [393, 13] width 6 height 8
drag, startPoint x: 661, startPoint y: 69, endPoint x: 490, endPoint y: 159, distance: 193.3
click at [490, 159] on icon at bounding box center [490, 149] width 8 height 28
click at [781, 10] on button "Done" at bounding box center [784, 13] width 43 height 13
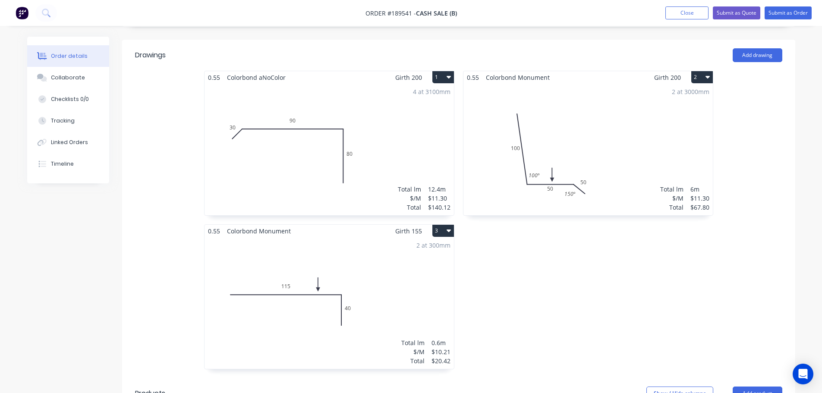
scroll to position [140, 0]
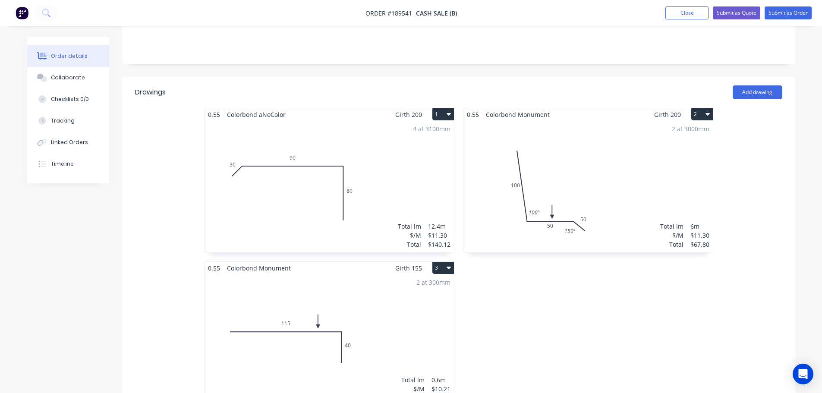
click at [300, 192] on div "4 at 3100mm Total lm $/M Total 12.4m $11.30 $140.12" at bounding box center [328, 187] width 249 height 132
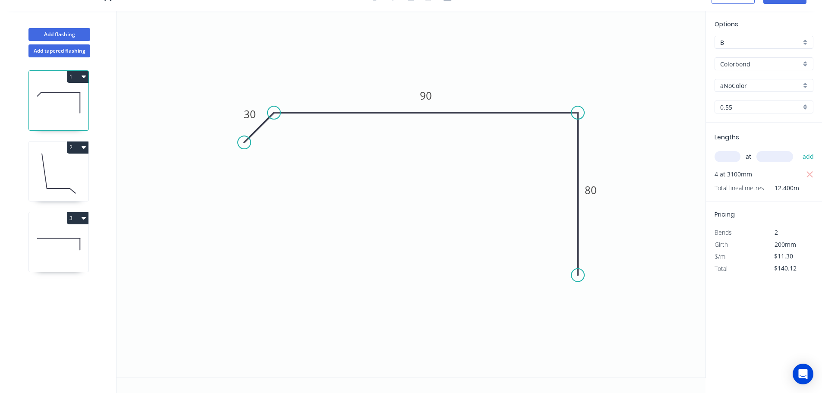
scroll to position [16, 0]
drag, startPoint x: 245, startPoint y: 145, endPoint x: 237, endPoint y: 138, distance: 10.1
click at [237, 138] on circle at bounding box center [237, 138] width 13 height 13
click at [280, 136] on tspan "?" at bounding box center [278, 133] width 5 height 14
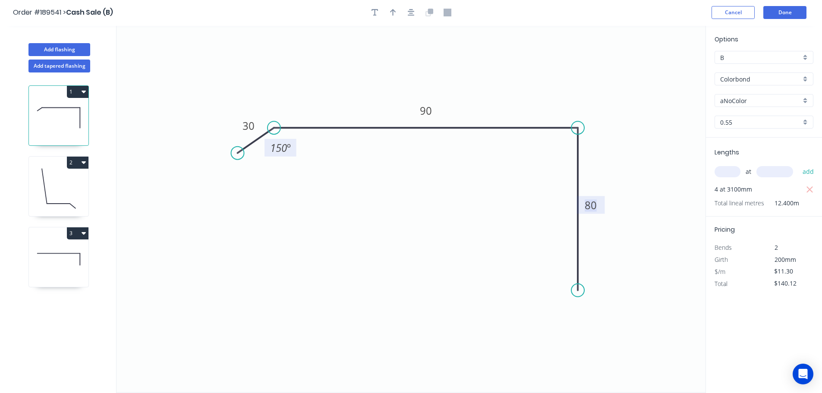
scroll to position [0, 0]
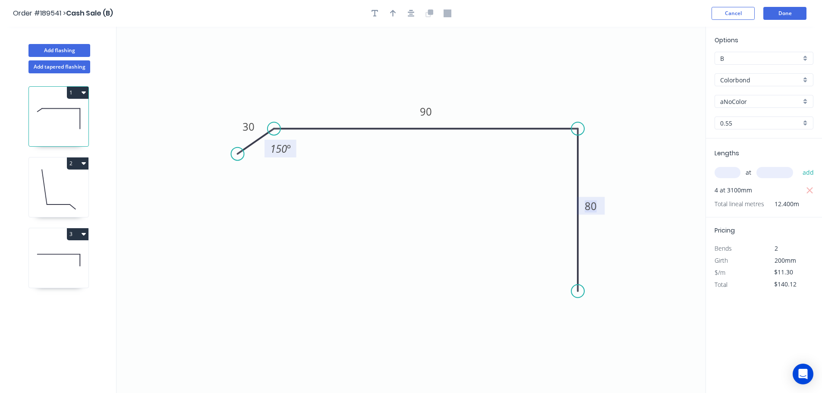
click at [739, 103] on input "aNoColor" at bounding box center [760, 101] width 81 height 9
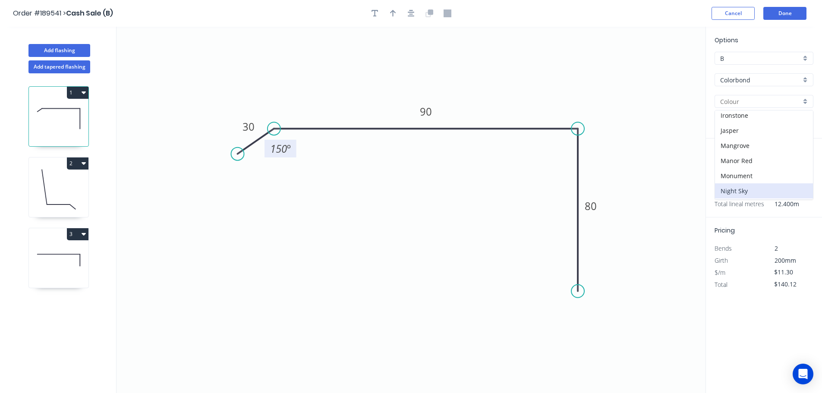
scroll to position [173, 0]
click at [744, 162] on div "Monument" at bounding box center [764, 156] width 98 height 15
type input "Monument"
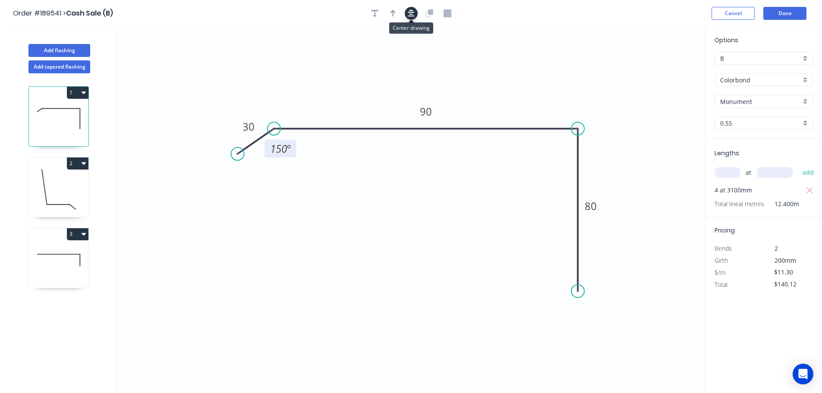
click at [411, 14] on button "button" at bounding box center [411, 13] width 13 height 13
click at [396, 12] on icon "button" at bounding box center [393, 13] width 6 height 8
drag, startPoint x: 661, startPoint y: 68, endPoint x: 487, endPoint y: 118, distance: 180.6
click at [487, 118] on icon at bounding box center [486, 107] width 8 height 28
click at [58, 188] on icon at bounding box center [59, 189] width 60 height 55
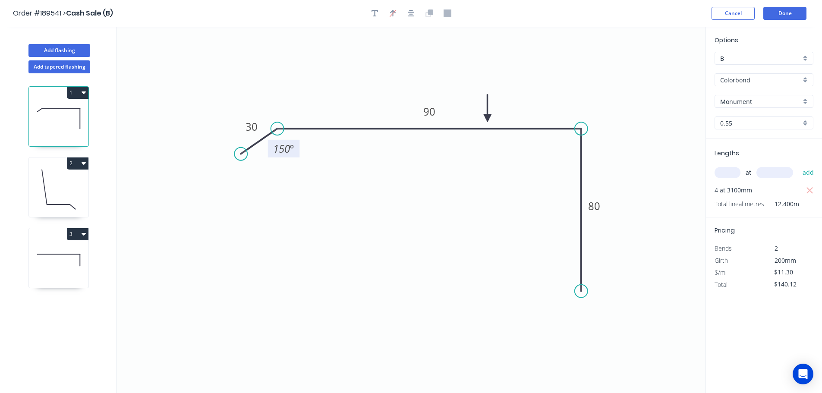
type input "$67.80"
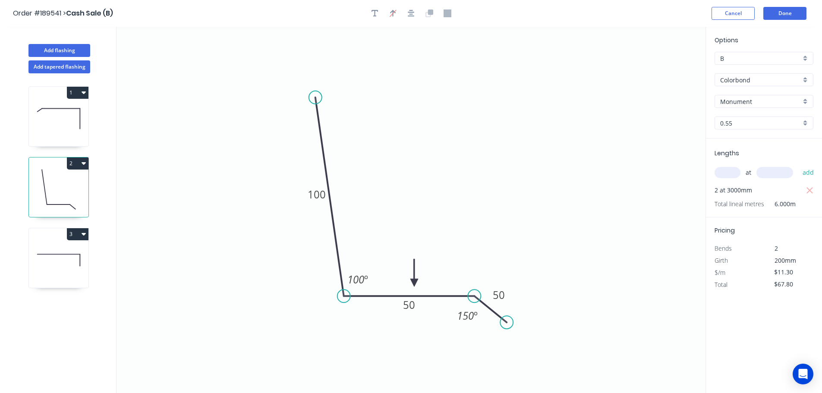
click at [59, 264] on icon at bounding box center [59, 260] width 60 height 55
type input "$10.21"
type input "$20.42"
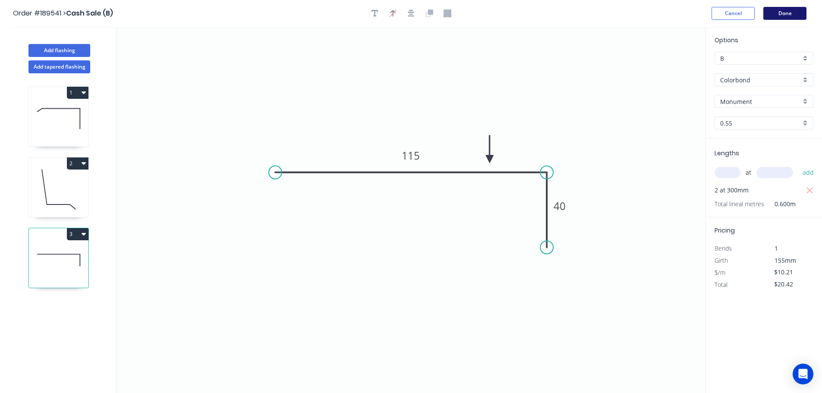
click at [781, 13] on button "Done" at bounding box center [784, 13] width 43 height 13
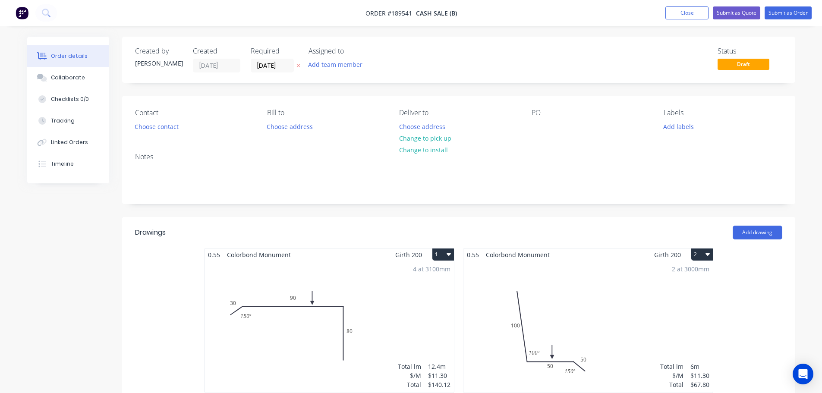
click at [299, 63] on icon at bounding box center [298, 65] width 4 height 5
click at [420, 136] on button "Change to pick up" at bounding box center [424, 138] width 61 height 12
click at [270, 60] on input at bounding box center [274, 65] width 47 height 13
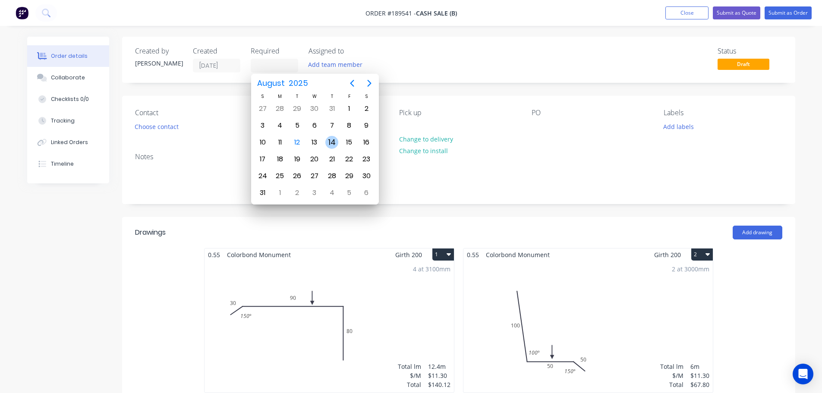
click at [327, 141] on div "14" at bounding box center [331, 142] width 13 height 13
type input "14/08/25"
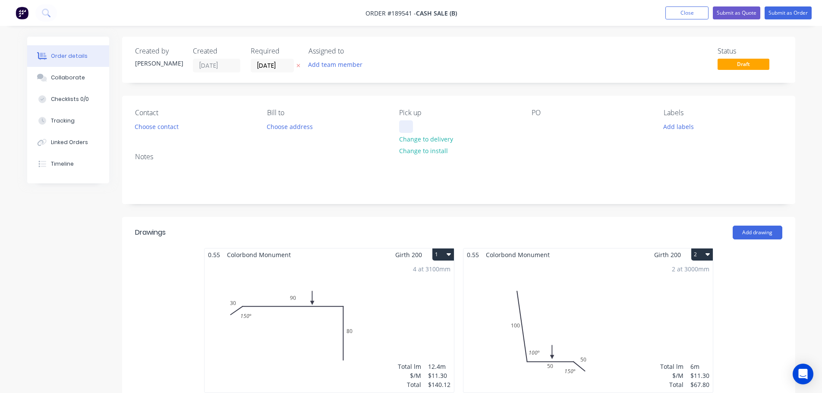
click at [400, 128] on div at bounding box center [406, 126] width 14 height 13
click at [168, 132] on div "Contact Choose contact" at bounding box center [194, 121] width 118 height 24
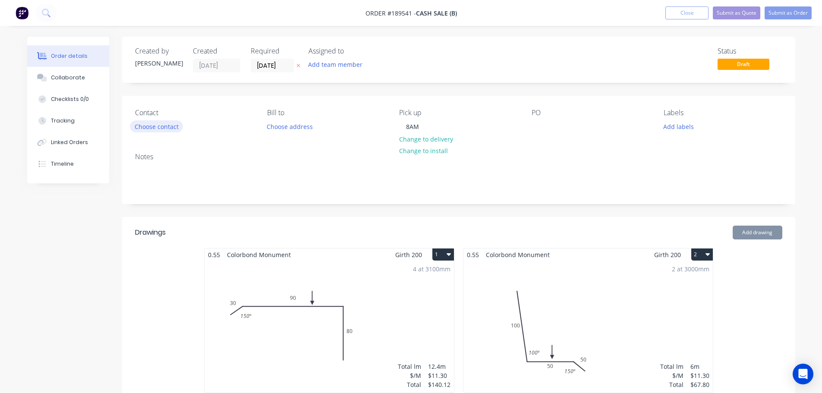
click at [167, 130] on button "Choose contact" at bounding box center [156, 126] width 53 height 12
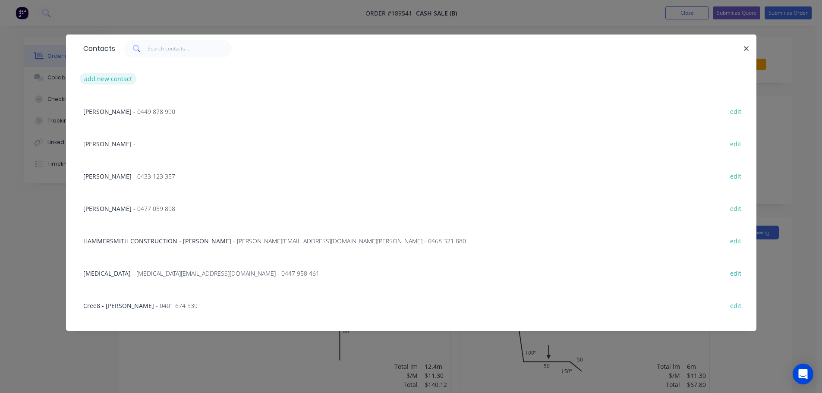
click at [120, 81] on button "add new contact" at bounding box center [108, 79] width 57 height 12
select select "AU"
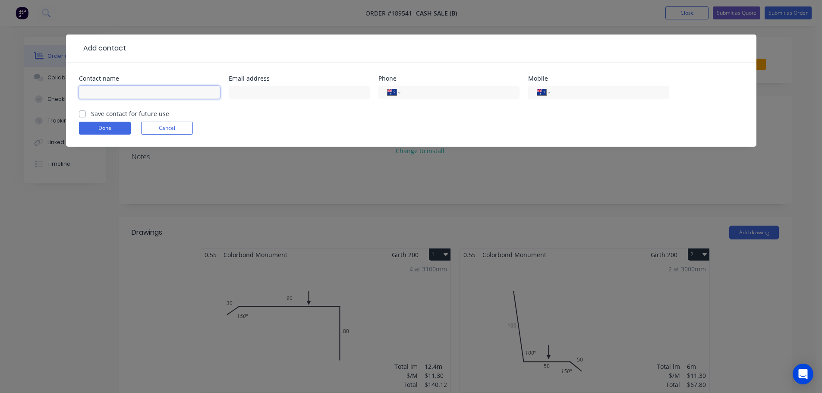
click at [133, 92] on input "text" at bounding box center [149, 92] width 141 height 13
type input "[PERSON_NAME]"
type input "0475 417 639"
click at [211, 65] on div "Contact name PETER Email address Phone International Afghanistan Åland Islands …" at bounding box center [411, 105] width 690 height 84
click at [110, 127] on button "Done" at bounding box center [105, 128] width 52 height 13
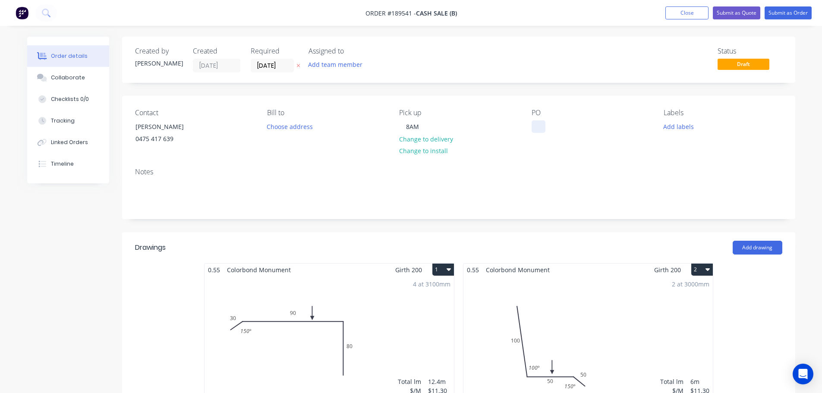
click at [539, 127] on div at bounding box center [538, 126] width 14 height 13
click at [666, 235] on header "Drawings Add drawing" at bounding box center [458, 247] width 673 height 31
click at [534, 127] on div at bounding box center [538, 126] width 14 height 13
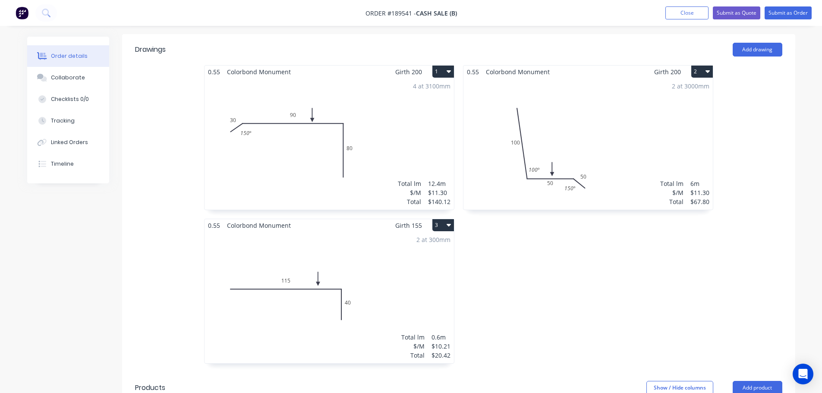
scroll to position [302, 0]
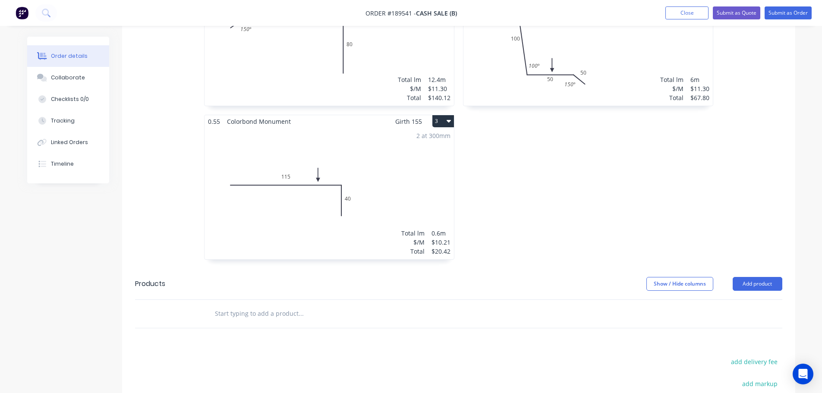
click at [704, 196] on div "0.55 Colorbond Monument Girth 200 2 0 100 50 50 100 º 150 º 0 100 50 50 100 º 1…" at bounding box center [588, 114] width 259 height 307
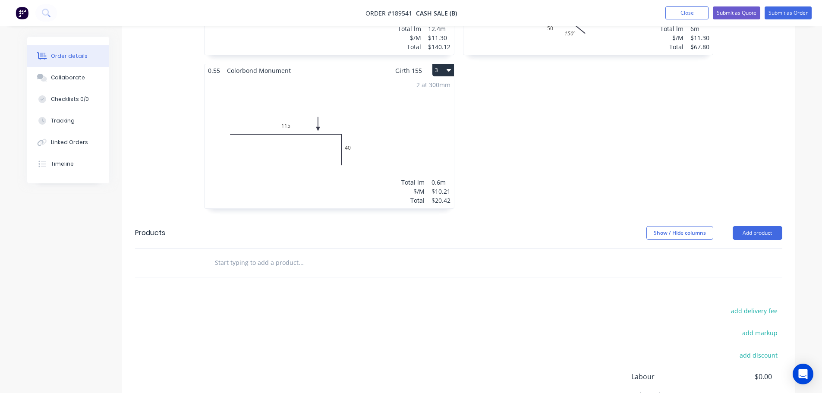
scroll to position [457, 0]
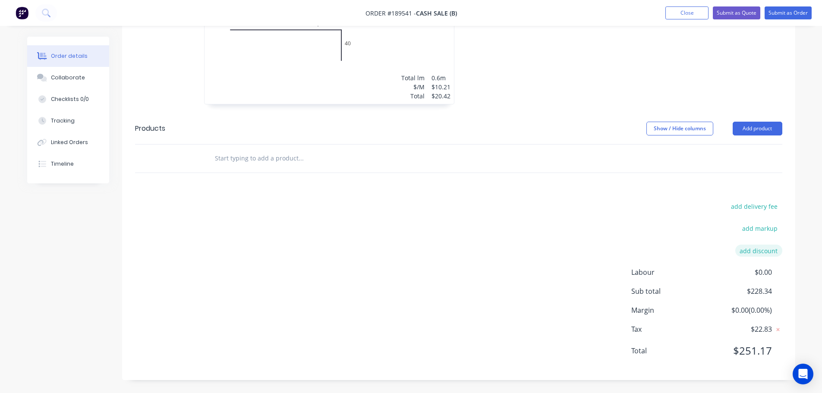
click at [758, 248] on button "add discount" at bounding box center [758, 251] width 47 height 12
type input "PAID"
type input "100"
click input "submit" at bounding box center [0, 0] width 0 height 0
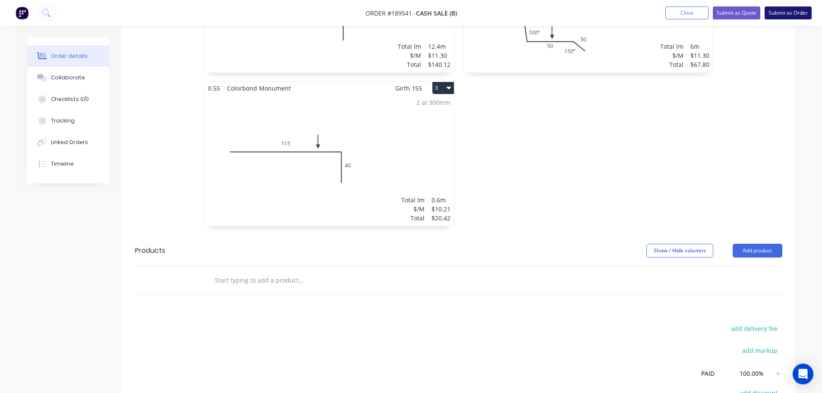
scroll to position [153, 0]
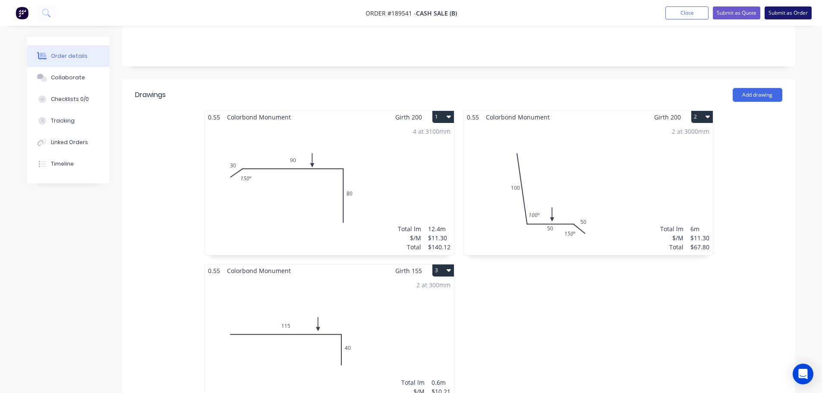
click at [798, 11] on button "Submit as Order" at bounding box center [787, 12] width 47 height 13
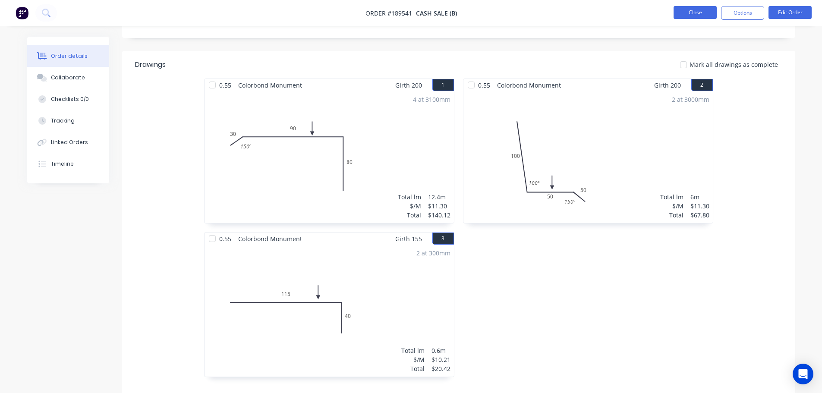
scroll to position [216, 0]
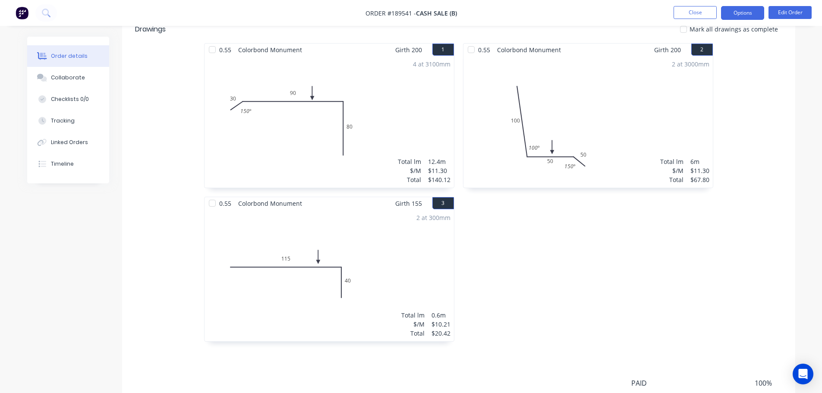
click at [753, 14] on button "Options" at bounding box center [742, 13] width 43 height 14
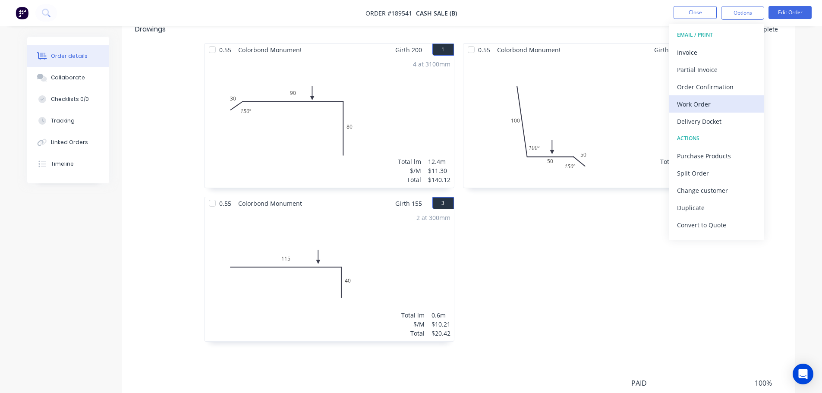
click at [706, 102] on div "Work Order" at bounding box center [716, 104] width 79 height 13
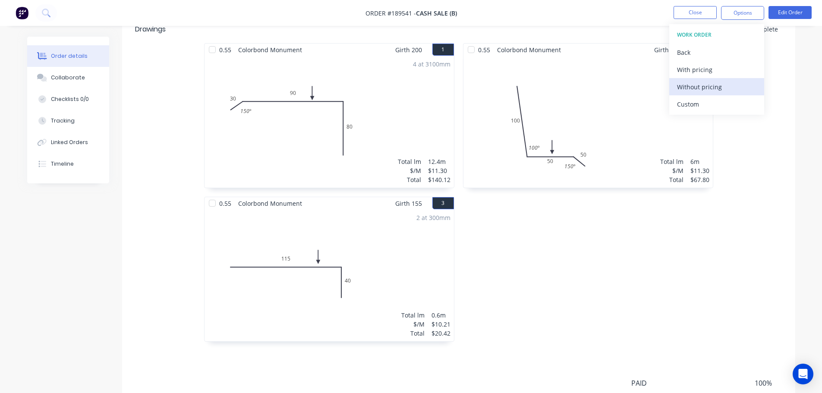
click at [707, 87] on div "Without pricing" at bounding box center [716, 87] width 79 height 13
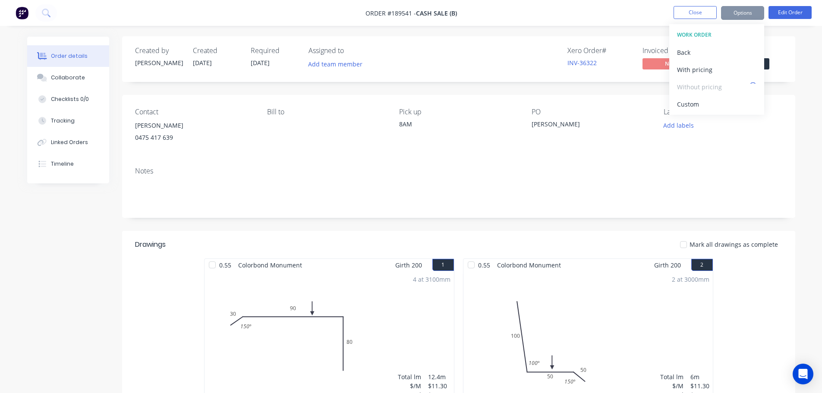
scroll to position [0, 0]
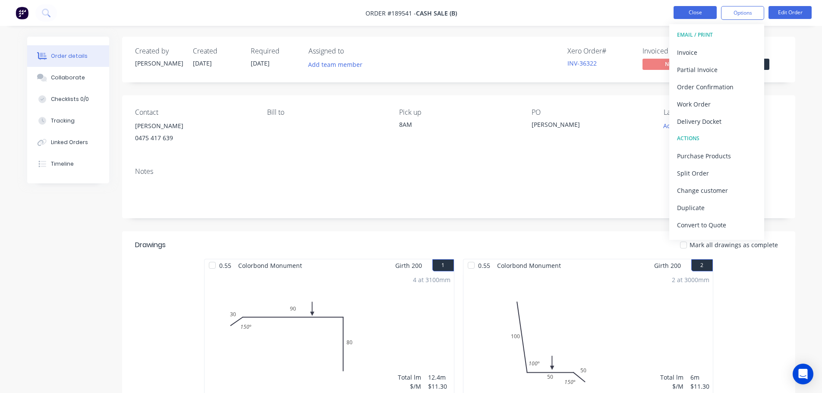
click at [674, 16] on button "Close" at bounding box center [694, 12] width 43 height 13
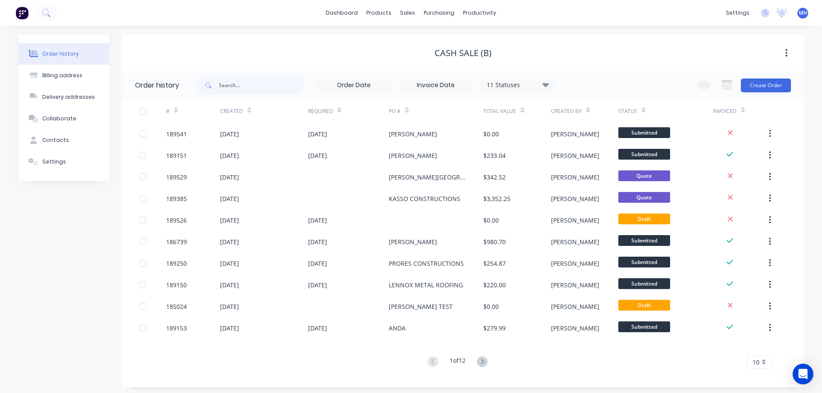
click at [532, 27] on div "Order history Billing address Delivery addresses Collaborate Contacts Settings …" at bounding box center [411, 211] width 822 height 370
click at [588, 51] on div "Cash Sale (B)" at bounding box center [463, 53] width 682 height 10
click at [392, 50] on link "Materials" at bounding box center [422, 58] width 114 height 17
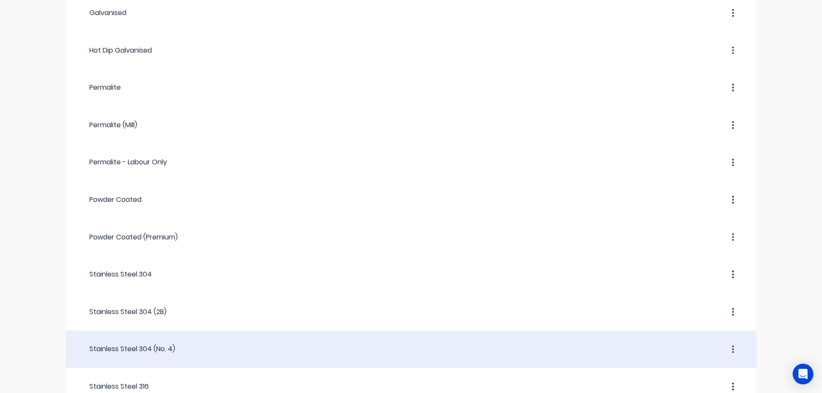
scroll to position [366, 0]
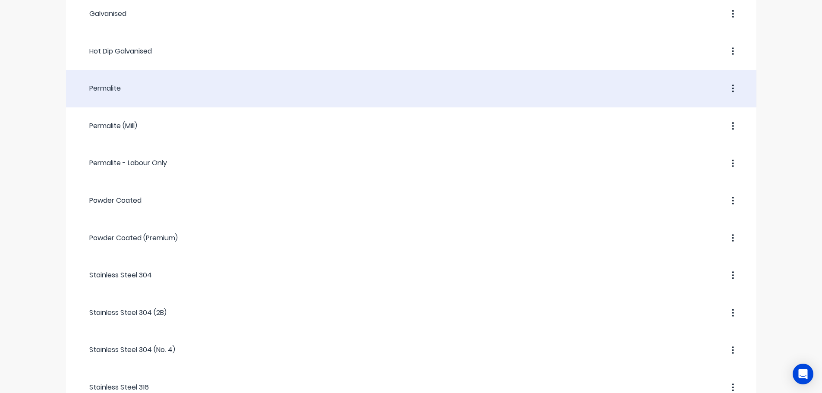
click at [157, 93] on div at bounding box center [432, 89] width 622 height 16
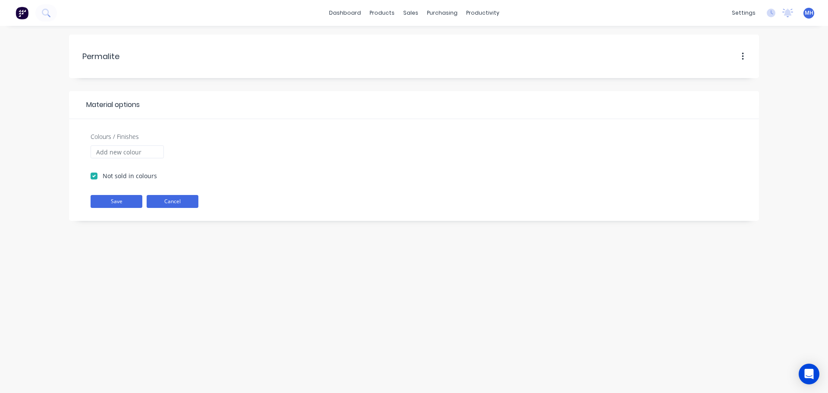
click at [184, 203] on button "Cancel" at bounding box center [173, 201] width 52 height 13
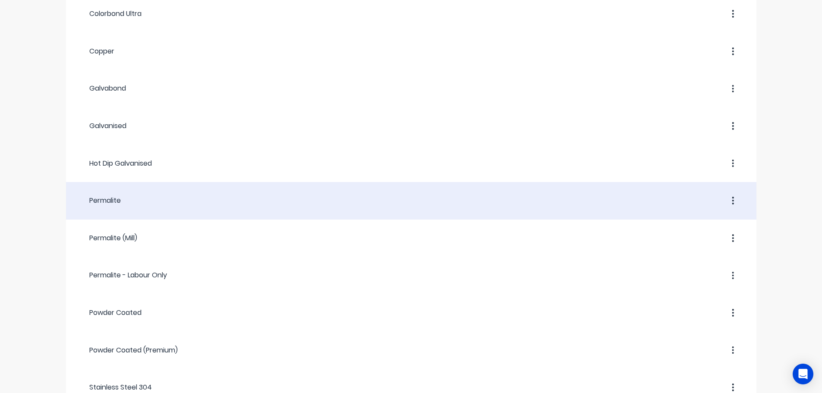
scroll to position [259, 0]
